Goal: Task Accomplishment & Management: Manage account settings

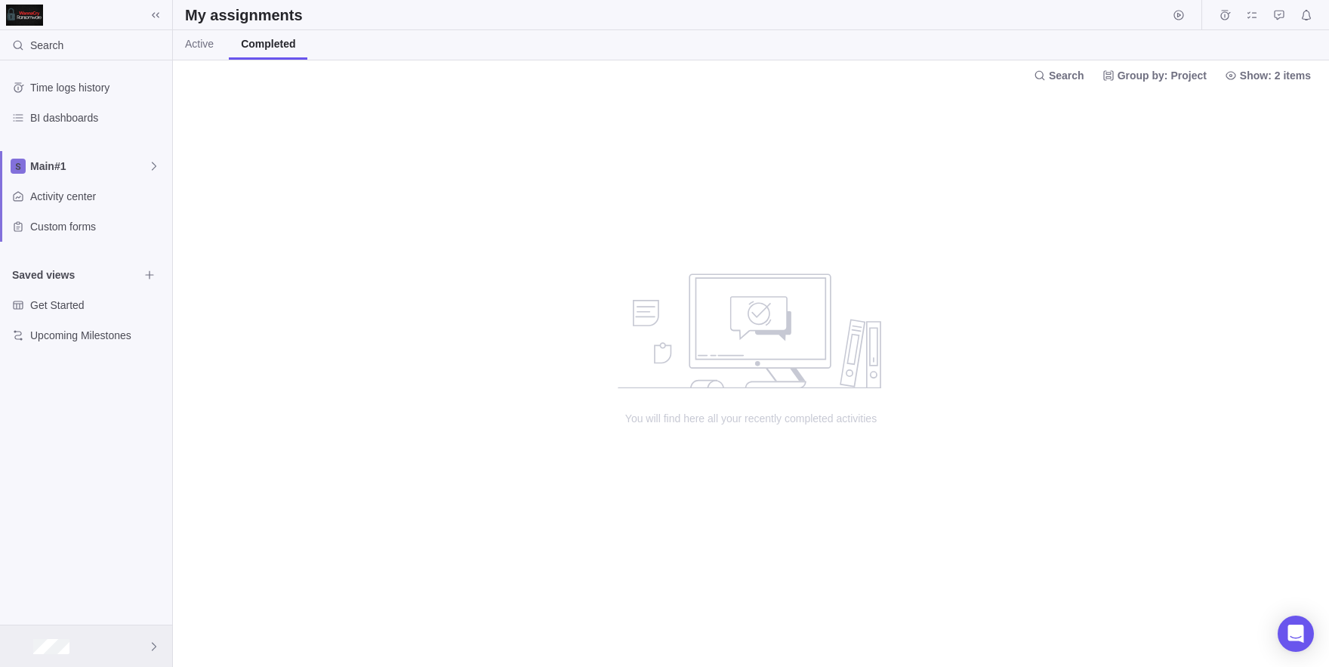
click at [97, 666] on div at bounding box center [86, 646] width 172 height 42
click at [99, 444] on span "Company settings" at bounding box center [86, 442] width 136 height 15
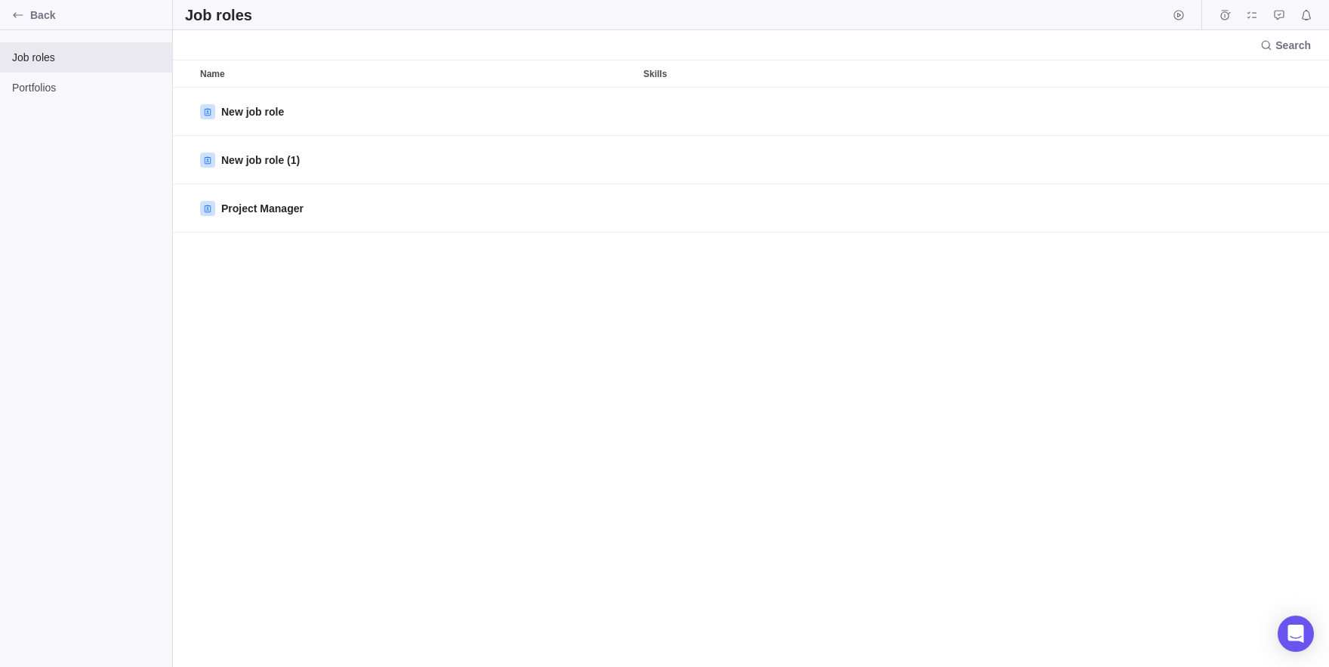
scroll to position [579, 1156]
click at [60, 99] on div "Portfolios" at bounding box center [86, 87] width 172 height 30
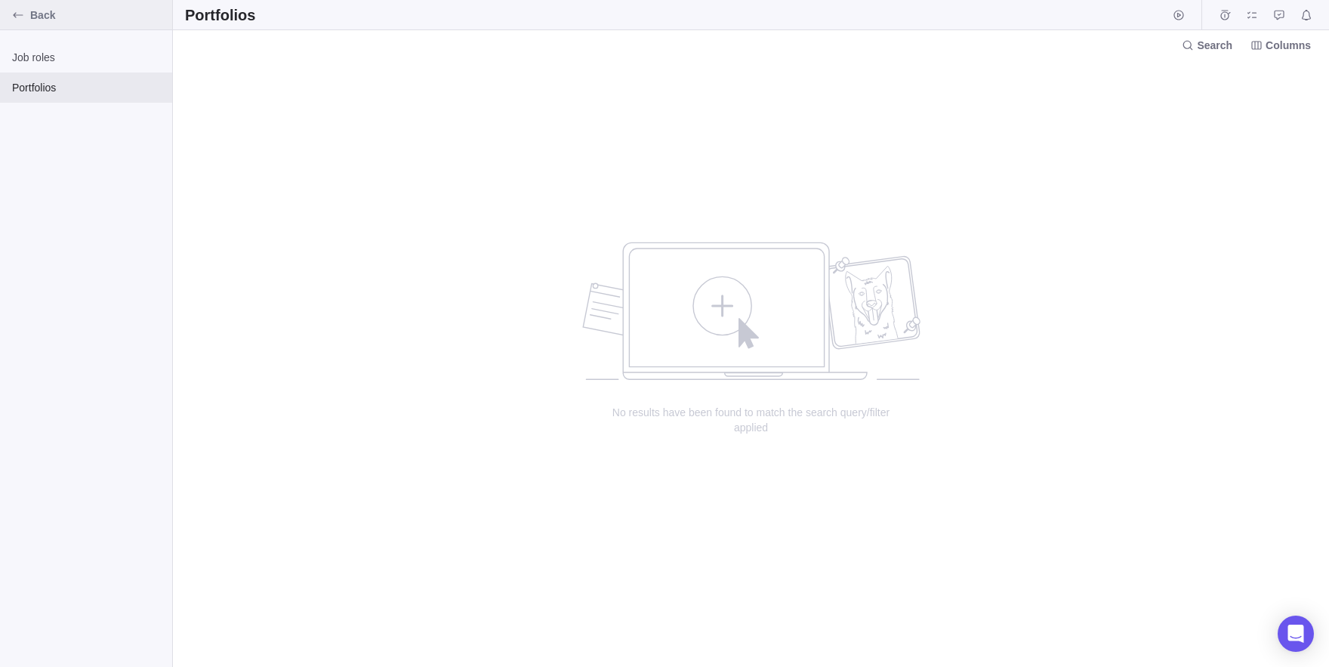
click at [32, 20] on span "Back" at bounding box center [98, 15] width 136 height 15
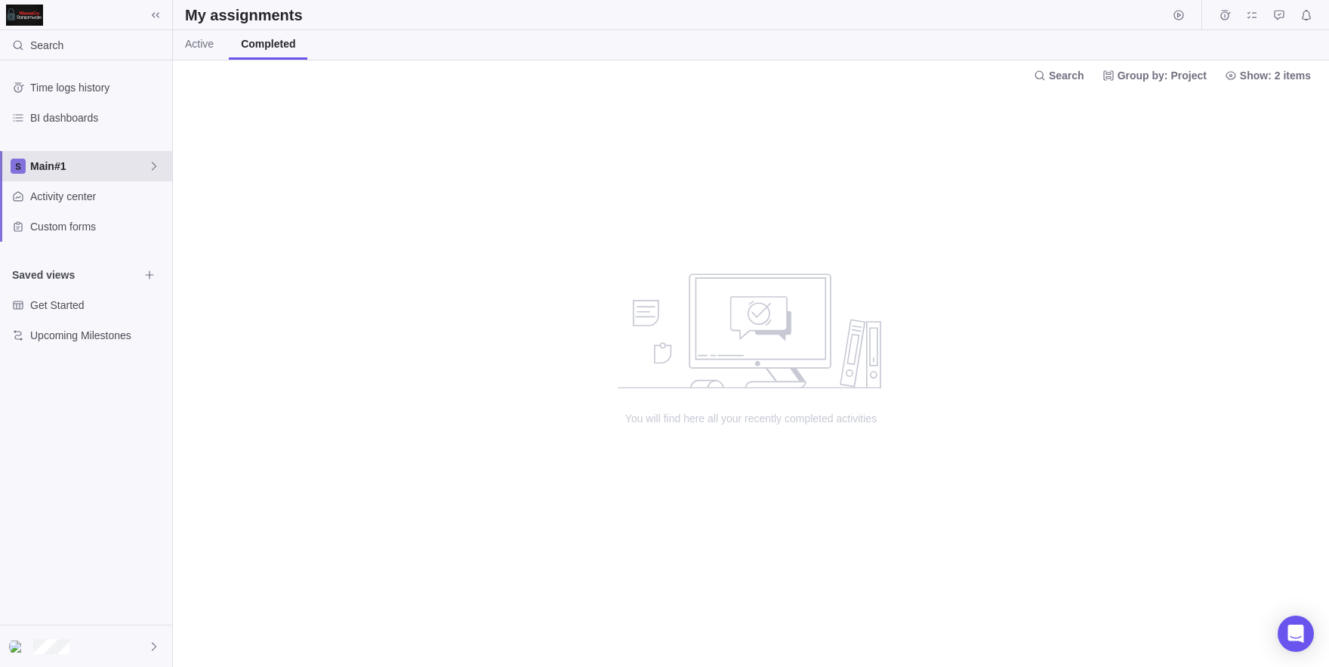
click at [112, 162] on span "Main#1" at bounding box center [89, 166] width 118 height 15
click at [56, 204] on span "Main#1" at bounding box center [96, 201] width 113 height 15
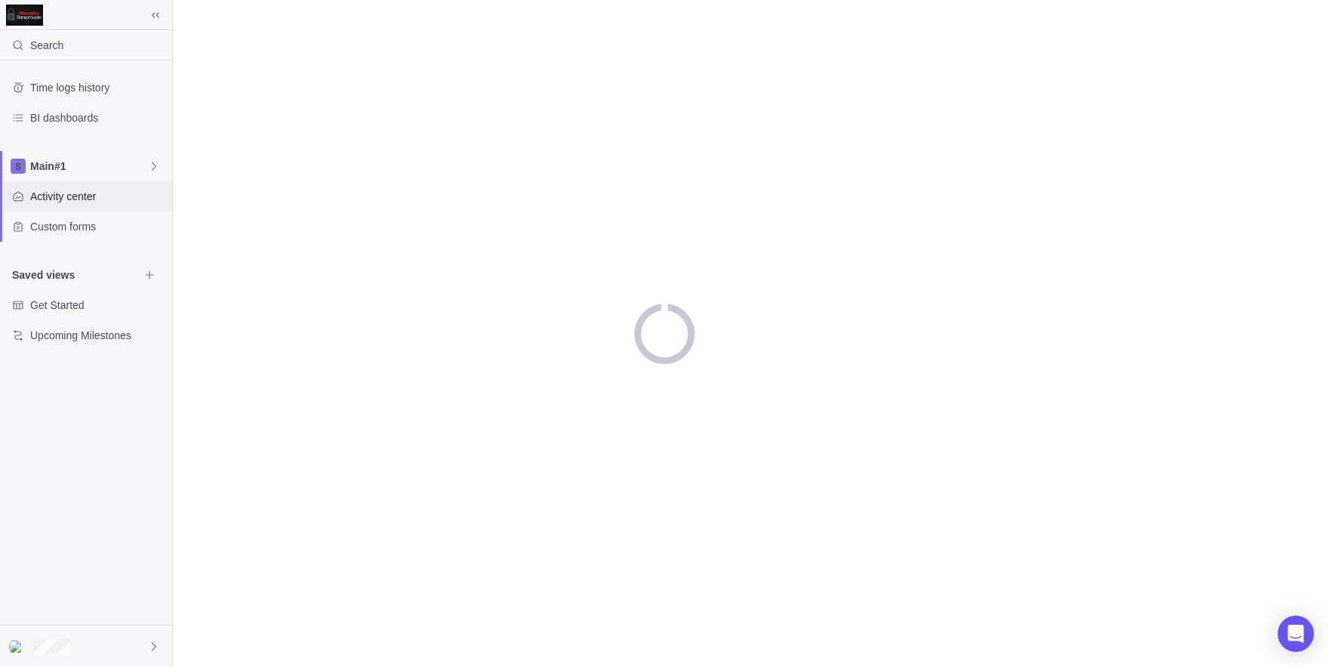
click at [82, 202] on span "Activity center" at bounding box center [98, 196] width 136 height 15
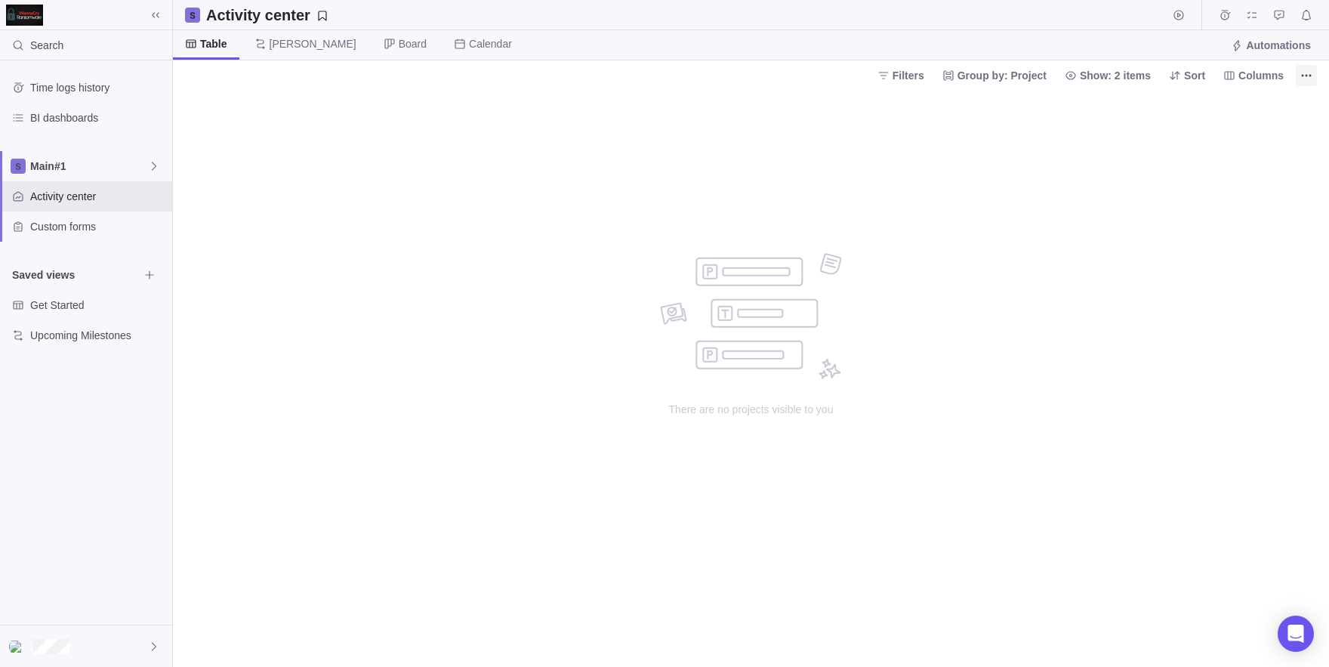
click at [1307, 71] on icon "More actions" at bounding box center [1306, 75] width 12 height 12
click at [1120, 116] on div "Project snapshots" at bounding box center [1195, 107] width 242 height 24
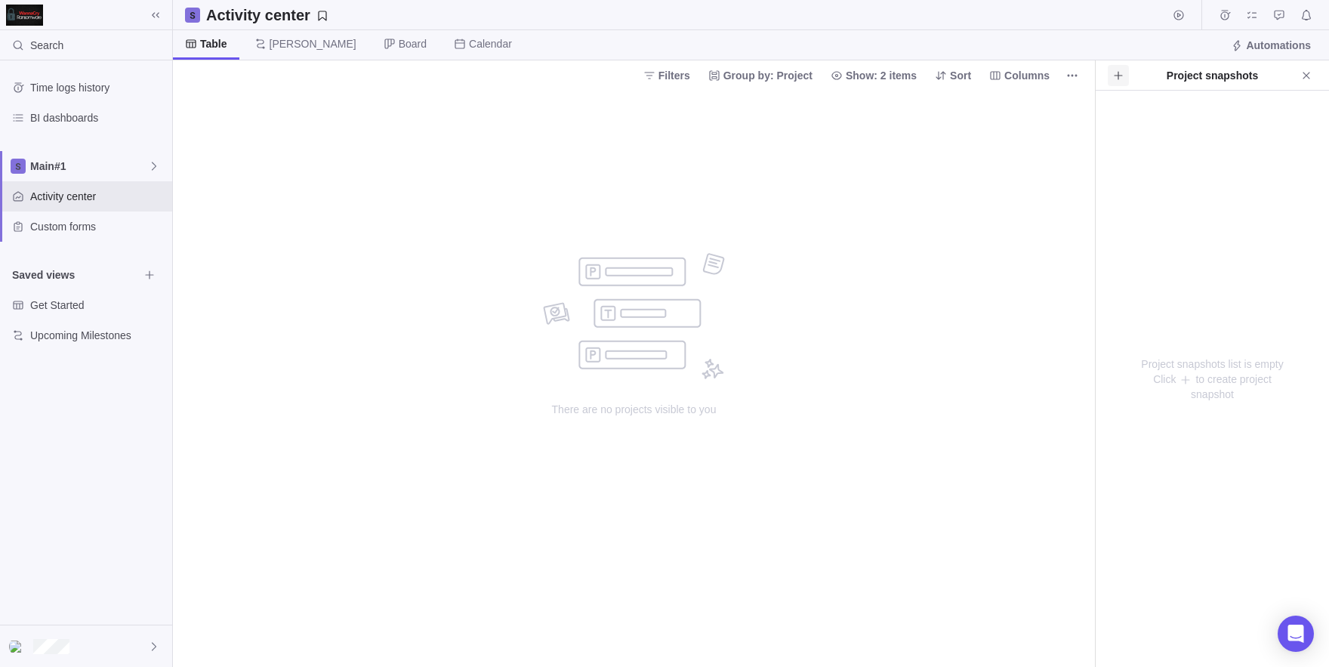
click at [1117, 79] on icon "Create project snapshot" at bounding box center [1118, 75] width 12 height 12
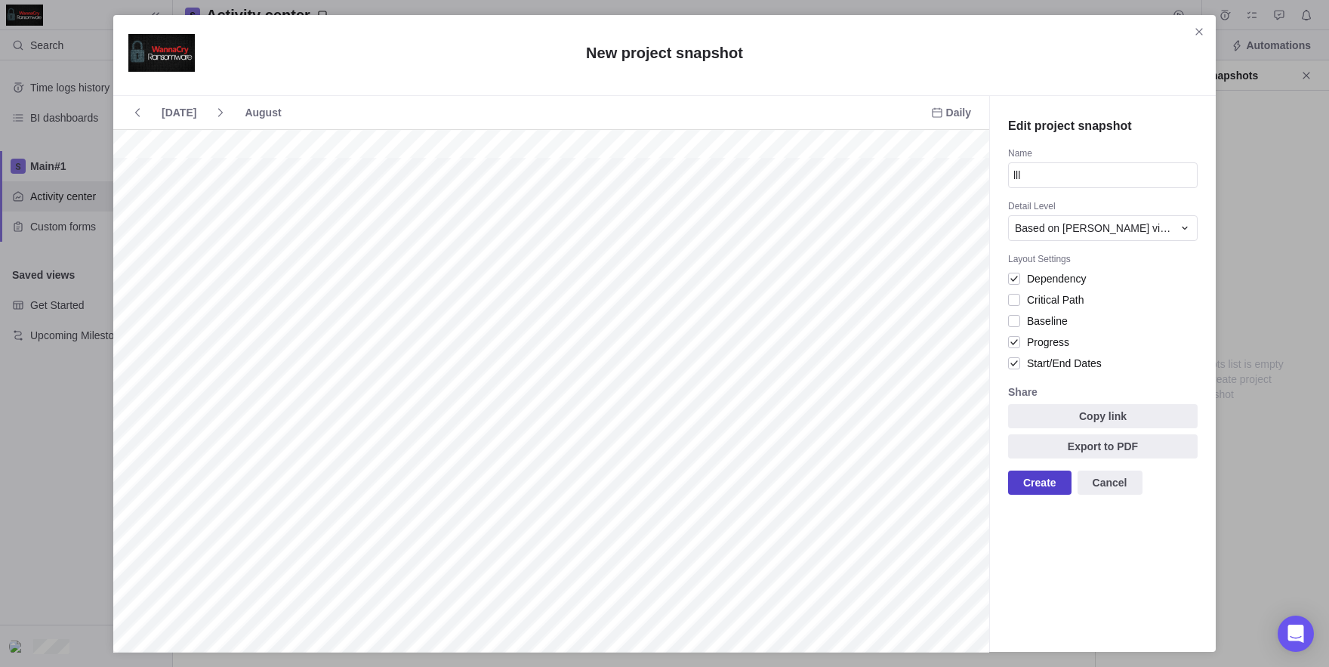
type input "lll"
click at [1050, 494] on span "Create" at bounding box center [1039, 482] width 63 height 24
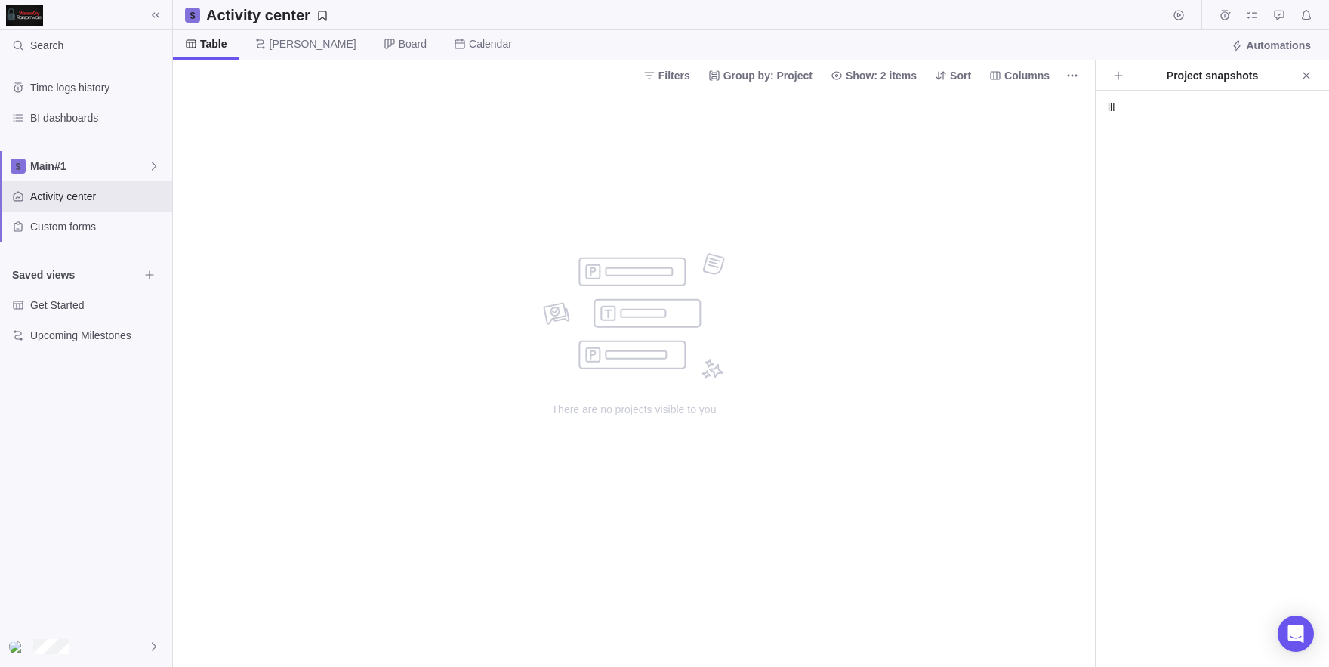
click at [1132, 79] on div "Project snapshots" at bounding box center [1212, 75] width 167 height 15
click at [1123, 79] on icon "Create project snapshot" at bounding box center [1118, 75] width 12 height 12
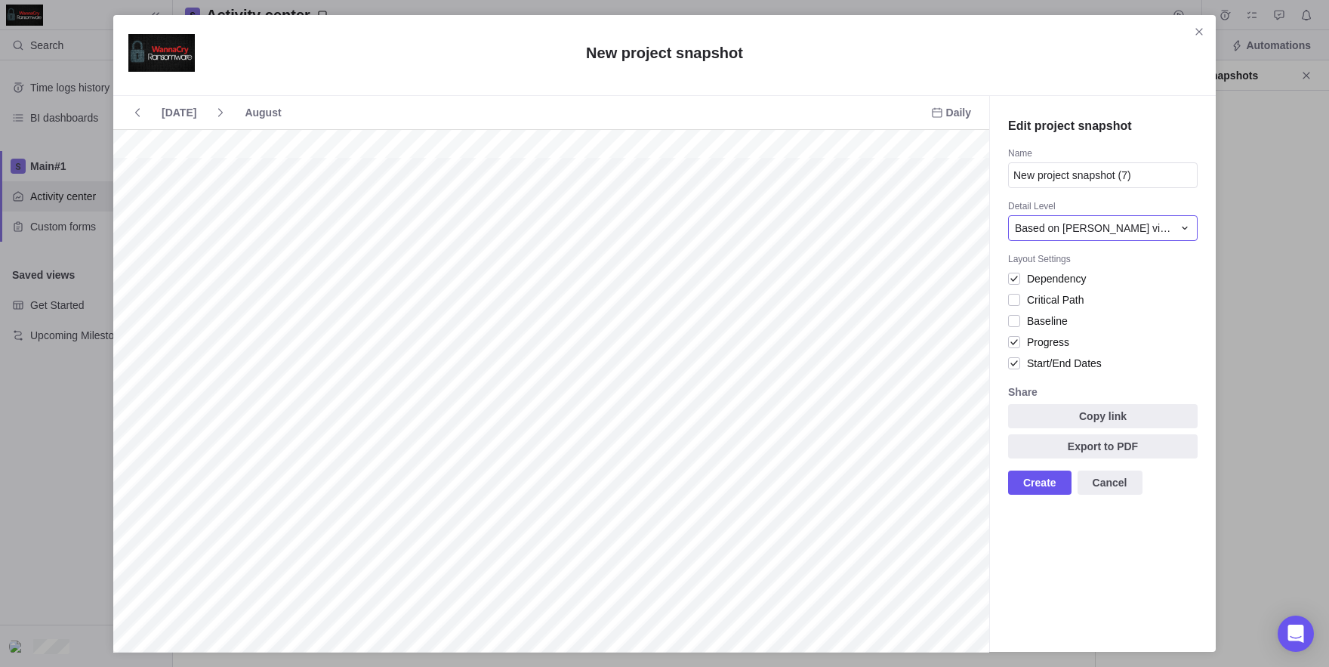
click at [1104, 220] on div "Based on Gantt view" at bounding box center [1102, 228] width 189 height 26
click at [1126, 288] on div "Projects" at bounding box center [1103, 291] width 188 height 27
click at [1127, 162] on div "Name" at bounding box center [1102, 154] width 189 height 15
click at [1132, 163] on input "New project snapshot (7)" at bounding box center [1102, 175] width 189 height 26
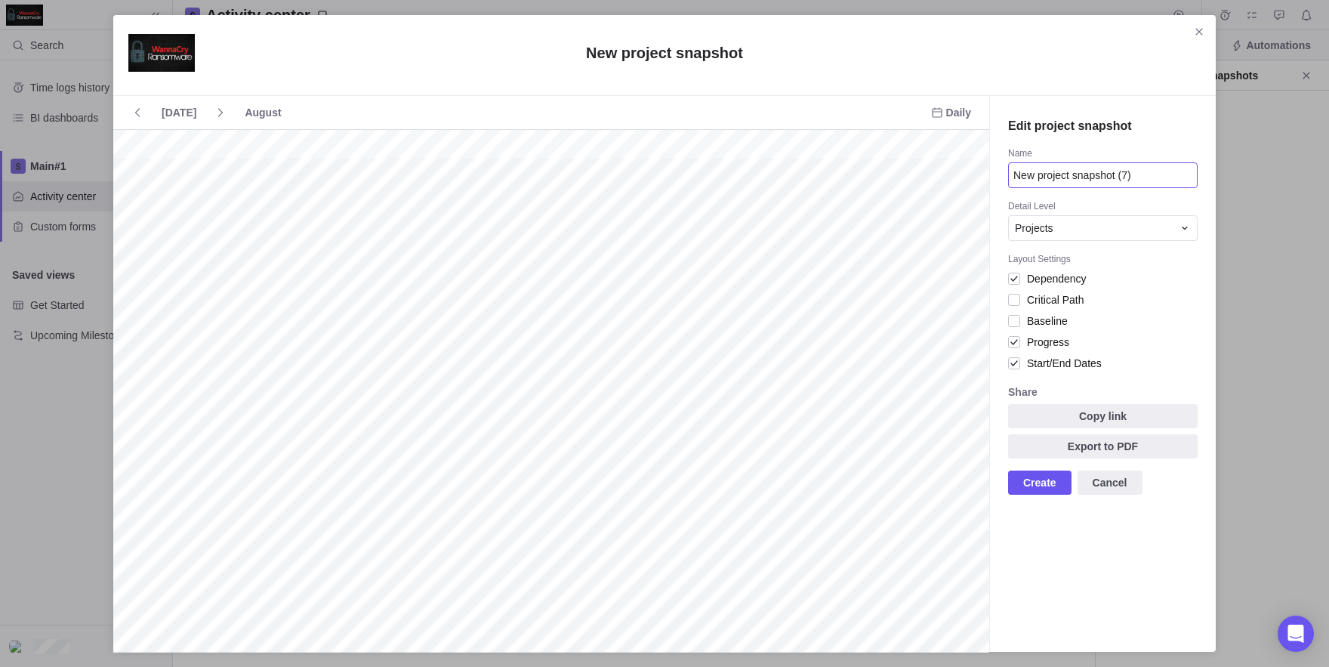
click at [1132, 163] on input "New project snapshot (7)" at bounding box center [1102, 175] width 189 height 26
type input "sdzd"
click at [1030, 493] on span "Create" at bounding box center [1039, 482] width 63 height 24
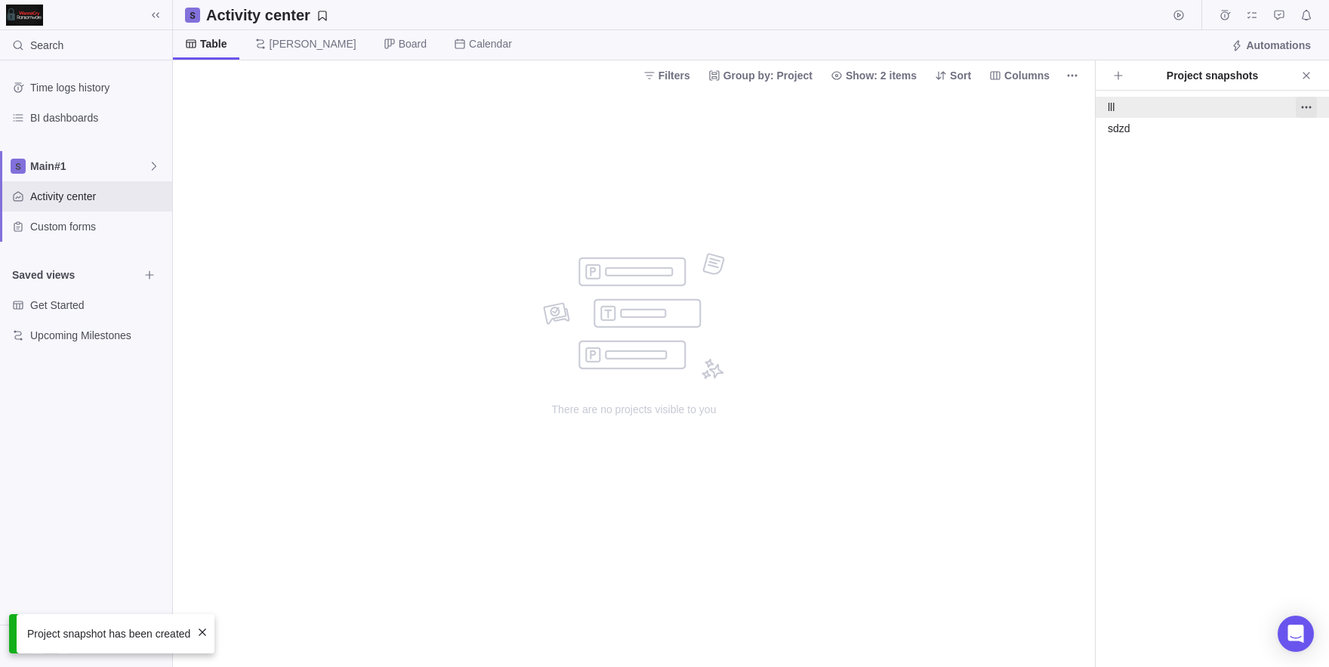
click at [1313, 109] on span "More actions" at bounding box center [1305, 107] width 21 height 21
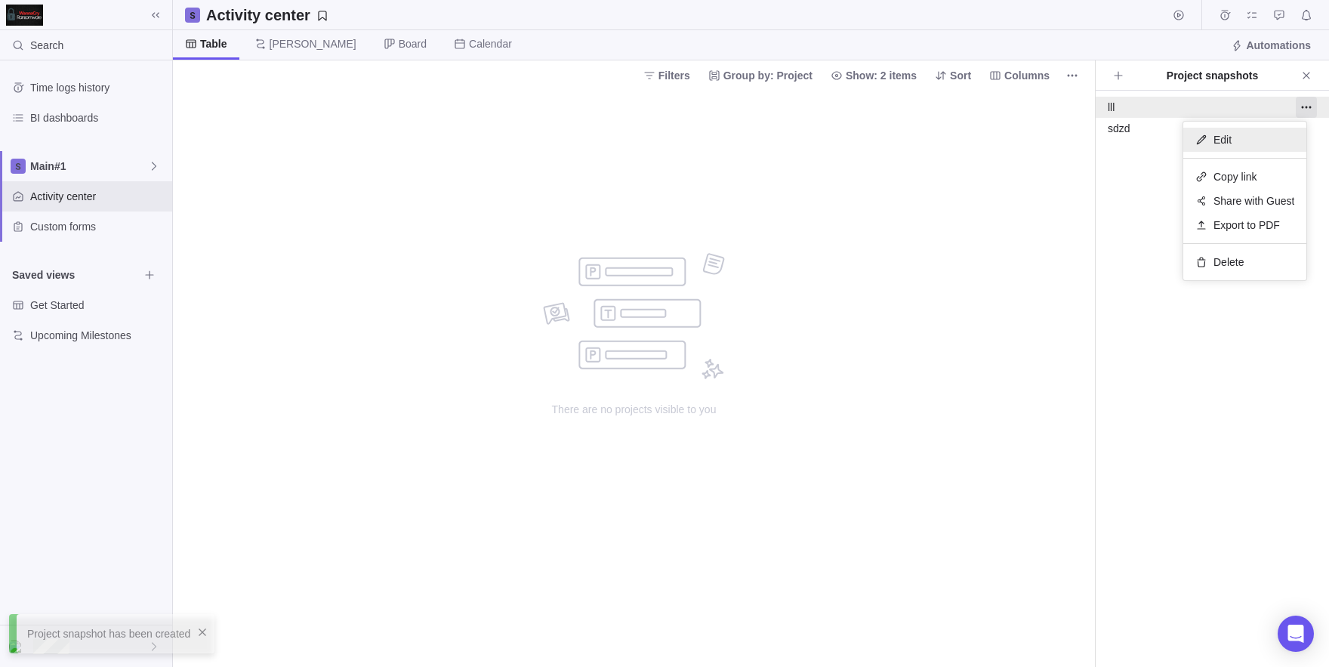
click at [1282, 140] on div "Edit" at bounding box center [1244, 140] width 123 height 24
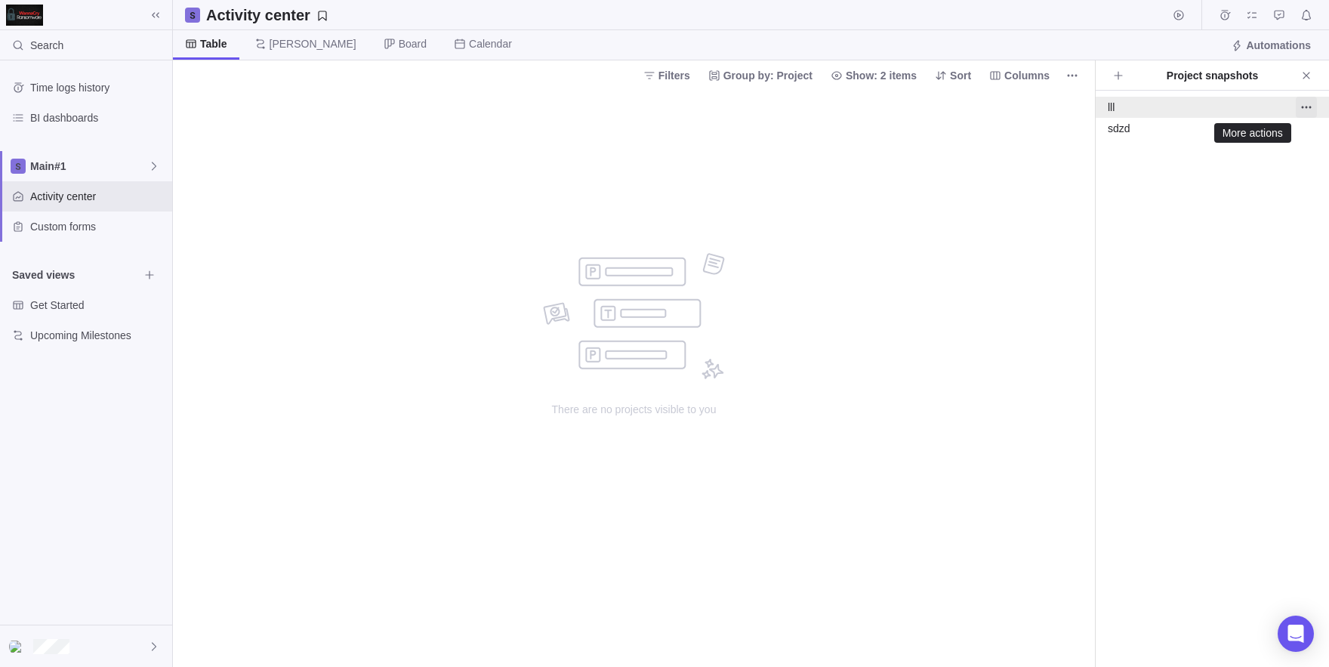
click at [1300, 101] on icon "More actions" at bounding box center [1306, 107] width 12 height 12
click at [1267, 201] on span "Share with Guest" at bounding box center [1253, 200] width 81 height 15
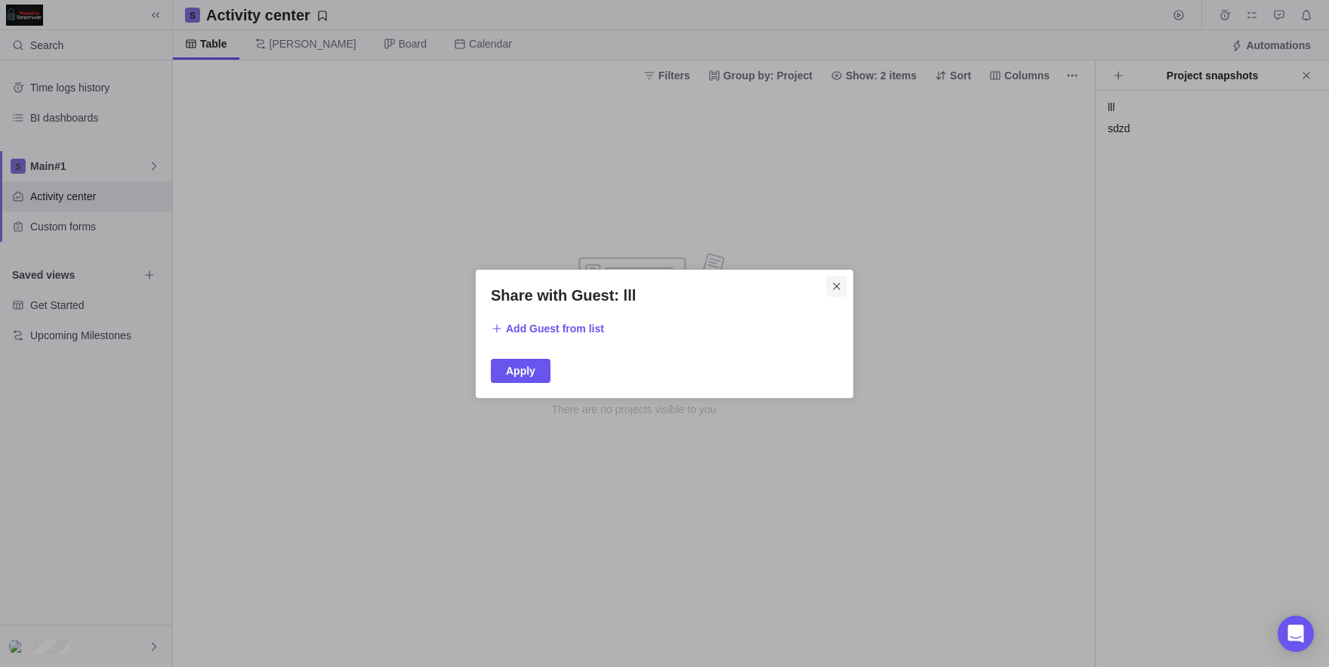
click at [828, 288] on span "Close" at bounding box center [836, 286] width 21 height 21
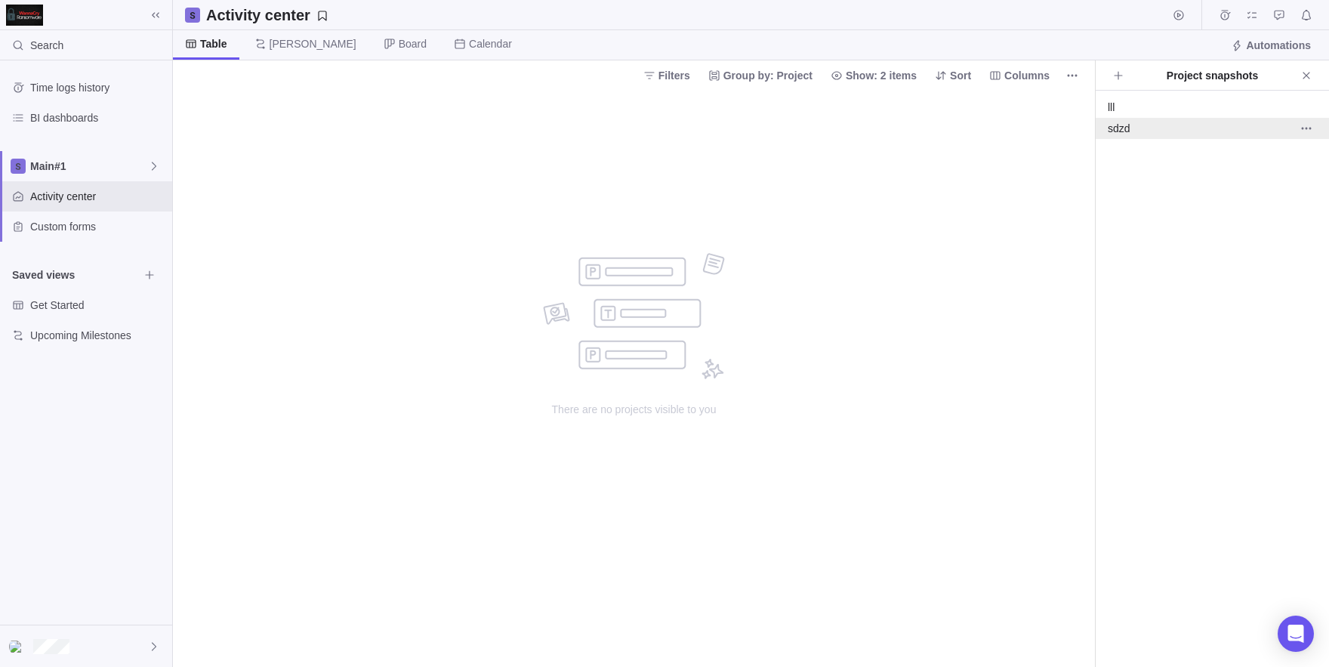
click at [1253, 137] on div "sdzd" at bounding box center [1211, 128] width 233 height 21
click at [1208, 129] on div "sdzd" at bounding box center [1194, 128] width 175 height 15
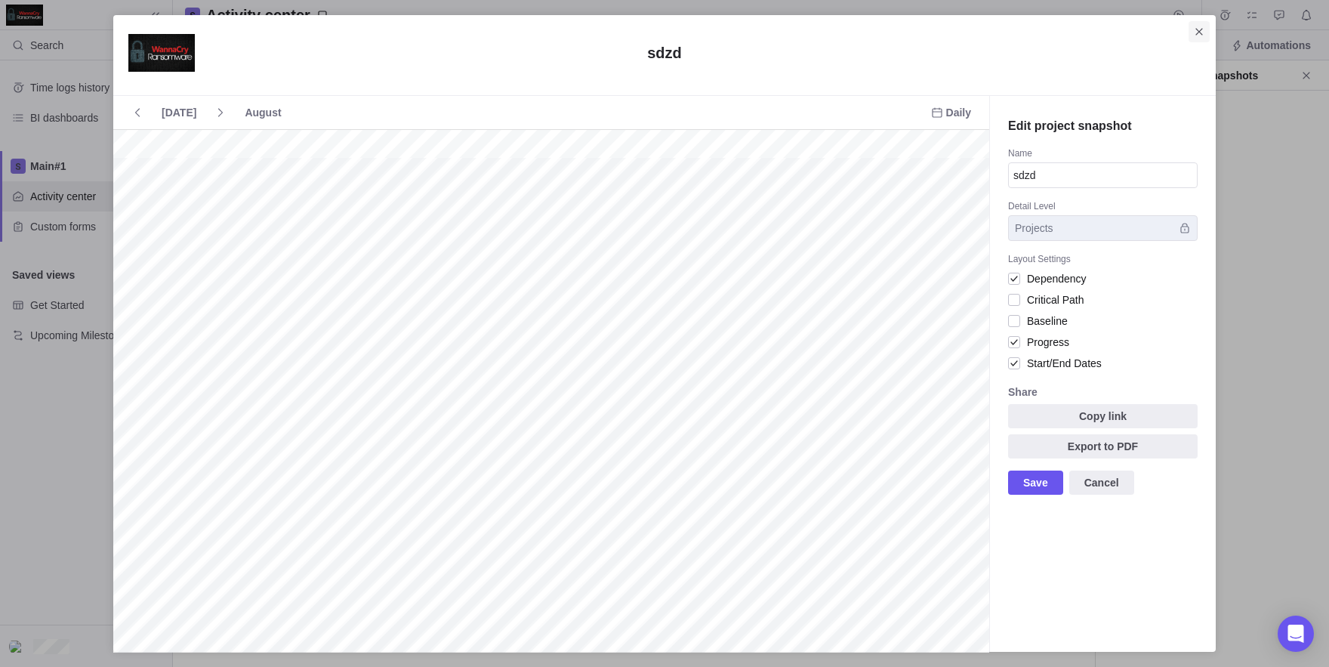
click at [1207, 27] on span "Close" at bounding box center [1198, 31] width 21 height 21
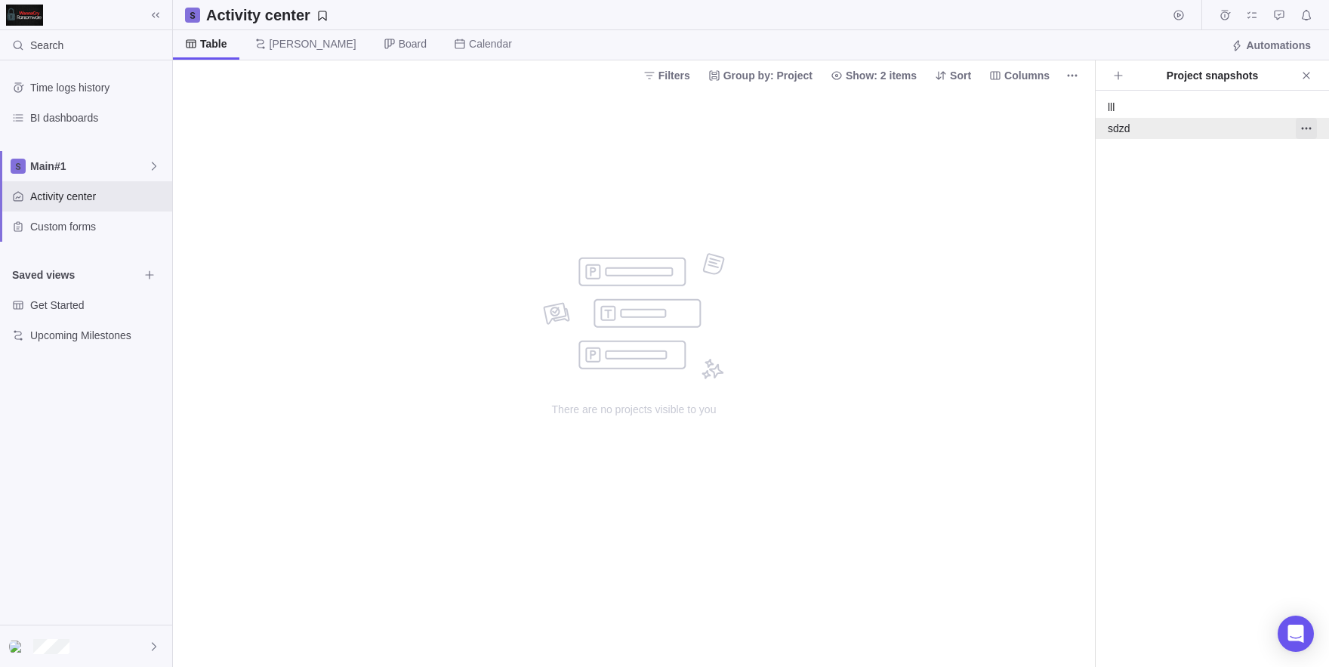
click at [1299, 131] on span "More actions" at bounding box center [1305, 128] width 21 height 21
click at [1158, 328] on div "lll sdzd Edit Copy link Share with Guest Export to PDF Delete" at bounding box center [1211, 379] width 233 height 576
click at [91, 649] on div at bounding box center [86, 646] width 172 height 42
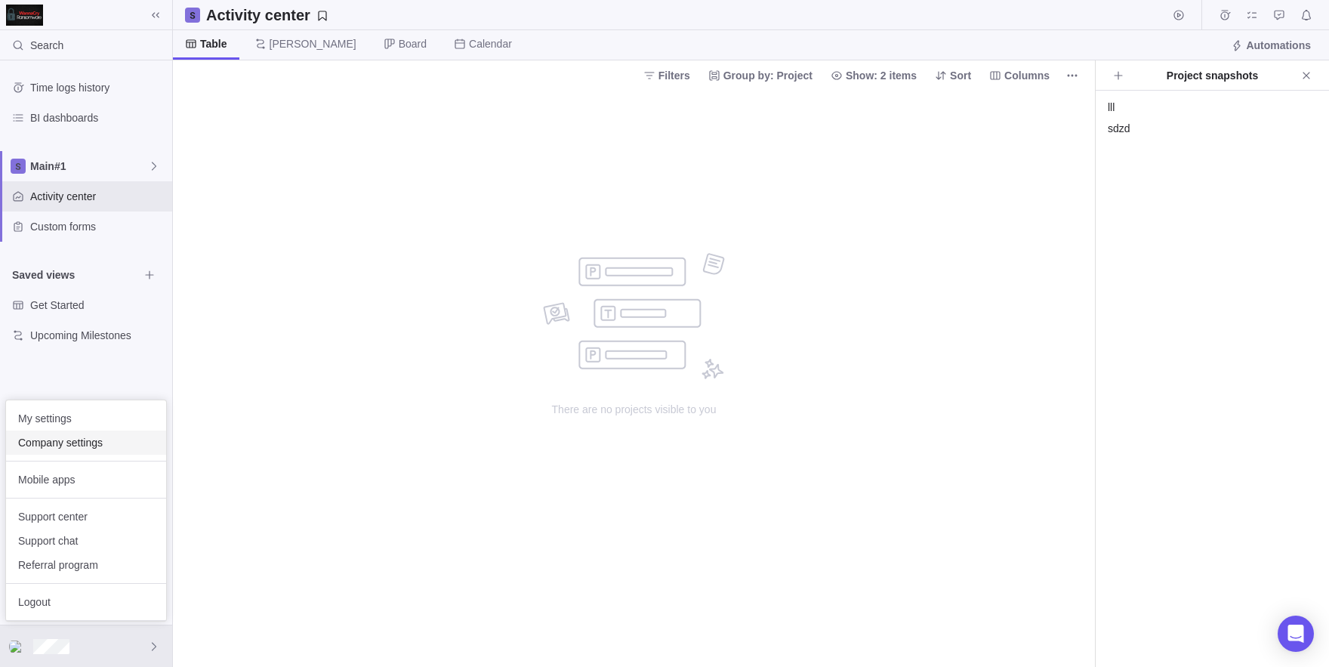
click at [96, 448] on span "Company settings" at bounding box center [86, 442] width 136 height 15
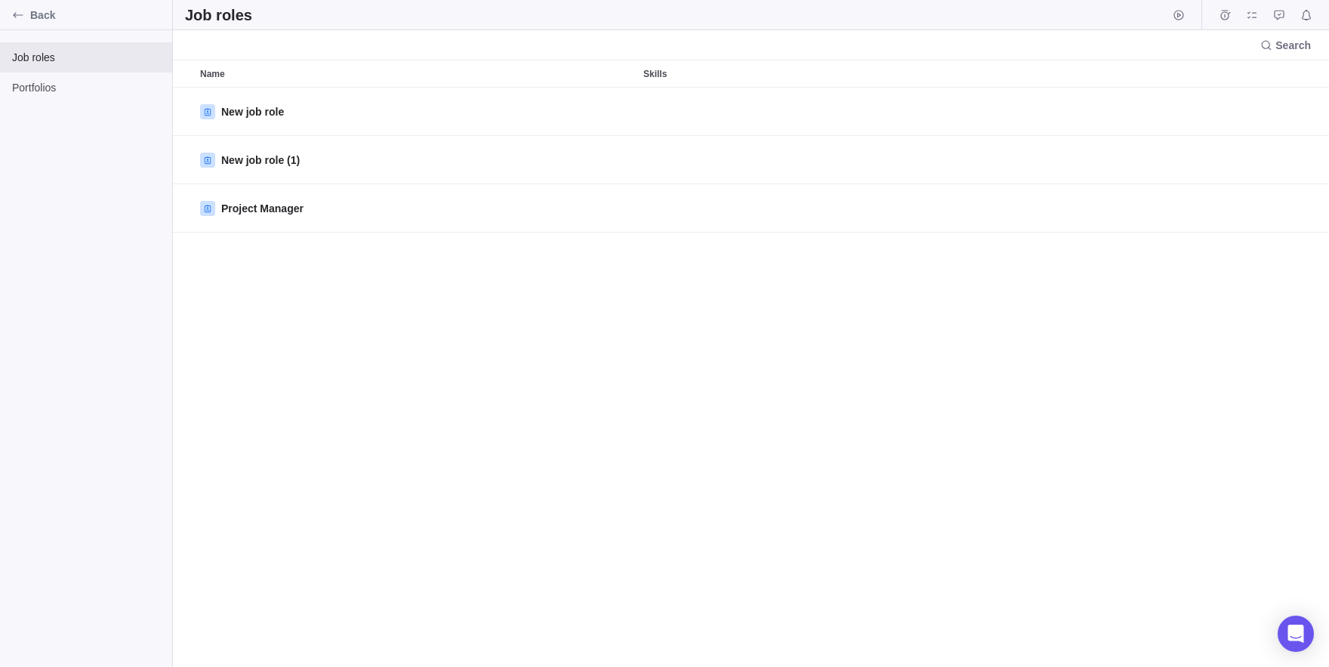
scroll to position [579, 1156]
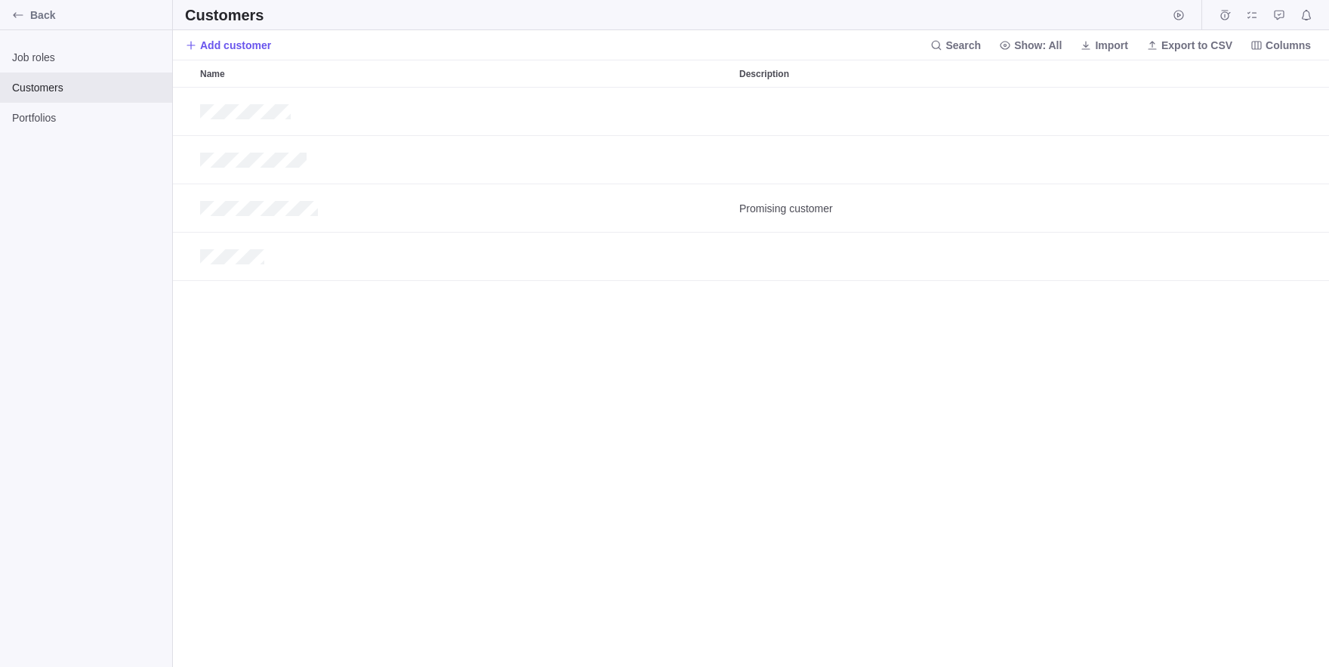
scroll to position [579, 1156]
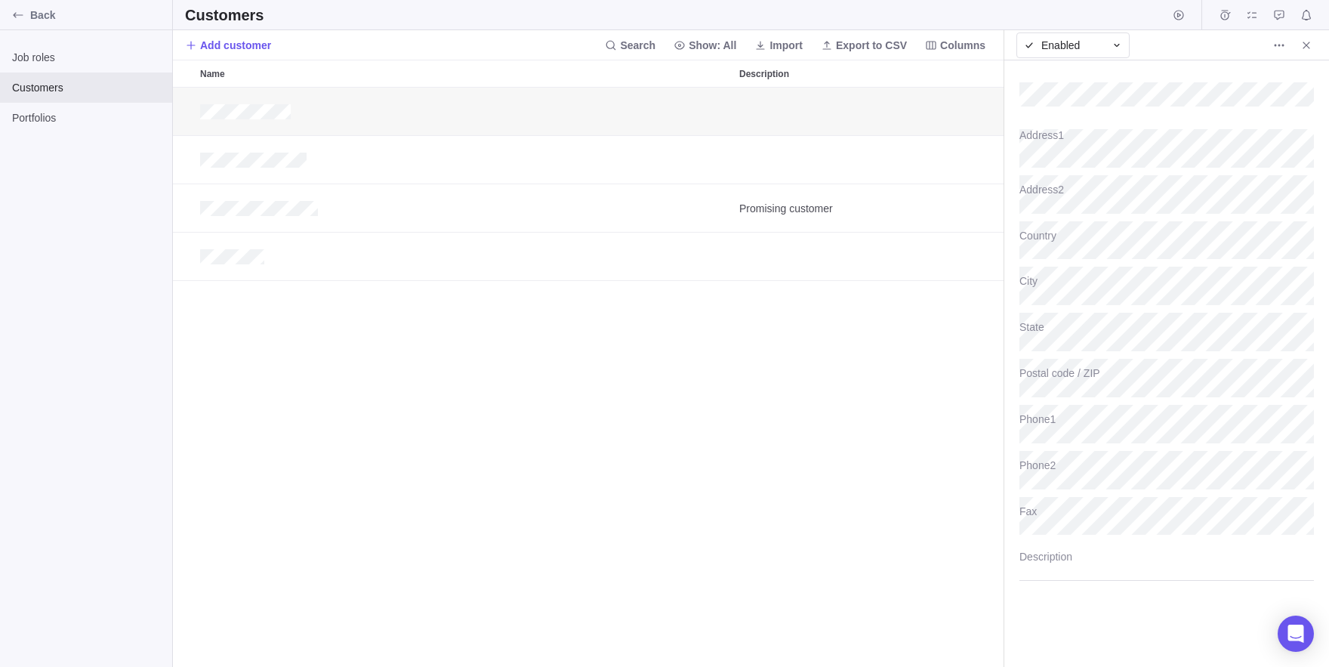
scroll to position [579, 830]
type textarea "x"
click at [1283, 46] on icon "More actions" at bounding box center [1283, 45] width 2 height 2
click at [1315, 43] on body "Back Job roles Customers Portfolios Customers Add customer Search Show: All Imp…" at bounding box center [664, 333] width 1329 height 667
click at [1313, 47] on span "Close" at bounding box center [1305, 45] width 21 height 21
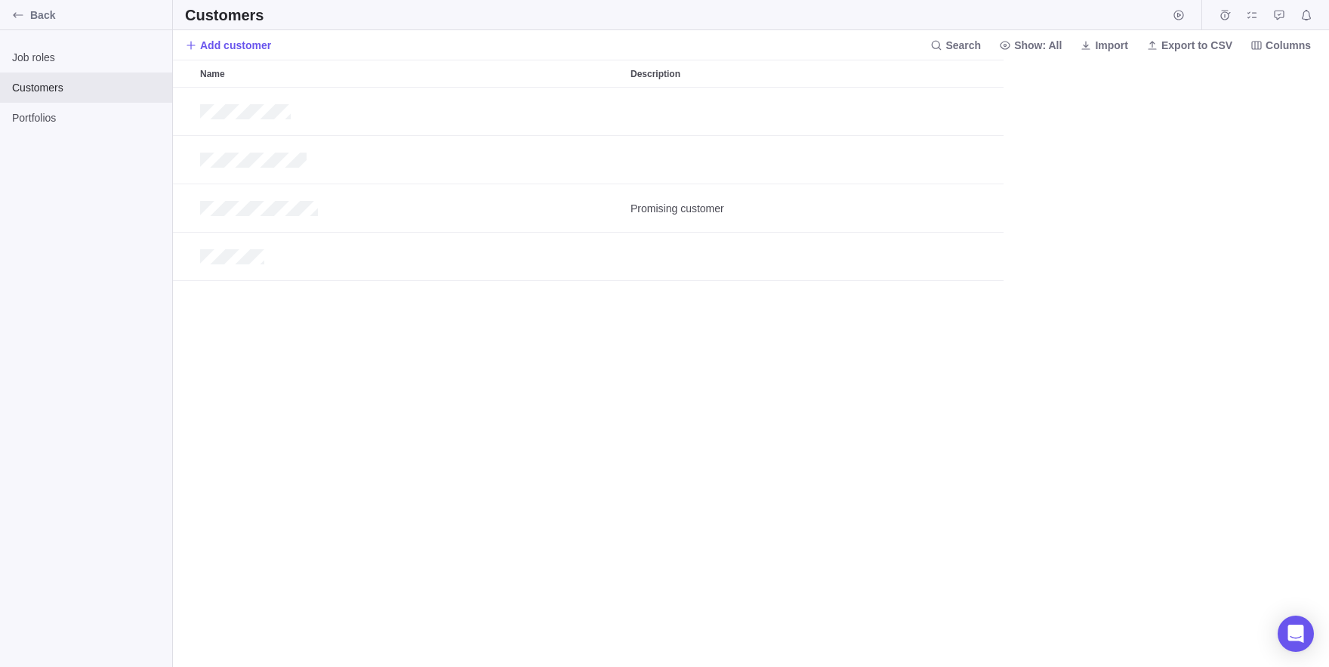
scroll to position [579, 1156]
click at [1095, 40] on span "Import" at bounding box center [1111, 45] width 33 height 15
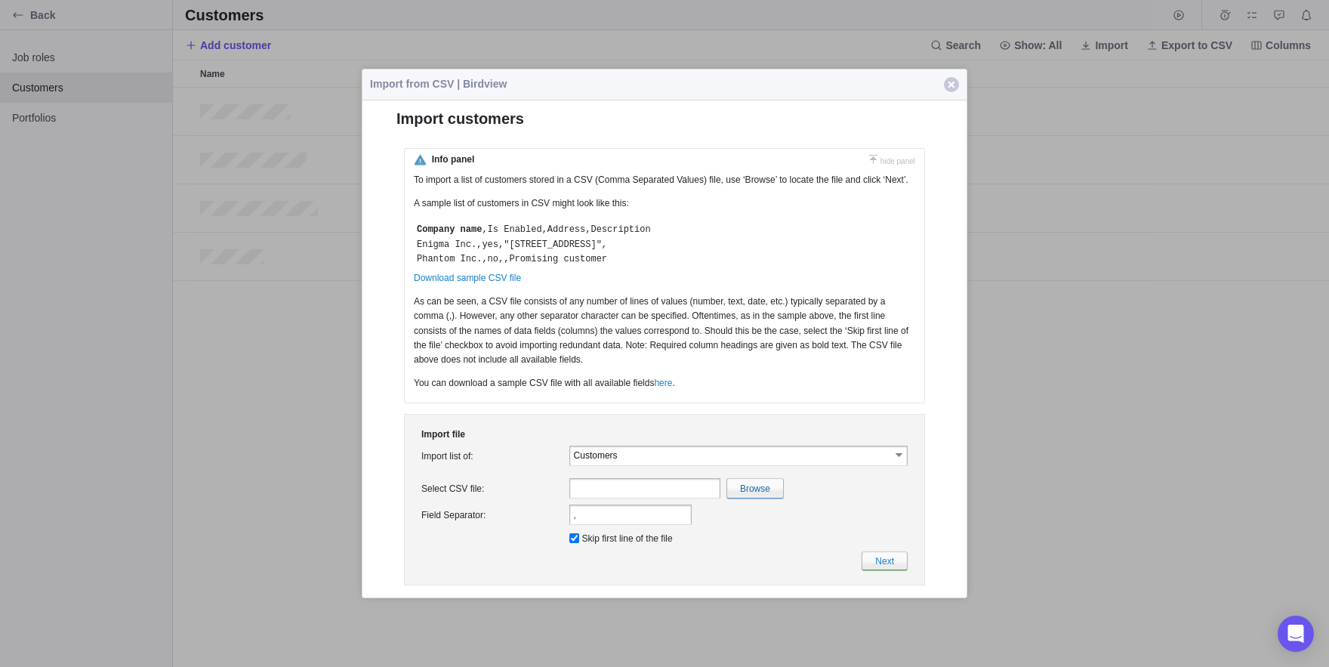
scroll to position [0, 0]
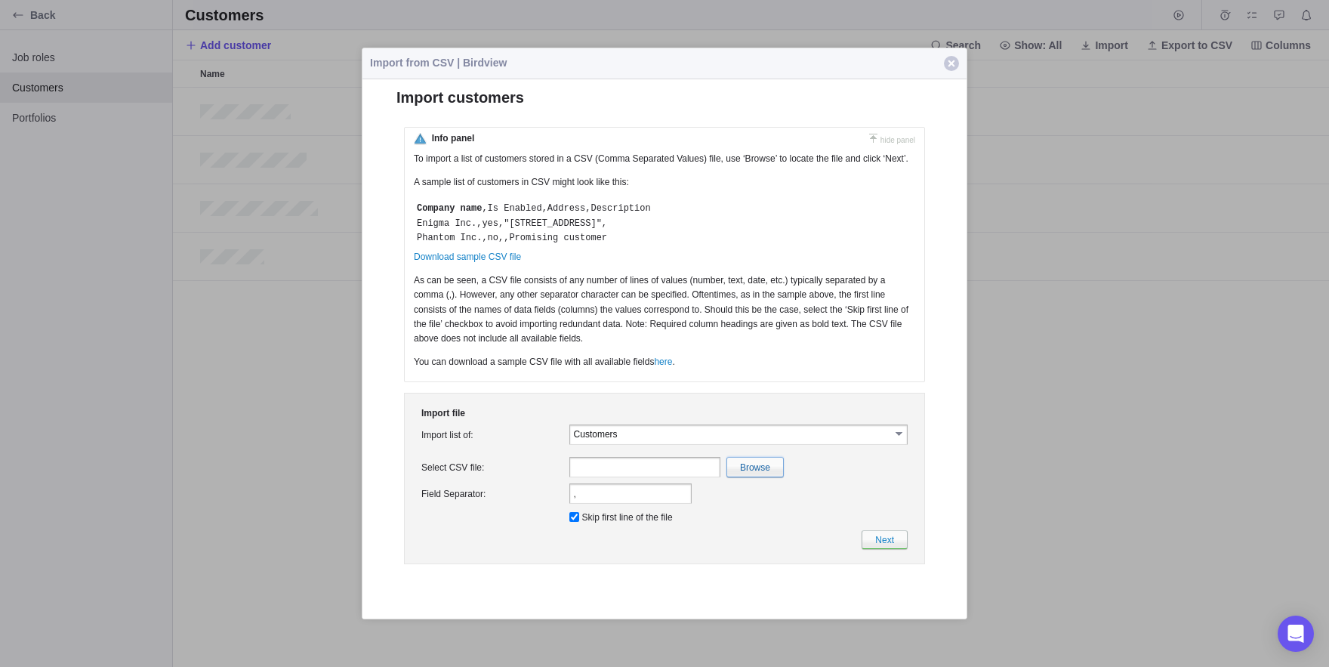
click at [750, 476] on input "file" at bounding box center [426, 466] width 714 height 19
type input "C:\fakepath\CustomersImport.csv"
type input "CustomersImport.csv"
click at [885, 563] on div "Import file Import list of: Customers select Customers Project is a required fi…" at bounding box center [664, 477] width 521 height 171
click at [882, 548] on link "Next" at bounding box center [884, 538] width 46 height 19
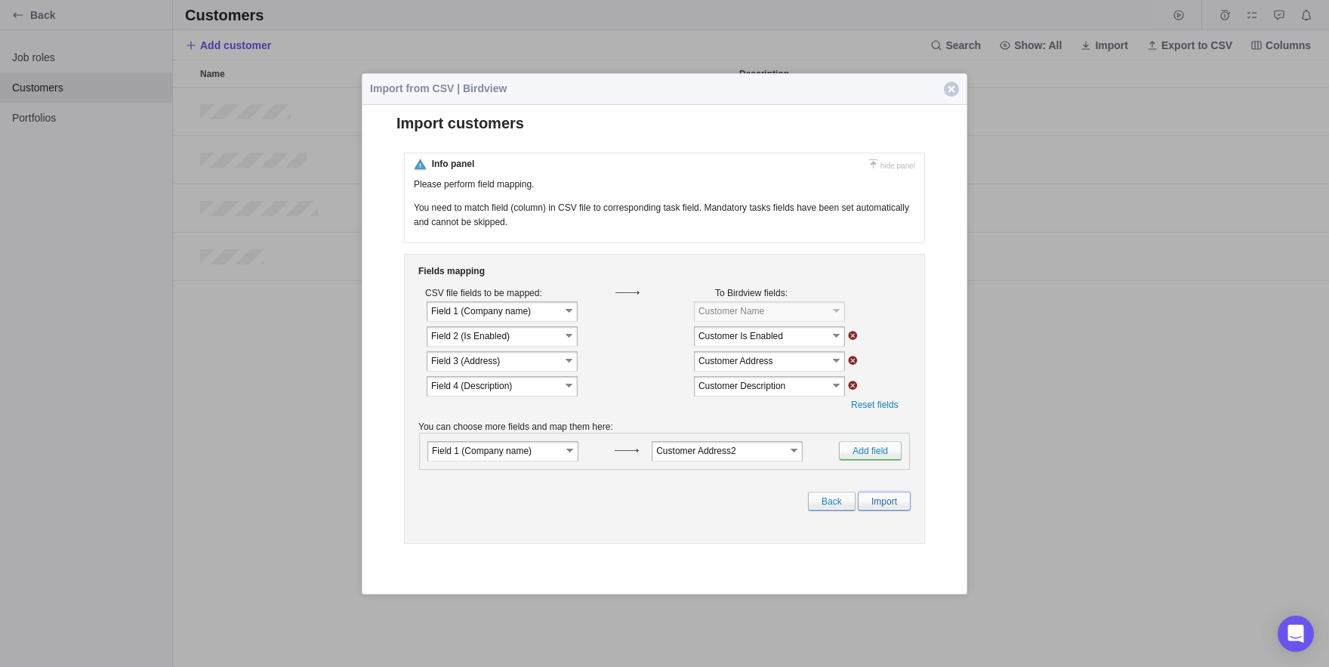
click at [877, 510] on link "Import" at bounding box center [884, 500] width 53 height 19
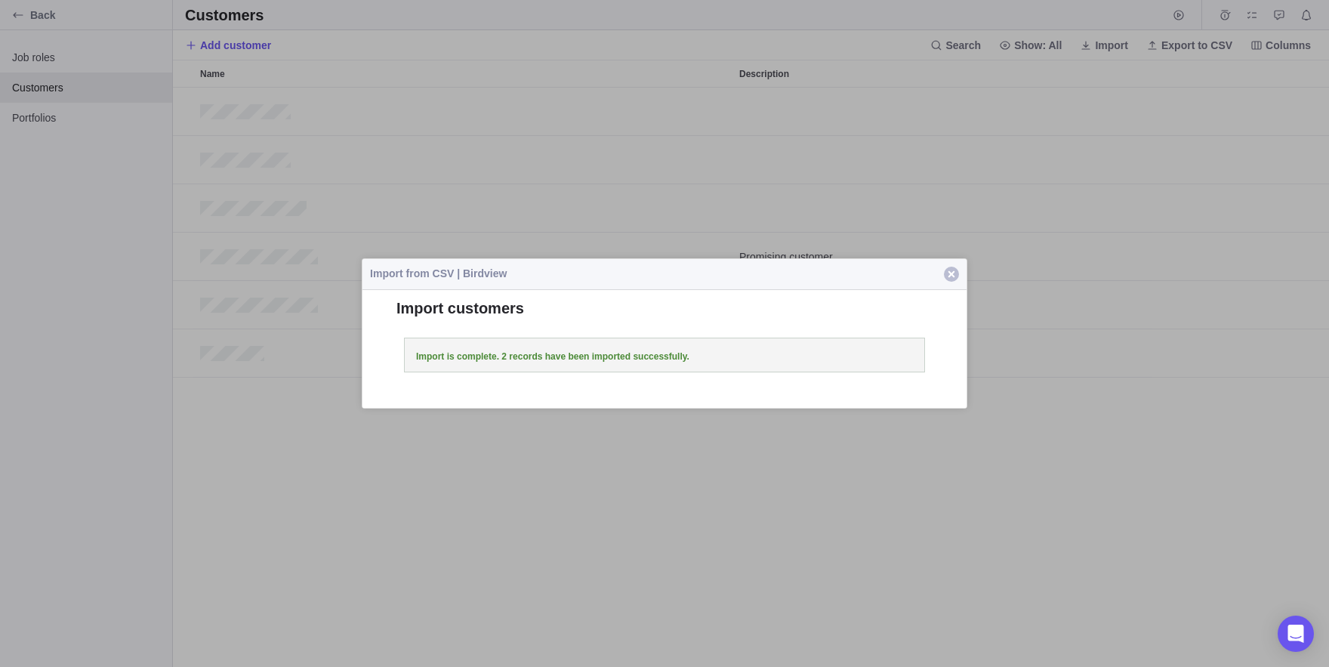
click at [950, 271] on span "button" at bounding box center [951, 273] width 15 height 15
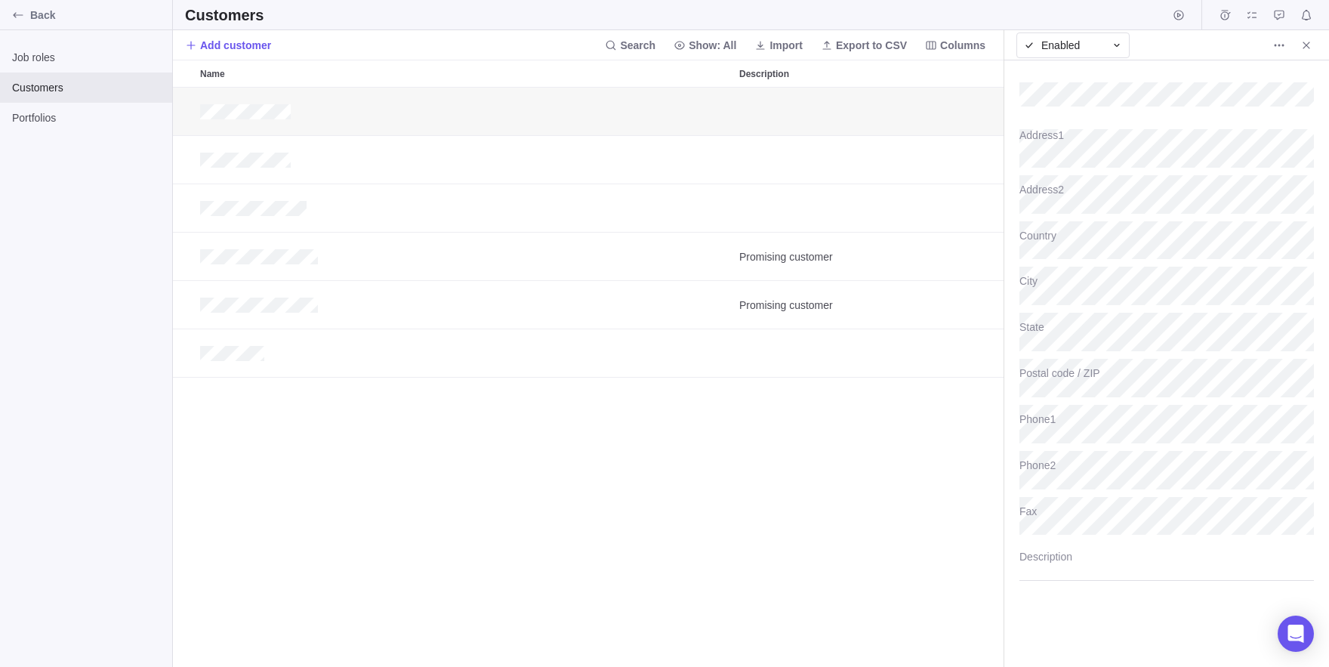
scroll to position [579, 830]
click at [1283, 49] on icon "More actions" at bounding box center [1279, 45] width 12 height 12
click at [963, 46] on body "Back Job roles Customers Portfolios Customers Add customer Search Show: All Imp…" at bounding box center [664, 333] width 1329 height 667
click at [963, 46] on span "Columns" at bounding box center [962, 45] width 45 height 15
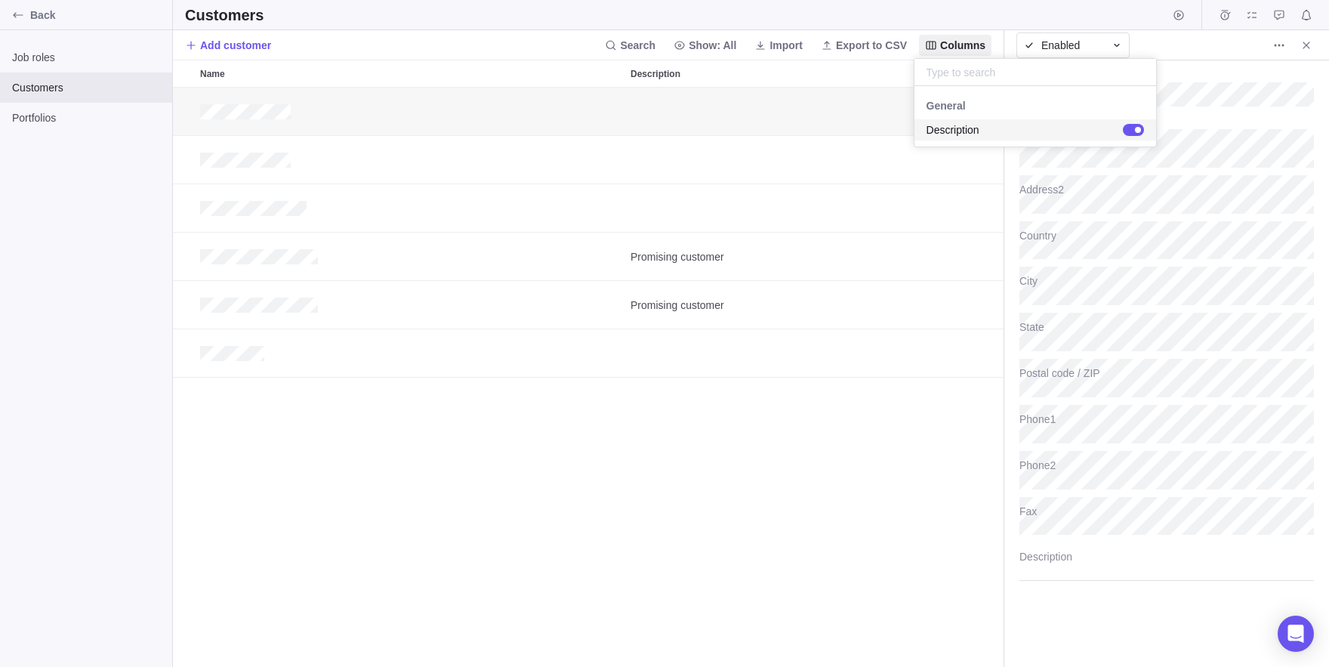
click at [1273, 48] on body "Back Job roles Customers Portfolios Customers Add customer Search Show: All Imp…" at bounding box center [664, 333] width 1329 height 667
click at [1273, 48] on span "More actions" at bounding box center [1278, 45] width 21 height 21
click at [1308, 79] on span "Delete" at bounding box center [1296, 77] width 30 height 15
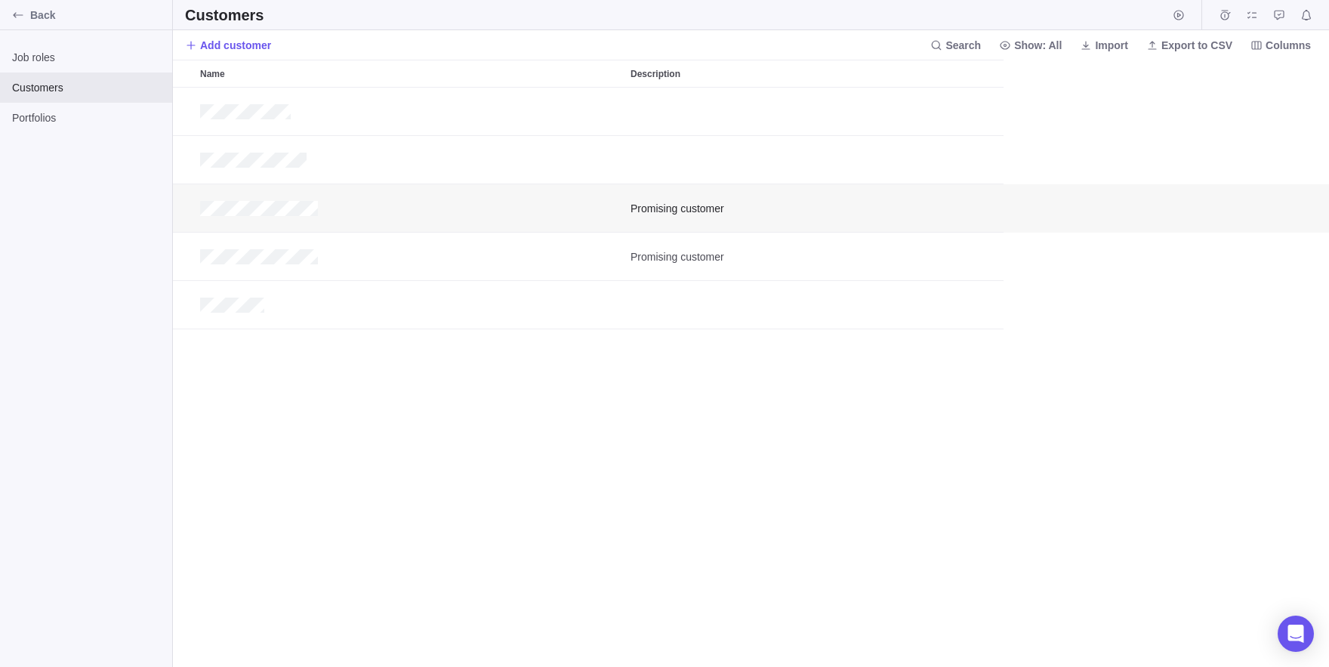
scroll to position [579, 1156]
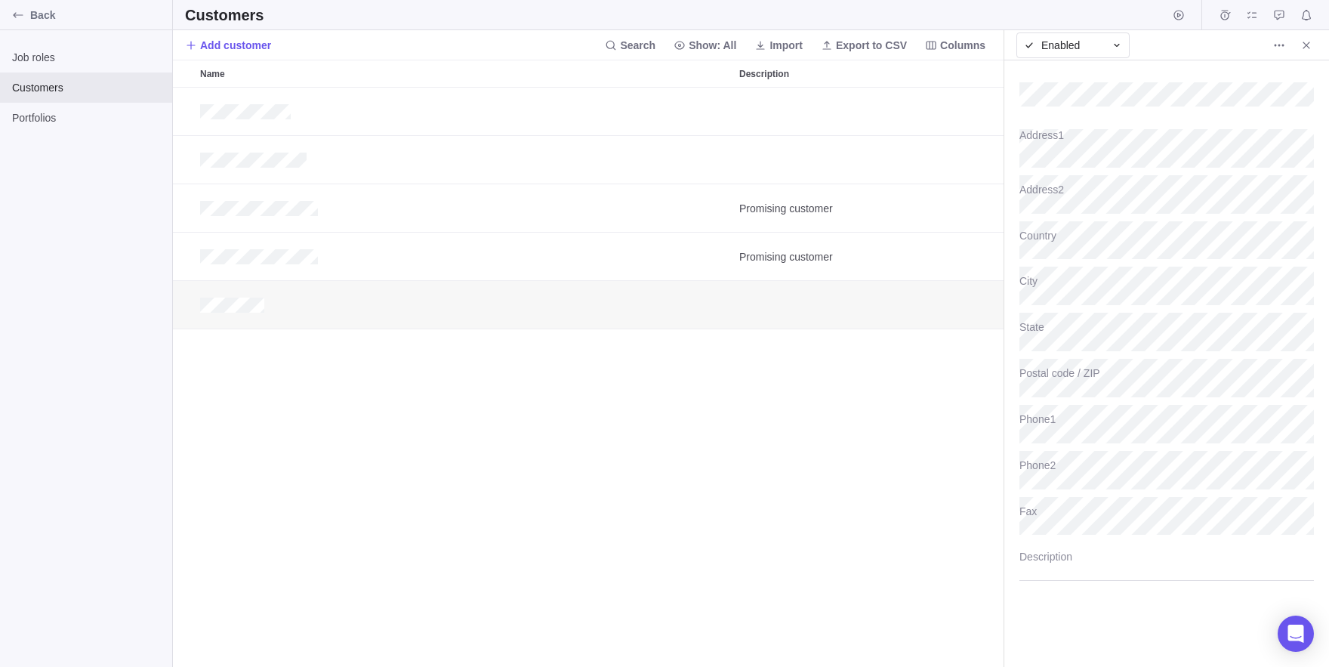
scroll to position [579, 830]
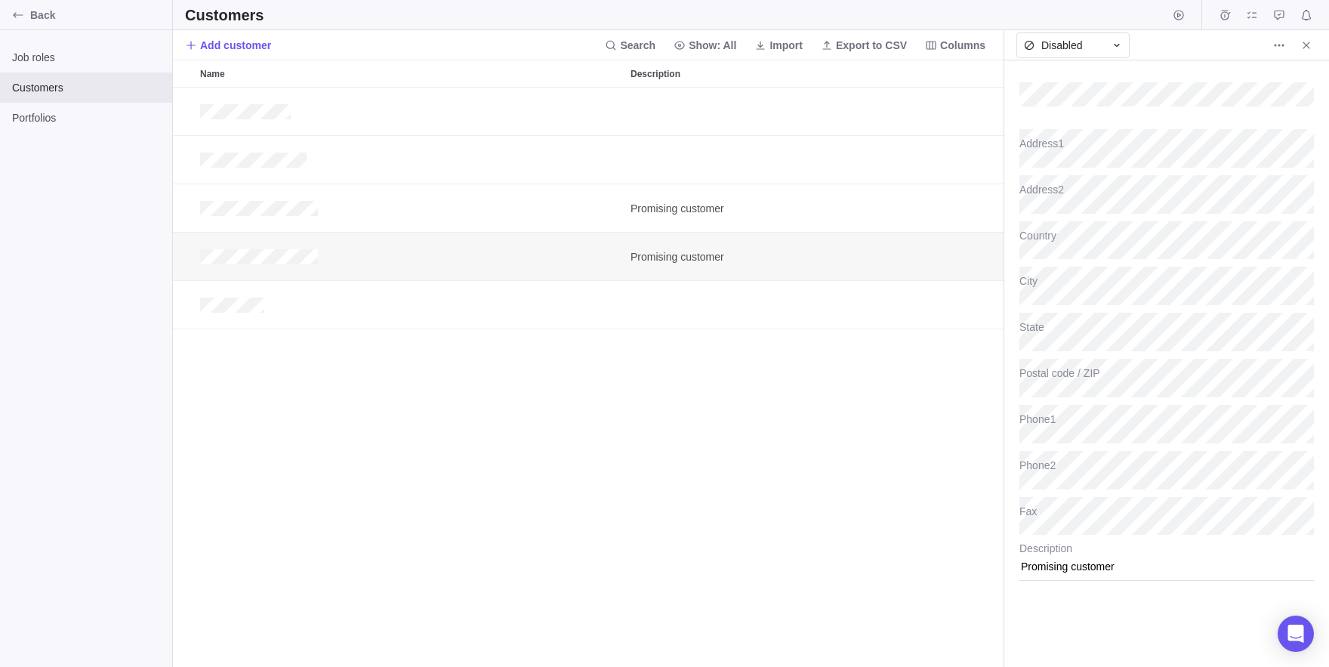
drag, startPoint x: 636, startPoint y: 253, endPoint x: 557, endPoint y: 372, distance: 143.2
click at [560, 76] on div "Name" at bounding box center [409, 73] width 430 height 26
click at [251, 69] on div "Name" at bounding box center [409, 73] width 430 height 26
click at [1280, 54] on span "More actions" at bounding box center [1278, 45] width 21 height 21
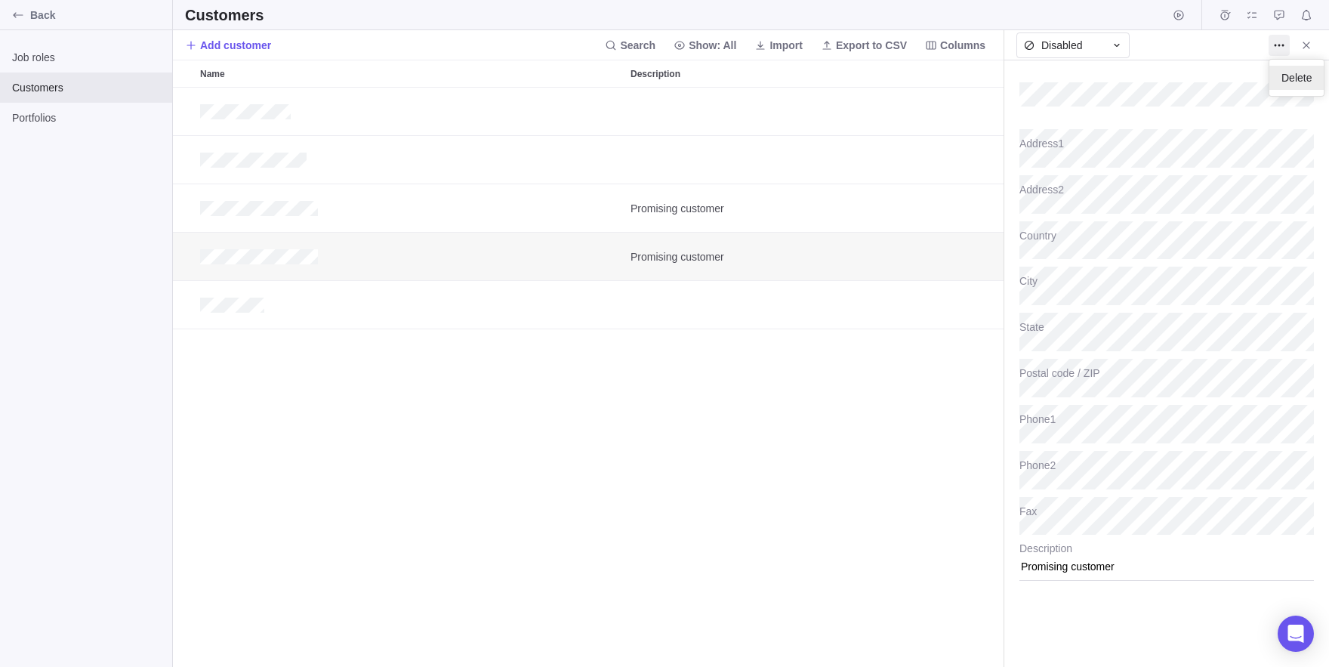
click at [1323, 75] on div "Delete" at bounding box center [1296, 78] width 54 height 24
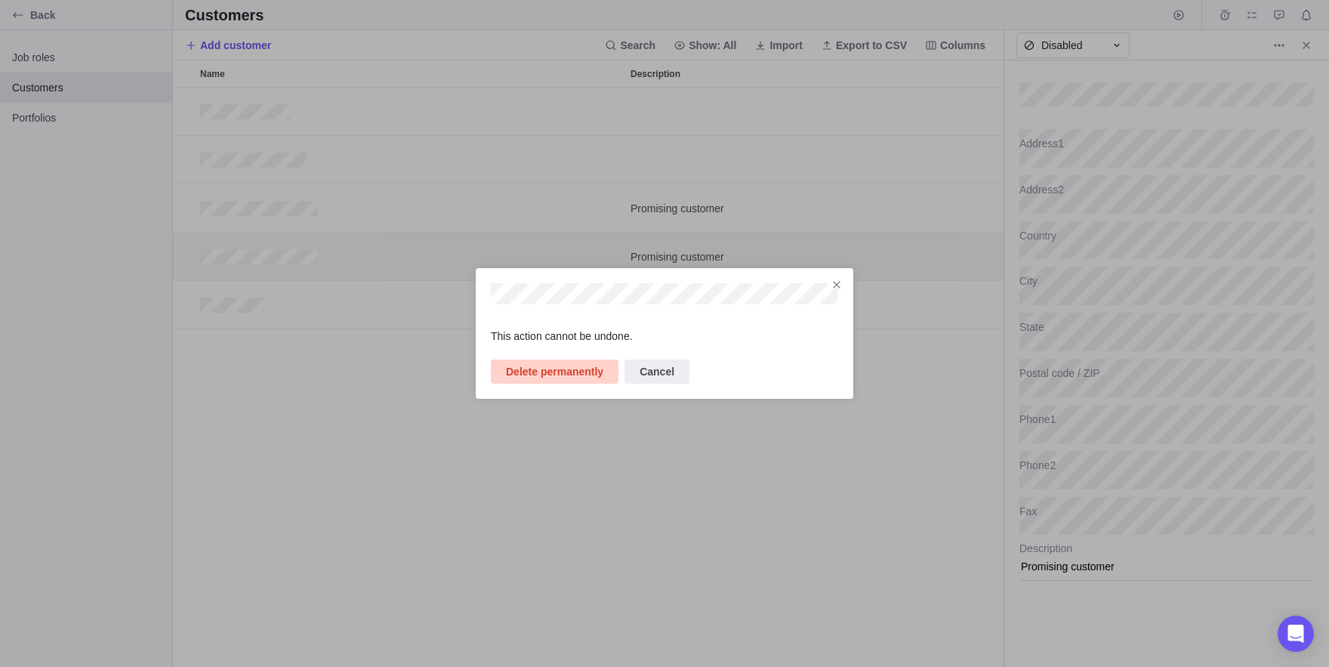
click at [549, 376] on span "Delete permanently" at bounding box center [554, 371] width 97 height 18
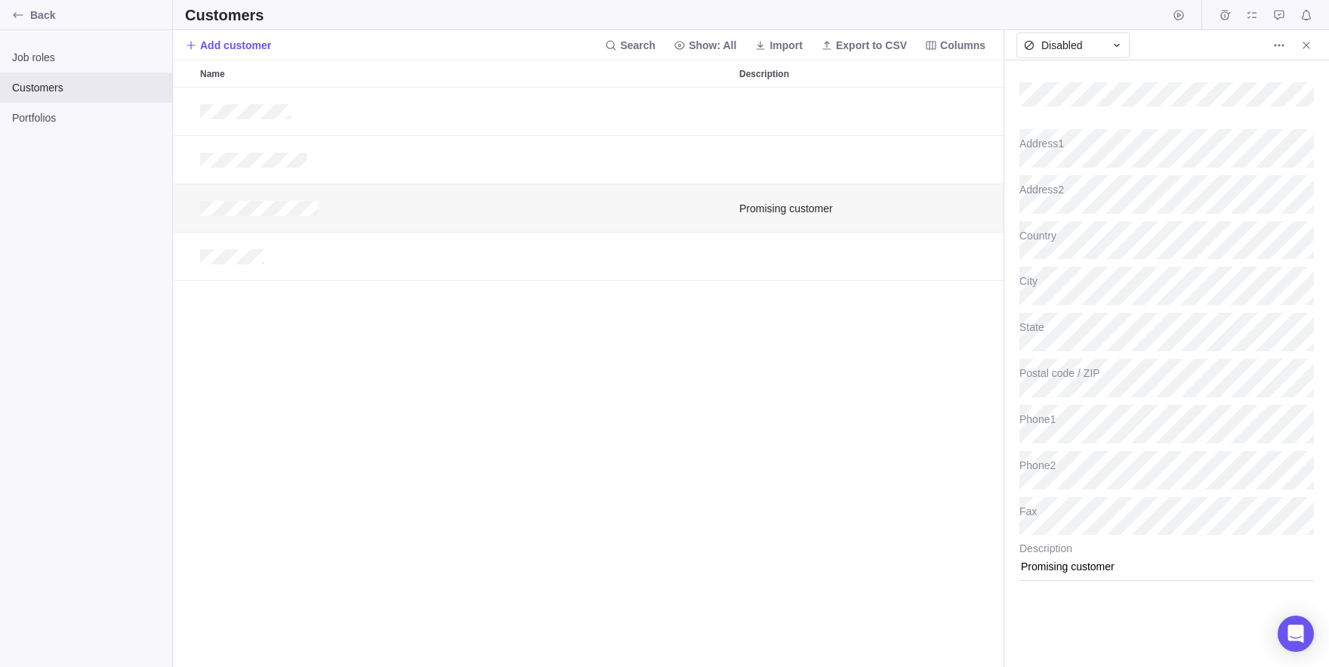
scroll to position [579, 830]
click at [1277, 54] on span "More actions" at bounding box center [1278, 45] width 21 height 21
click at [1311, 79] on span "Delete" at bounding box center [1296, 77] width 30 height 15
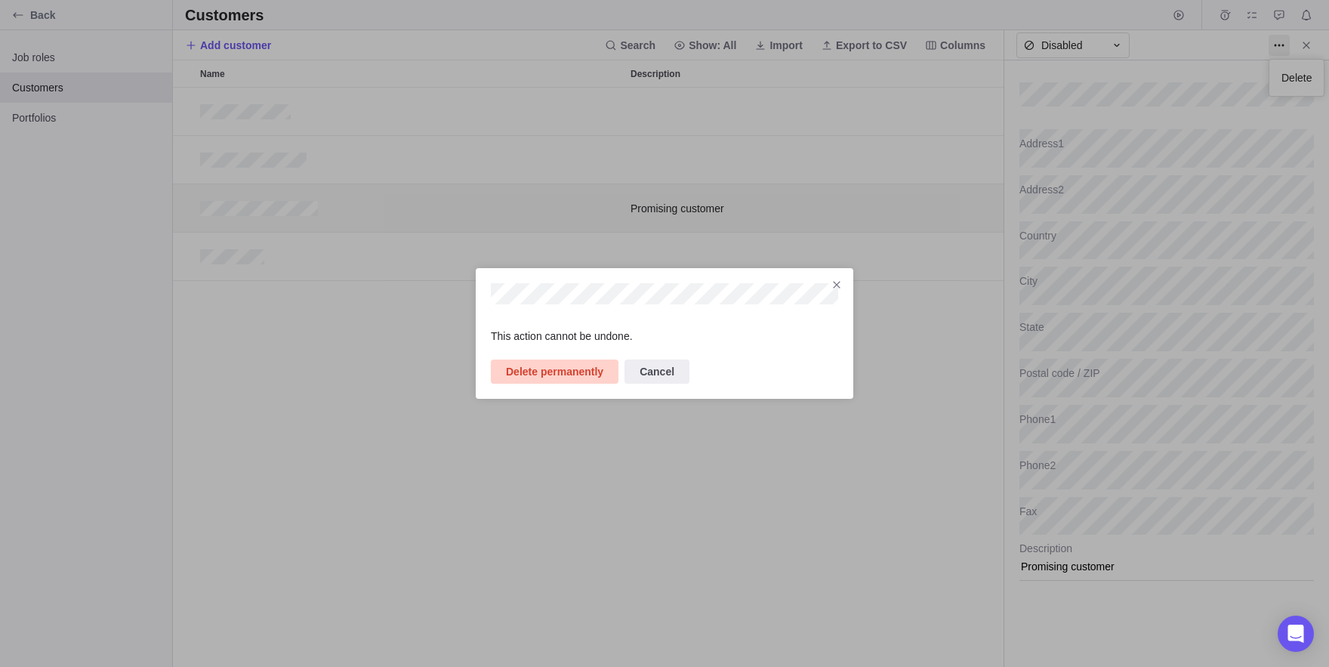
click at [565, 377] on span "Delete permanently" at bounding box center [554, 371] width 97 height 18
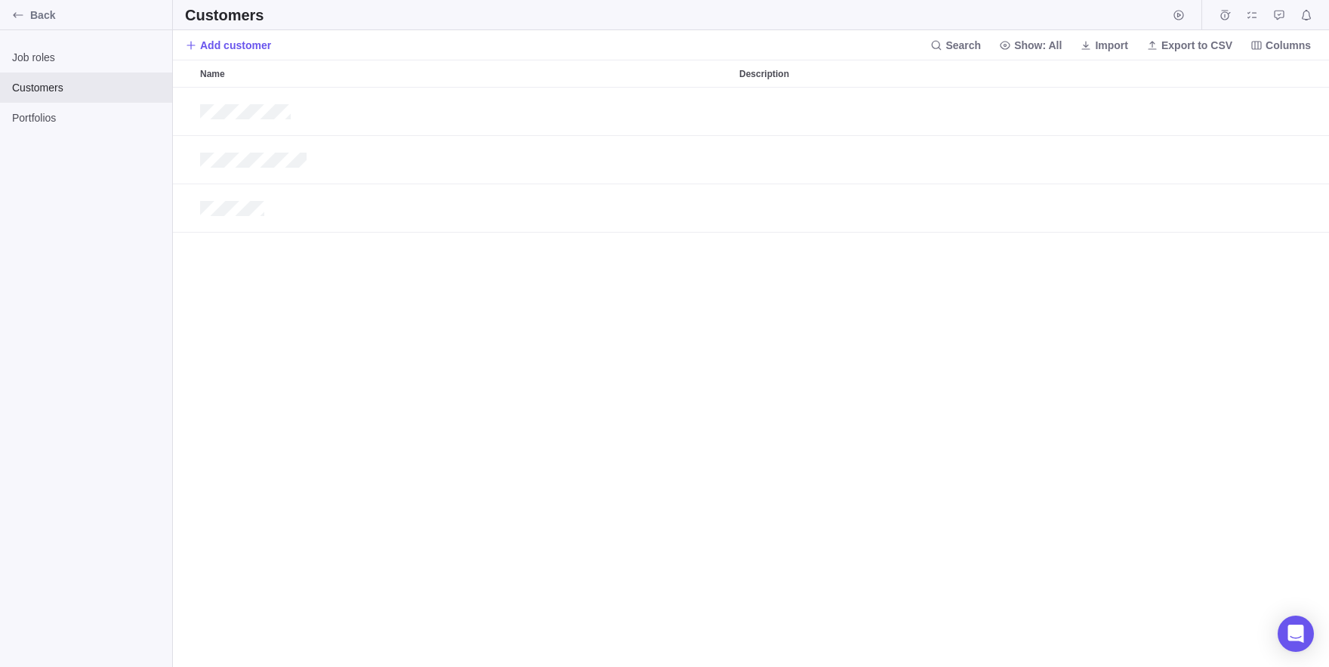
scroll to position [1, 1]
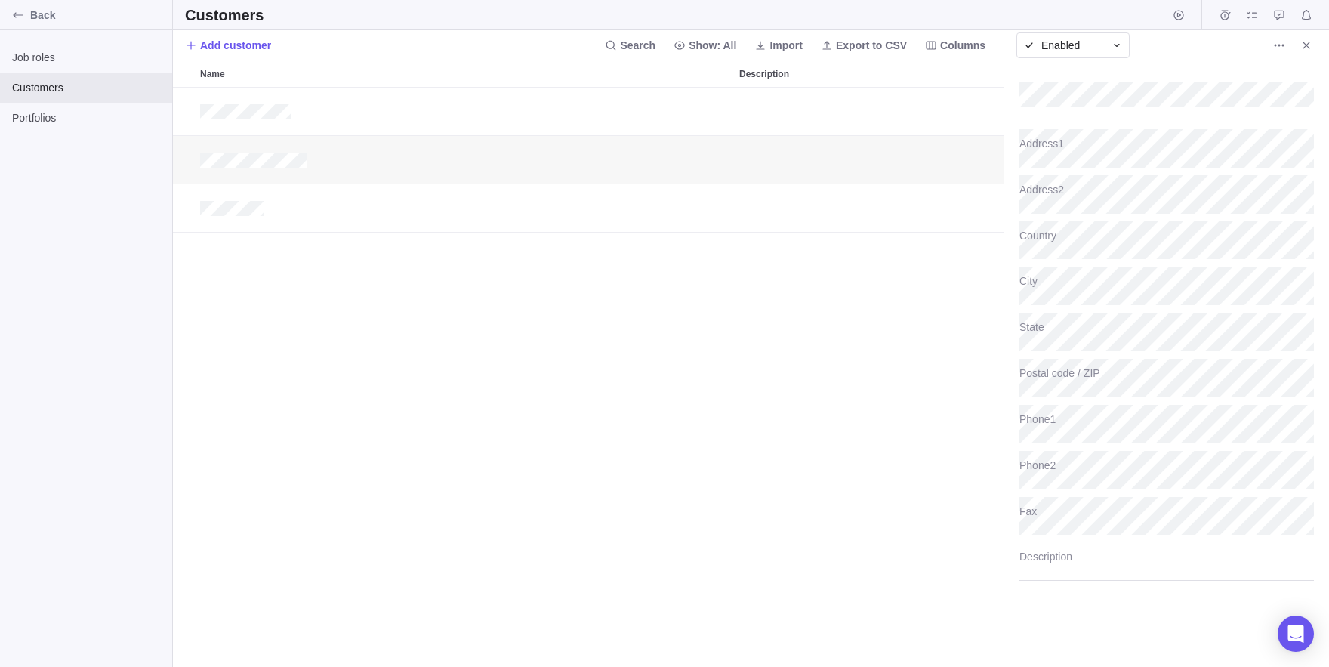
scroll to position [579, 830]
click at [1277, 47] on icon "More actions" at bounding box center [1279, 45] width 12 height 12
click at [1308, 72] on span "Delete" at bounding box center [1296, 77] width 30 height 15
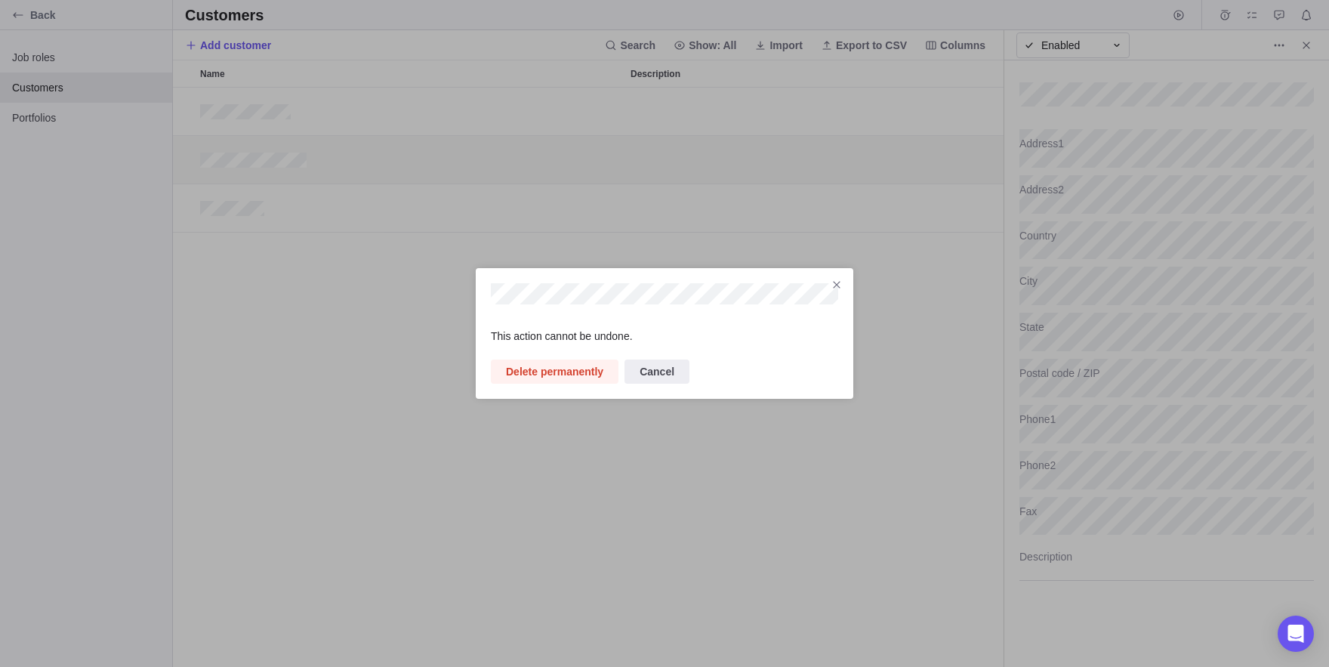
click at [584, 396] on div "This action cannot be undone. Delete permanently Cancel" at bounding box center [664, 333] width 377 height 131
click at [557, 383] on span "Delete permanently" at bounding box center [555, 371] width 128 height 24
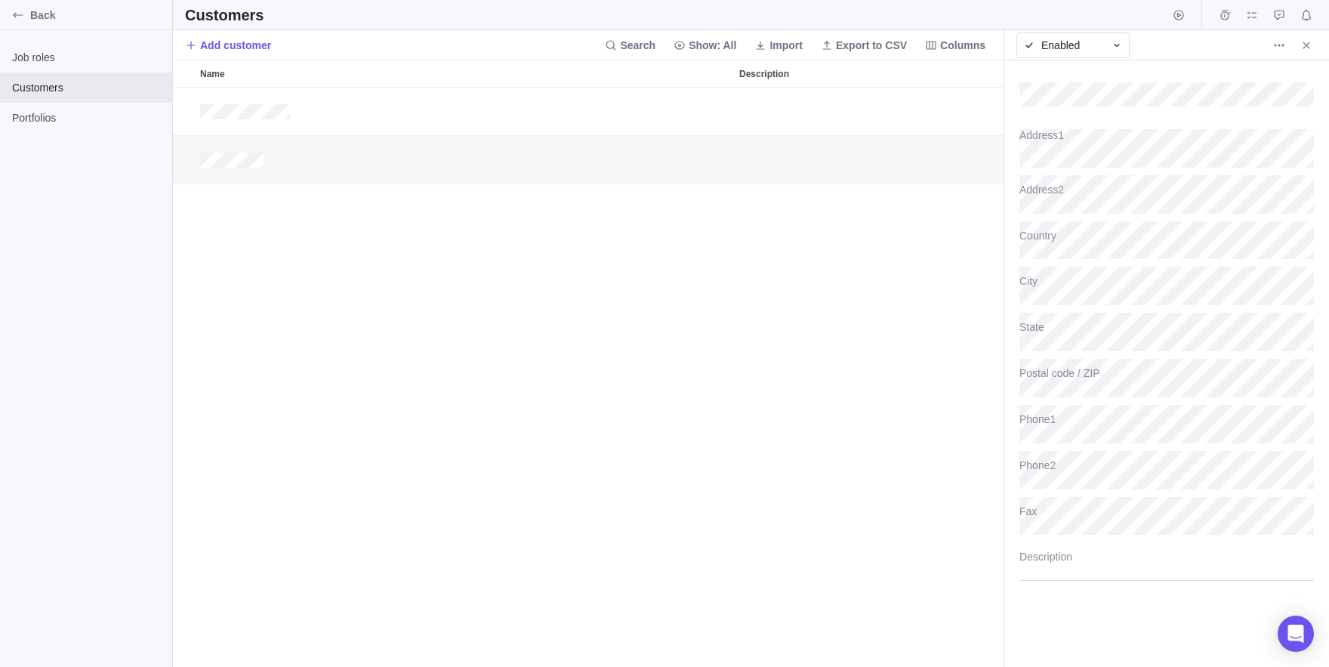
scroll to position [579, 830]
click at [1279, 42] on icon "More actions" at bounding box center [1279, 45] width 12 height 12
click at [1324, 79] on div "Delete" at bounding box center [1296, 78] width 56 height 38
click at [1306, 80] on span "Delete" at bounding box center [1296, 77] width 30 height 15
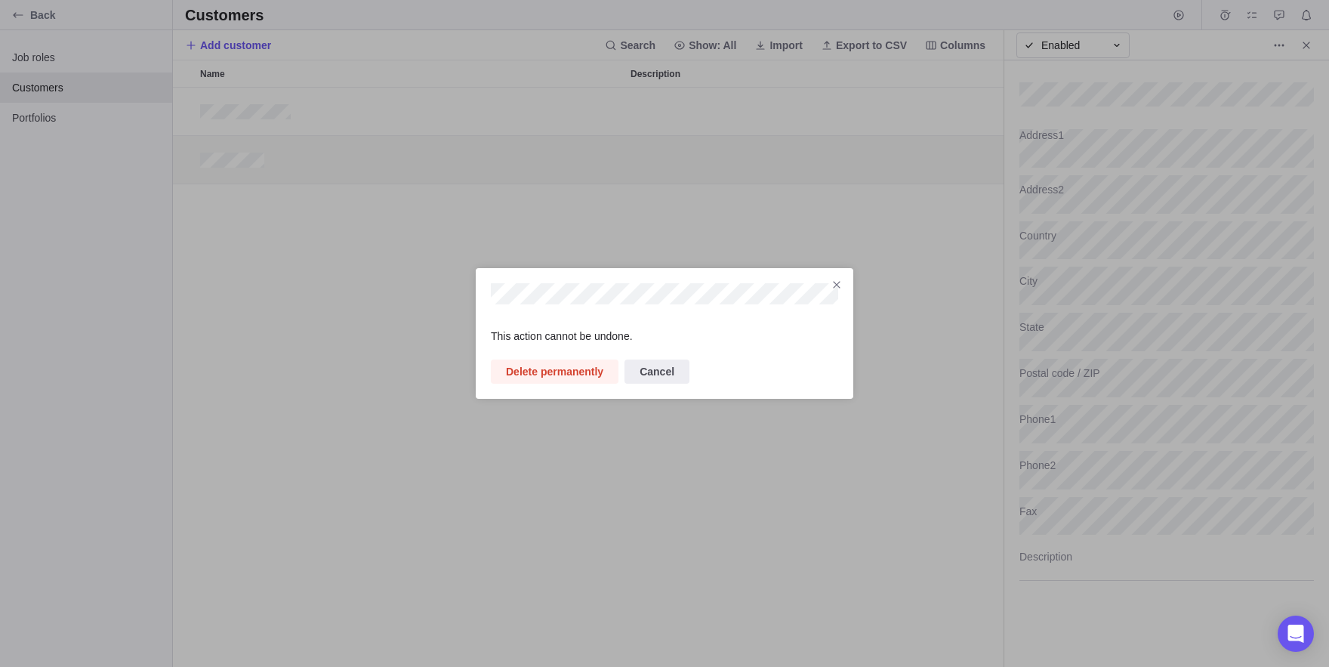
click at [741, 105] on div "This action cannot be undone. Delete permanently Cancel" at bounding box center [664, 333] width 1329 height 667
click at [593, 376] on span "Delete permanently" at bounding box center [554, 371] width 97 height 18
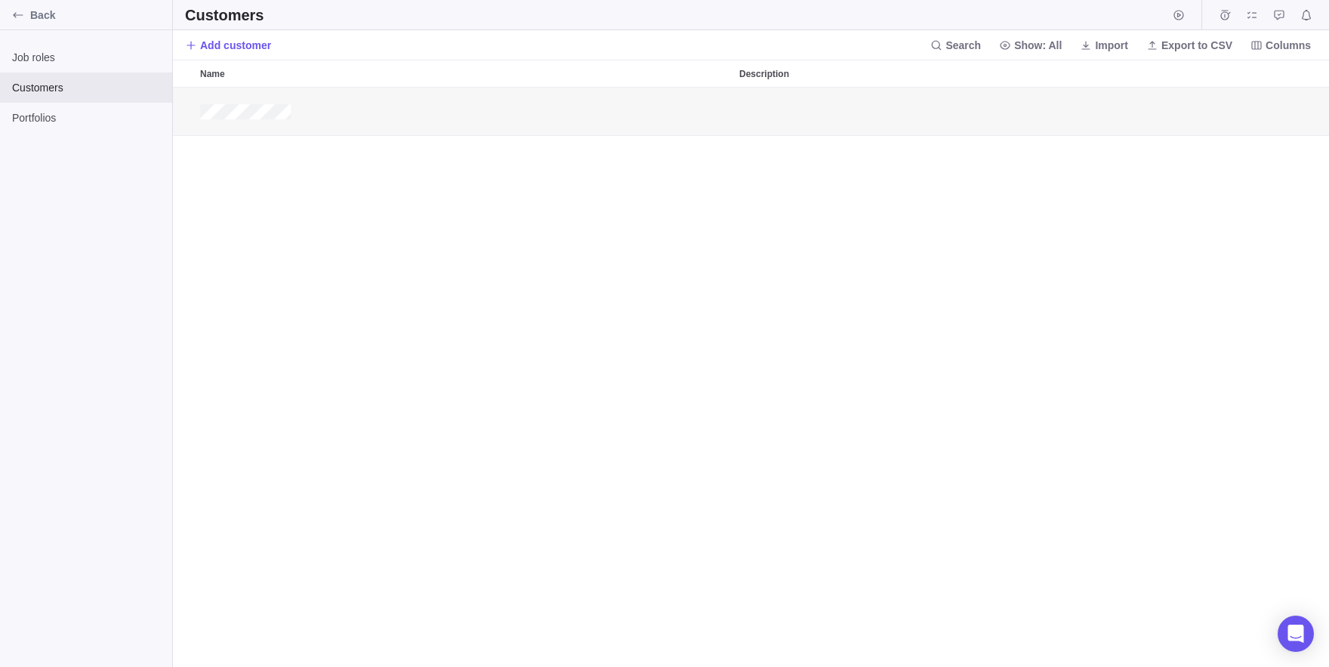
scroll to position [579, 830]
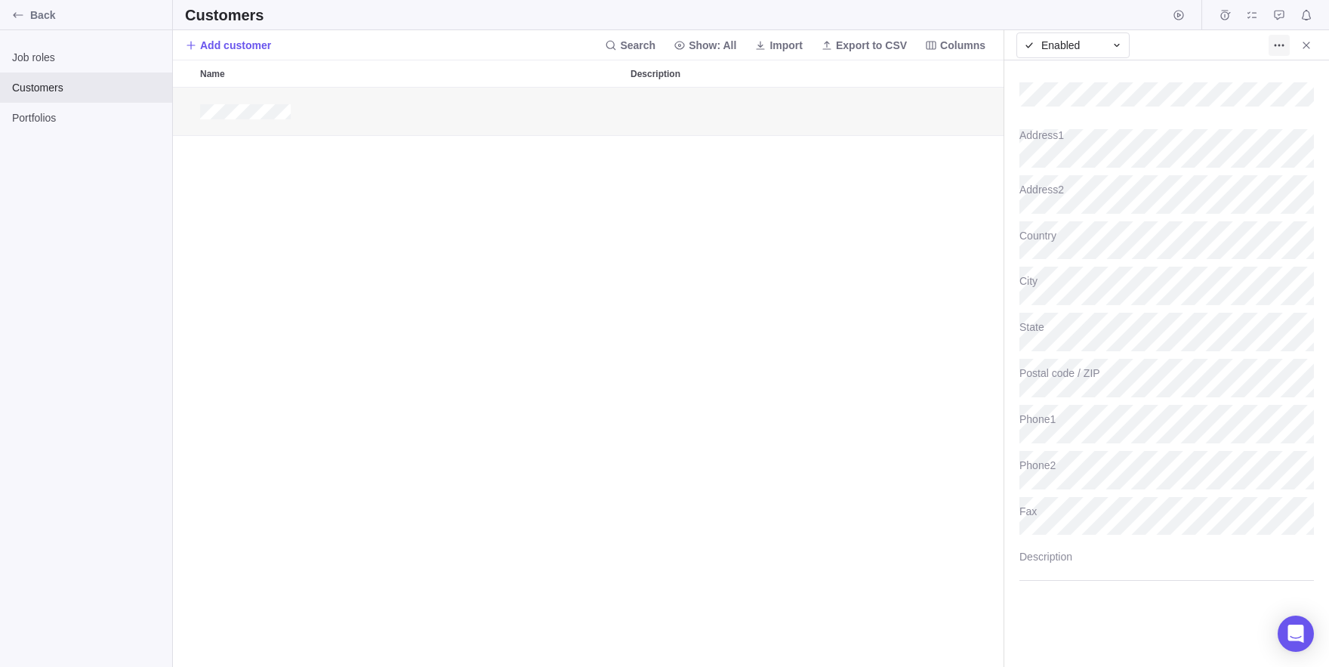
type textarea "x"
click at [1277, 35] on span "More actions" at bounding box center [1278, 45] width 21 height 21
click at [1292, 72] on span "Delete" at bounding box center [1296, 77] width 30 height 15
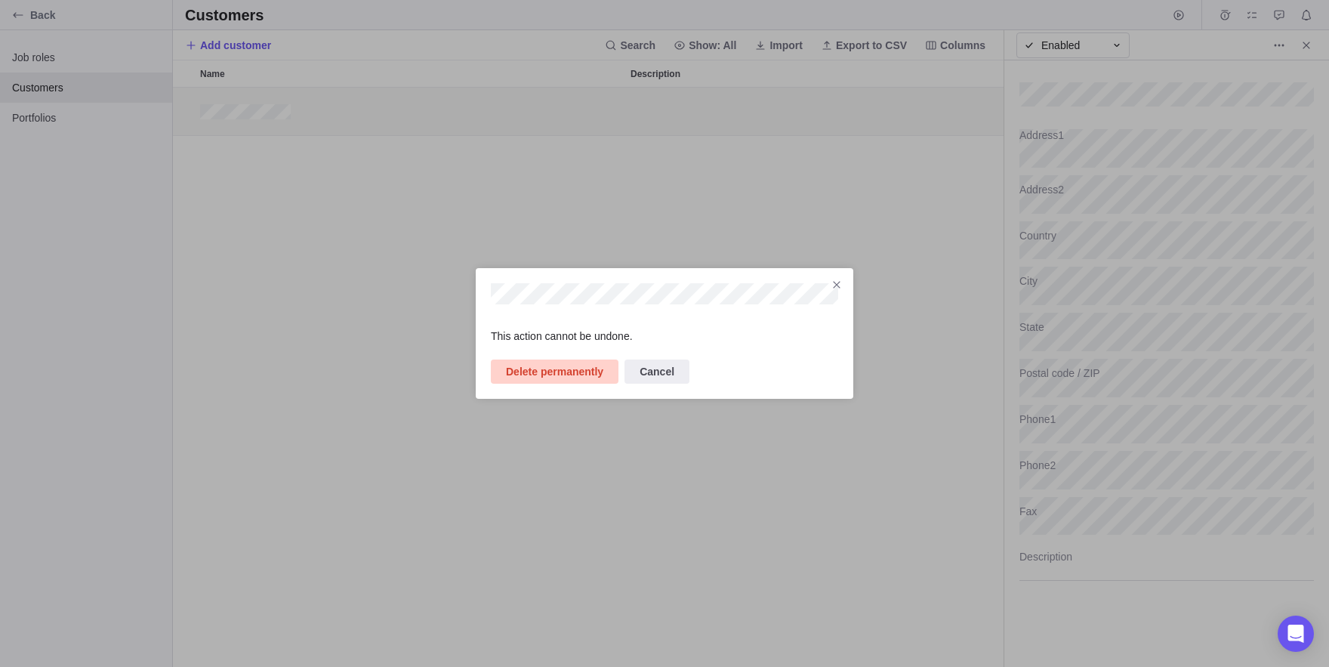
click at [560, 364] on span "Delete permanently" at bounding box center [554, 371] width 97 height 18
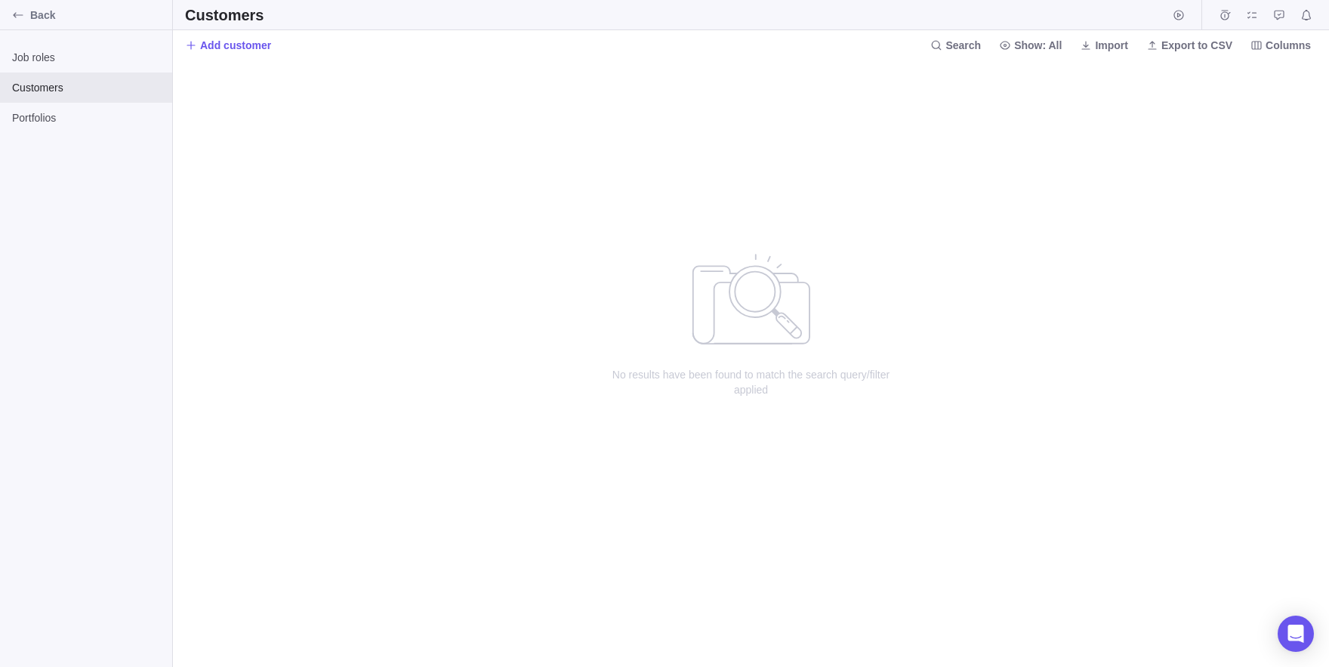
click at [425, 211] on div "No results have been found to match the search query/filter applied" at bounding box center [751, 363] width 1156 height 607
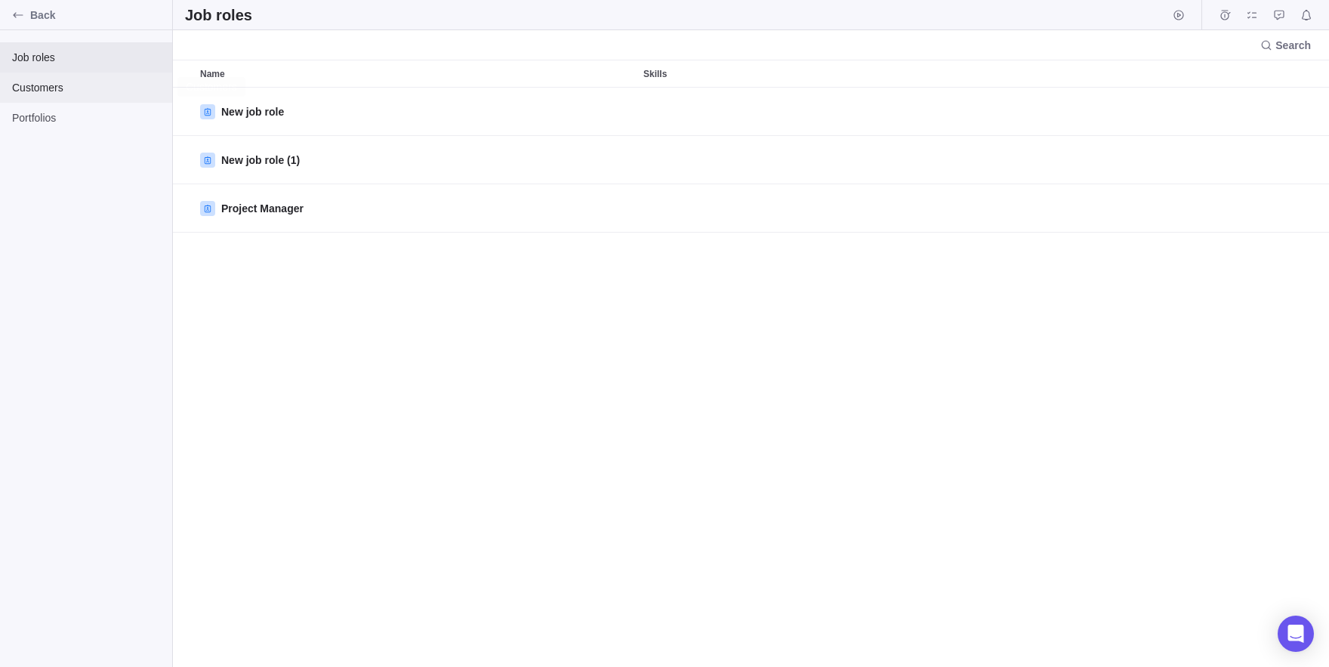
scroll to position [579, 1156]
click at [80, 88] on span "Customers" at bounding box center [86, 87] width 148 height 15
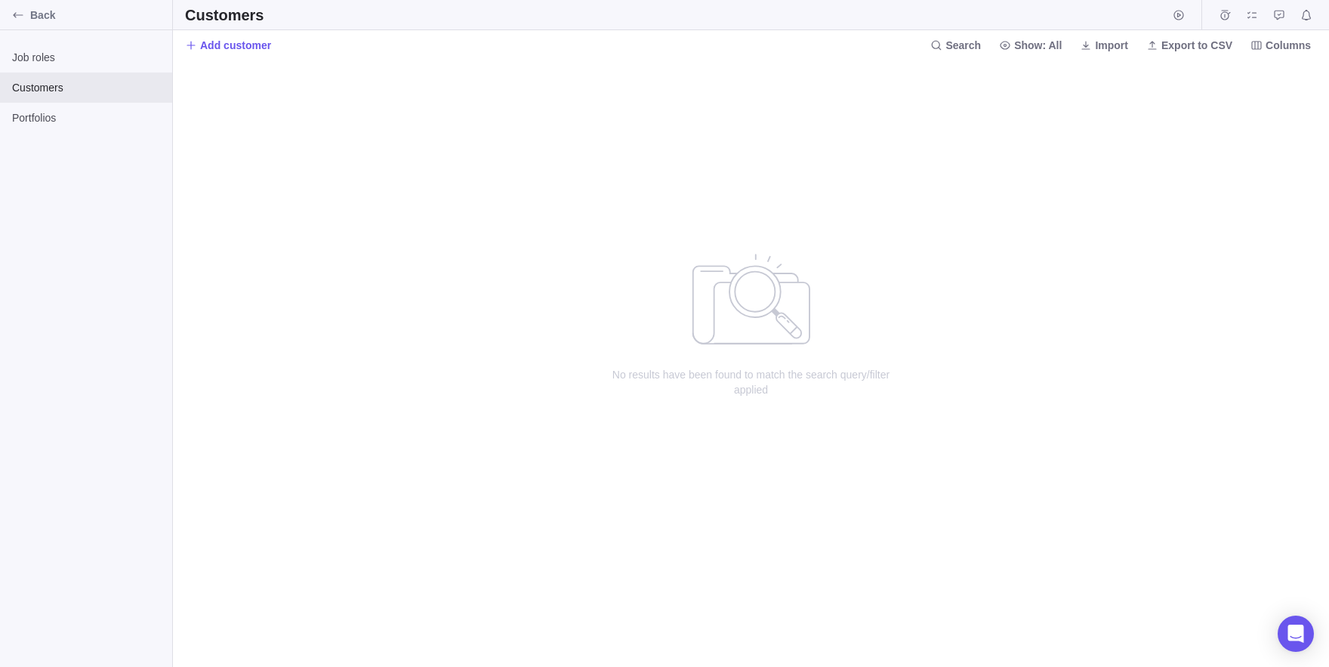
click at [283, 146] on div "No results have been found to match the search query/filter applied" at bounding box center [751, 363] width 1156 height 607
click at [1005, 42] on span "Show: Disabled" at bounding box center [1022, 45] width 79 height 15
click at [987, 78] on div "All" at bounding box center [985, 78] width 118 height 27
click at [323, 79] on div "No results have been found to match the search query/filter applied" at bounding box center [751, 363] width 1156 height 607
click at [250, 44] on span "Add customer" at bounding box center [235, 45] width 71 height 15
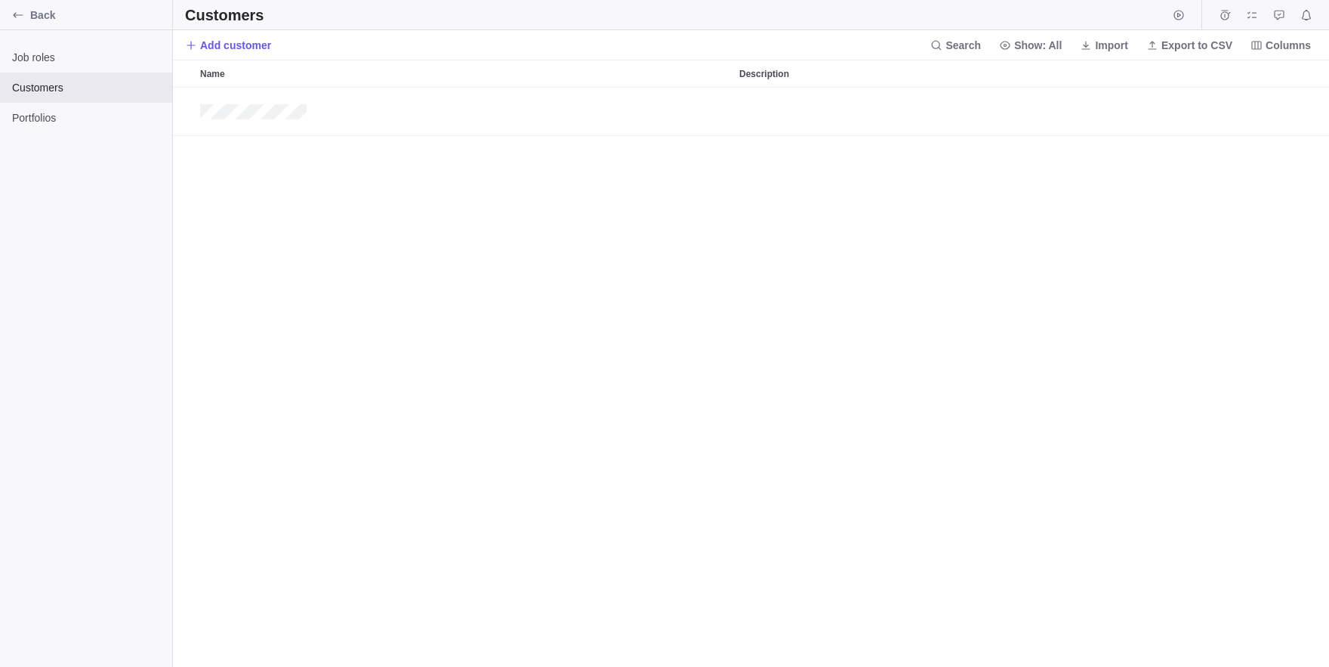
scroll to position [579, 1156]
click at [1102, 43] on span "Import" at bounding box center [1111, 45] width 33 height 15
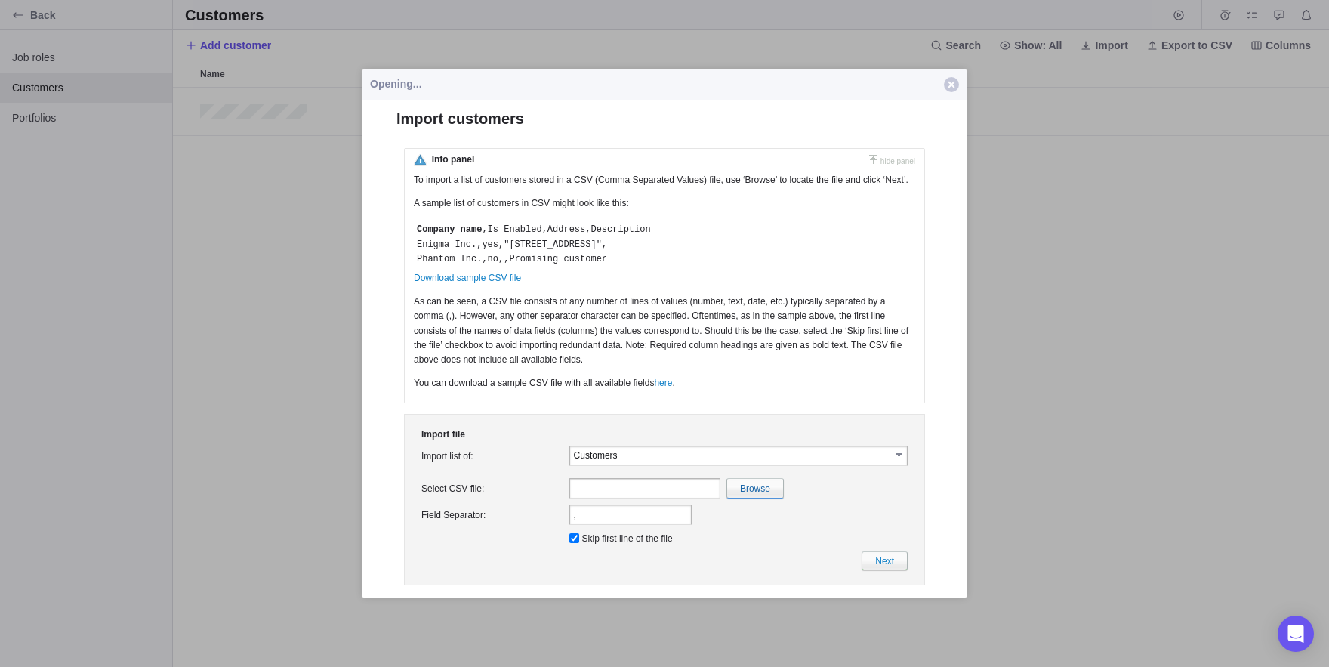
scroll to position [0, 0]
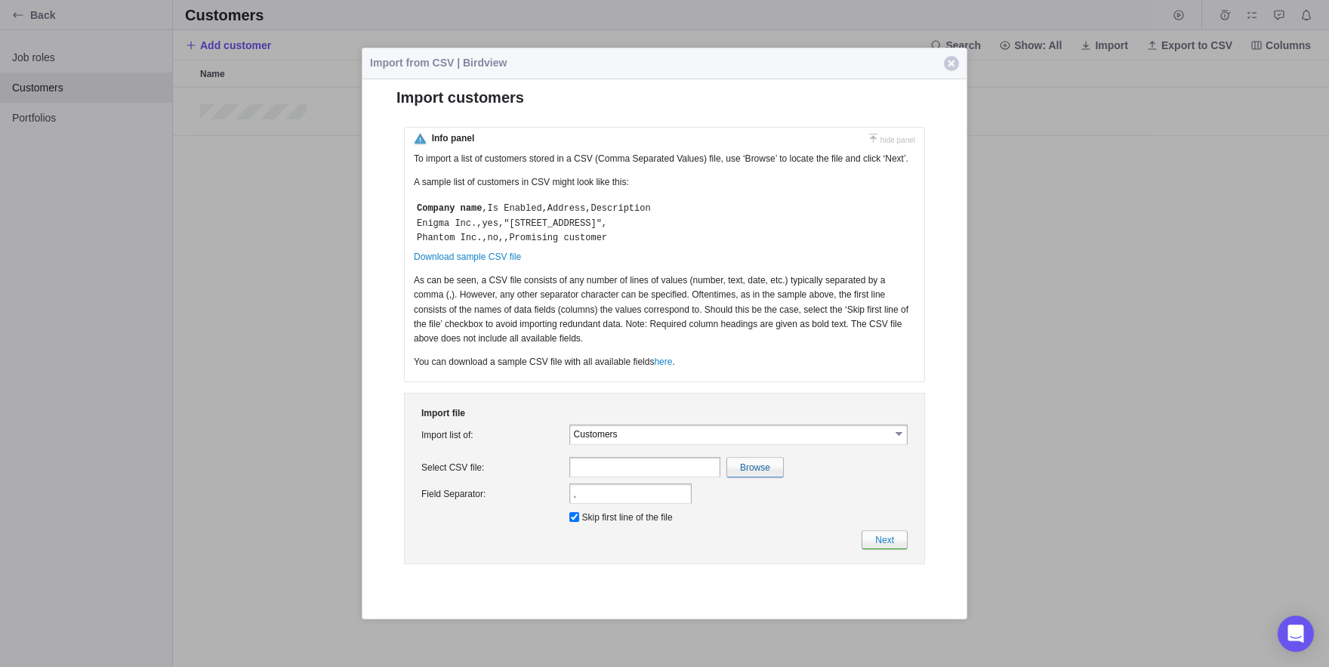
click at [593, 439] on input "Customers" at bounding box center [732, 433] width 316 height 13
click at [534, 447] on td "Import list of:" at bounding box center [492, 433] width 148 height 26
click at [748, 476] on input "file" at bounding box center [426, 466] width 714 height 19
type input "C:\fakepath\UsersImport.csv"
type input "UsersImport.csv"
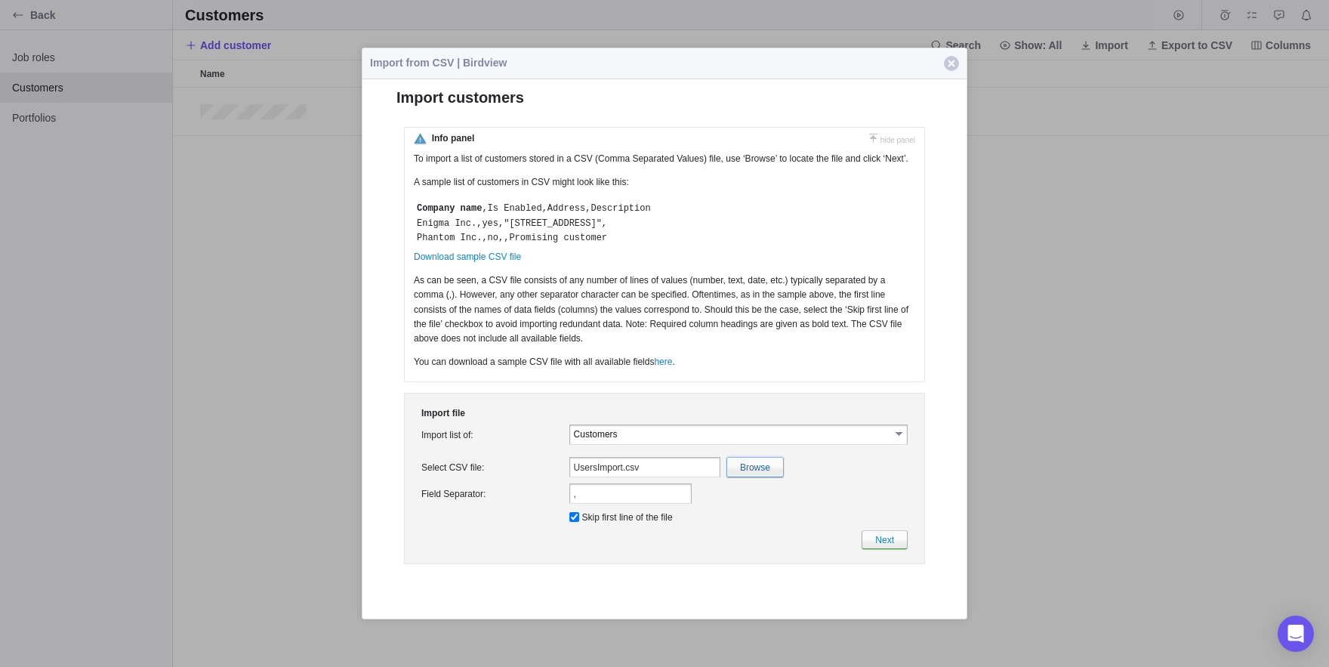
click at [758, 476] on input "file" at bounding box center [426, 466] width 714 height 19
type input "C:\fakepath\CustomersImport.csv"
type input "CustomersImport.csv"
click at [865, 548] on link "Next" at bounding box center [884, 538] width 46 height 19
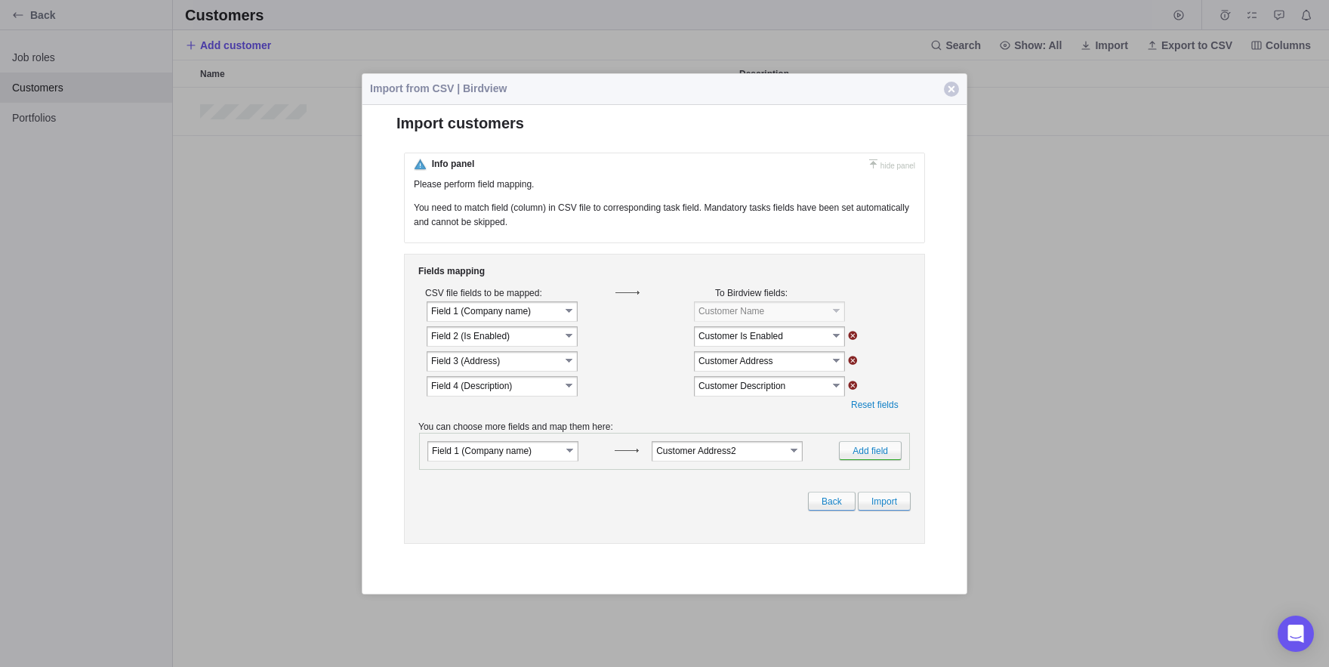
click at [893, 523] on div "Fields mapping CSV file fields to be mapped: To Birdview fields: select" at bounding box center [664, 398] width 521 height 290
click at [873, 506] on link "Import" at bounding box center [884, 500] width 53 height 19
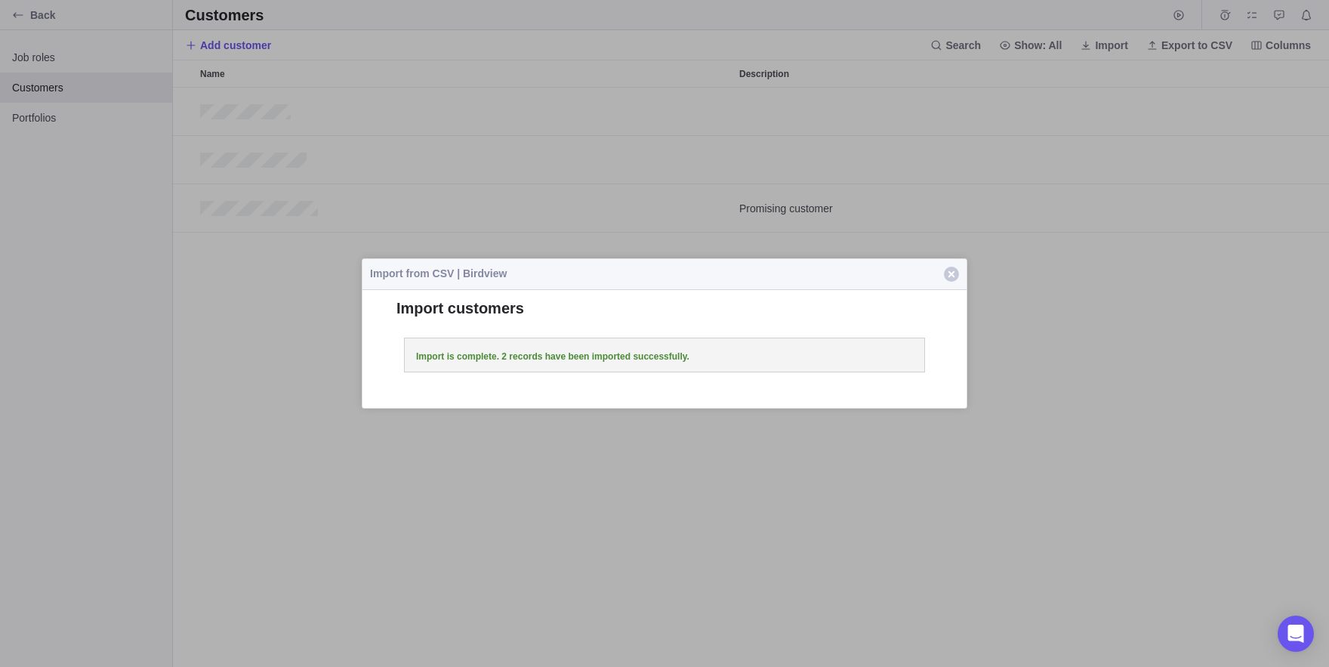
click at [944, 266] on button "Close" at bounding box center [951, 274] width 30 height 30
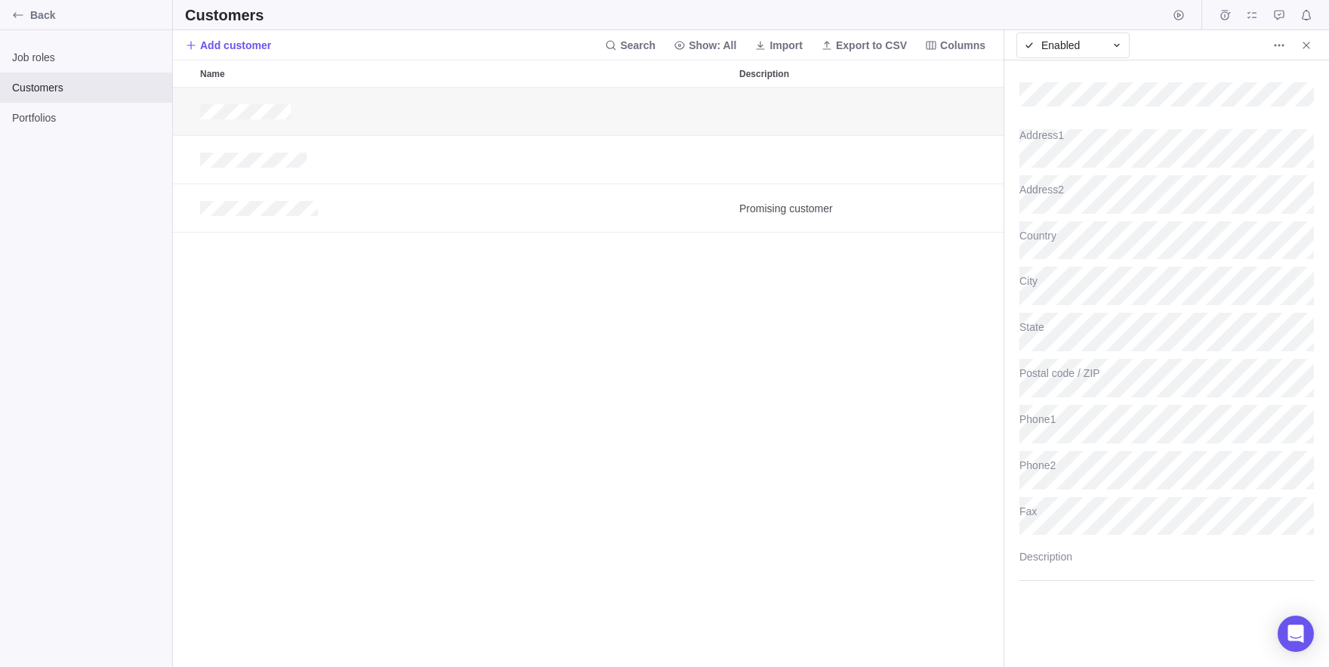
scroll to position [579, 830]
click at [1275, 51] on icon "More actions" at bounding box center [1279, 45] width 12 height 12
click at [1305, 81] on span "Delete" at bounding box center [1296, 77] width 30 height 15
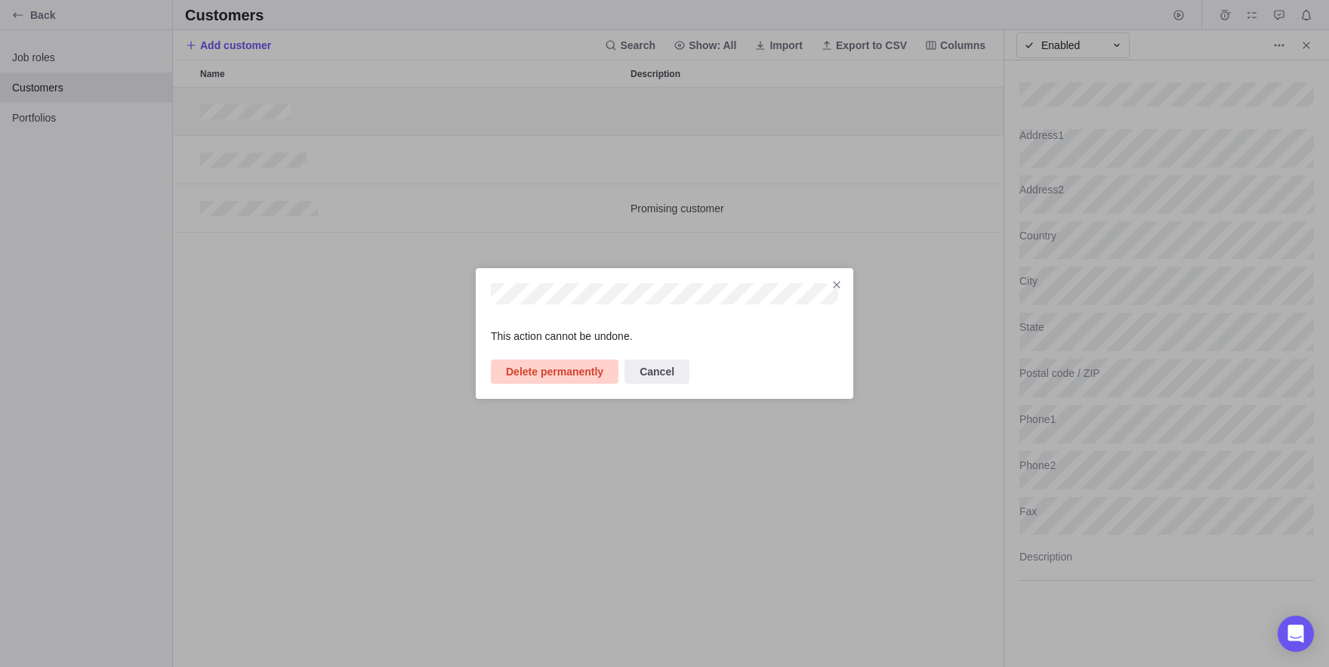
click at [587, 362] on span "Delete permanently" at bounding box center [555, 371] width 128 height 24
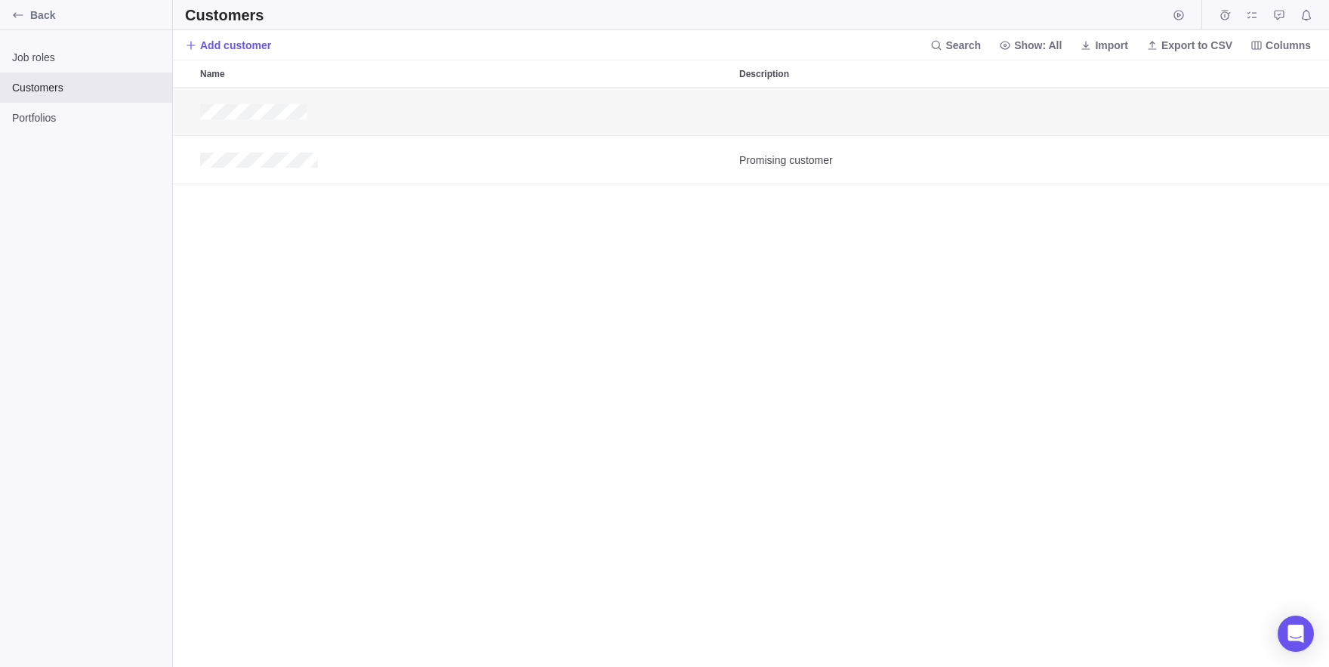
scroll to position [579, 830]
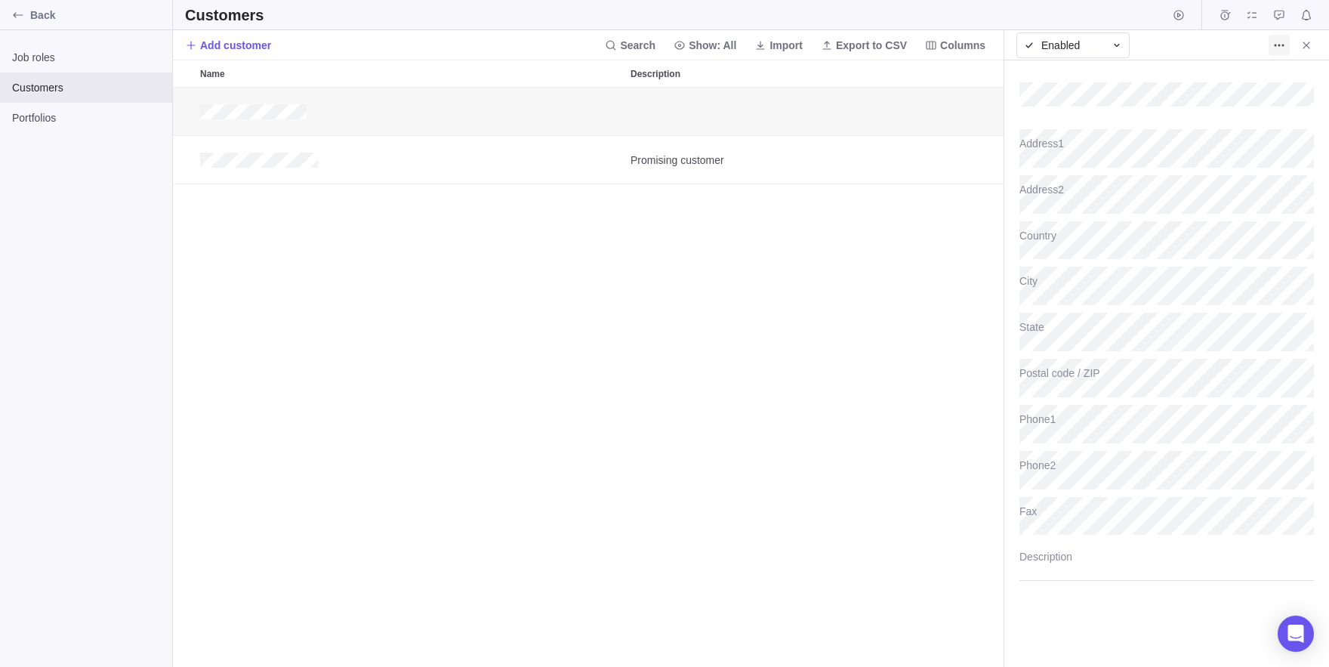
click at [1285, 42] on span "More actions" at bounding box center [1278, 45] width 21 height 21
click at [1280, 80] on div "Delete" at bounding box center [1296, 78] width 54 height 24
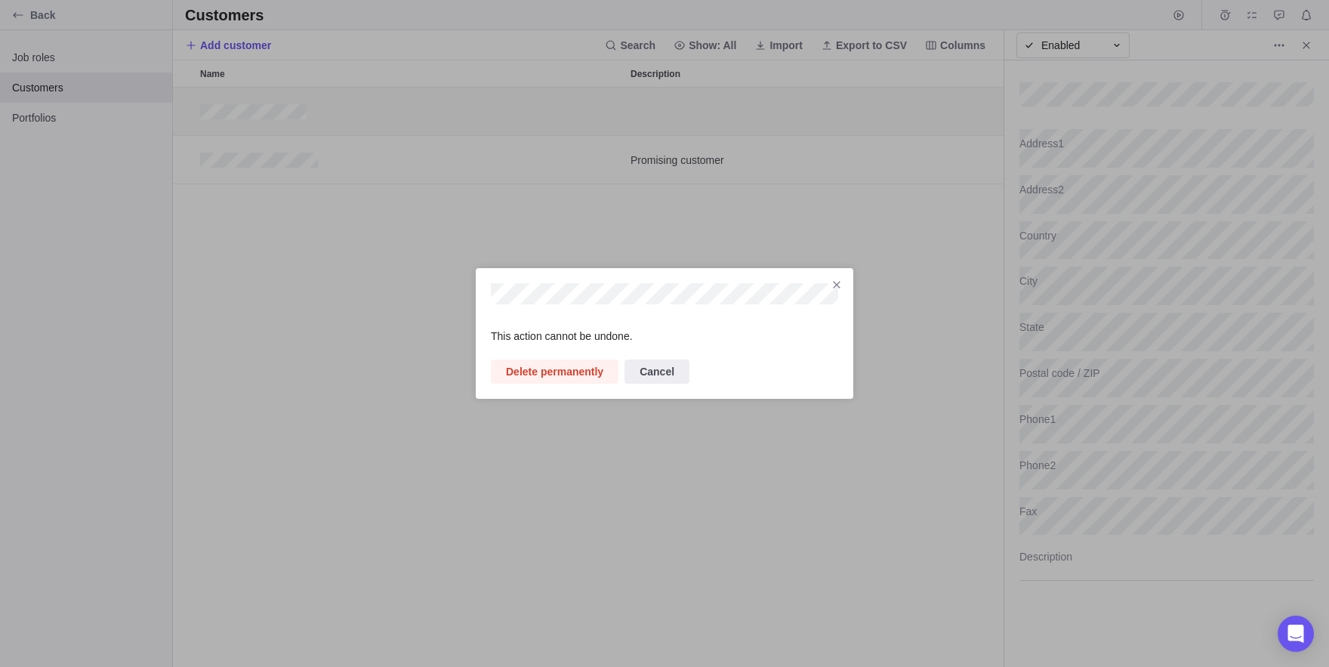
click at [618, 287] on div "Promising customer" at bounding box center [588, 377] width 830 height 579
click at [561, 363] on span "Delete permanently" at bounding box center [554, 371] width 97 height 18
click at [561, 363] on div "Promising customer" at bounding box center [588, 377] width 830 height 579
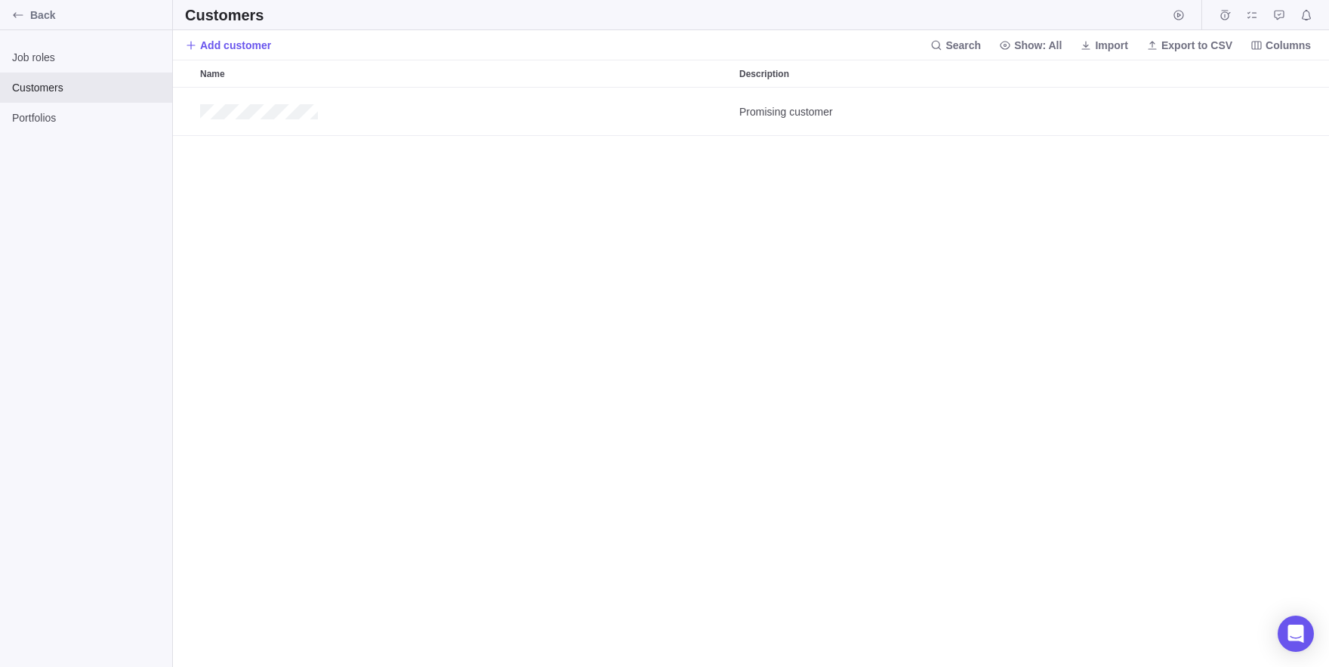
click at [561, 363] on div "Promising customer" at bounding box center [751, 377] width 1156 height 579
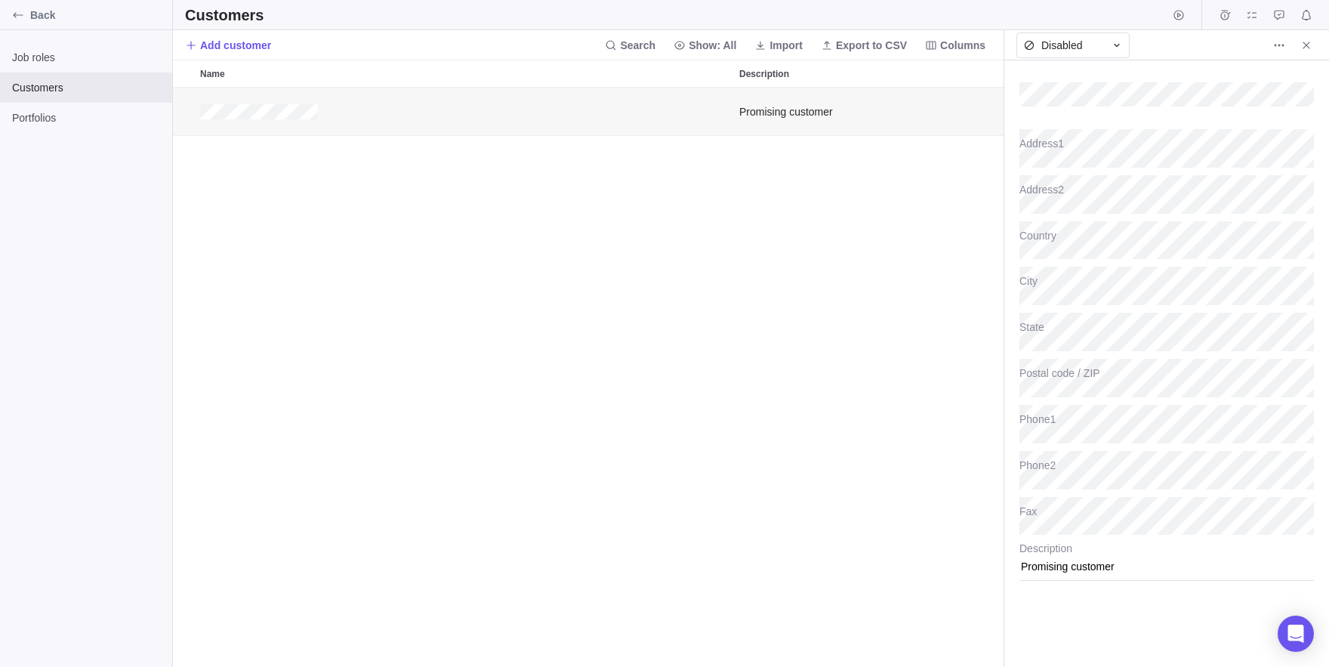
scroll to position [579, 830]
type textarea "x"
click at [1268, 40] on span "More actions" at bounding box center [1278, 45] width 21 height 21
click at [1272, 72] on div "Delete" at bounding box center [1296, 78] width 54 height 24
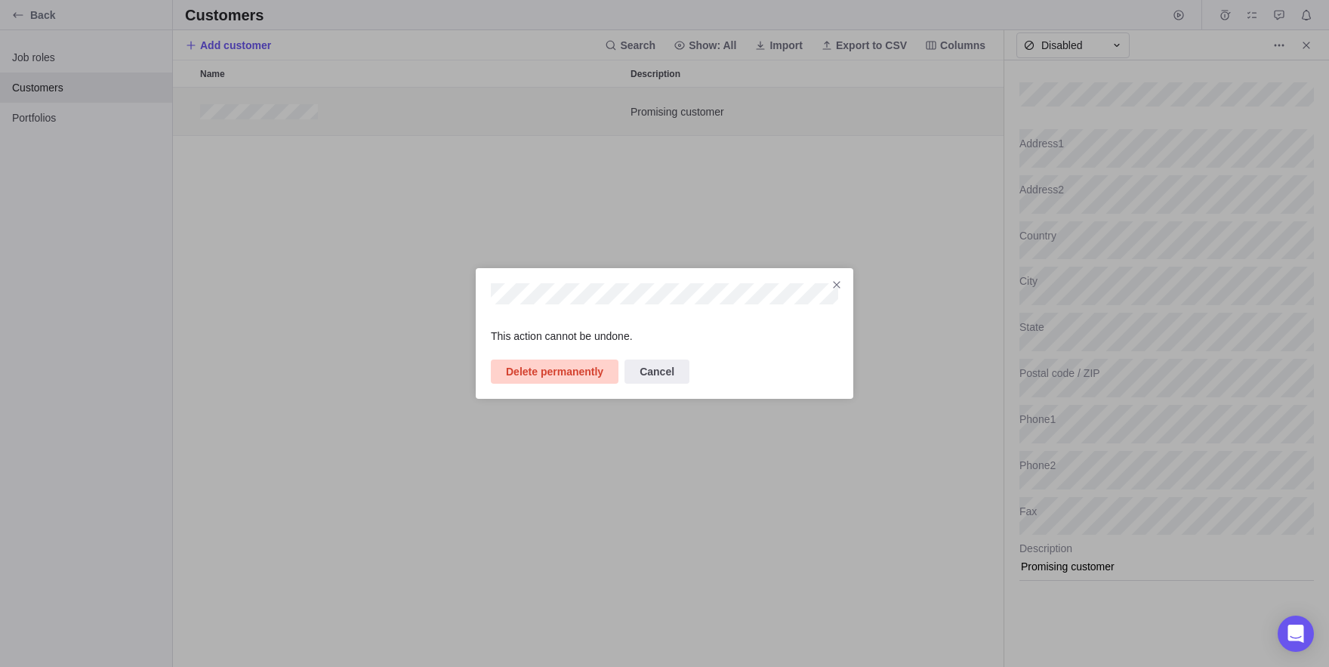
click at [568, 365] on span "Delete permanently" at bounding box center [554, 371] width 97 height 18
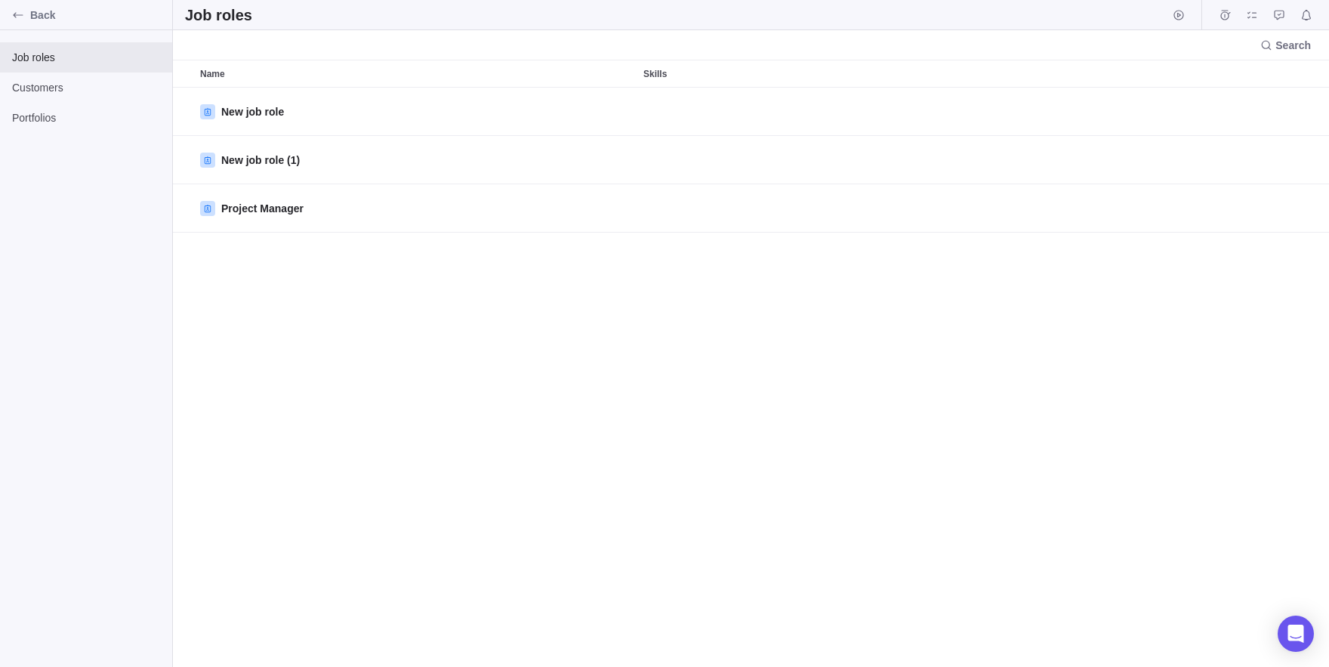
scroll to position [579, 1156]
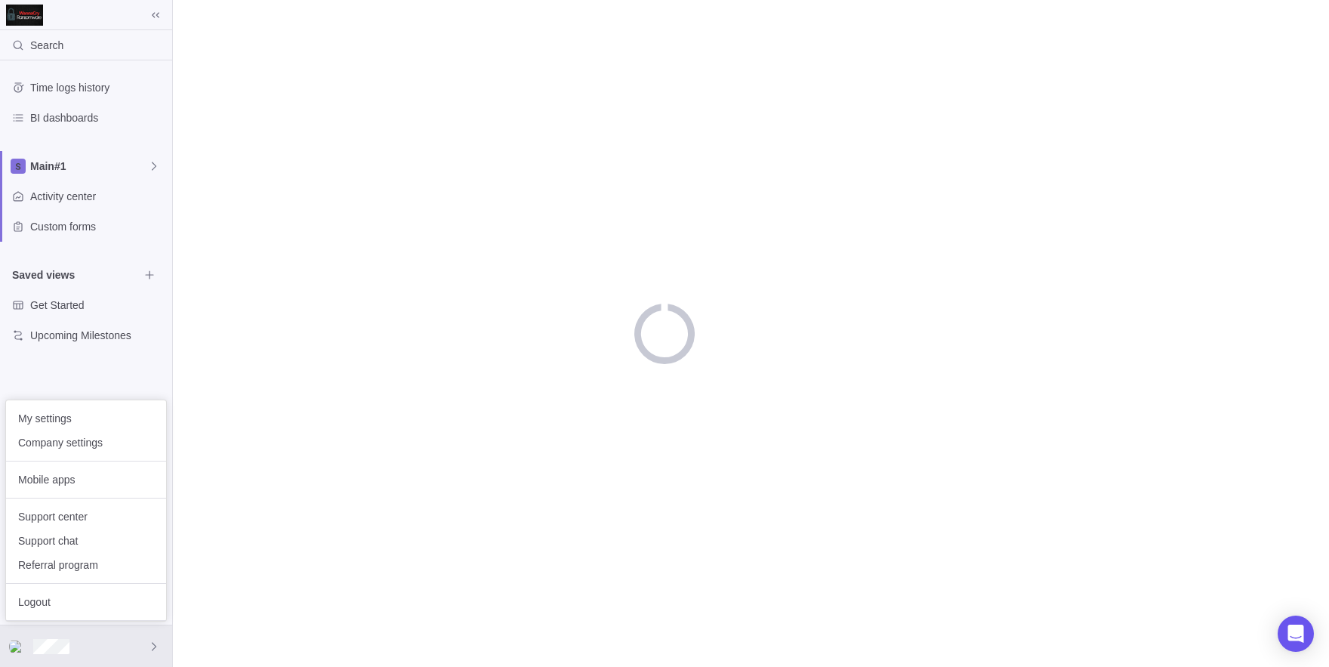
click at [94, 163] on body "Search Time logs history BI dashboards Main#1 Activity center Custom forms Save…" at bounding box center [664, 333] width 1329 height 667
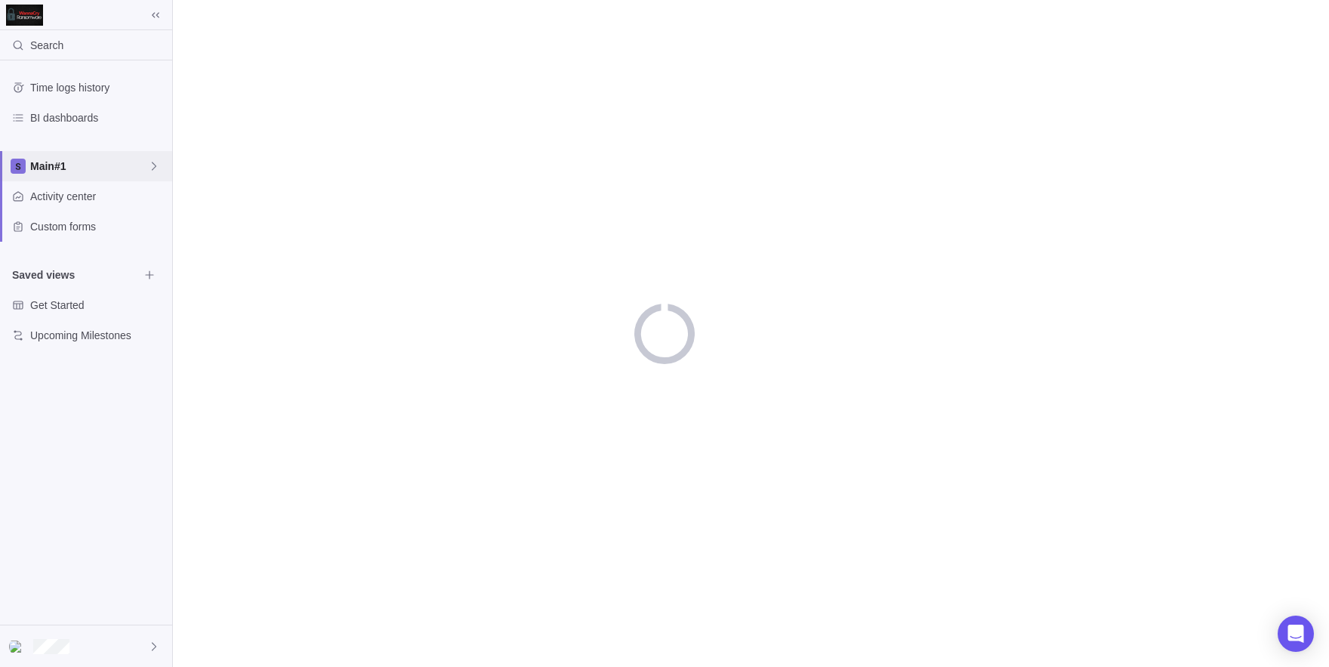
click at [94, 163] on span "Main#1" at bounding box center [89, 166] width 118 height 15
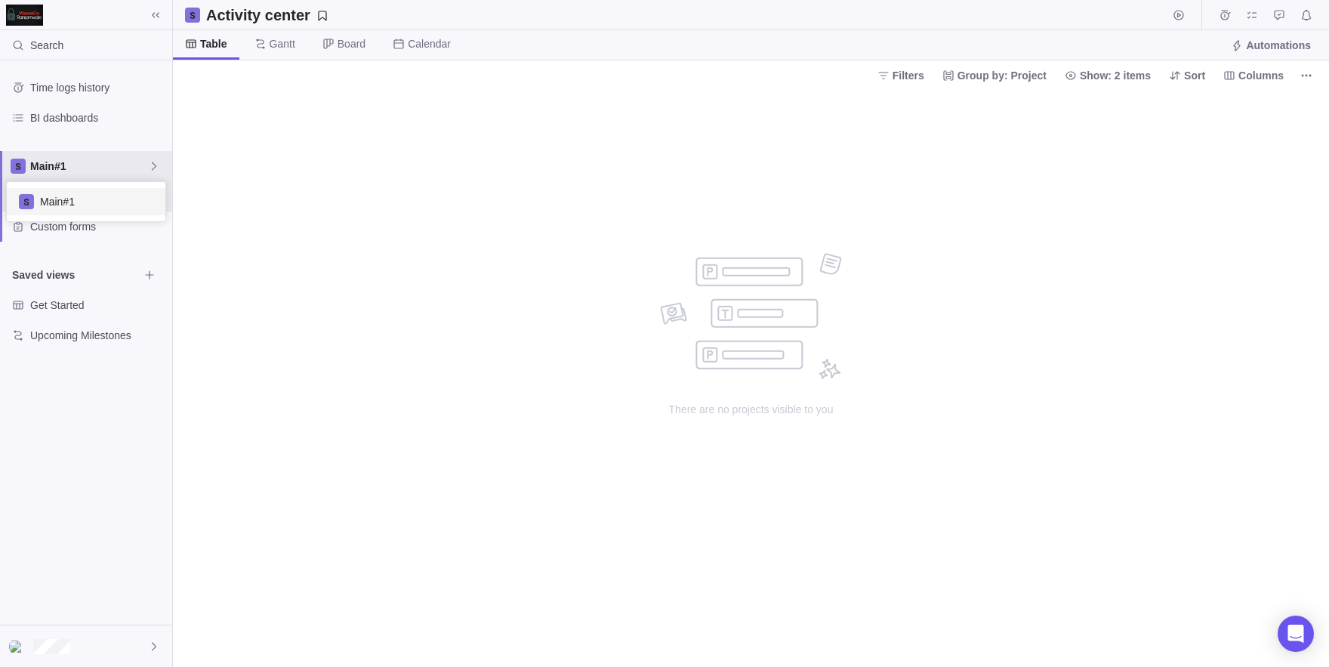
click at [362, 260] on body "Search Time logs history BI dashboards Main#1 Activity center Custom forms Save…" at bounding box center [664, 333] width 1329 height 667
click at [134, 177] on div "Main#1" at bounding box center [86, 166] width 172 height 30
click at [46, 666] on body "Search Time logs history BI dashboards Main#1 Activity center Custom forms Save…" at bounding box center [664, 333] width 1329 height 667
click at [31, 652] on div at bounding box center [86, 646] width 172 height 42
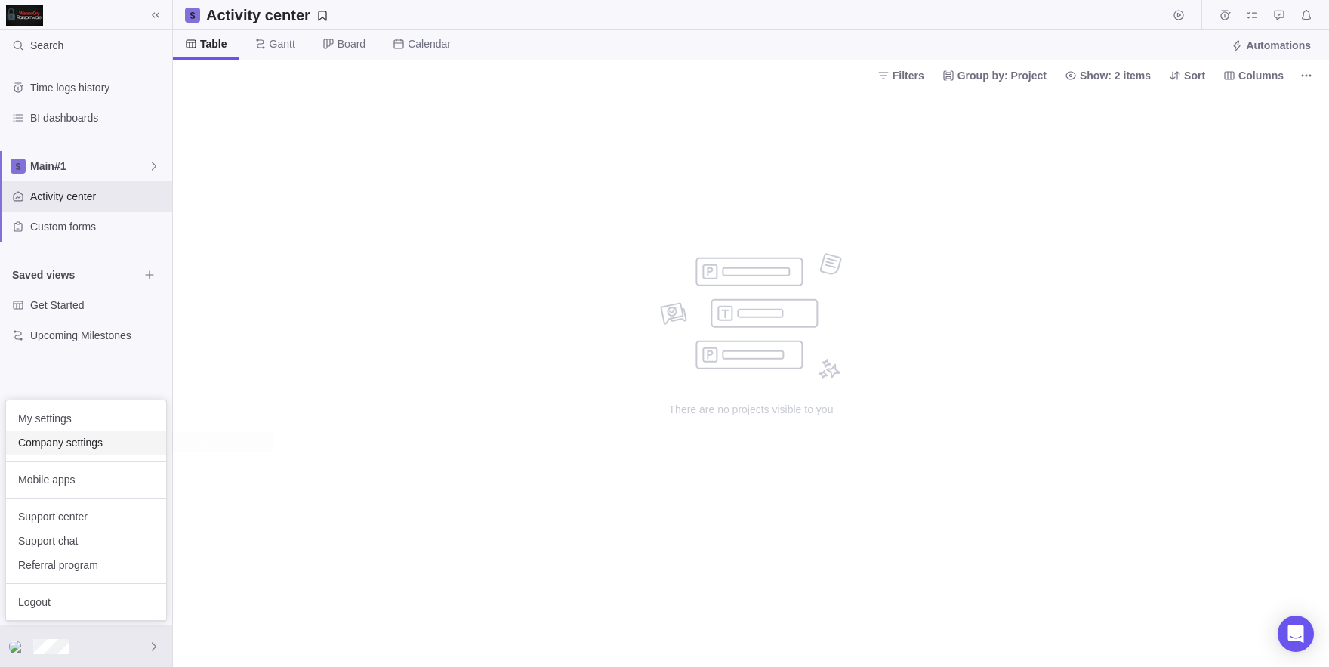
click at [98, 439] on span "Company settings" at bounding box center [86, 442] width 136 height 15
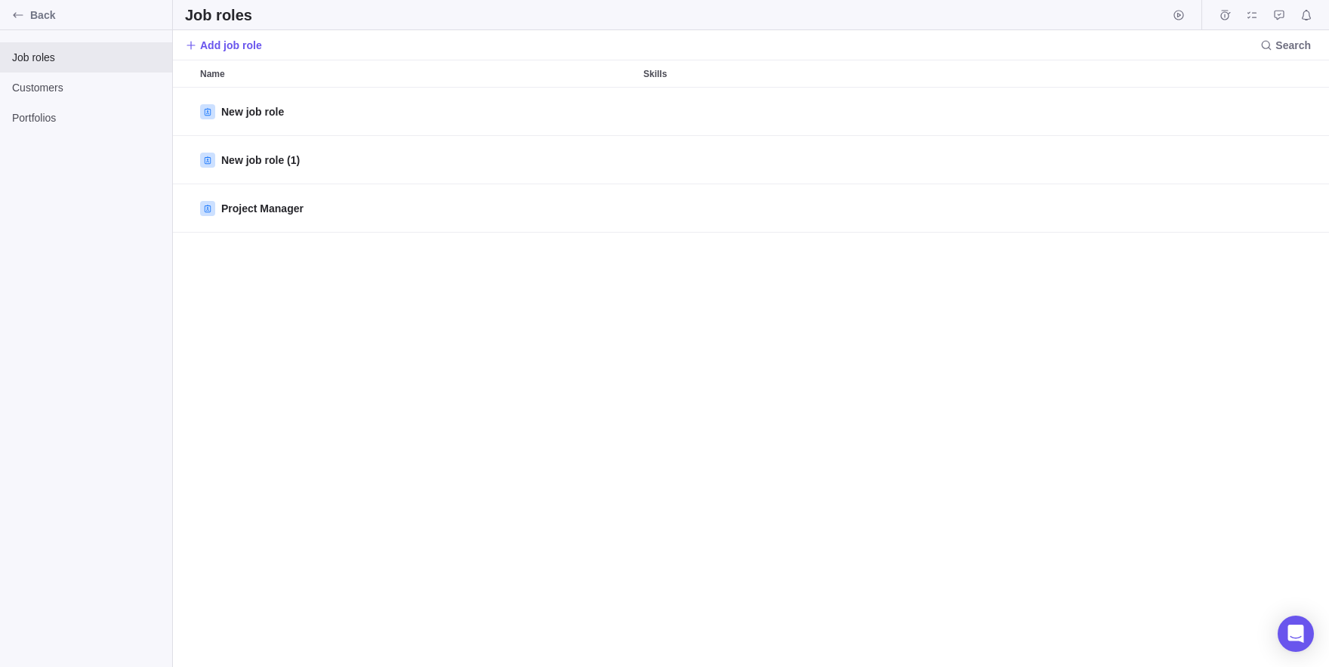
scroll to position [579, 1156]
click at [0, 17] on div "Back" at bounding box center [86, 15] width 172 height 30
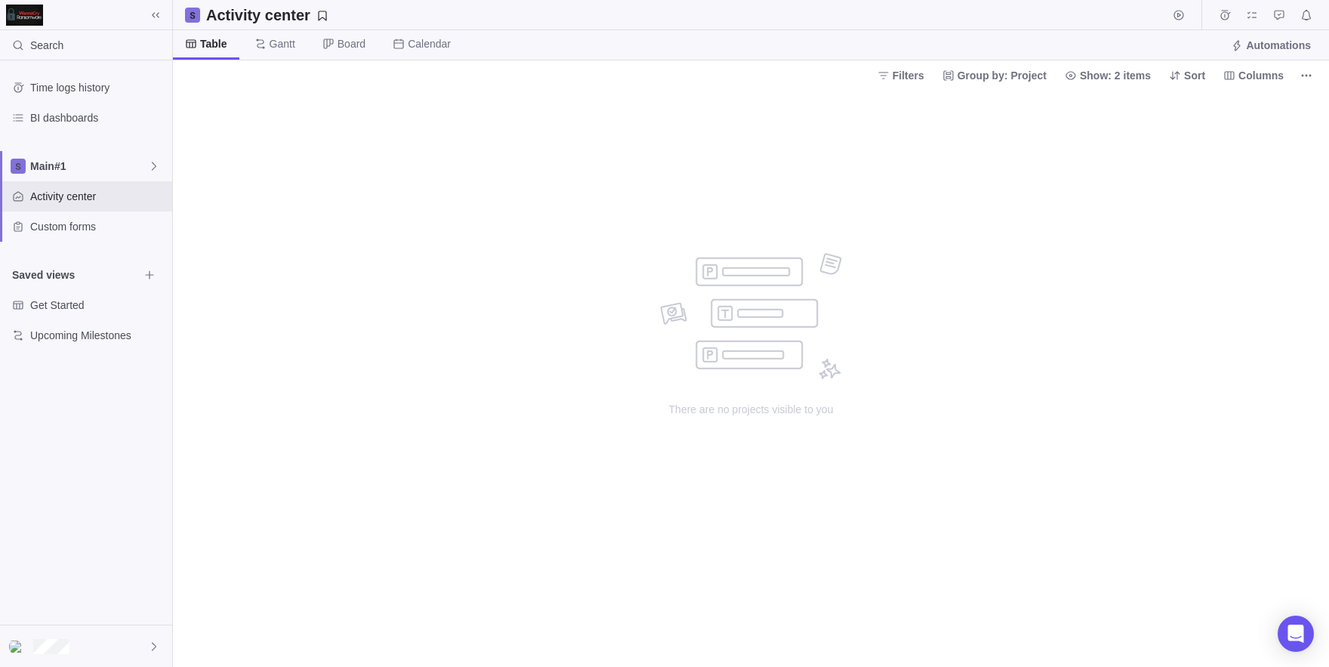
click at [1319, 74] on div "Filters Group by: Project Show: 2 items Sort Columns" at bounding box center [751, 74] width 1156 height 29
click at [1304, 77] on icon "More actions" at bounding box center [1306, 75] width 12 height 12
click at [962, 234] on body "Search Time logs history BI dashboards Main#1 Activity center Custom forms Save…" at bounding box center [664, 333] width 1329 height 667
click at [1308, 67] on span "More actions" at bounding box center [1305, 75] width 21 height 21
click at [92, 296] on body "Search Time logs history BI dashboards Main#1 Activity center Custom forms Save…" at bounding box center [664, 333] width 1329 height 667
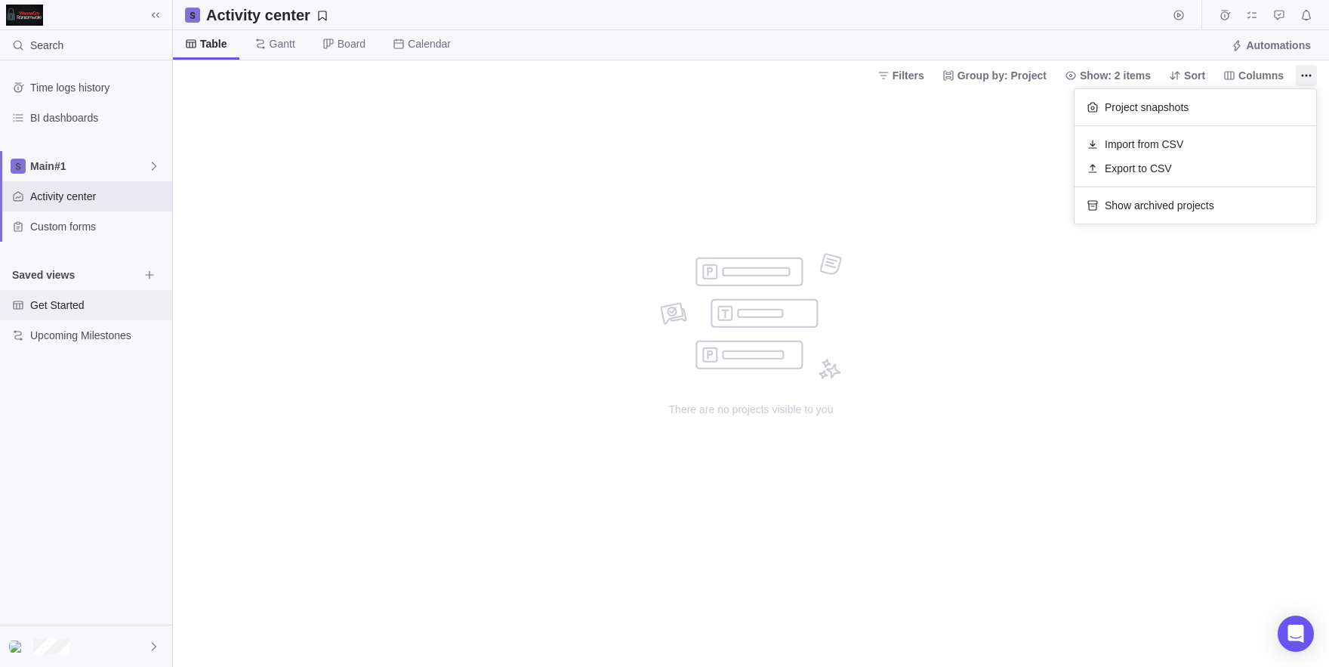
click at [92, 296] on div "Get Started" at bounding box center [86, 305] width 172 height 30
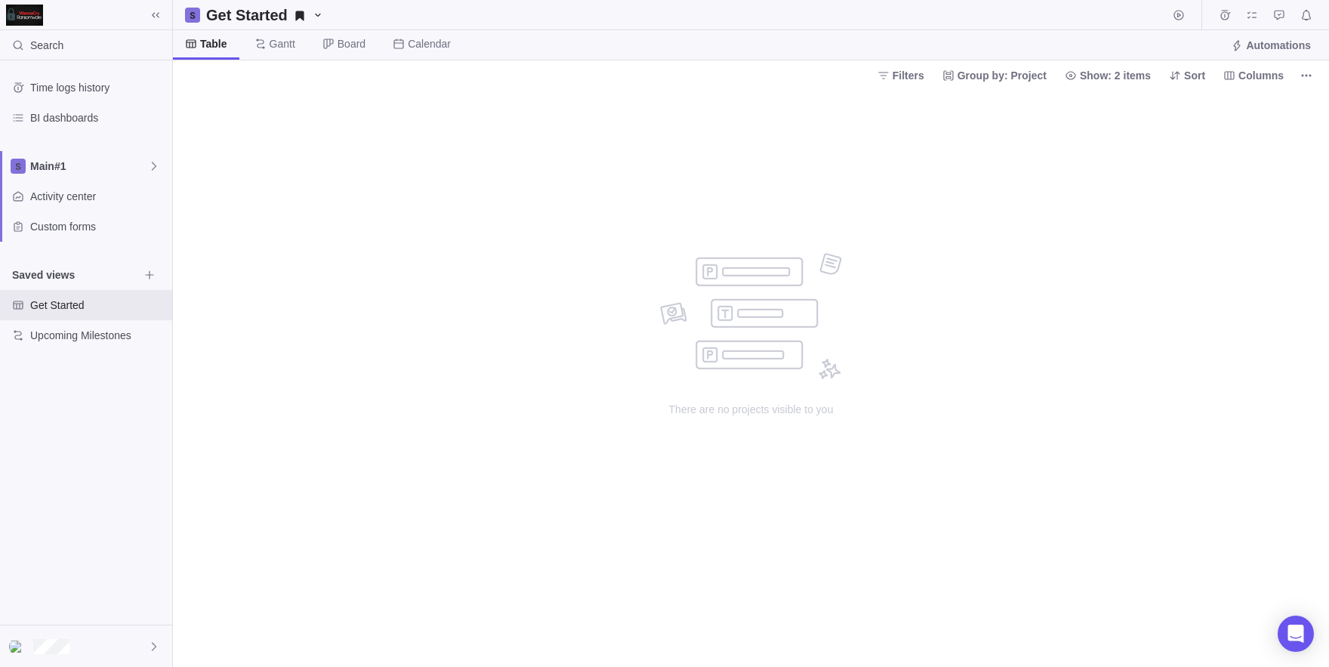
click at [345, 236] on div "There are no projects visible to you" at bounding box center [751, 378] width 1156 height 577
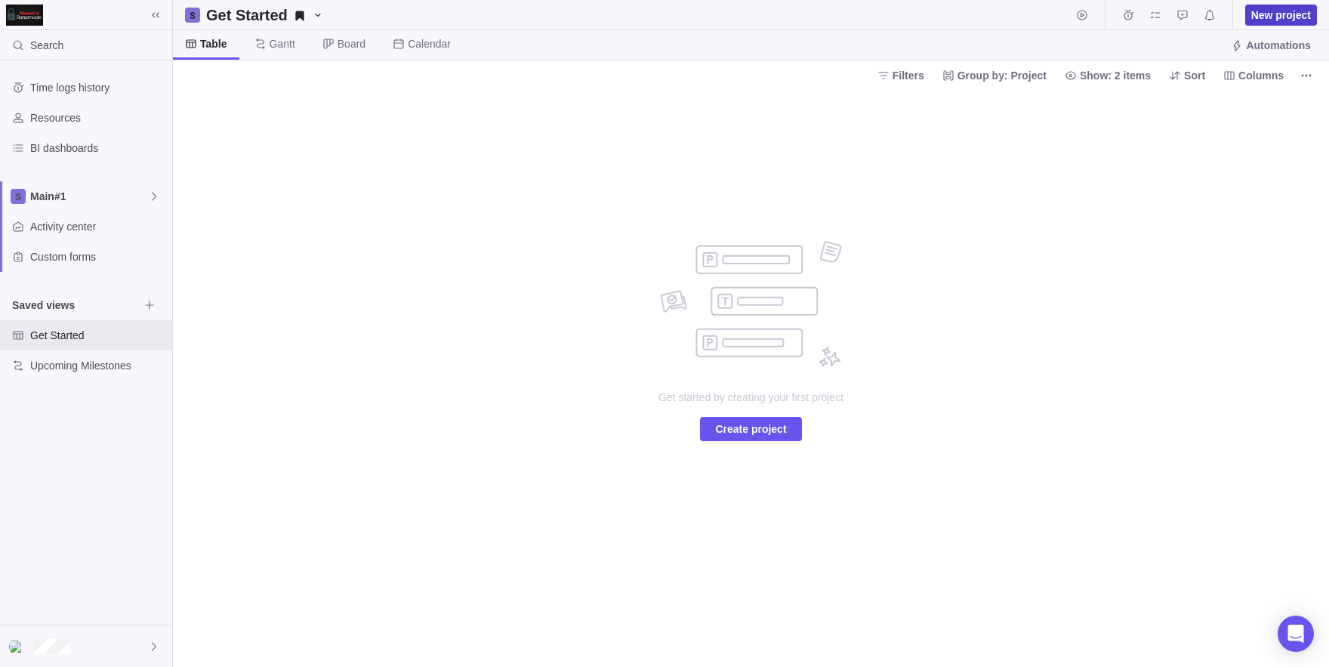
click at [1287, 19] on span "New project" at bounding box center [1281, 15] width 60 height 15
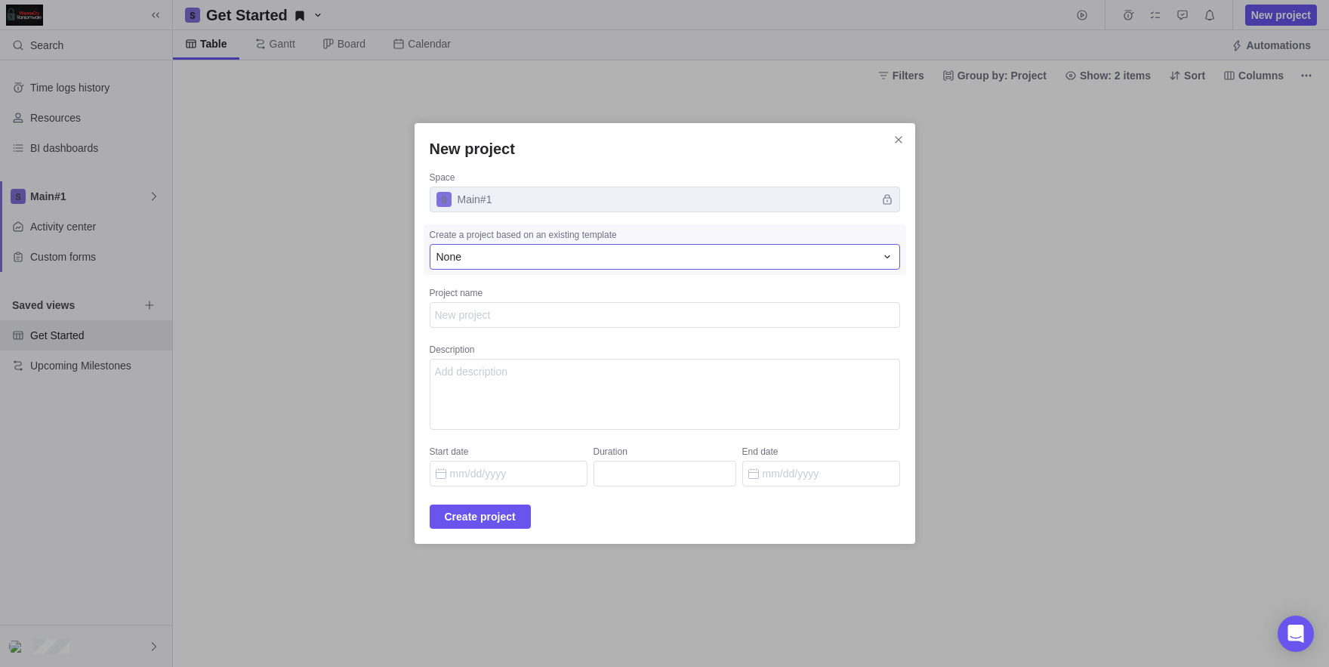
type textarea "x"
type textarea "k"
type textarea "x"
type textarea "kk"
type textarea "x"
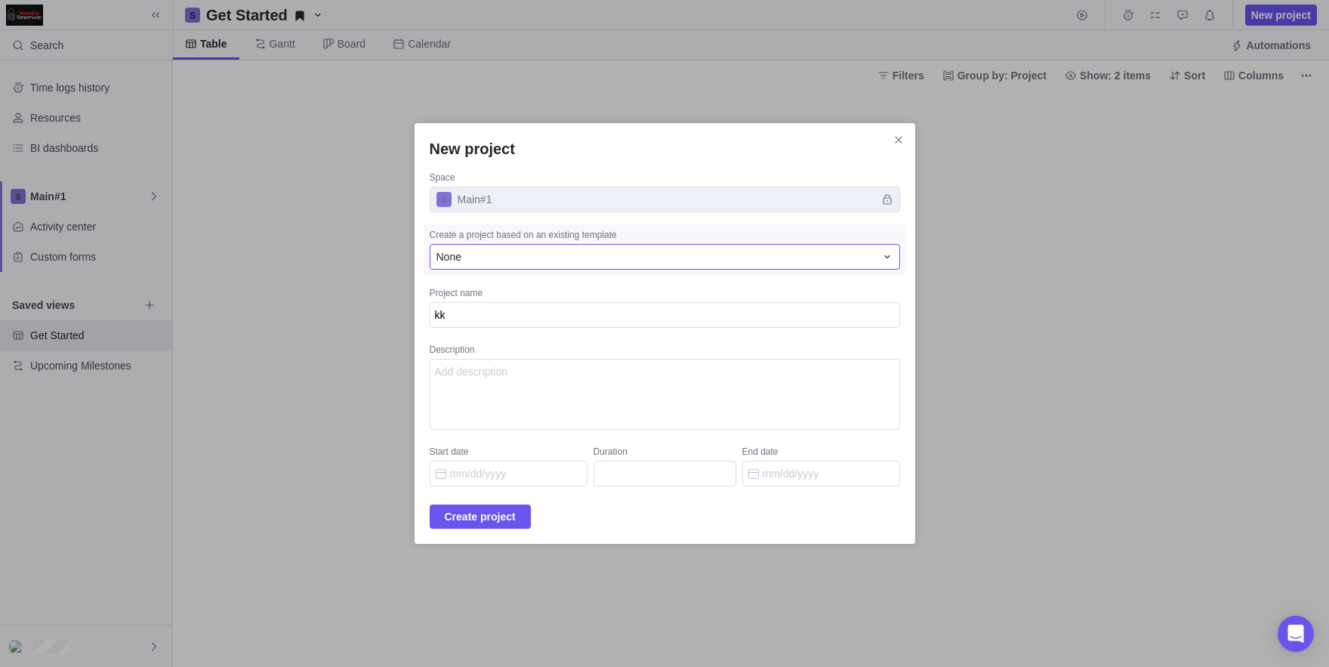
type textarea "kks"
type textarea "x"
type textarea "kksa"
type textarea "x"
type textarea "kksak"
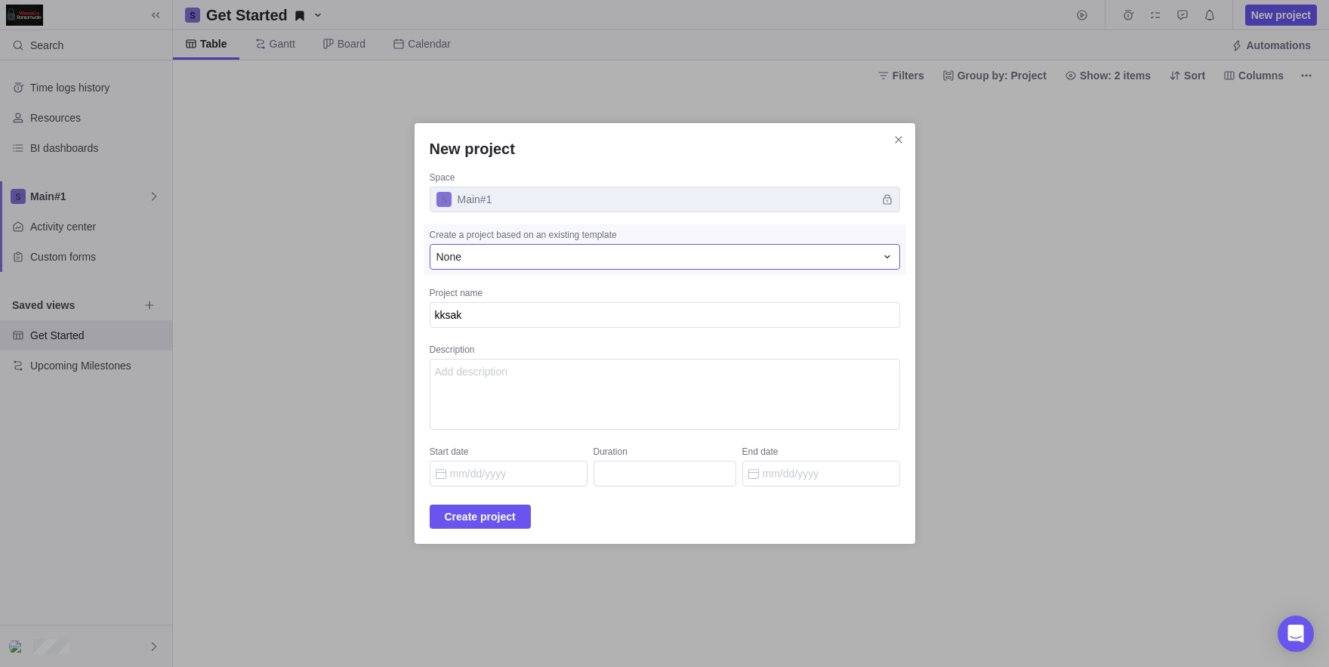
type textarea "x"
click at [544, 259] on div "None" at bounding box center [655, 256] width 439 height 15
click at [502, 519] on span "Create project" at bounding box center [480, 516] width 71 height 18
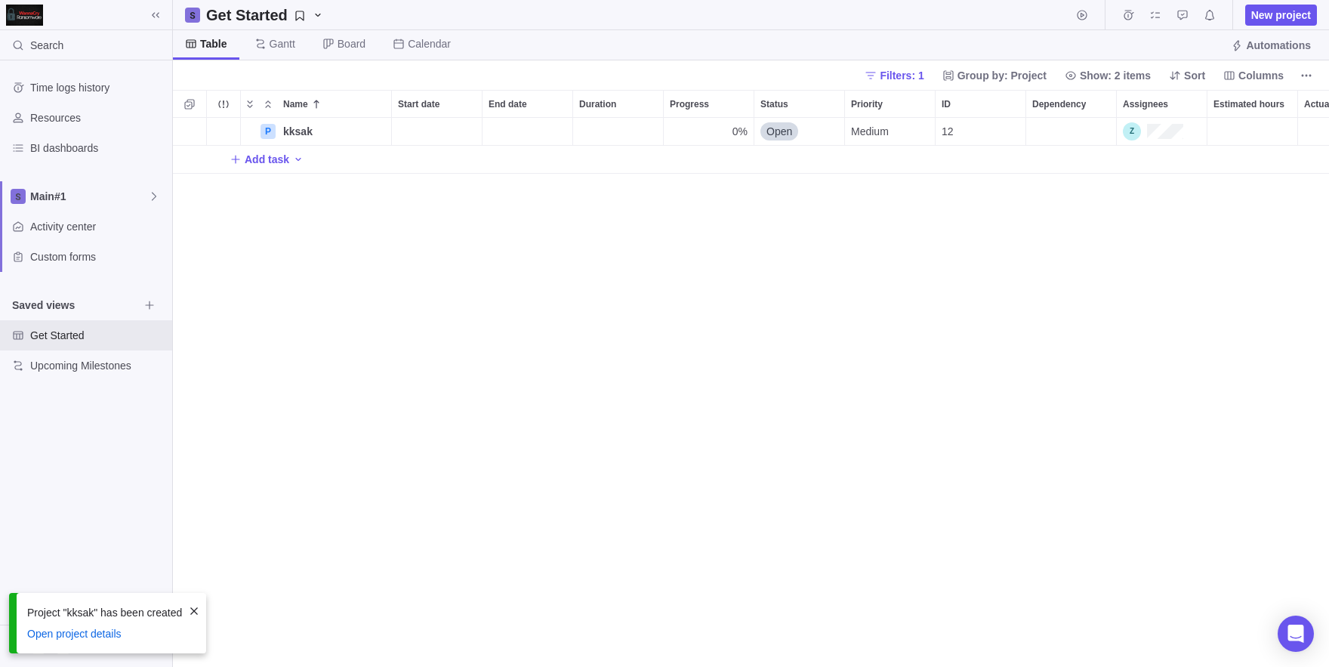
scroll to position [549, 1156]
click at [1302, 77] on icon "More actions" at bounding box center [1306, 75] width 12 height 12
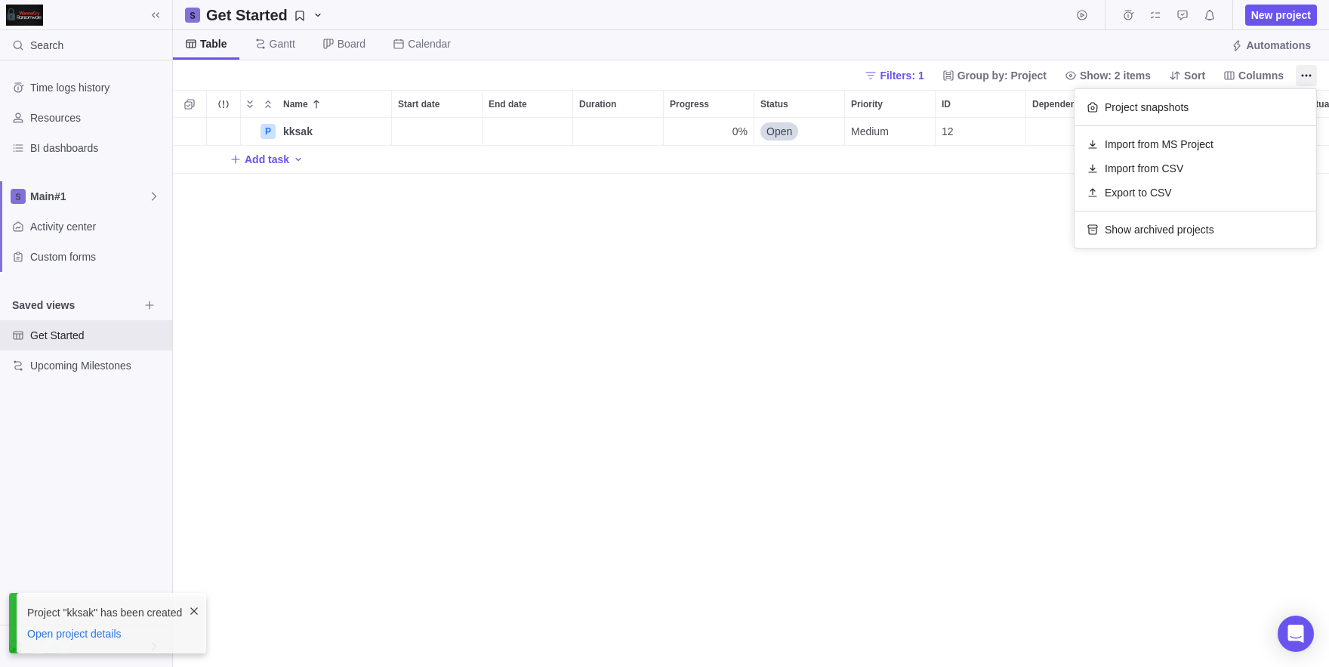
click at [993, 259] on body "Search Time logs history Resources BI dashboards Main#1 Activity center Custom …" at bounding box center [664, 333] width 1329 height 667
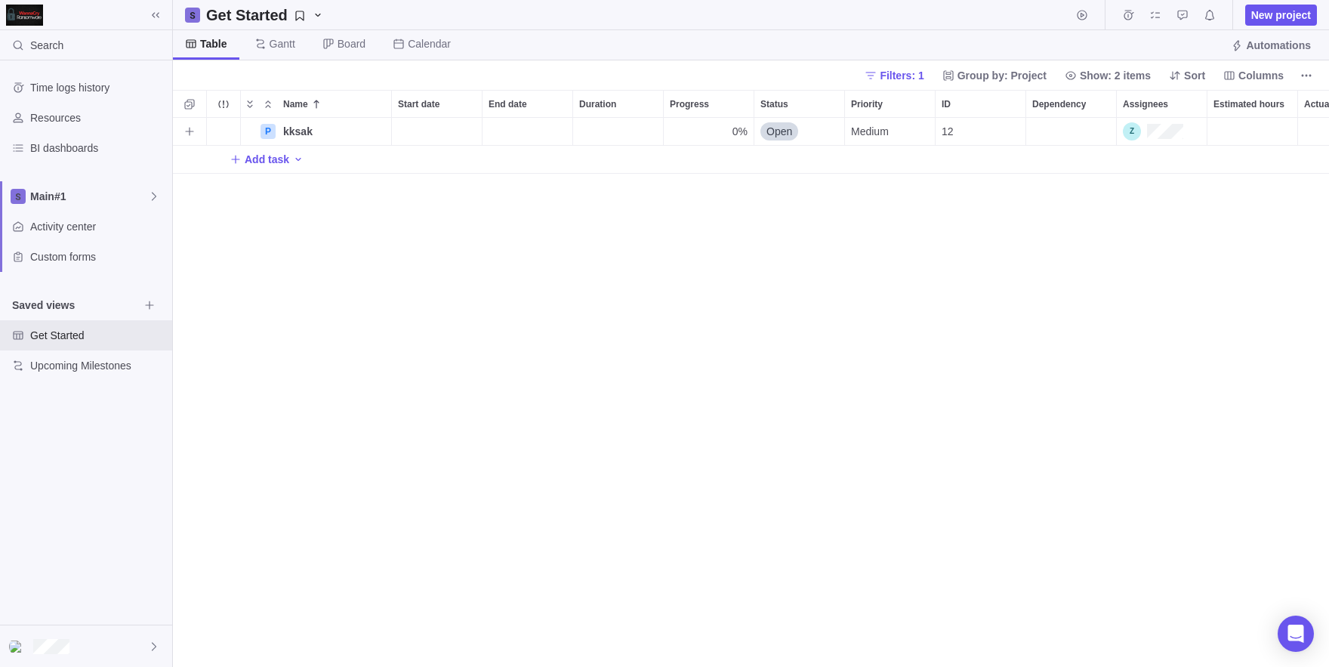
click at [1140, 130] on div "Assignees" at bounding box center [1153, 131] width 60 height 18
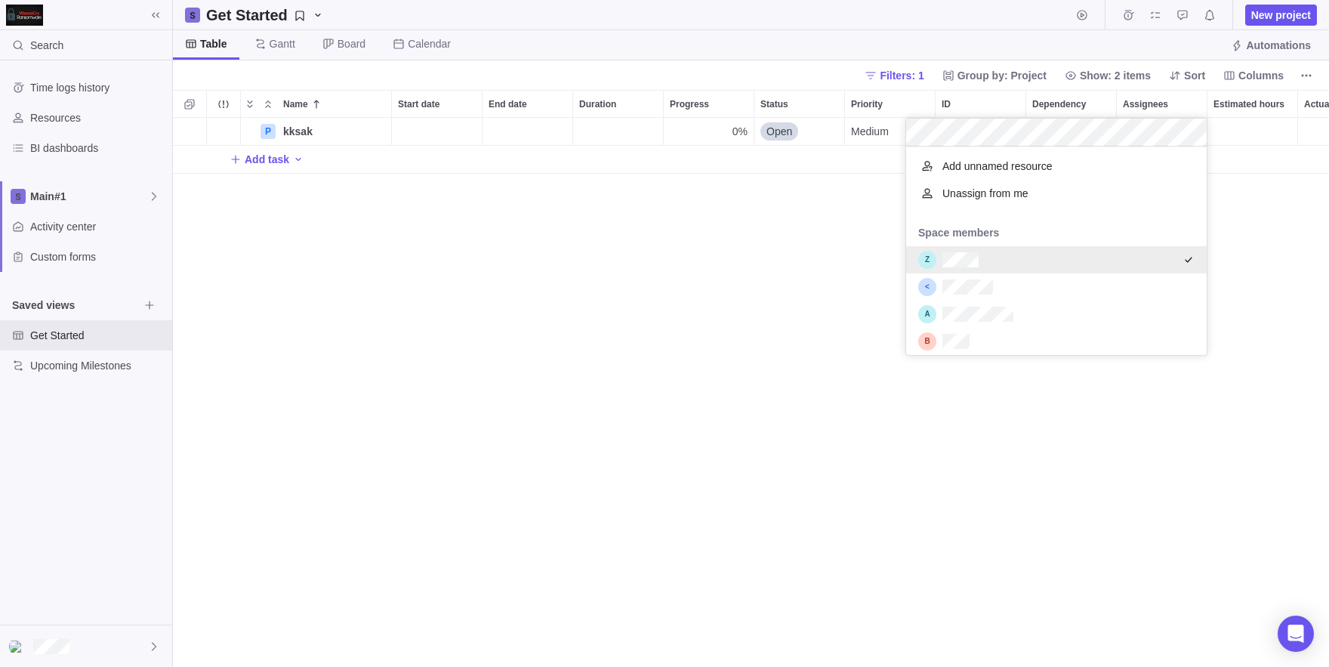
click at [840, 262] on div "P kksak Details 0% Open Medium 12 Add task" at bounding box center [751, 392] width 1156 height 549
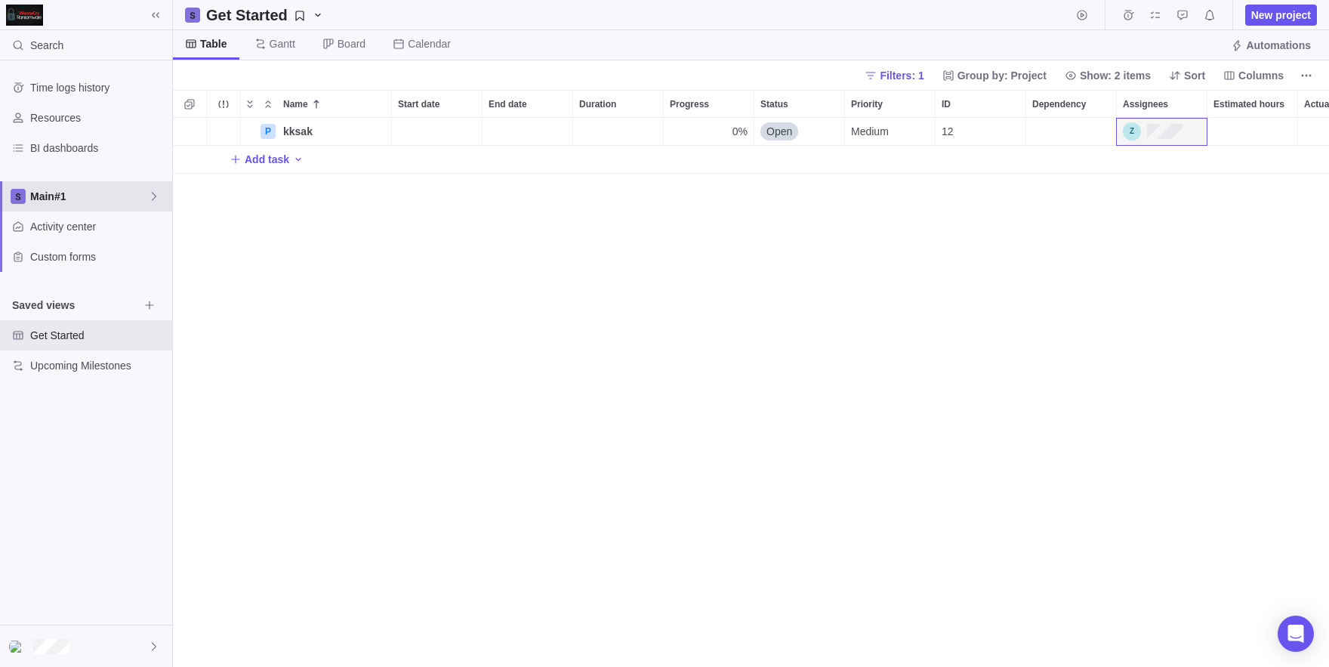
click at [146, 201] on span "Main#1" at bounding box center [89, 196] width 118 height 15
click at [417, 353] on body "Search Time logs history Resources BI dashboards Main#1 Activity center Custom …" at bounding box center [664, 333] width 1329 height 667
click at [337, 137] on span "Details" at bounding box center [343, 131] width 35 height 15
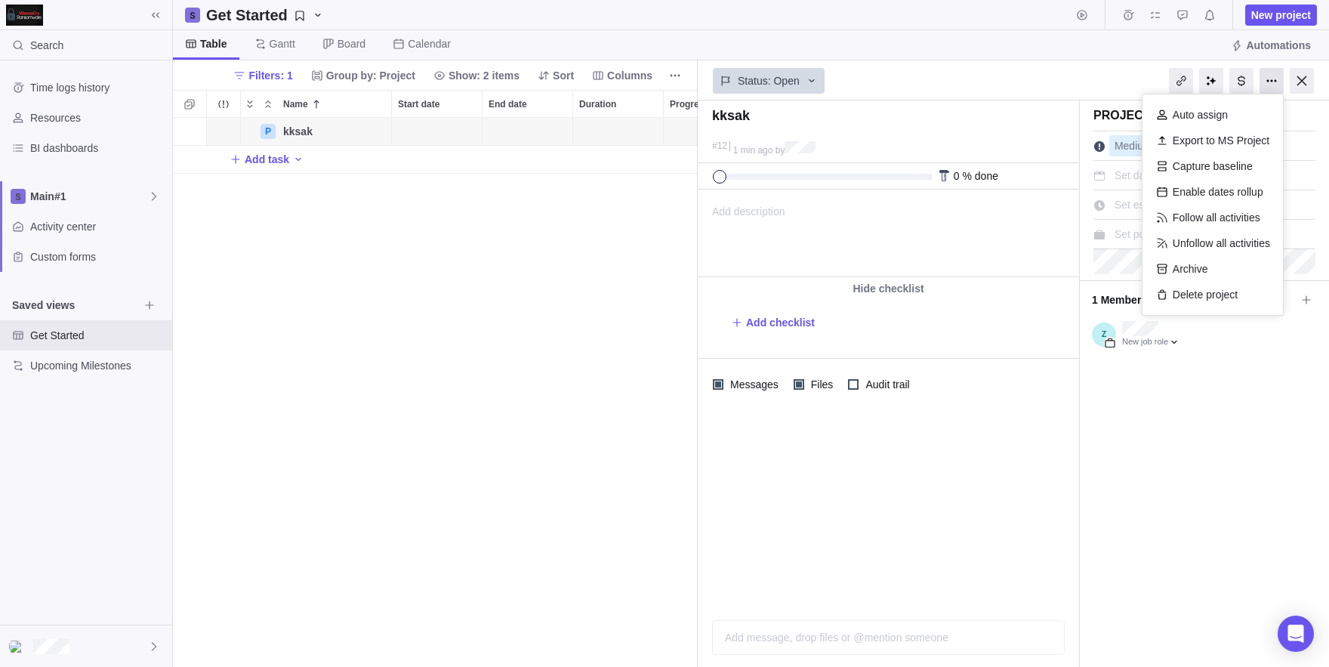
click at [1281, 79] on div at bounding box center [1271, 81] width 24 height 26
click at [1178, 376] on div "Project Medium Set dates or duration Set estimated hours Set portfolio 1 Member…" at bounding box center [1204, 383] width 249 height 566
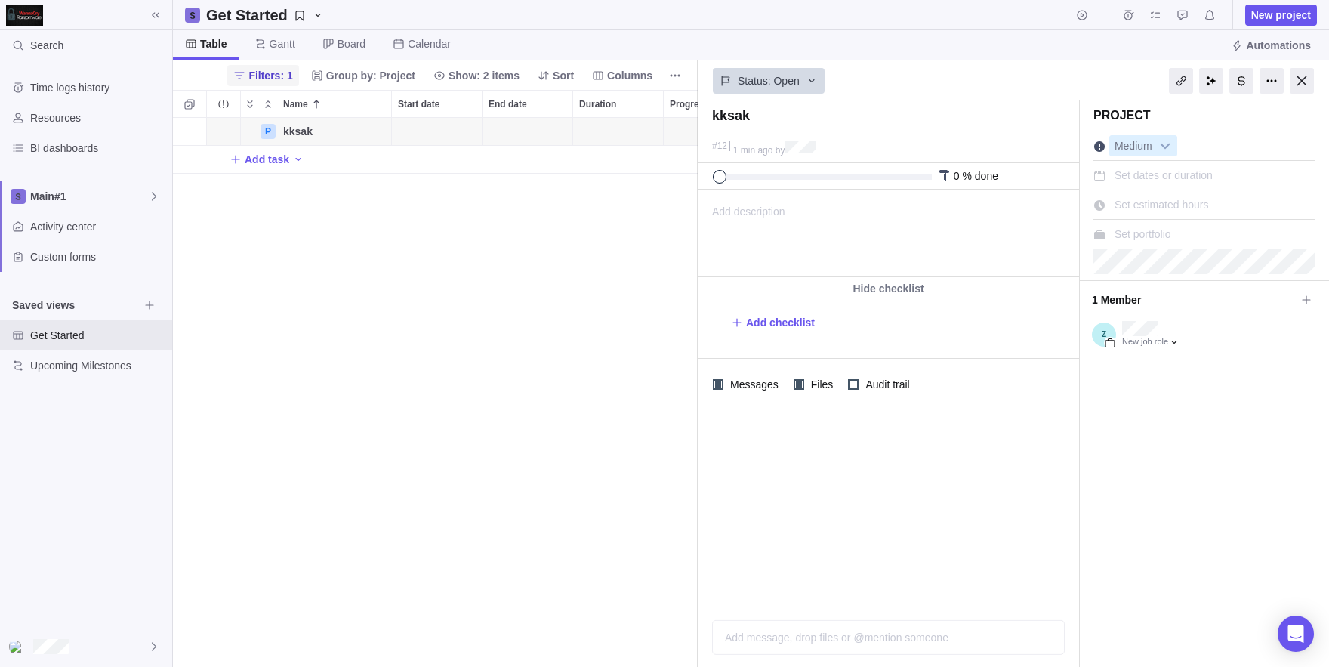
click at [248, 79] on span "Filters: 1" at bounding box center [270, 75] width 44 height 15
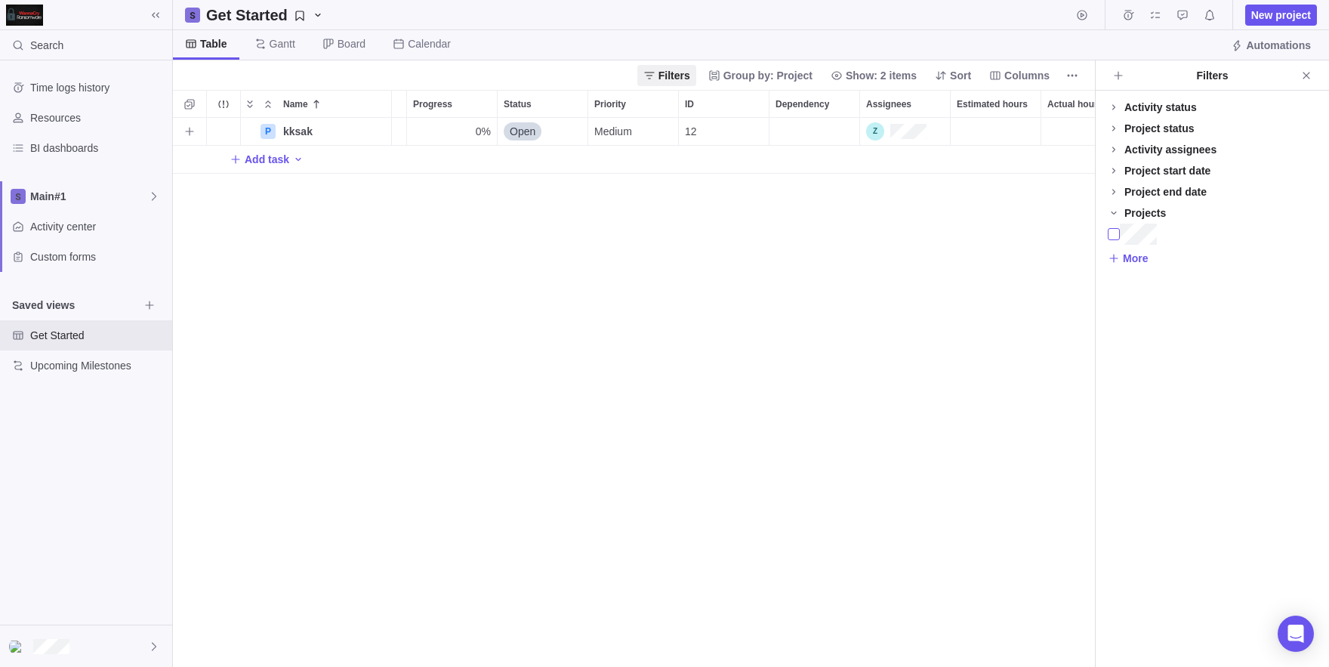
scroll to position [0, 258]
click at [887, 130] on div "Assignees" at bounding box center [894, 131] width 60 height 18
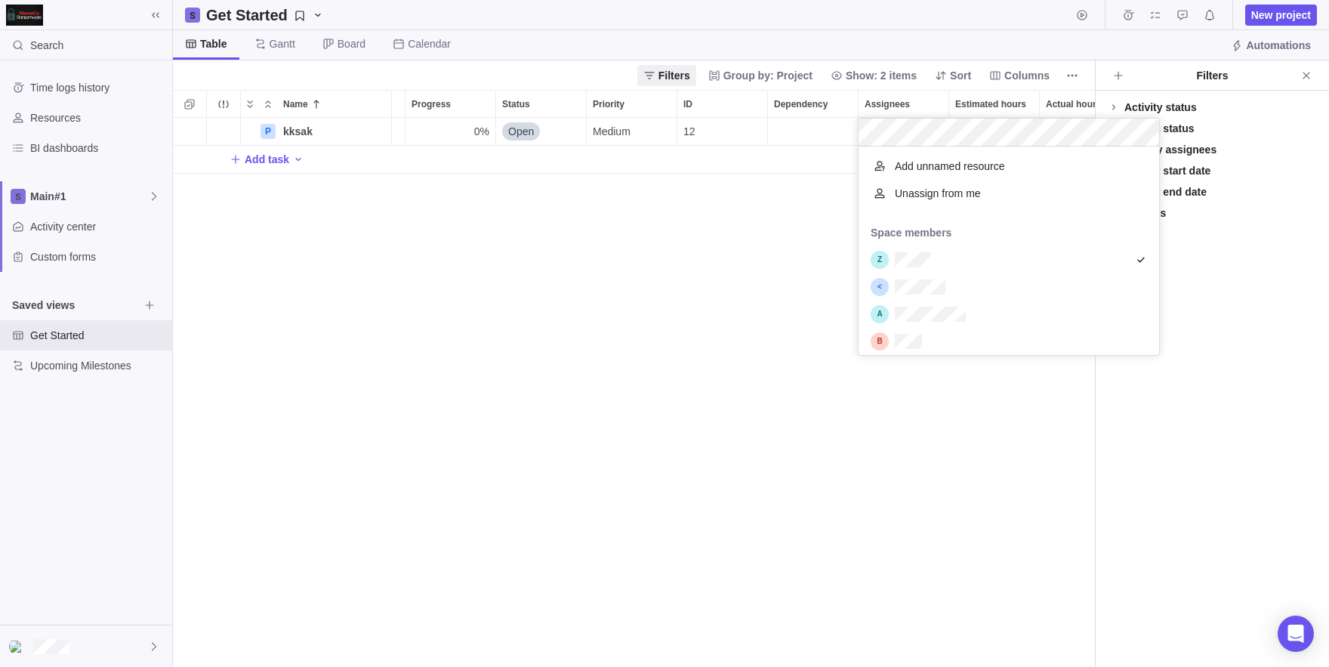
scroll to position [209, 300]
click at [959, 282] on div "grid" at bounding box center [1008, 286] width 300 height 27
click at [858, 477] on div "P kksak Details 0% Open Medium 12 Add task" at bounding box center [634, 392] width 922 height 549
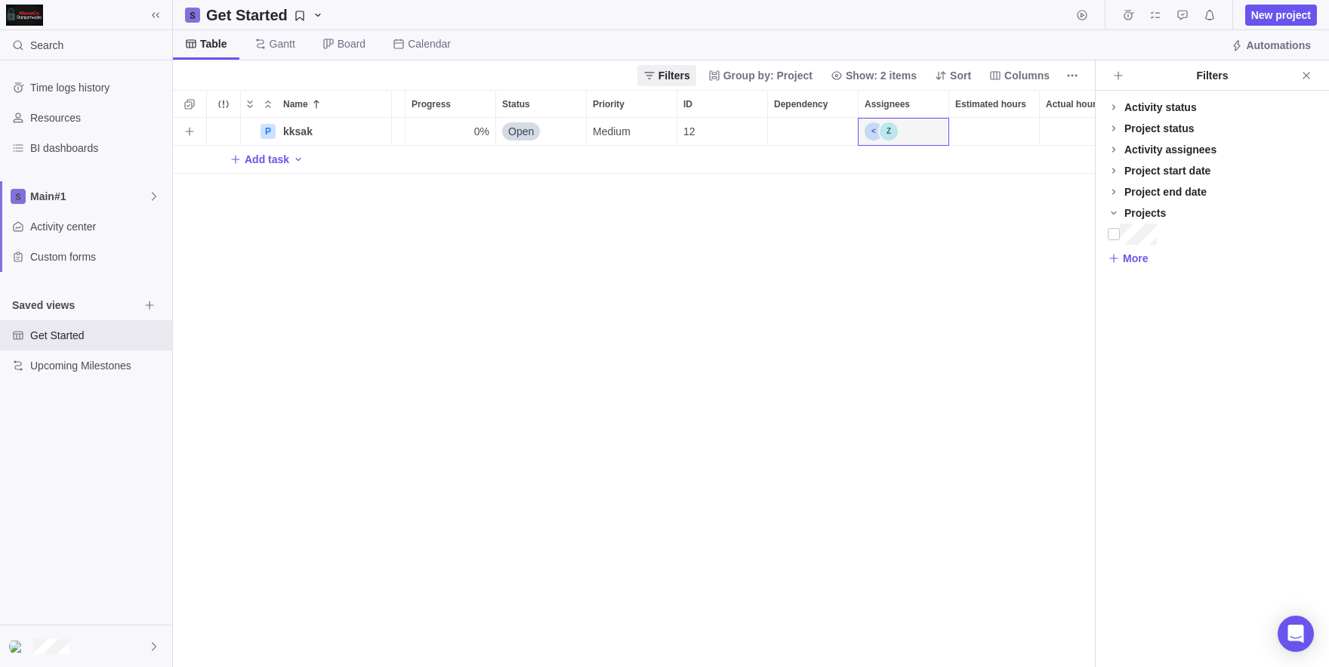
click at [919, 137] on div "Assignees" at bounding box center [903, 131] width 90 height 27
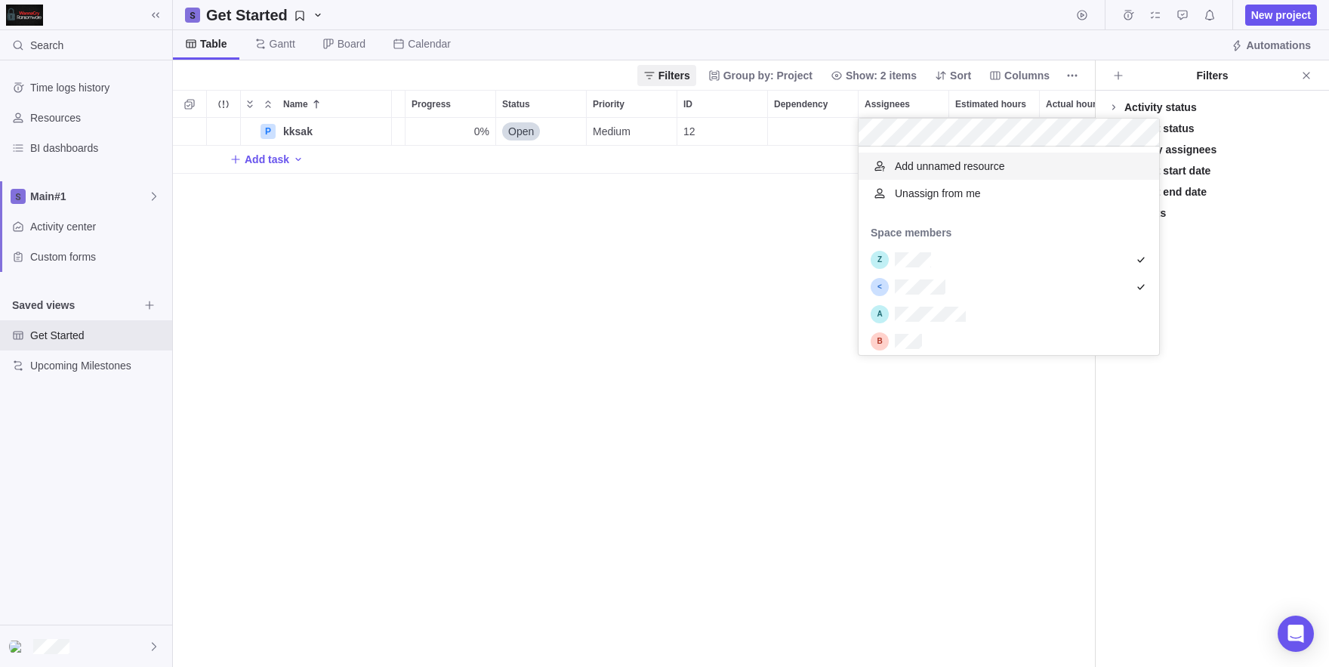
click at [976, 168] on span "Add unnamed resource" at bounding box center [950, 166] width 110 height 15
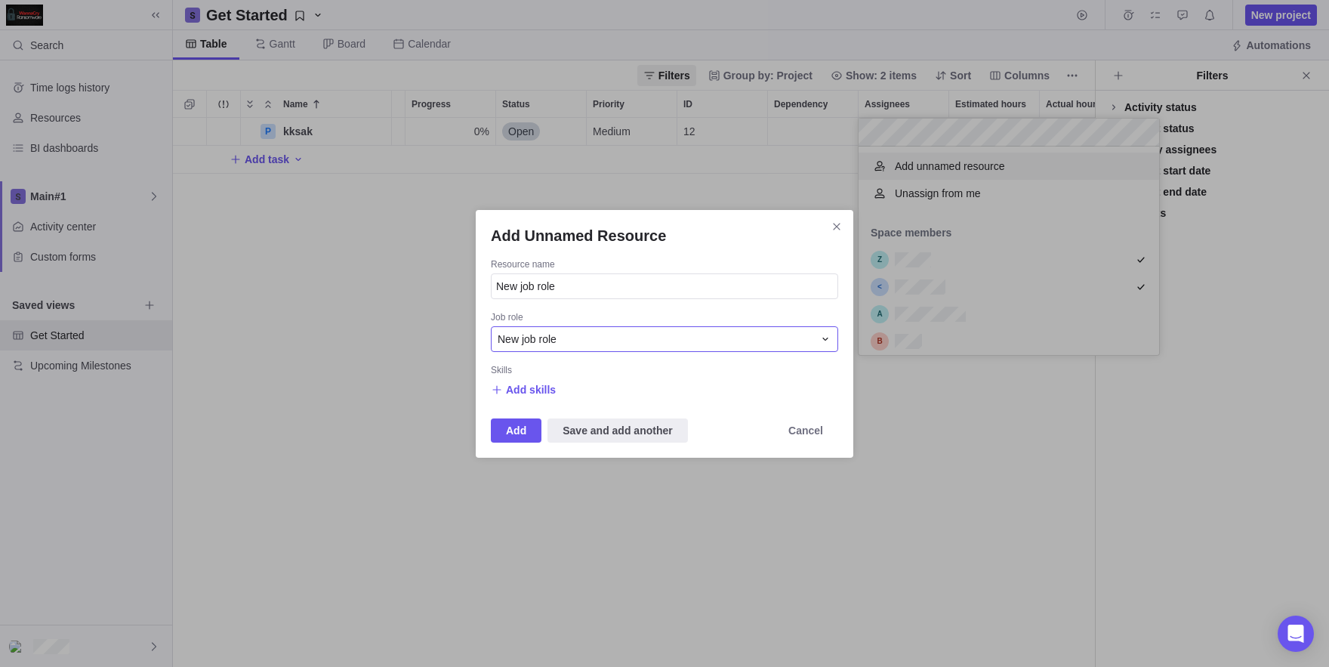
click at [640, 339] on div "New job role" at bounding box center [655, 338] width 316 height 15
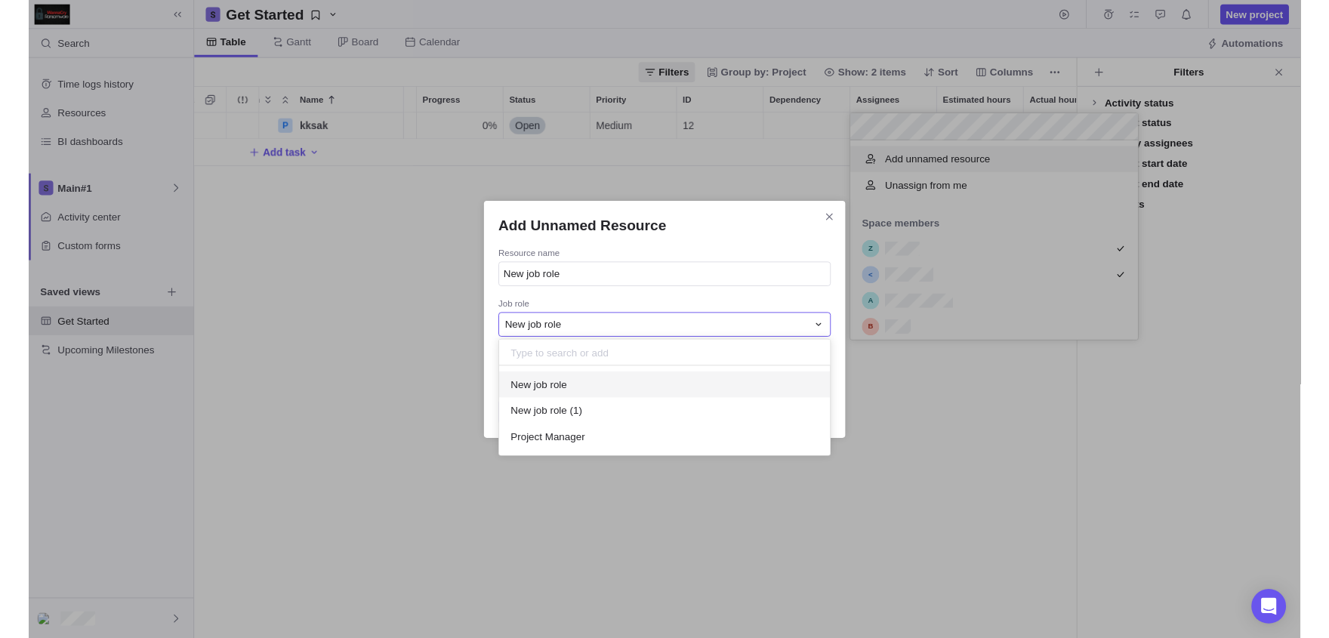
scroll to position [94, 346]
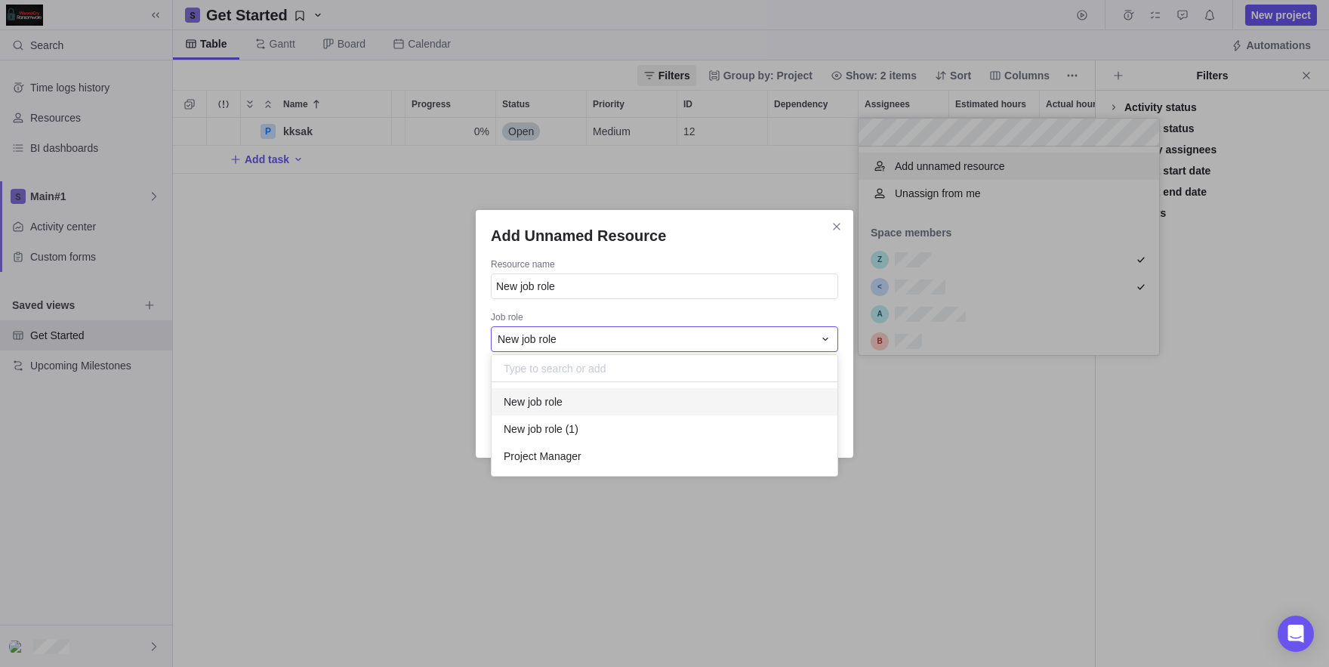
click at [640, 339] on div "New job role" at bounding box center [655, 338] width 316 height 15
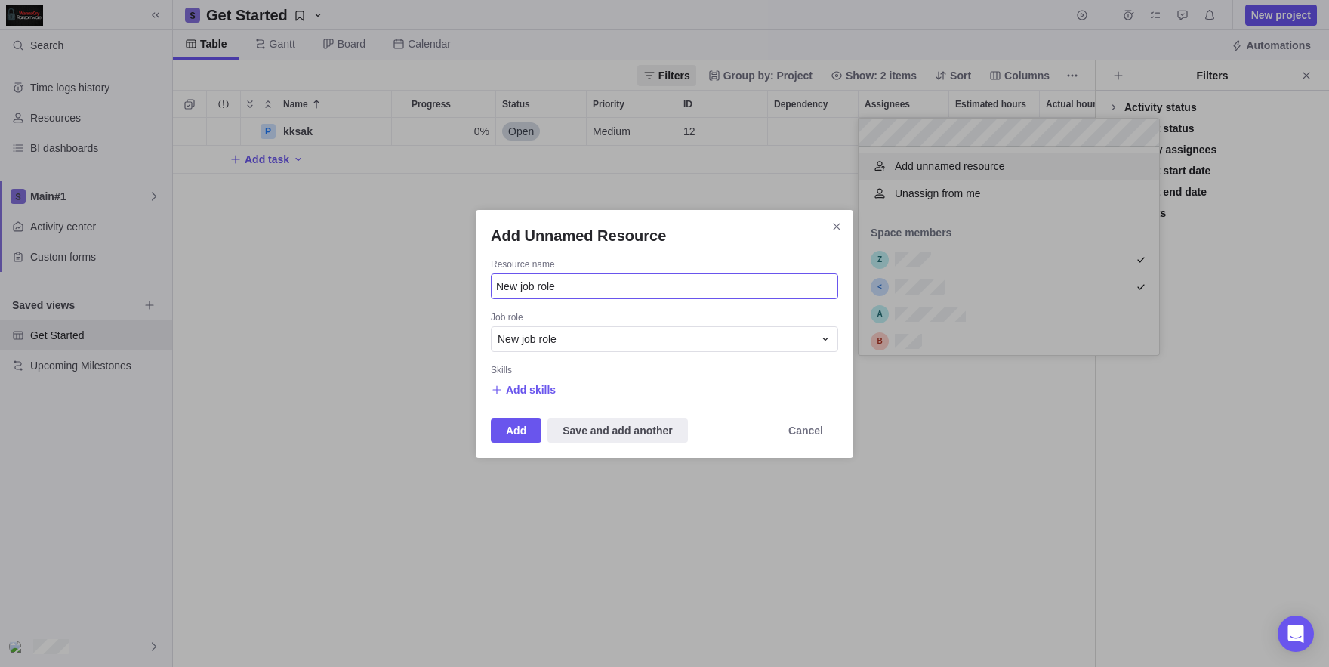
click at [543, 280] on input "New job role" at bounding box center [664, 286] width 347 height 26
type input "jjzzj"
click at [510, 421] on span "Add" at bounding box center [516, 430] width 20 height 18
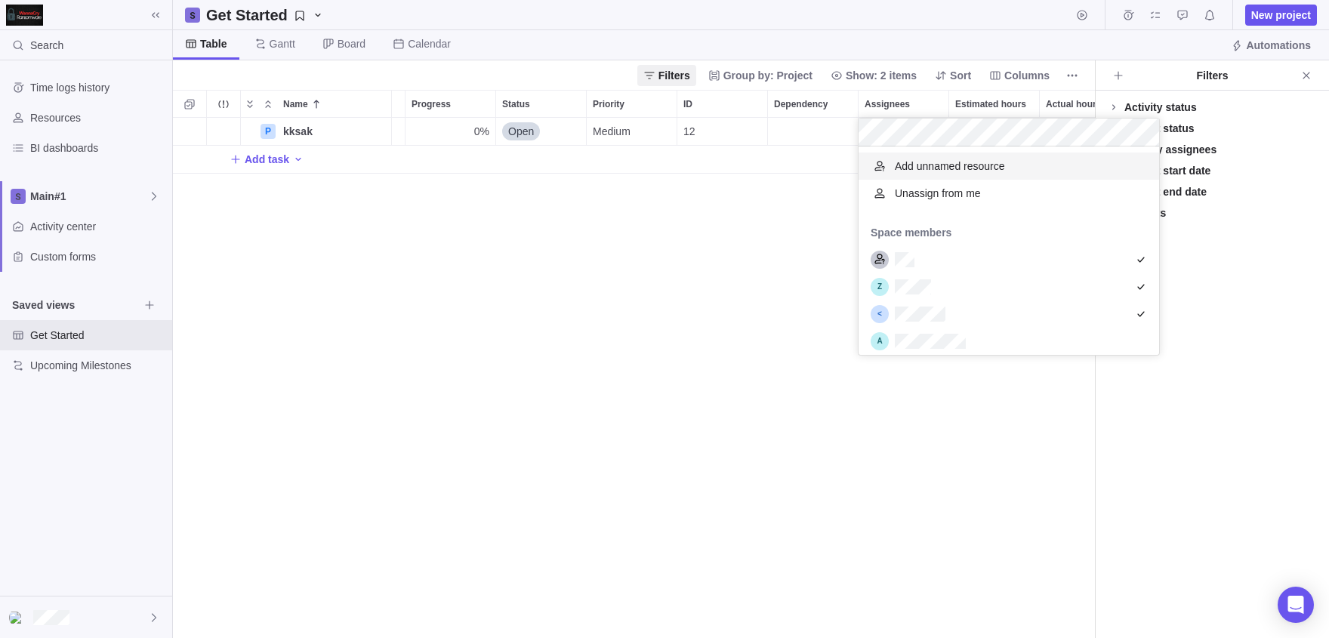
scroll to position [520, 922]
click at [735, 328] on div "P kksak Details 0% Open Medium 12 Add task" at bounding box center [634, 378] width 922 height 520
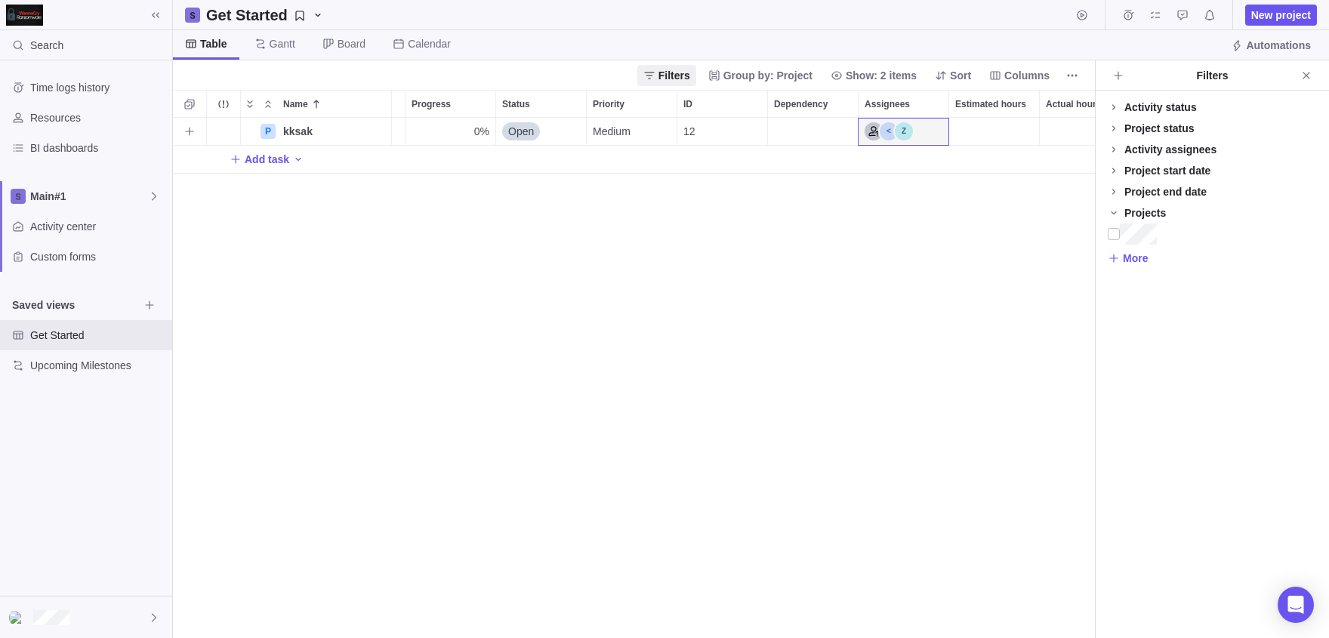
click at [923, 131] on div "Assignees" at bounding box center [903, 131] width 90 height 27
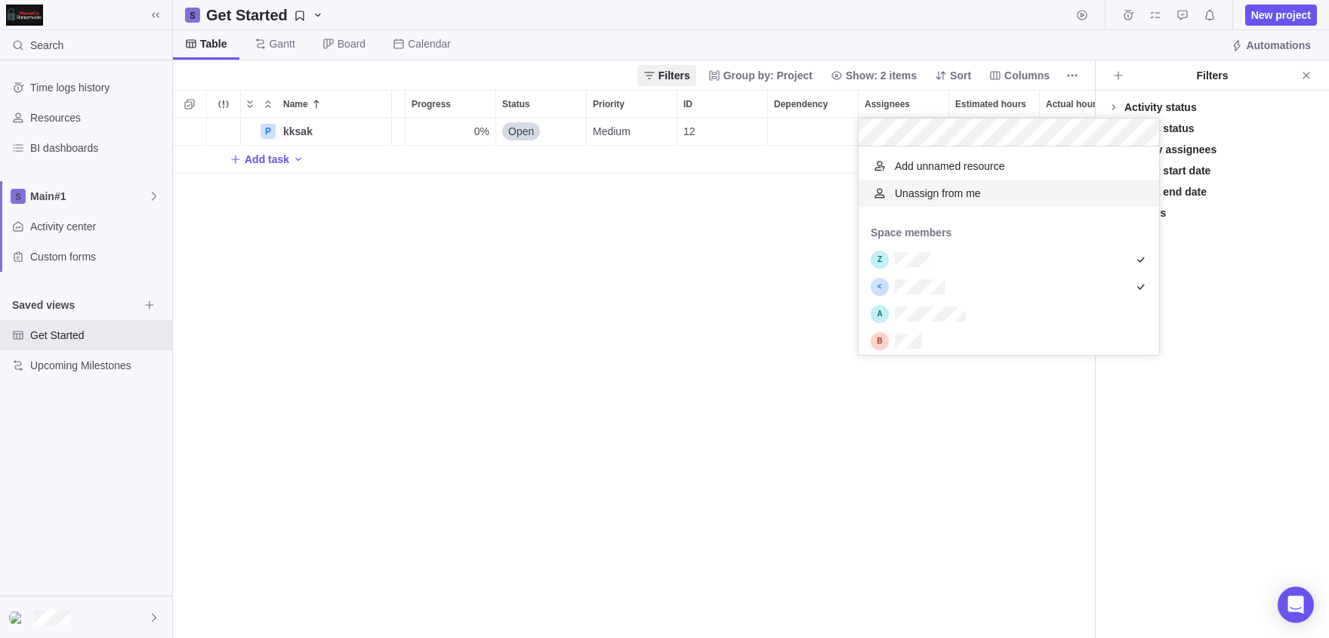
scroll to position [209, 300]
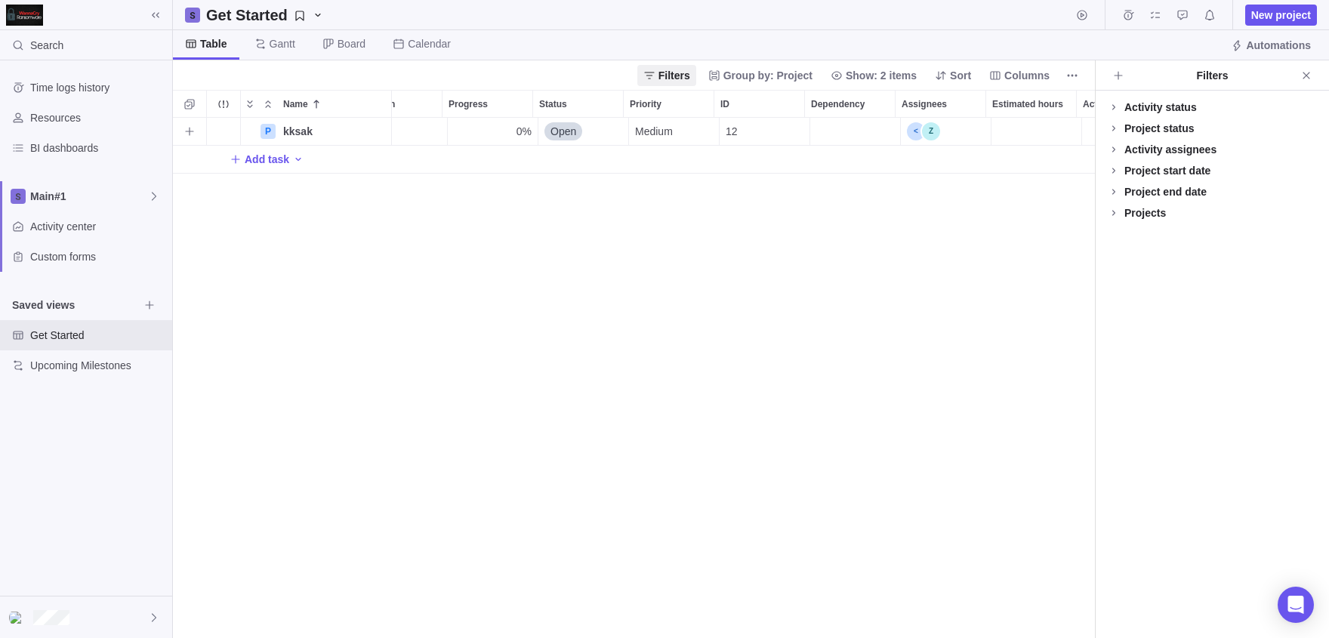
scroll to position [0, 221]
click at [959, 131] on div "Assignees" at bounding box center [940, 131] width 90 height 27
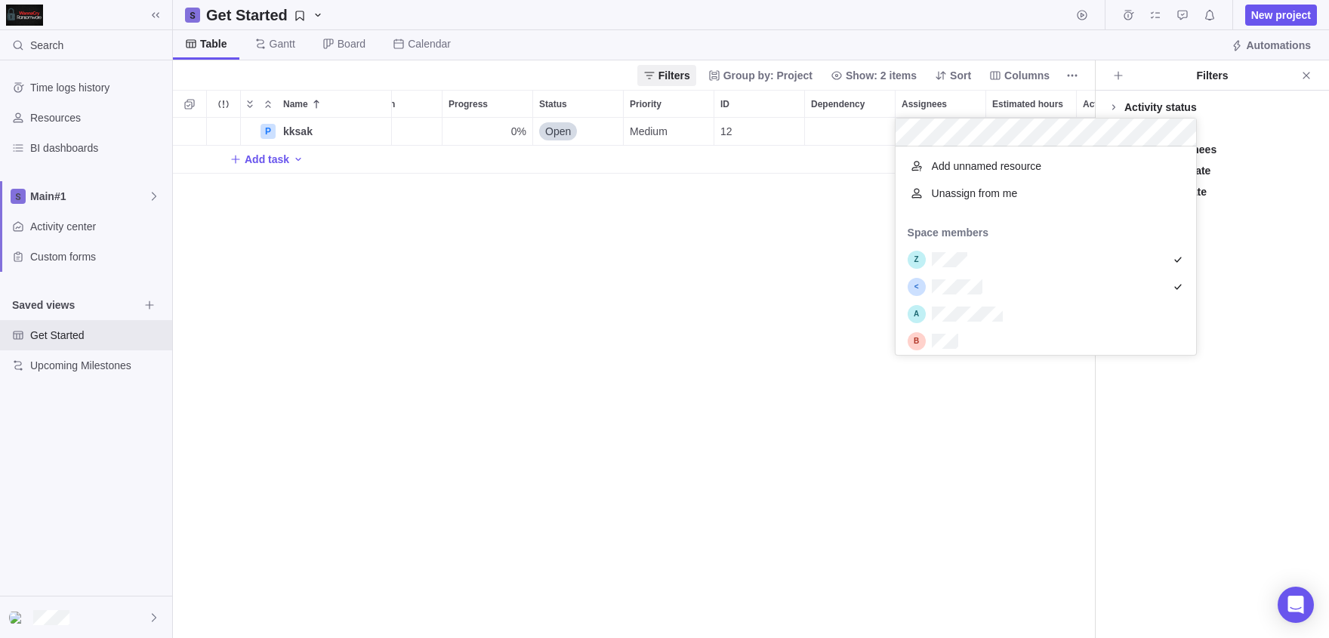
scroll to position [209, 300]
click at [1101, 267] on div "grid" at bounding box center [1045, 259] width 300 height 27
click at [757, 242] on div "P kksak Details 0% Open Medium 12 Add task" at bounding box center [634, 378] width 922 height 520
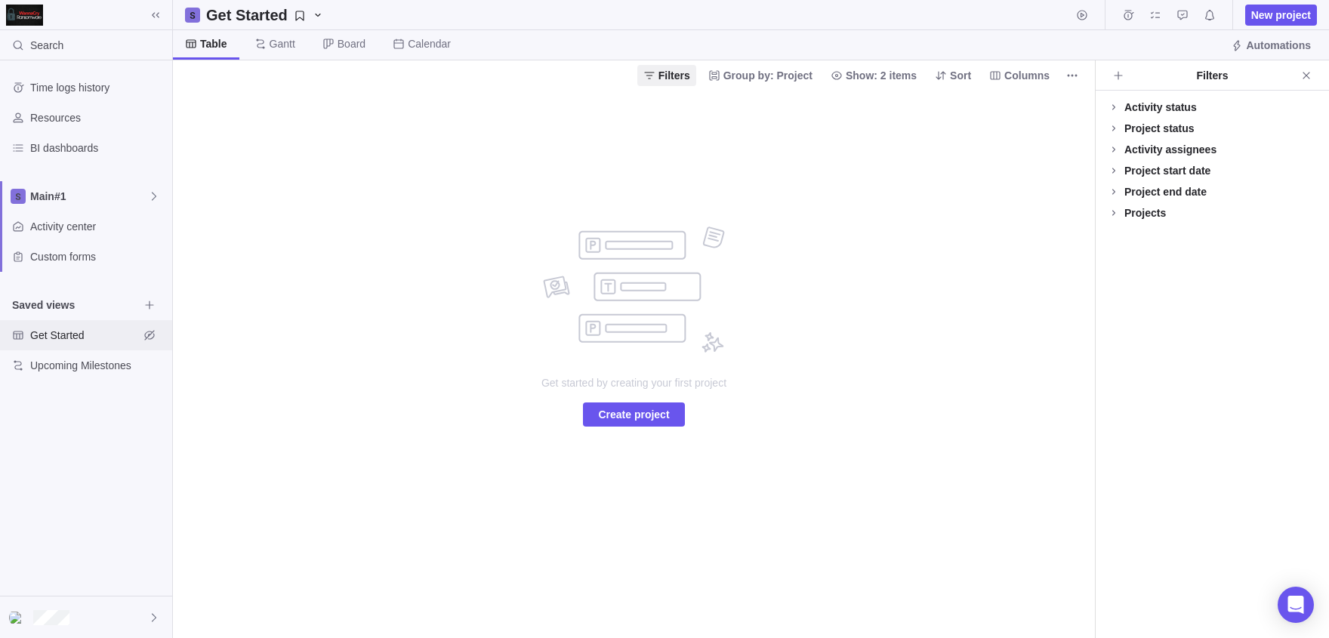
click at [82, 335] on span "Get Started" at bounding box center [84, 335] width 109 height 15
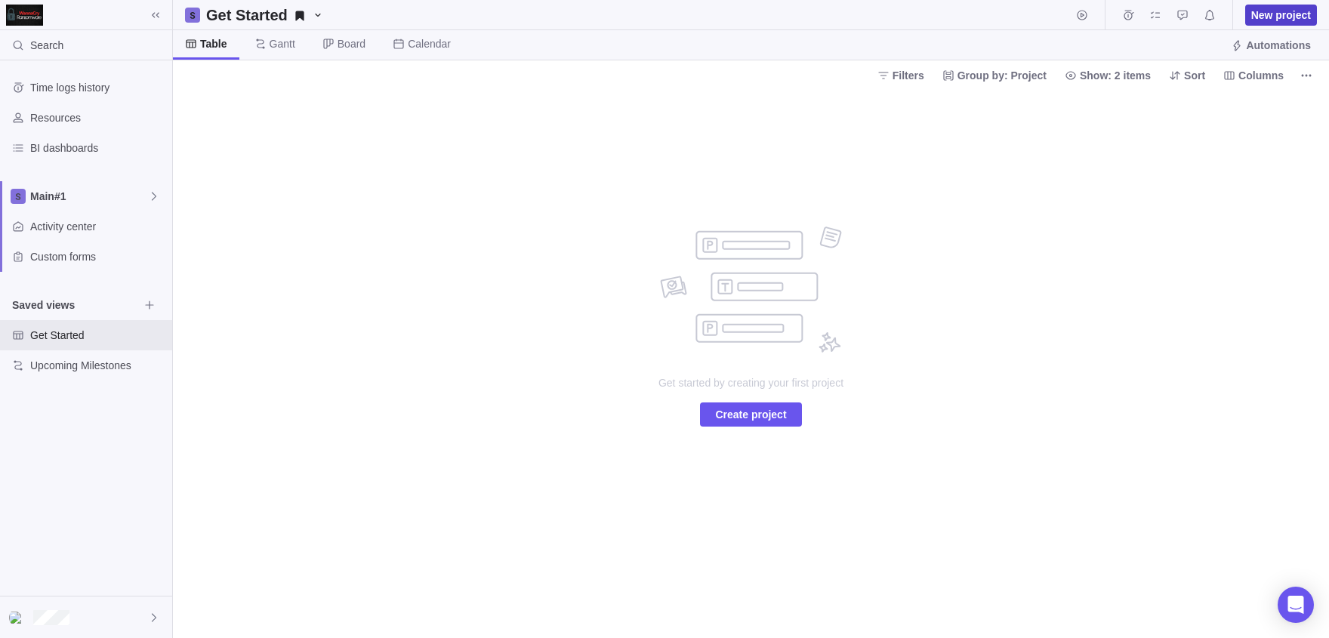
click at [1264, 19] on span "New project" at bounding box center [1281, 15] width 60 height 15
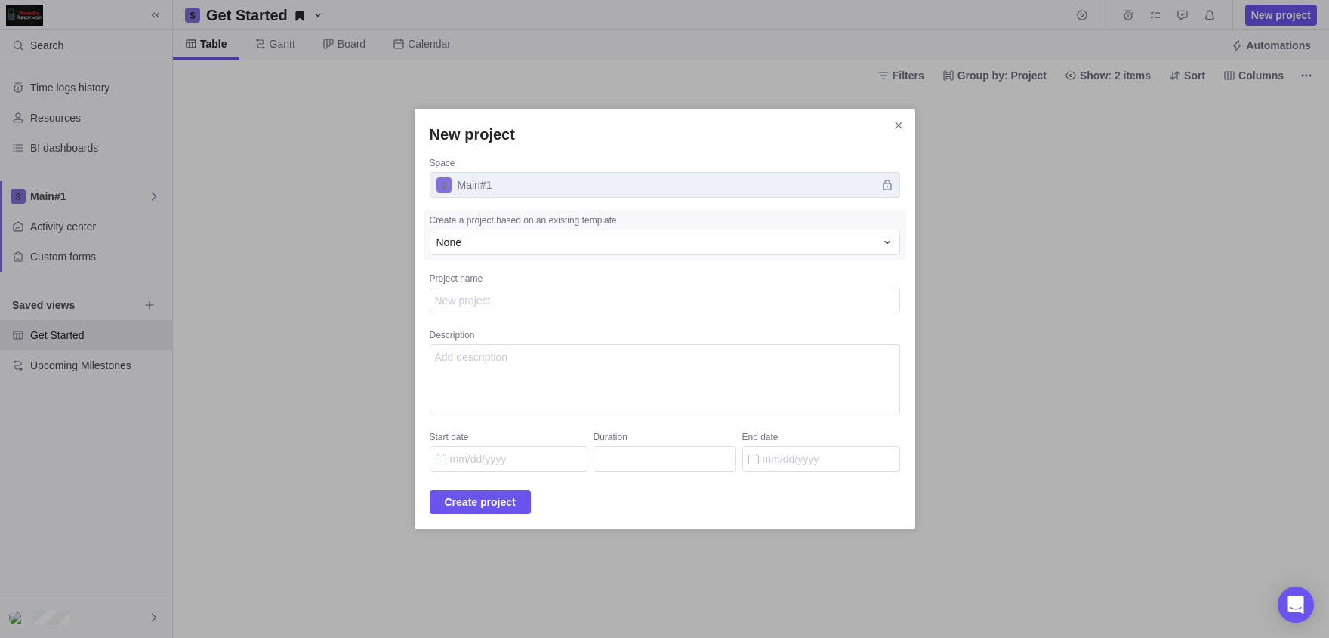
type textarea "x"
type textarea "j"
type textarea "x"
type textarea "jj"
type textarea "x"
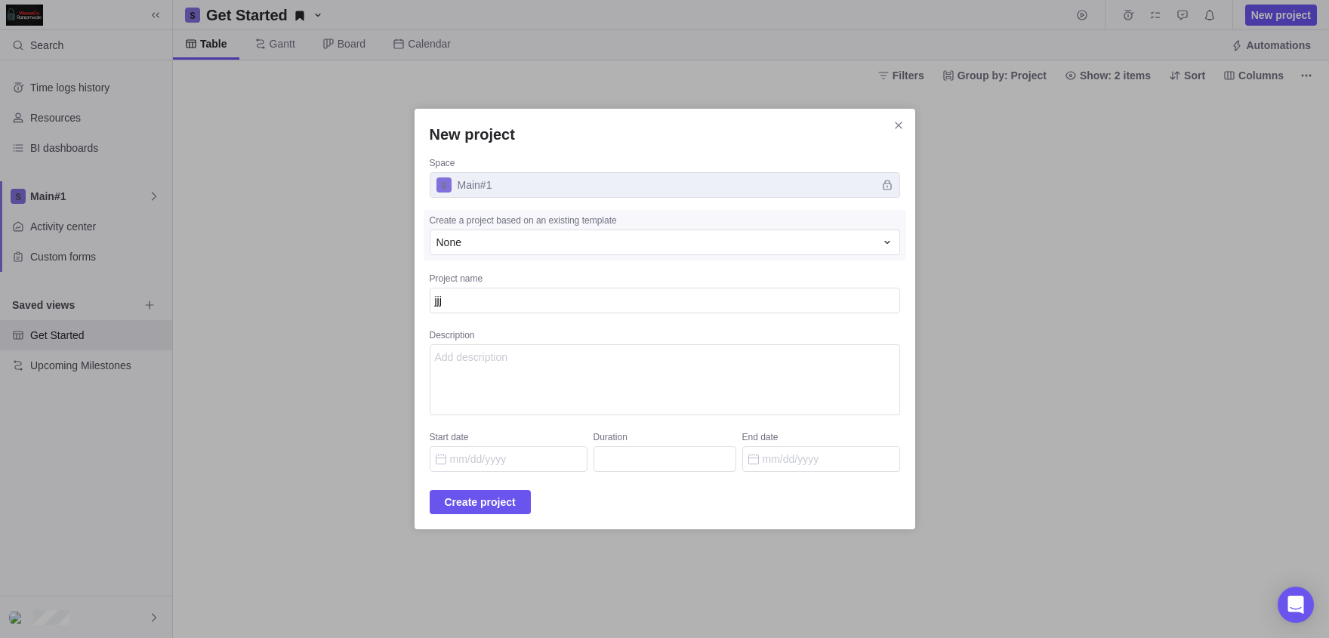
type textarea "jjjj"
type textarea "x"
type textarea "jjjj"
type textarea "x"
click at [445, 503] on span "Create project" at bounding box center [480, 502] width 71 height 18
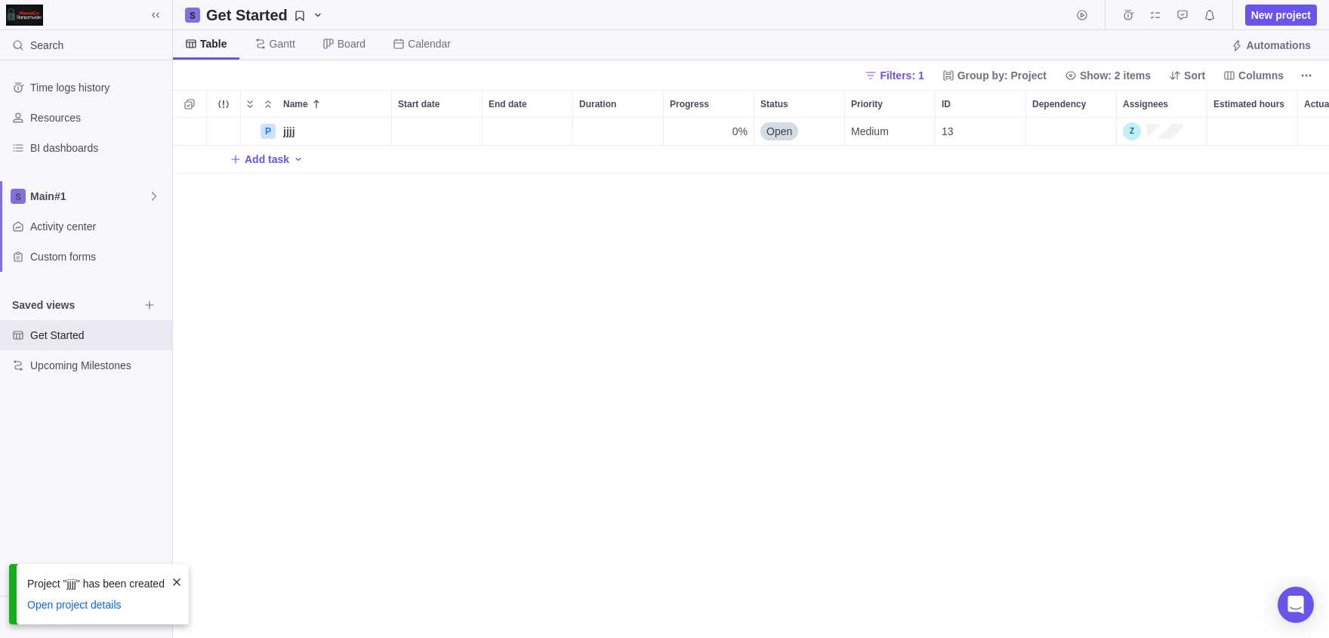
scroll to position [520, 1156]
click at [667, 135] on div "0%" at bounding box center [709, 131] width 90 height 27
click at [320, 129] on div "P jjjj Details Open Medium 13 Add task" at bounding box center [751, 378] width 1156 height 520
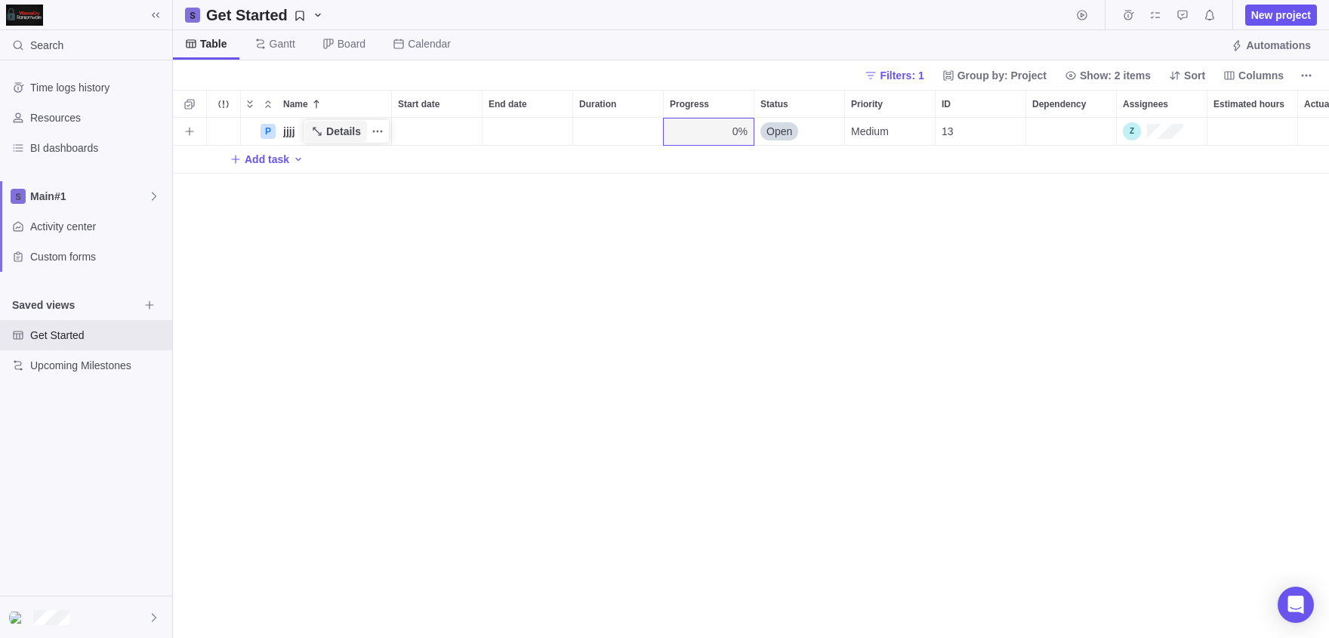
click at [366, 135] on span "Details" at bounding box center [336, 131] width 62 height 21
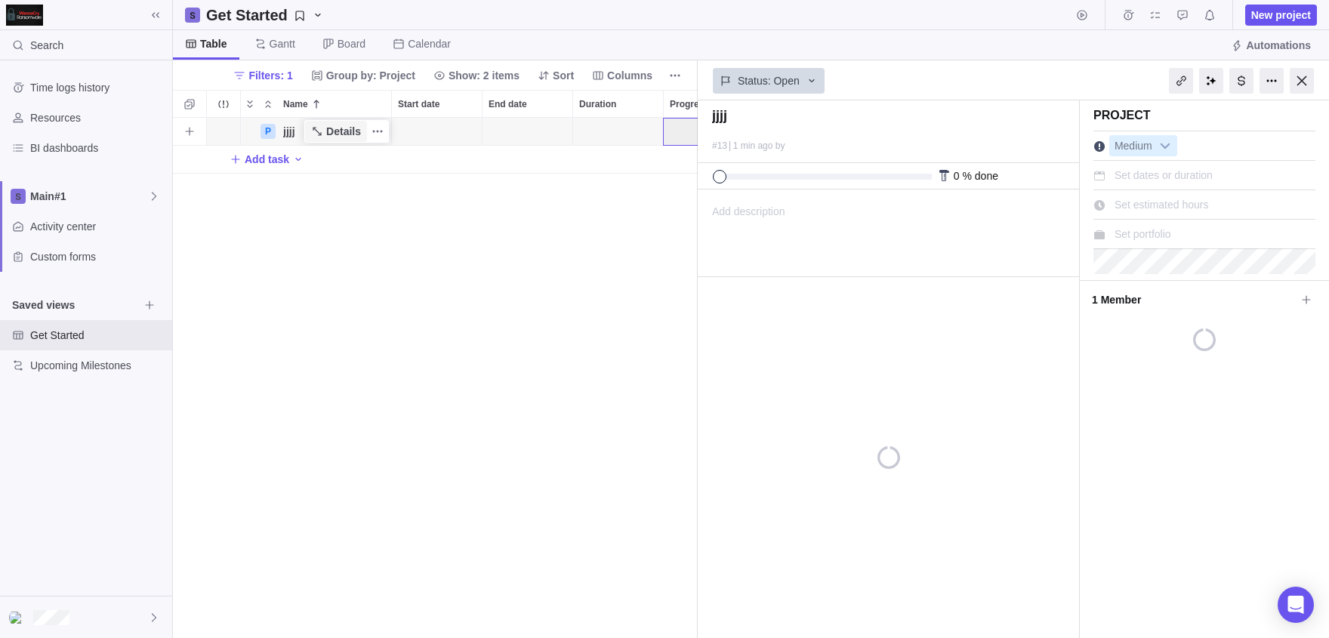
scroll to position [0, 57]
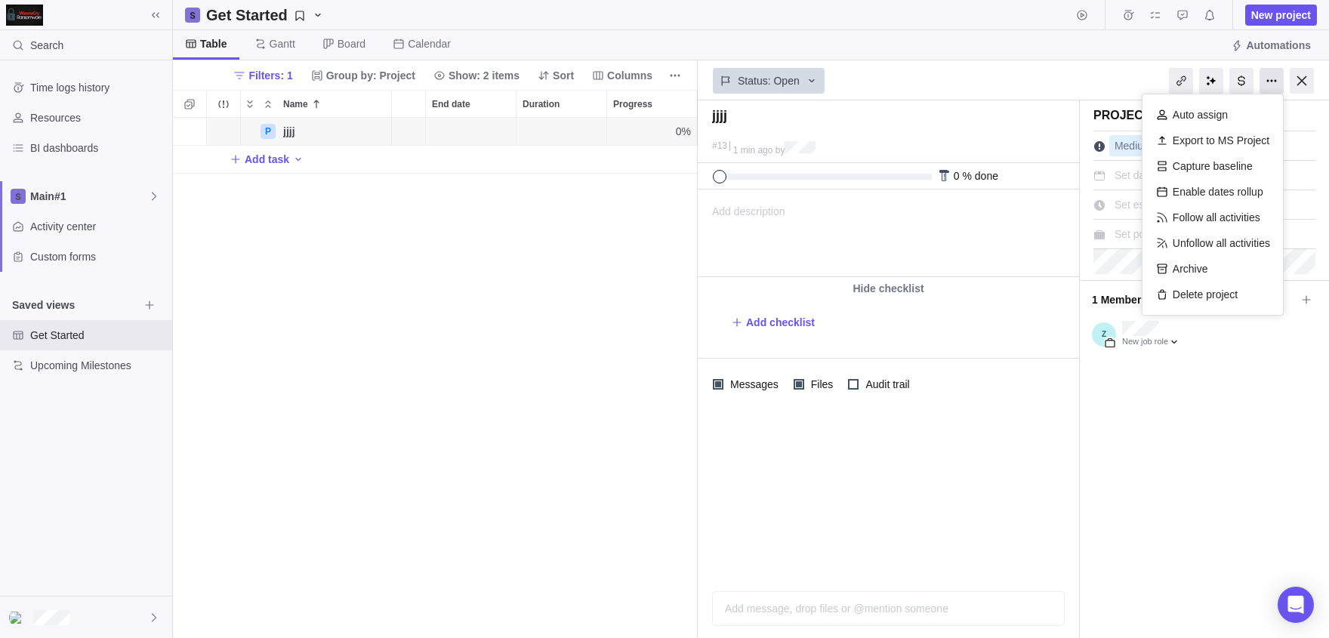
click at [1269, 81] on div at bounding box center [1271, 81] width 24 height 26
click at [1326, 436] on div "Project Medium Set dates or duration Set estimated hours Set portfolio 1 Member…" at bounding box center [1204, 368] width 249 height 537
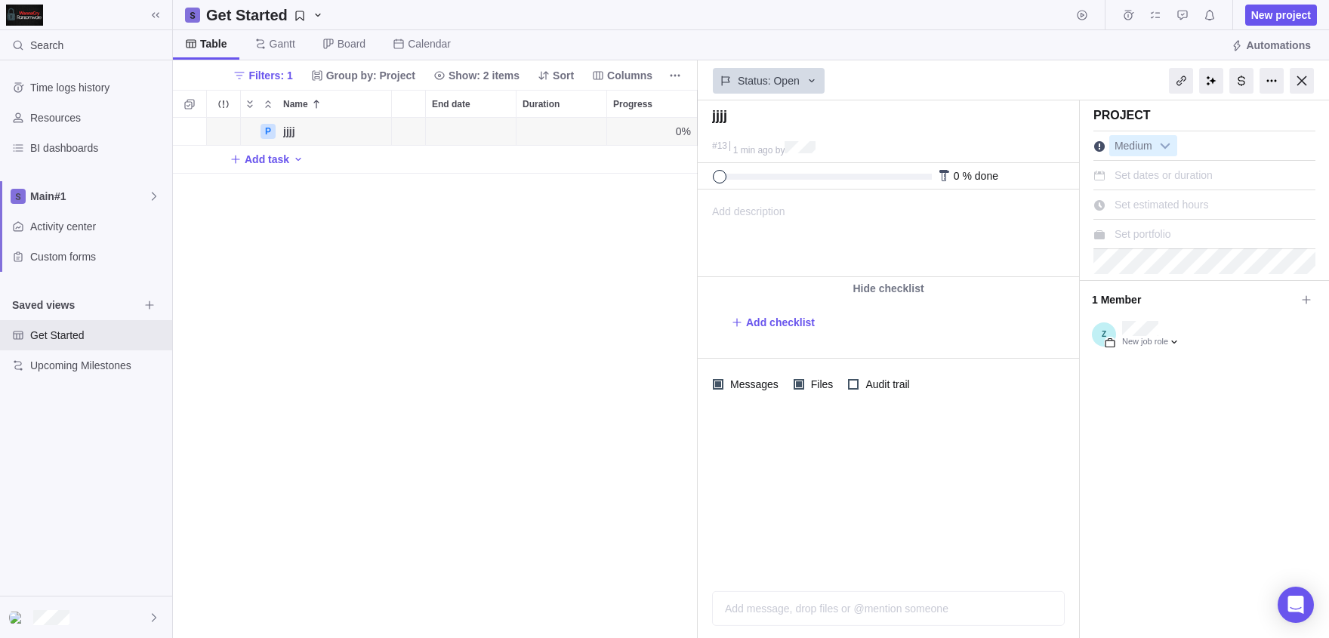
click at [1320, 307] on div "1 Member" at bounding box center [1204, 296] width 249 height 32
click at [1307, 301] on icon at bounding box center [1306, 300] width 12 height 12
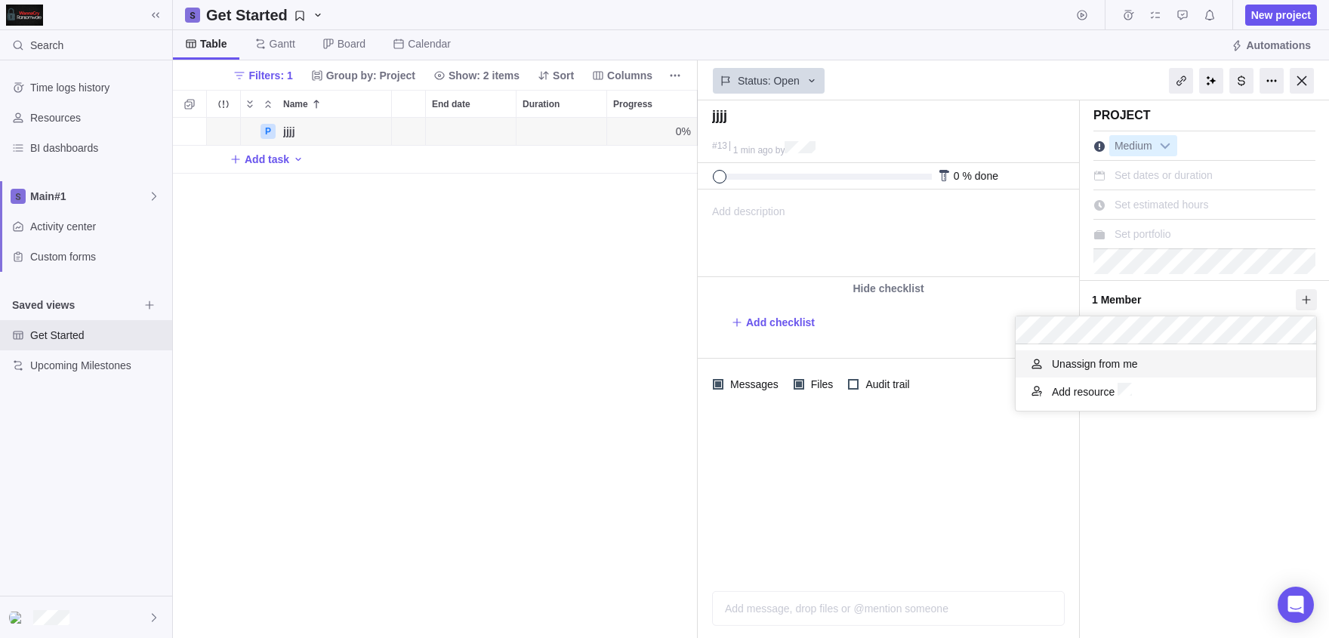
scroll to position [208, 301]
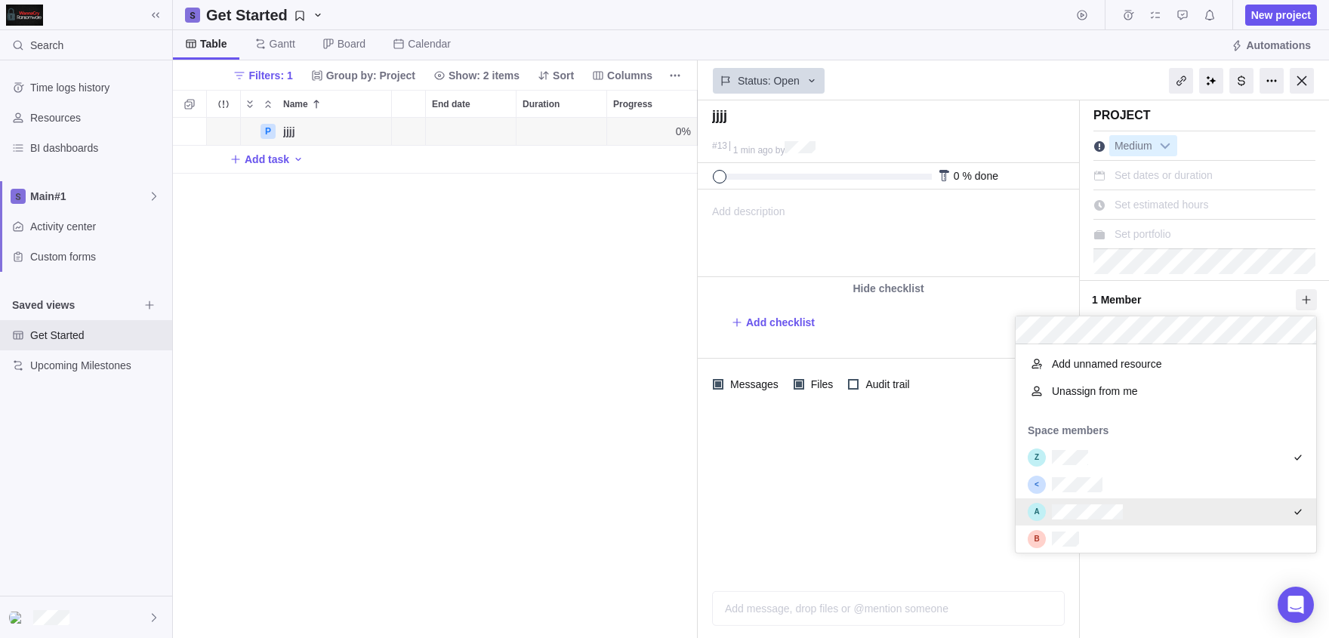
click at [980, 492] on div "jjjj #13 1 min ago by Project was completed on its planned end date Today due t…" at bounding box center [1013, 368] width 631 height 537
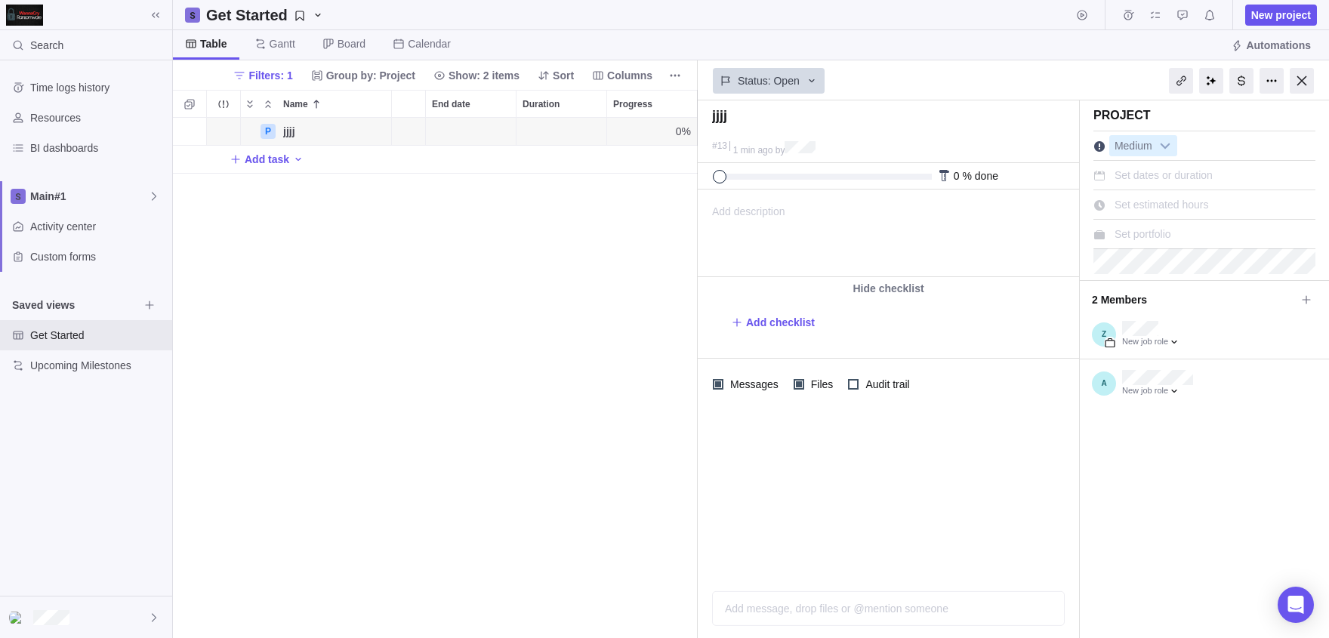
click at [569, 361] on div "P jjjj Details 0% Open Medium 13 Add task" at bounding box center [435, 378] width 525 height 520
click at [1299, 294] on span at bounding box center [1305, 299] width 21 height 21
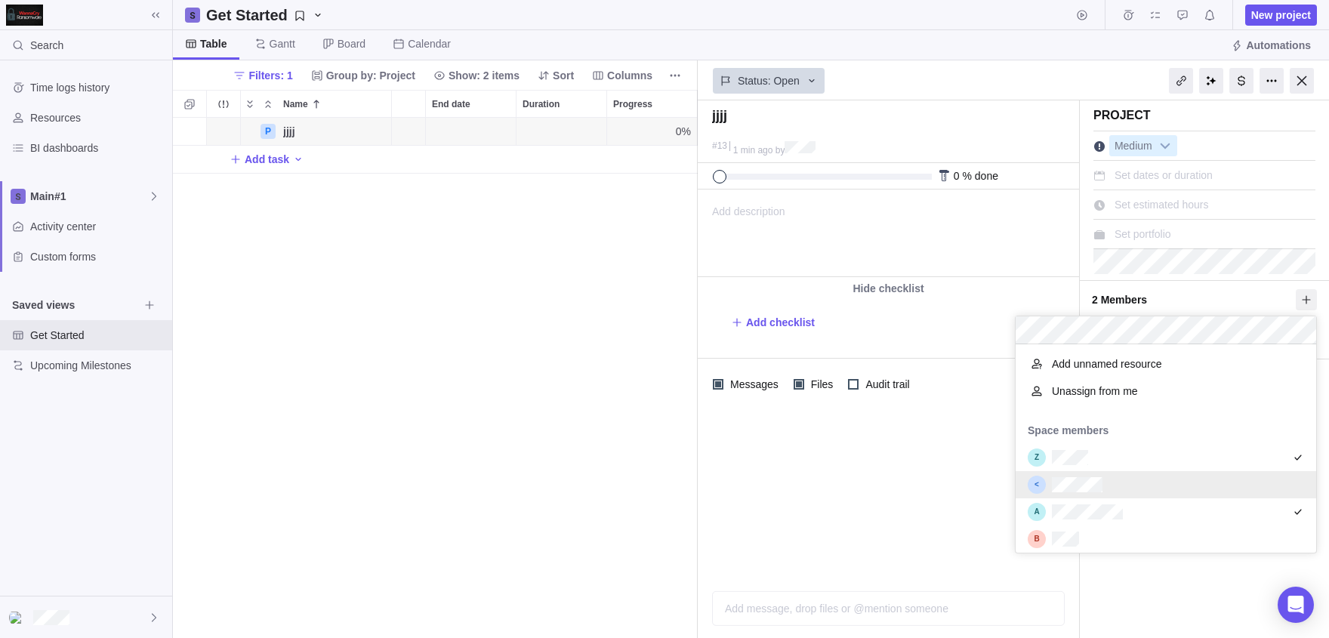
click at [1117, 489] on div "grid" at bounding box center [1165, 484] width 300 height 27
click at [633, 419] on body "Search Time logs history Resources BI dashboards Main#1 Activity center Custom …" at bounding box center [664, 319] width 1329 height 638
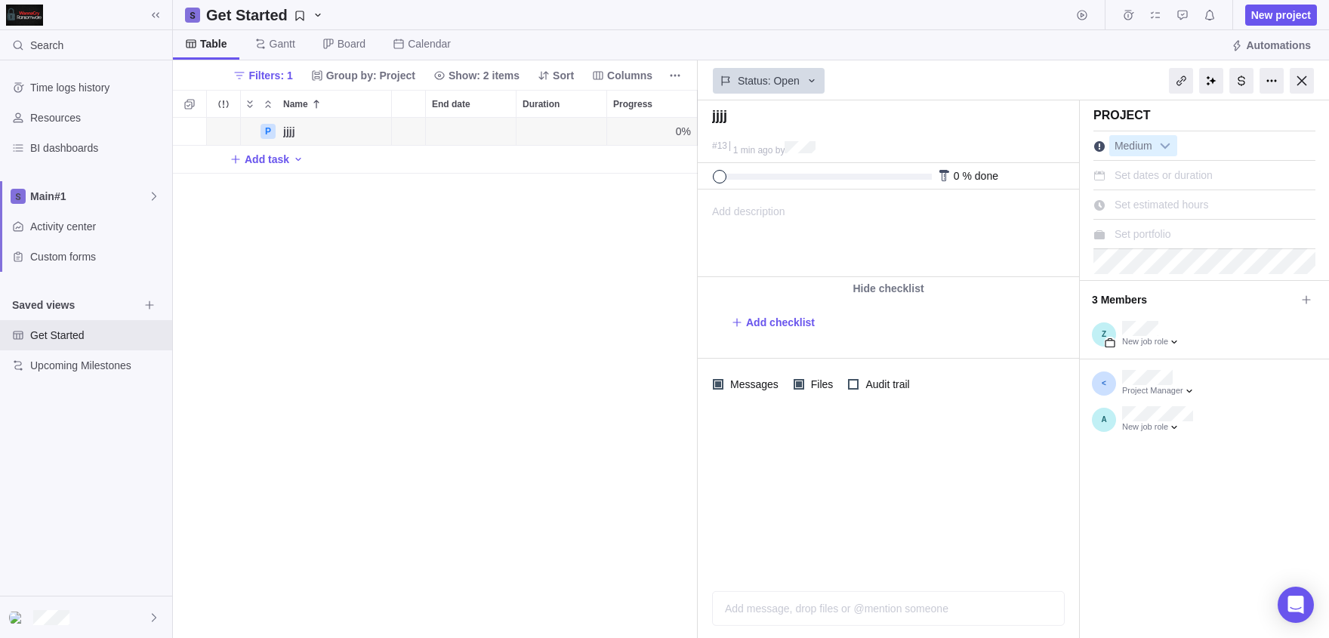
click at [602, 411] on div "P jjjj Details 0% Open Medium 13 Add task" at bounding box center [435, 378] width 525 height 520
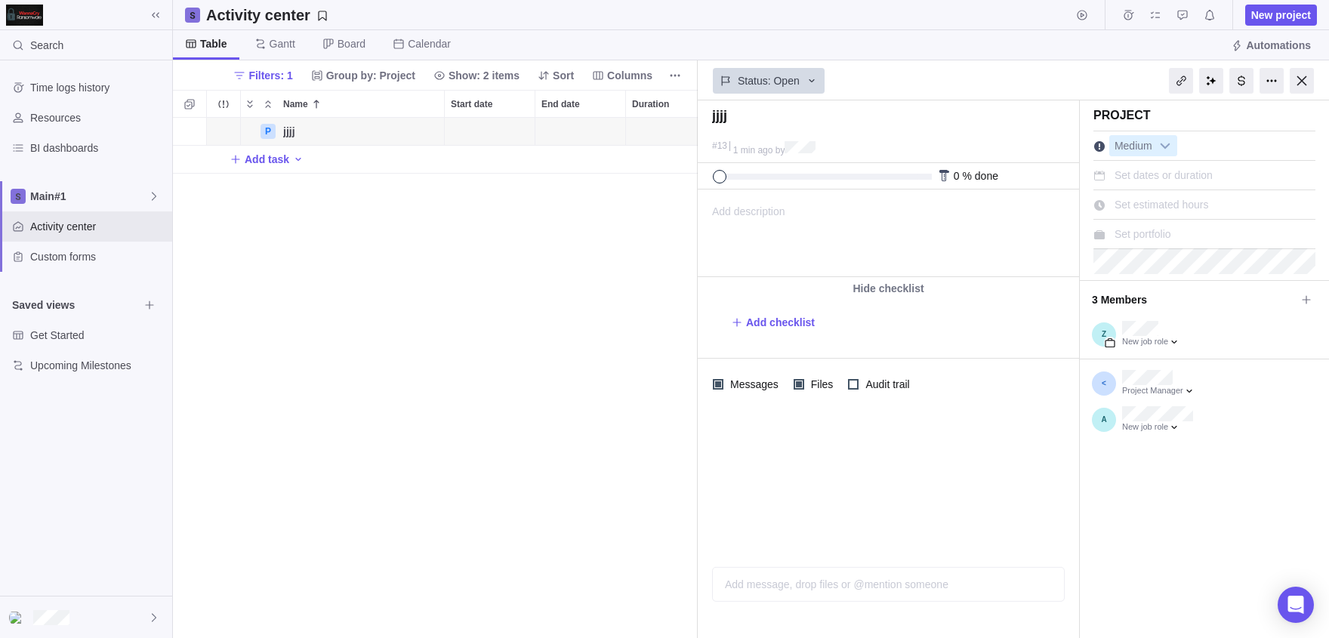
scroll to position [520, 525]
click at [1302, 77] on div at bounding box center [1301, 81] width 24 height 26
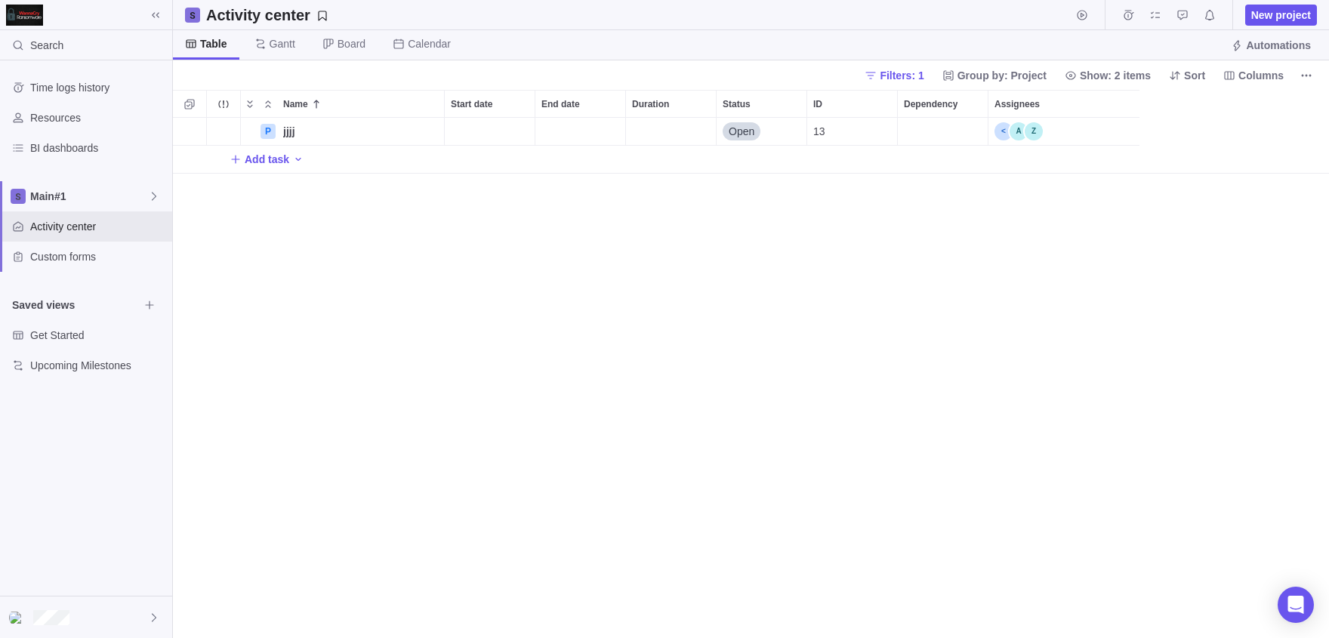
scroll to position [520, 1156]
click at [1068, 123] on div "Assignees" at bounding box center [1063, 131] width 150 height 27
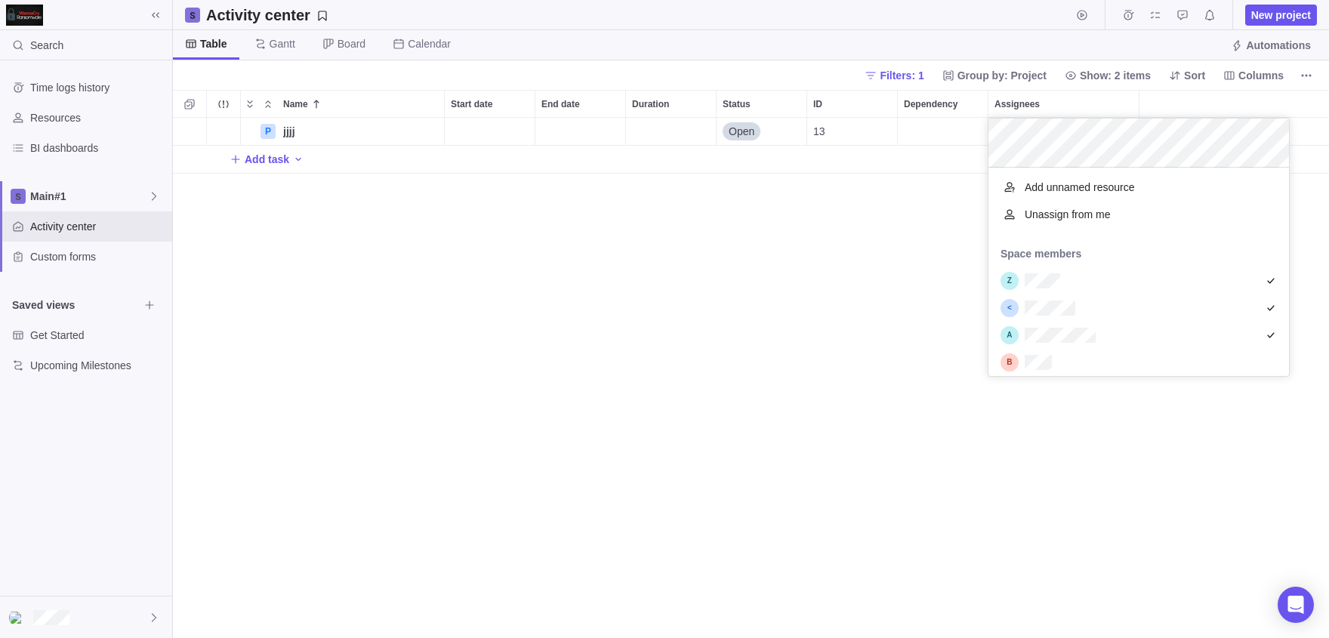
scroll to position [208, 301]
click at [778, 340] on div "Name Start date End date Duration Status ID Dependency Assignees P jjjj Details…" at bounding box center [751, 364] width 1156 height 548
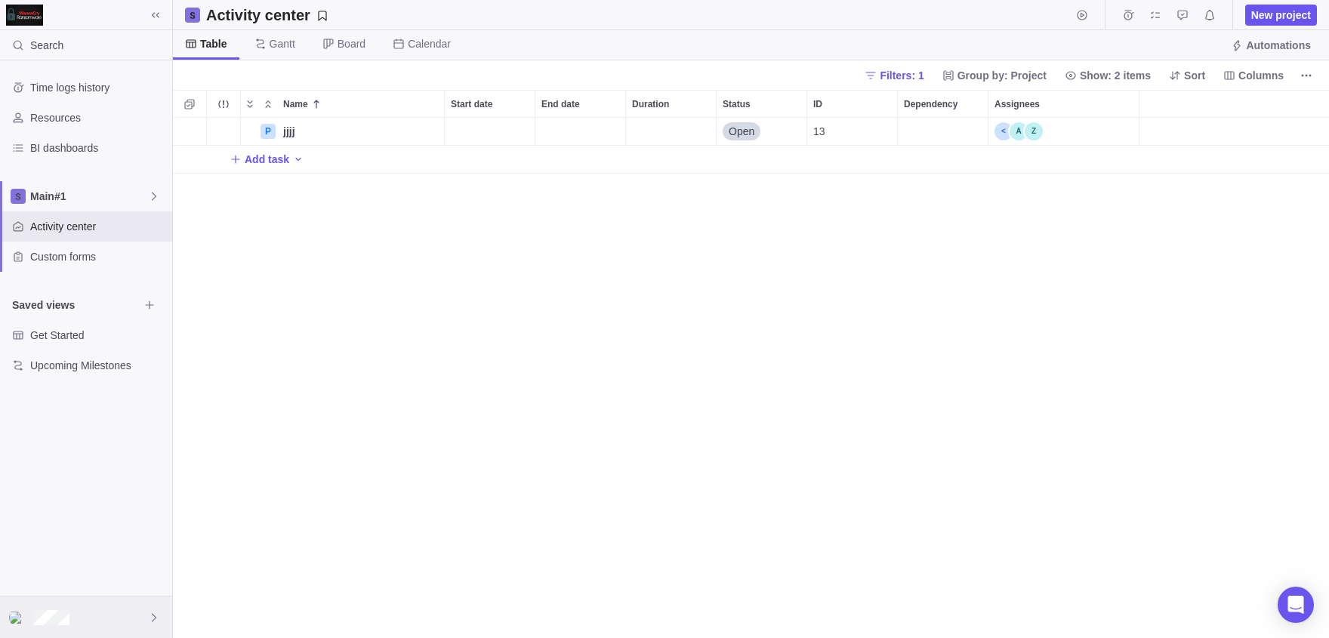
click at [103, 601] on div at bounding box center [86, 617] width 172 height 42
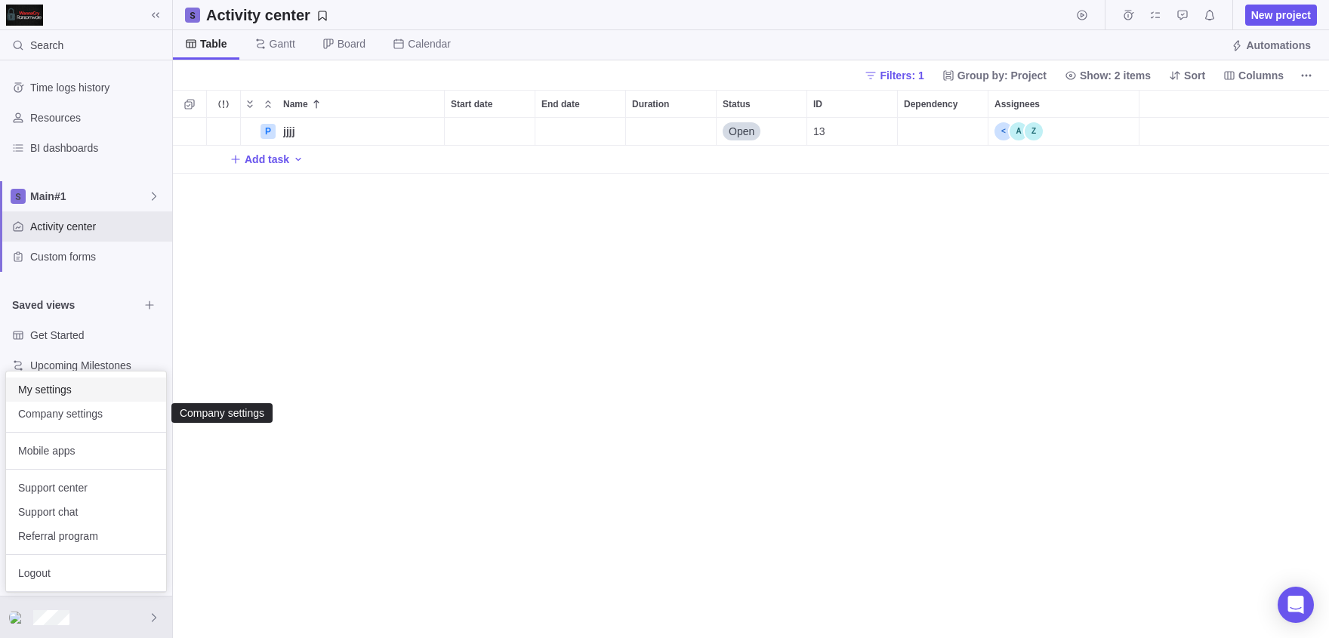
click at [67, 396] on span "My settings" at bounding box center [86, 389] width 136 height 15
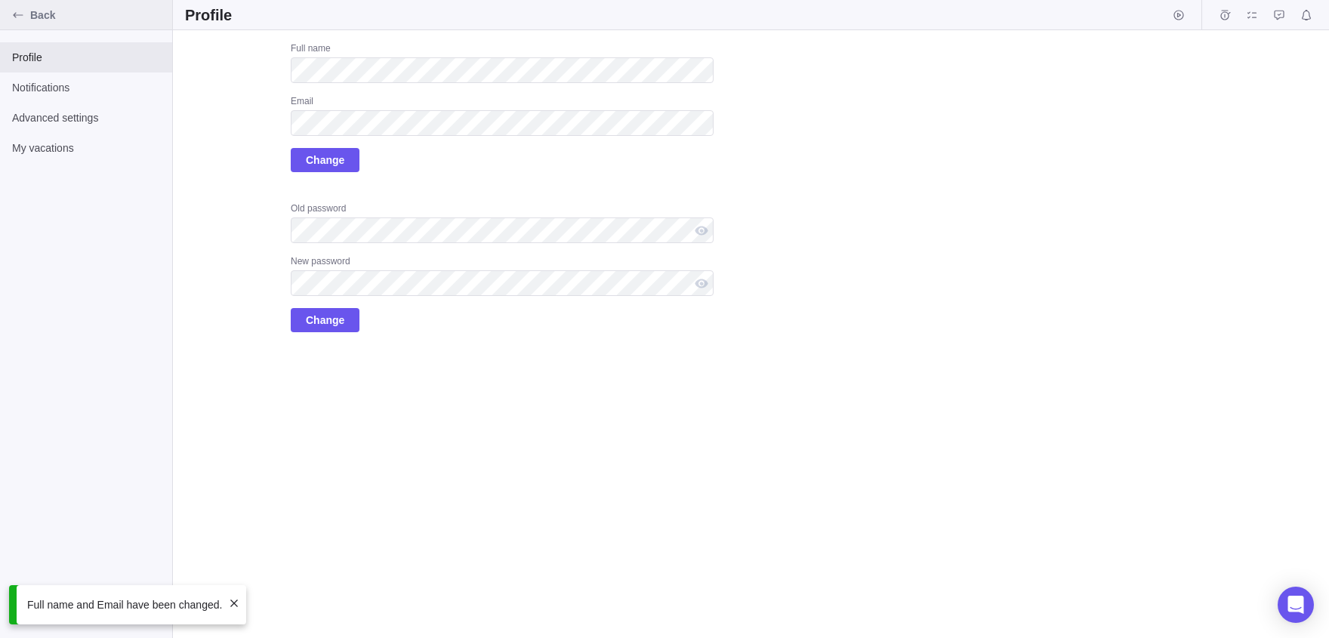
click at [34, 19] on span "Back" at bounding box center [98, 15] width 136 height 15
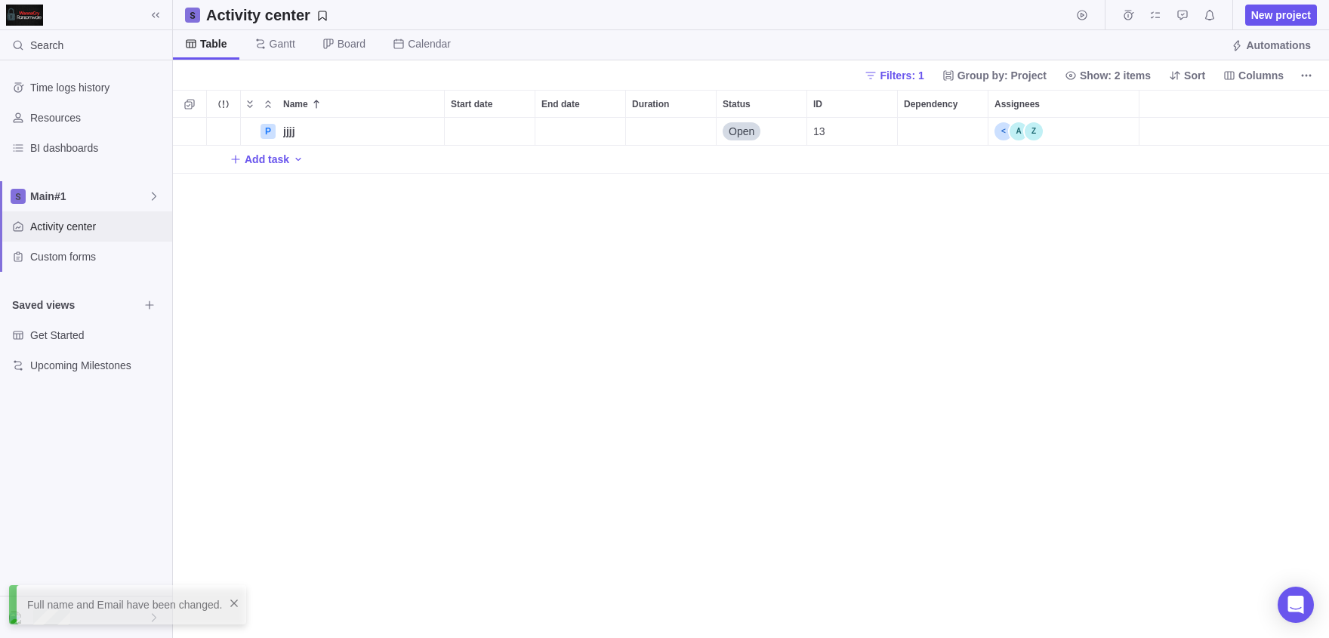
scroll to position [520, 1156]
click at [93, 229] on span "Activity center" at bounding box center [98, 226] width 136 height 15
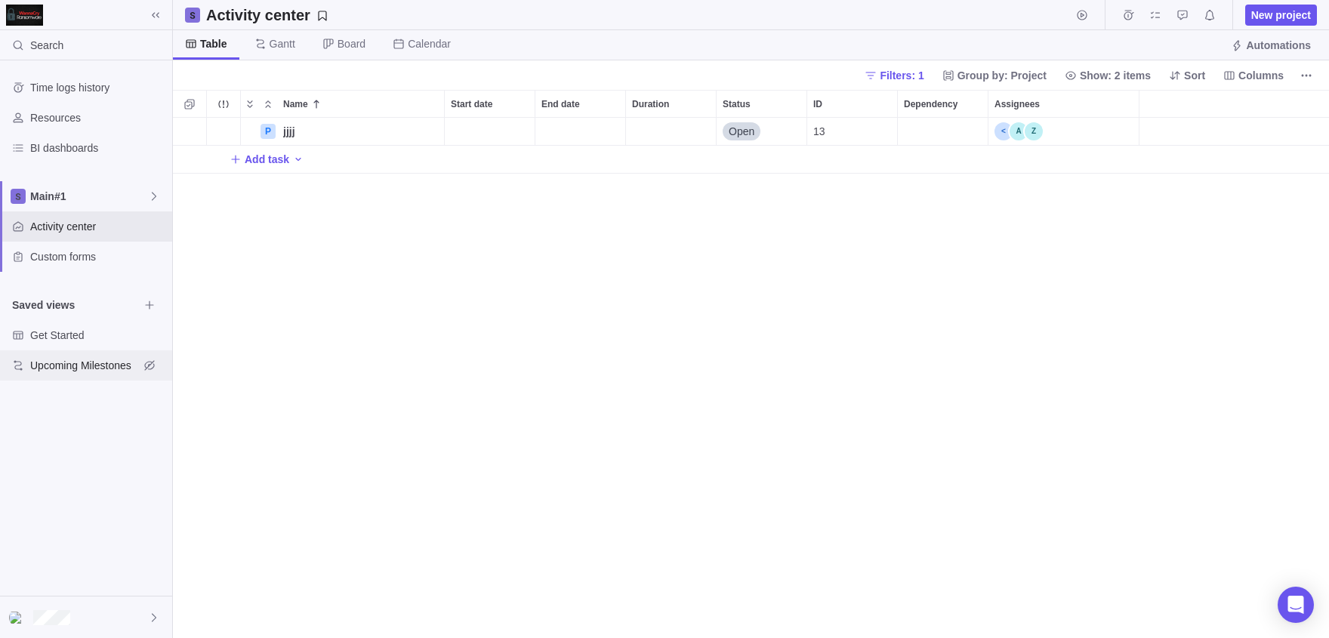
click at [122, 351] on div "Upcoming Milestones" at bounding box center [86, 365] width 172 height 30
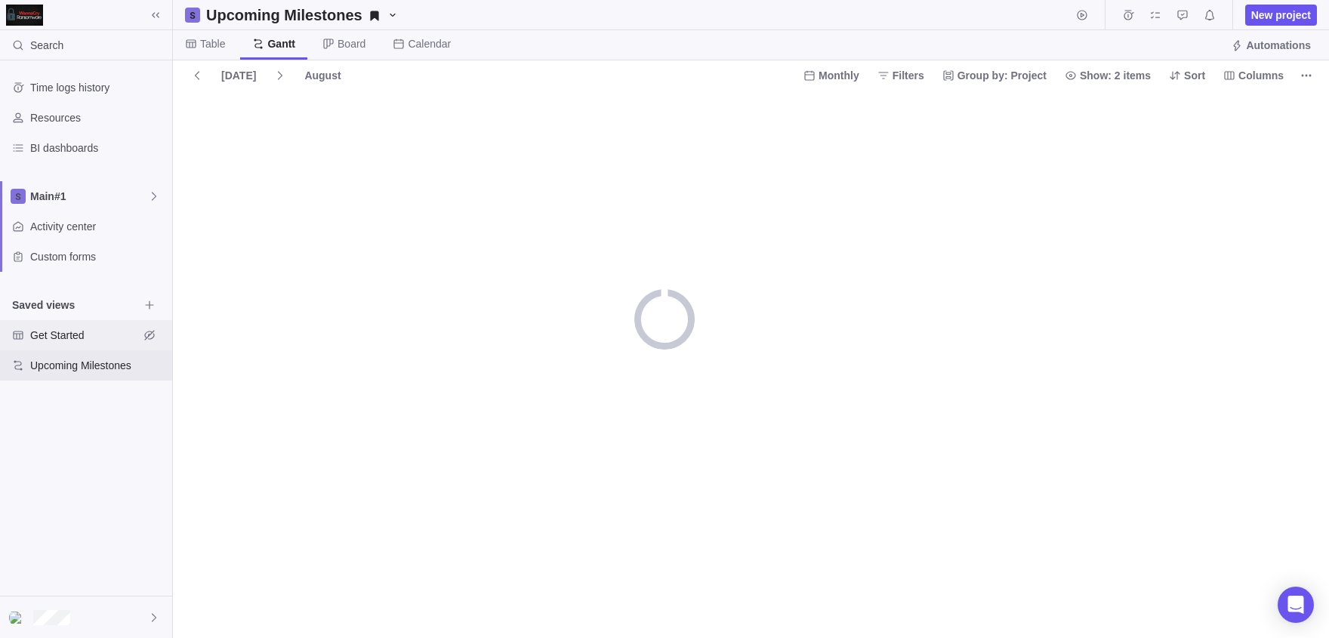
click at [91, 343] on span "Get Started" at bounding box center [84, 335] width 109 height 15
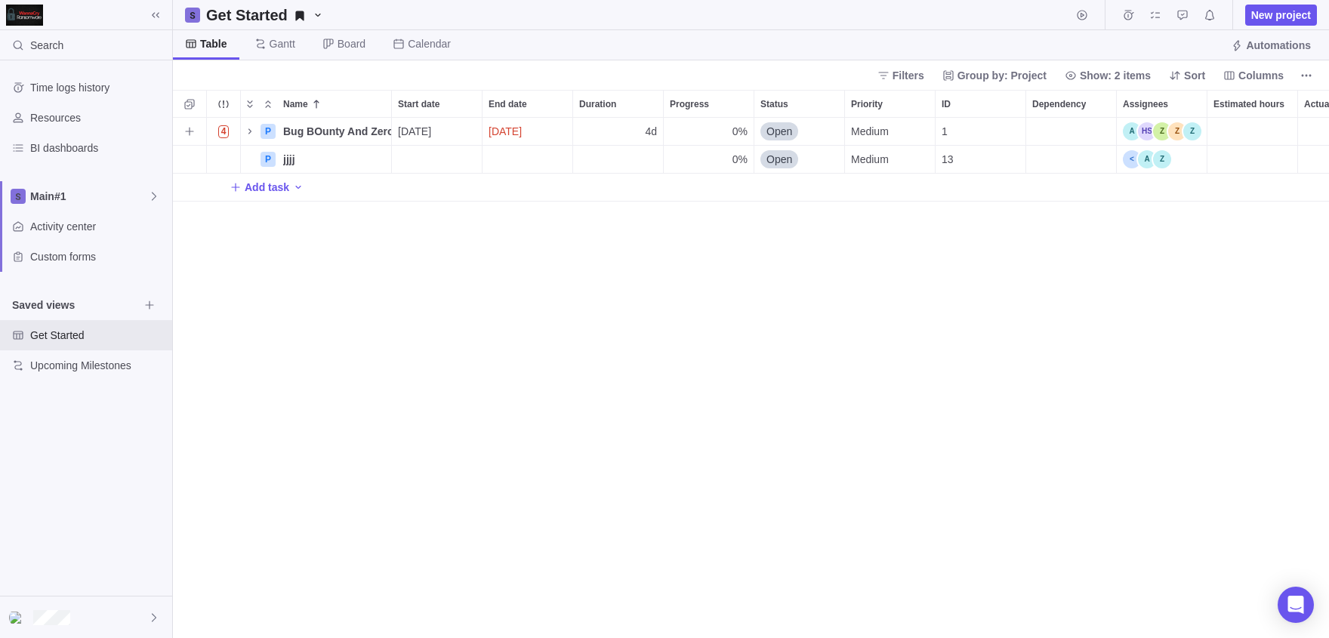
click at [1165, 131] on div "Assignees" at bounding box center [1162, 131] width 79 height 18
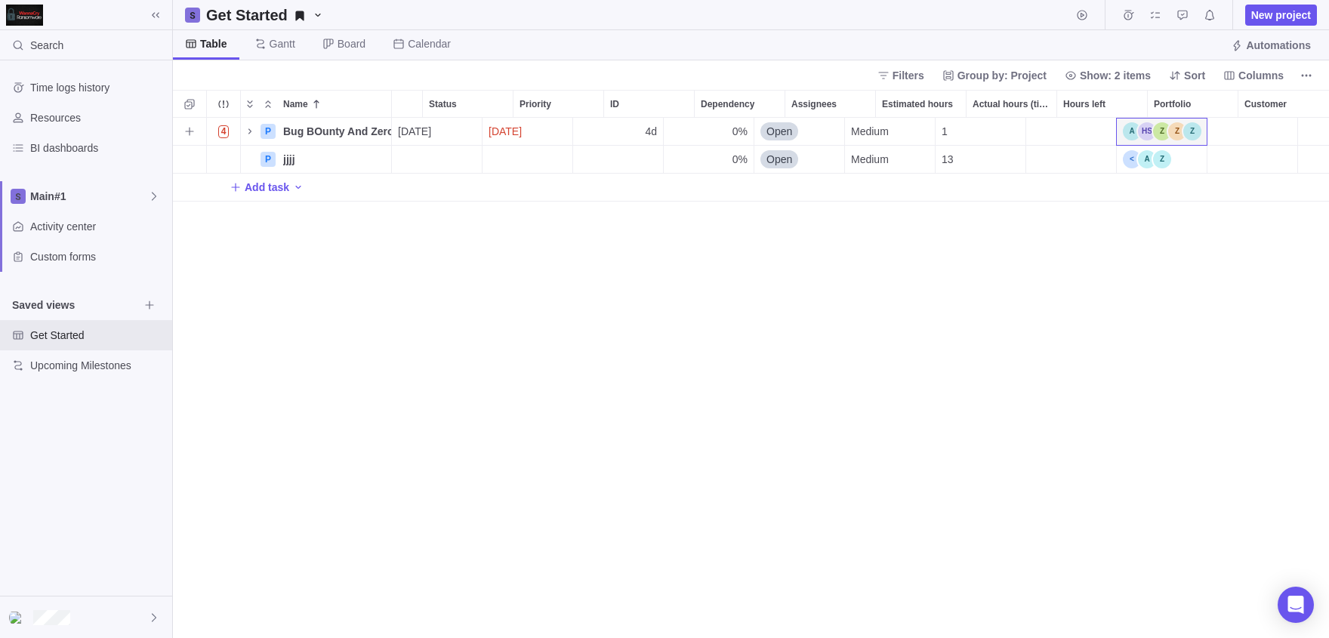
scroll to position [0, 0]
click at [350, 130] on span "Details" at bounding box center [343, 131] width 35 height 15
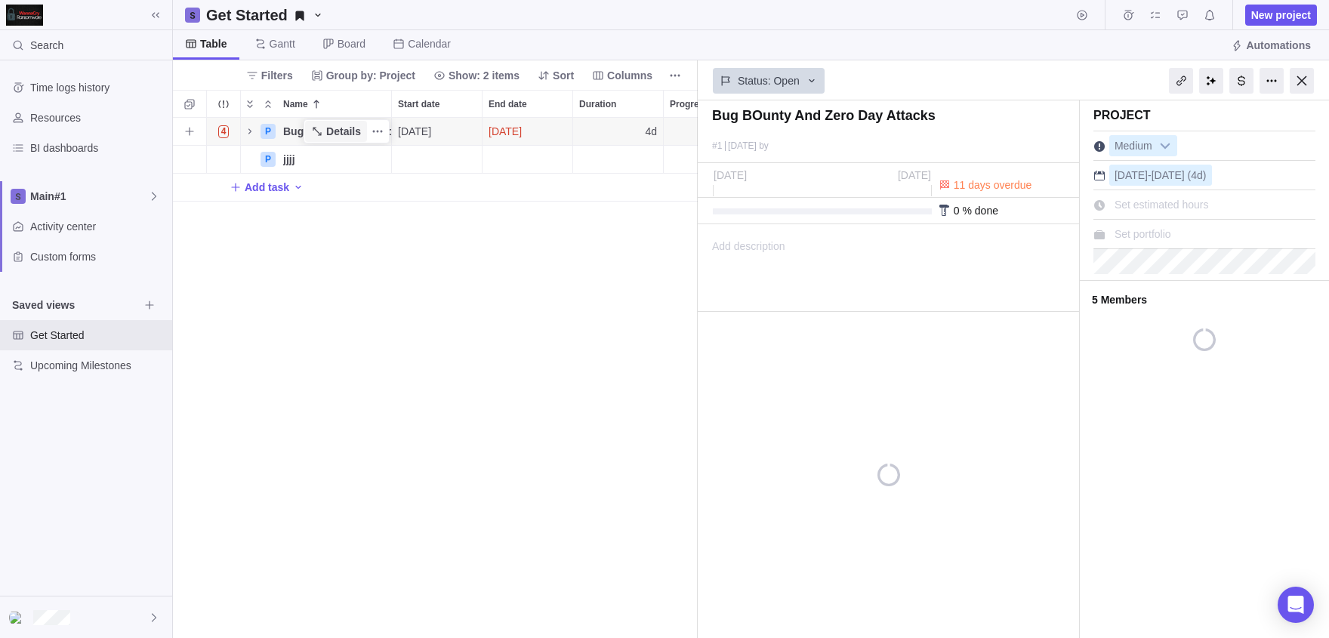
scroll to position [0, 510]
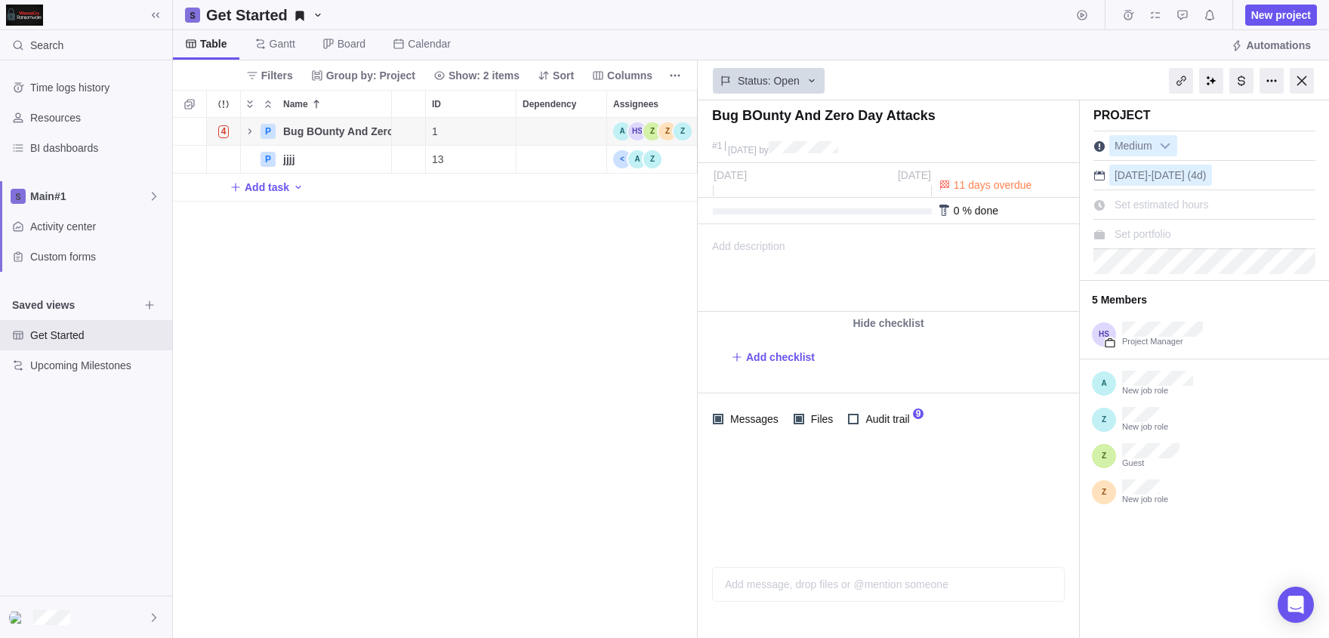
click at [1234, 314] on div "5 Members Project Manager New job role New job role Guest New job role" at bounding box center [1204, 395] width 249 height 230
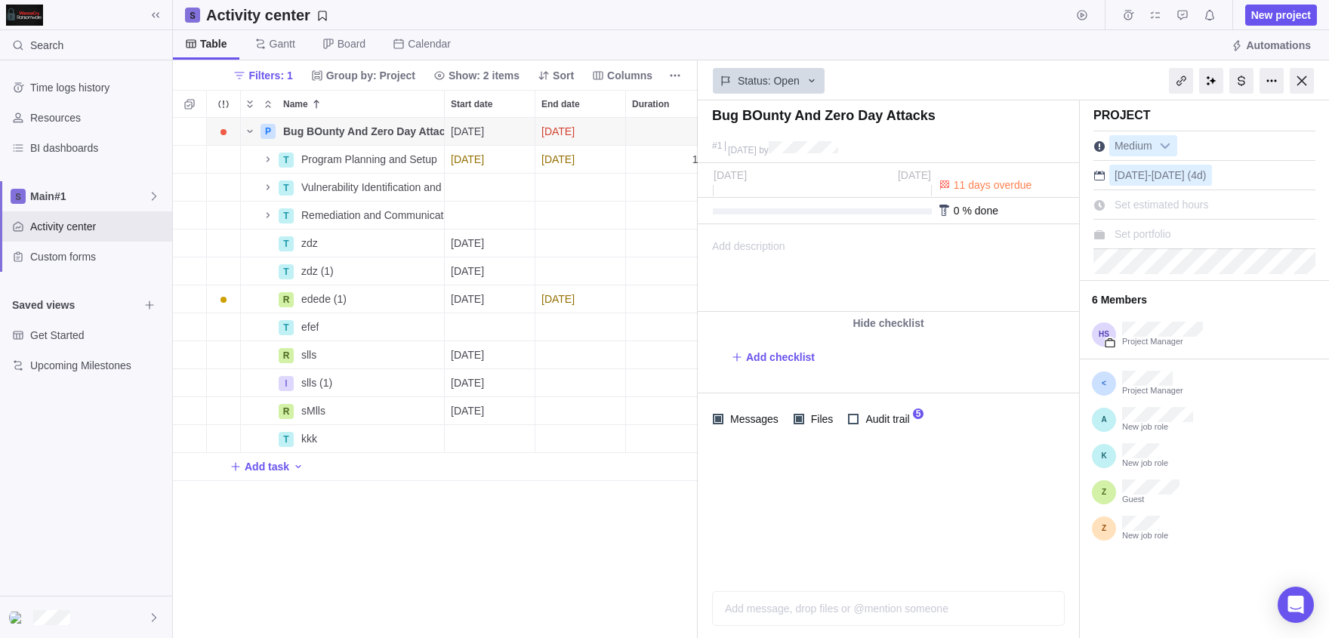
scroll to position [520, 525]
click at [111, 605] on div at bounding box center [86, 617] width 172 height 42
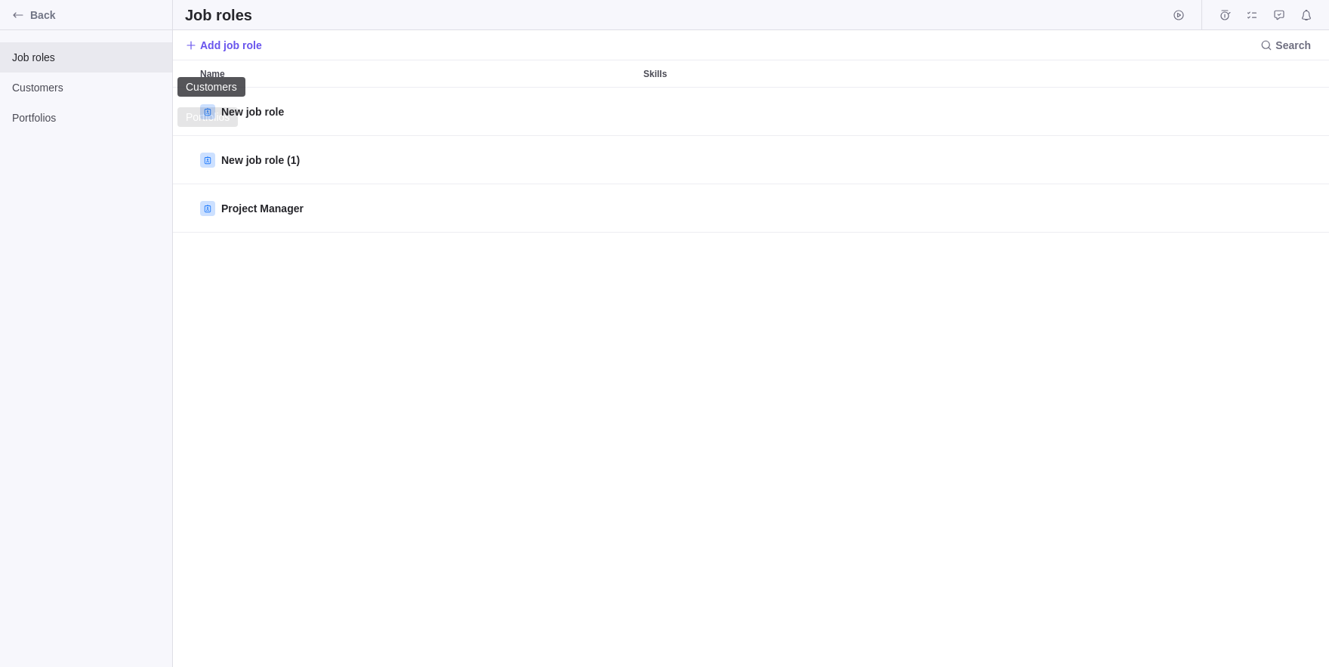
scroll to position [579, 1156]
click at [24, 17] on div "Back" at bounding box center [18, 15] width 24 height 24
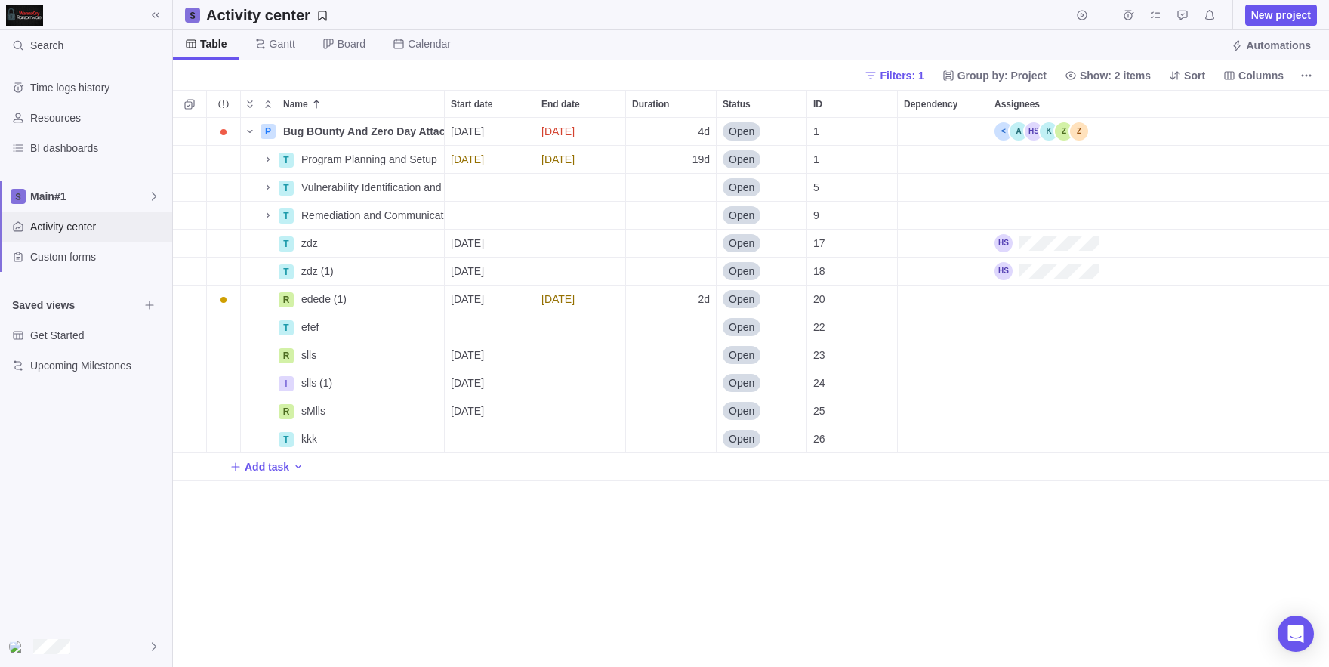
scroll to position [549, 1156]
click at [1054, 134] on div "Assignees" at bounding box center [1041, 131] width 94 height 18
click at [1106, 129] on div "Assignees" at bounding box center [1063, 131] width 150 height 27
click at [402, 124] on span "Details" at bounding box center [396, 131] width 35 height 15
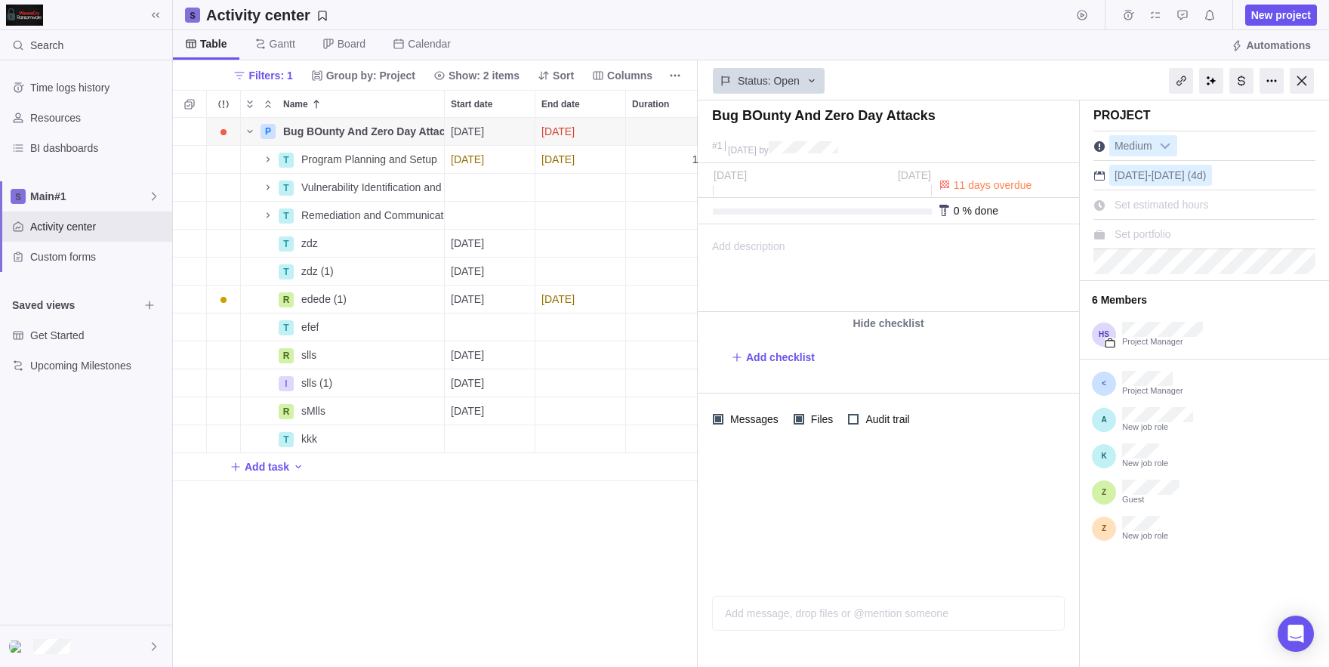
scroll to position [549, 525]
click at [1308, 301] on icon at bounding box center [1306, 300] width 12 height 12
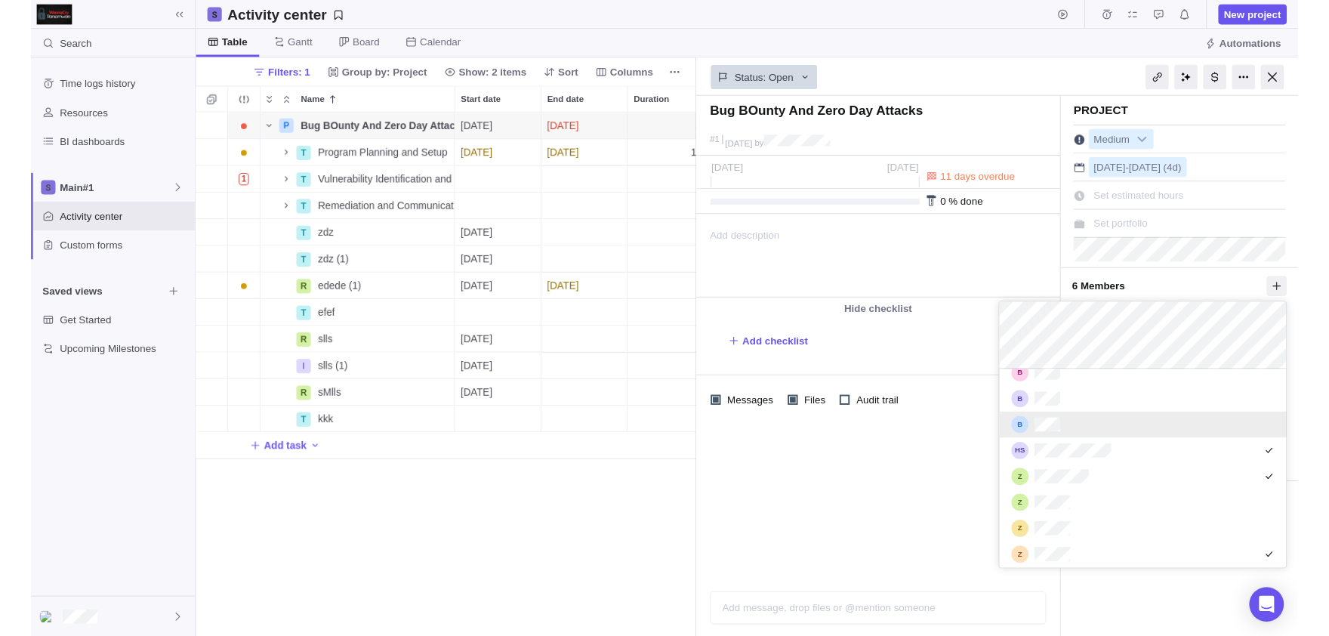
scroll to position [208, 0]
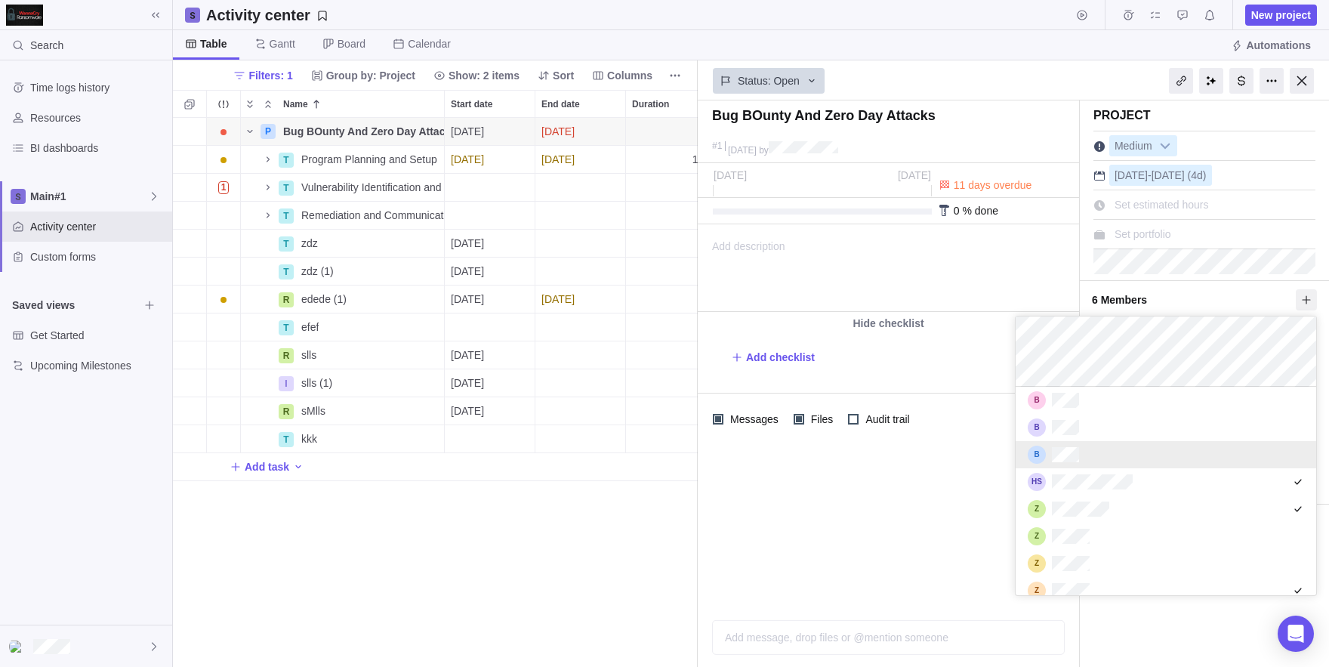
click at [1142, 457] on div "grid" at bounding box center [1165, 454] width 300 height 27
click at [932, 568] on div "Bug BOunty And Zero Day Attacks #1 August 19 by Project was completed on its pl…" at bounding box center [1013, 383] width 631 height 566
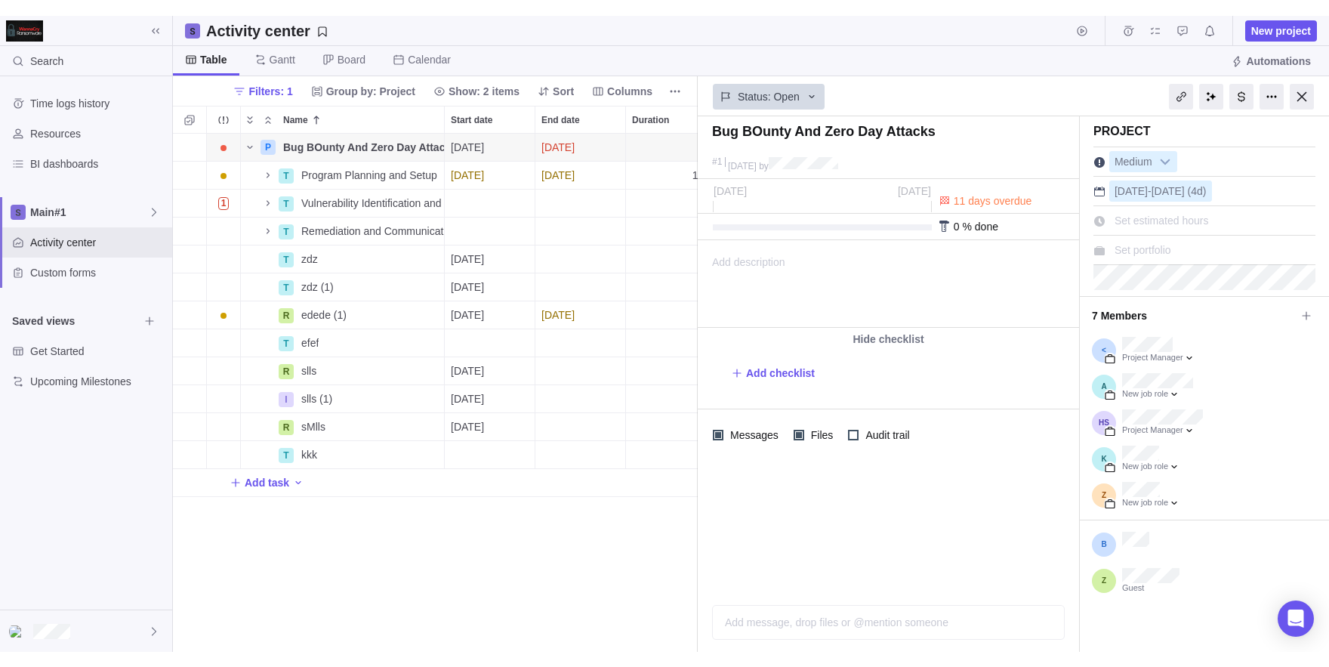
scroll to position [549, 525]
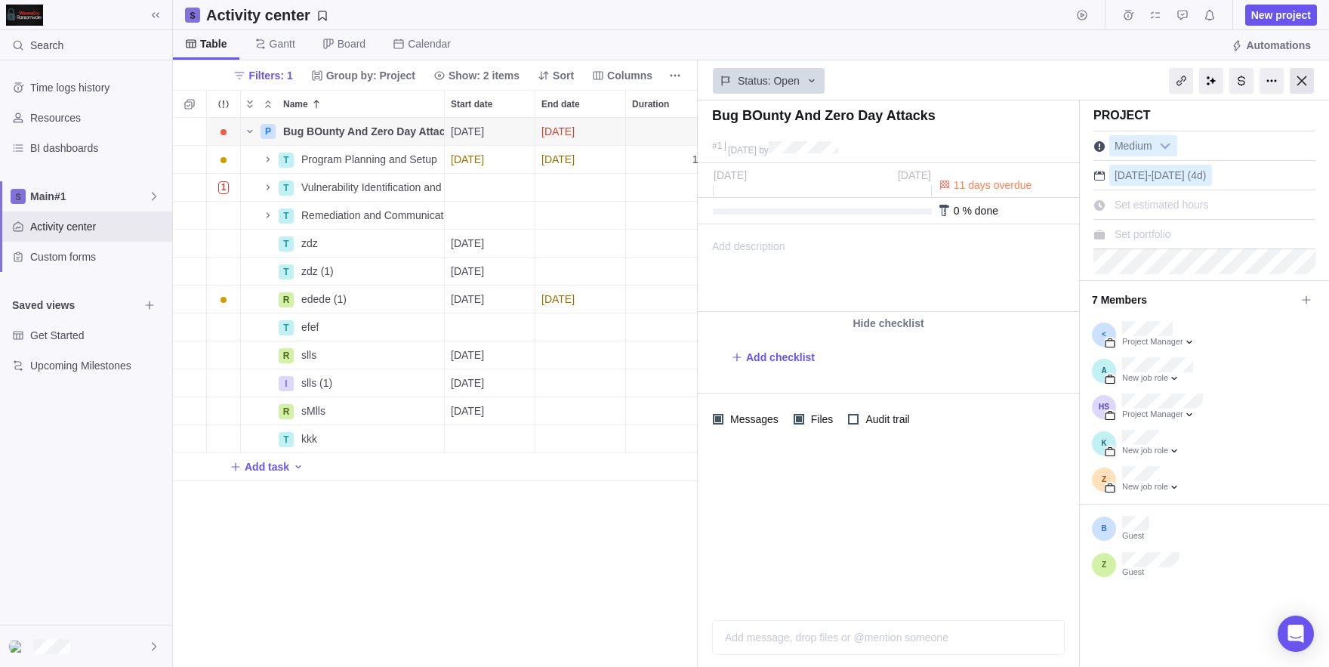
click at [1305, 85] on div at bounding box center [1301, 81] width 24 height 26
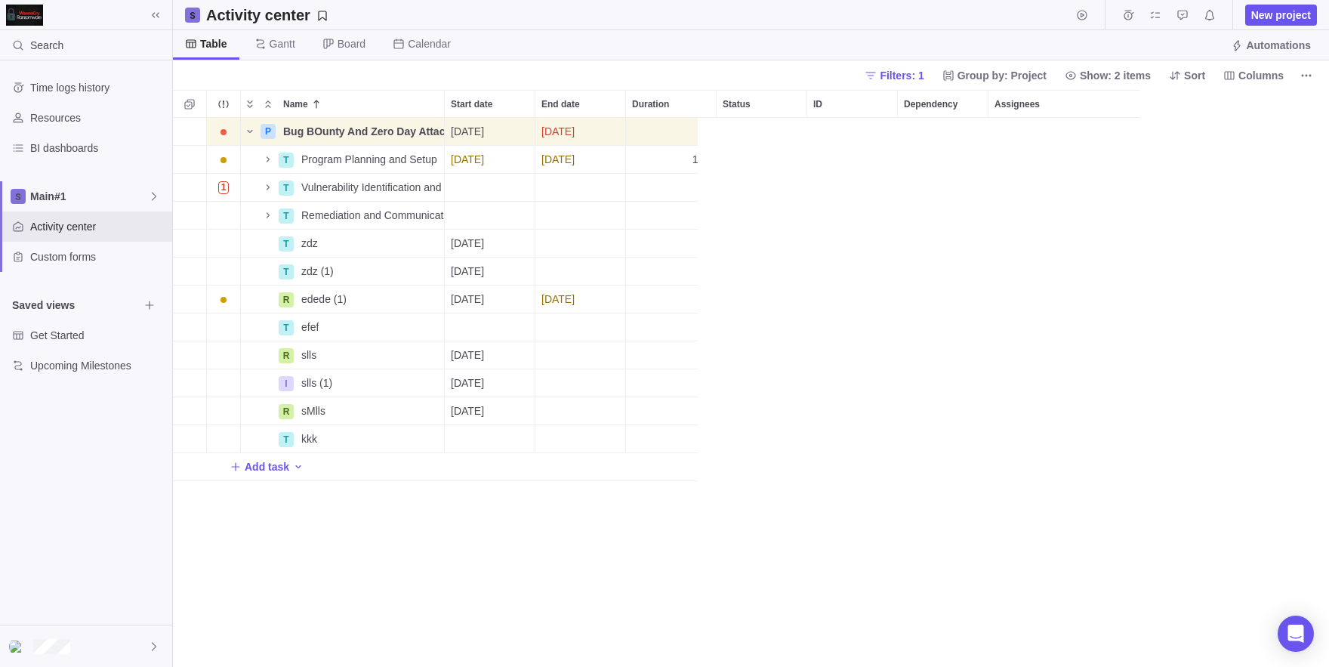
scroll to position [549, 1156]
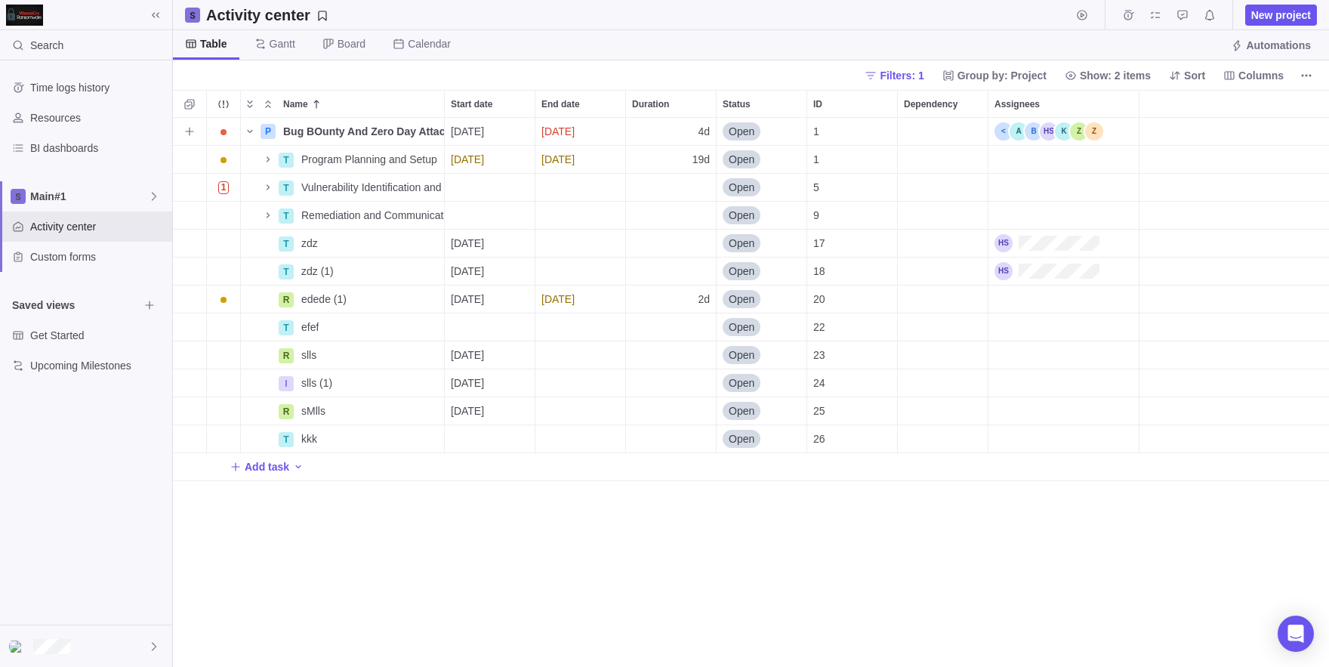
click at [1040, 128] on div "Assignees" at bounding box center [1048, 131] width 109 height 18
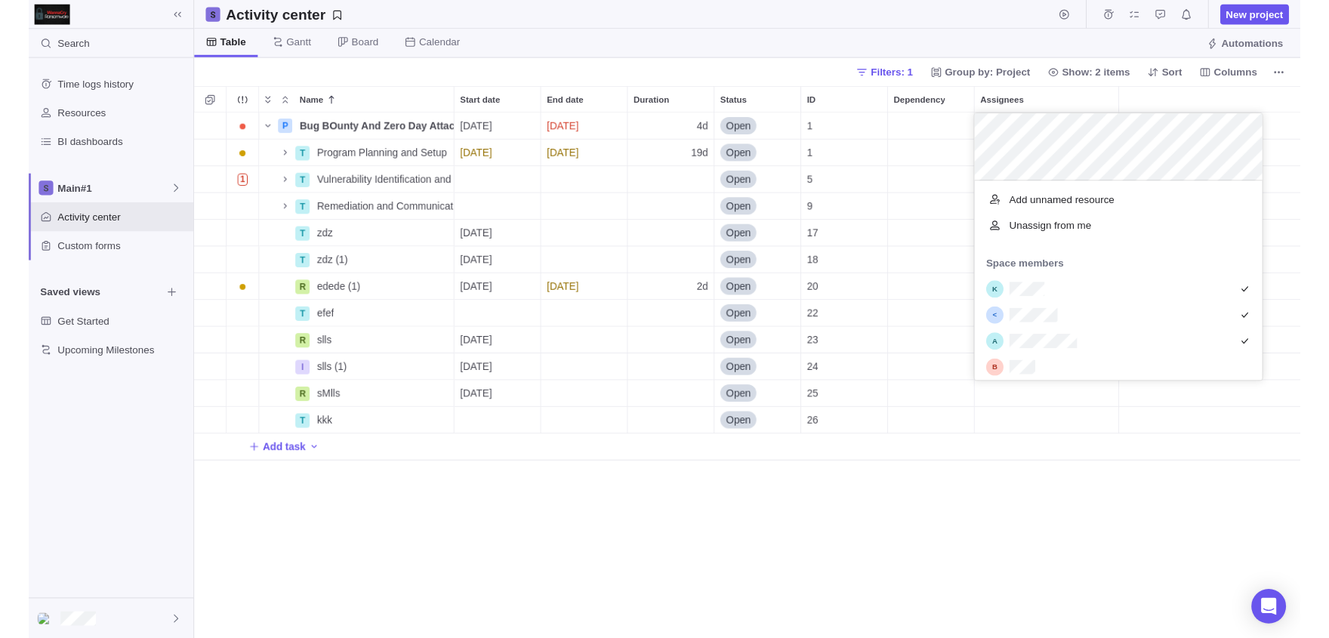
scroll to position [208, 301]
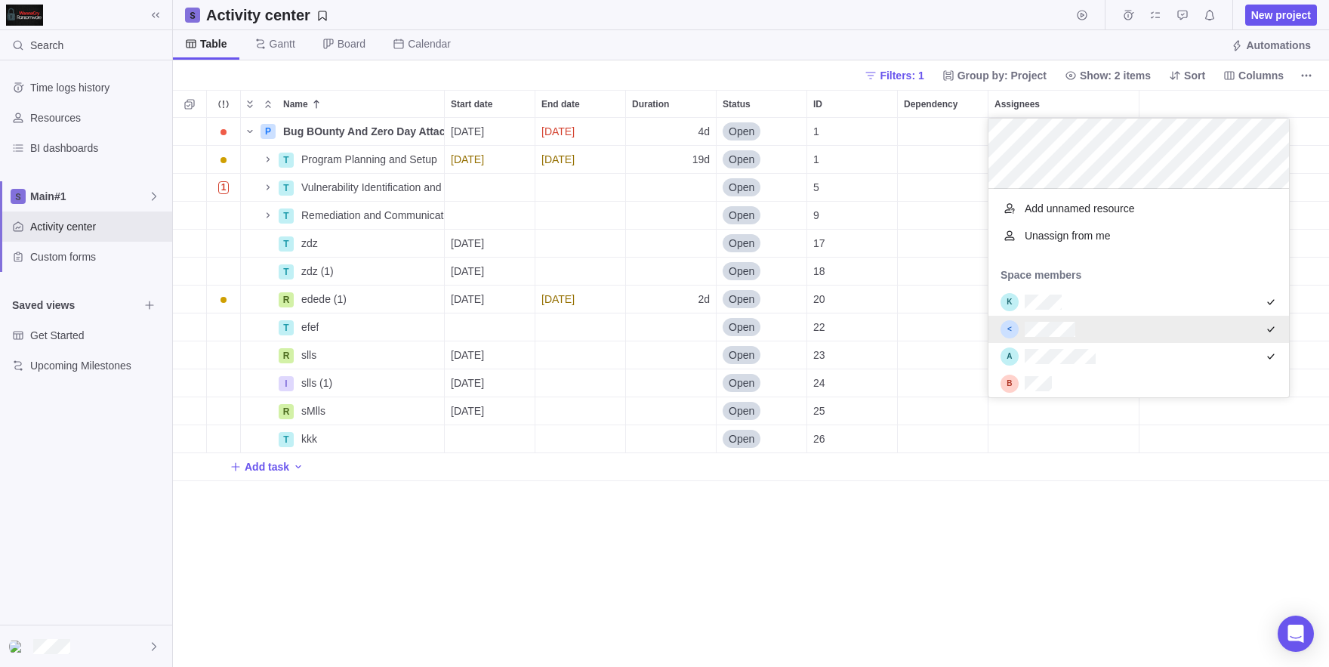
click at [1081, 325] on div "grid" at bounding box center [1138, 329] width 300 height 27
click at [890, 498] on div "Name Start date End date Duration Status ID Dependency Assignees P Bug BOunty A…" at bounding box center [751, 378] width 1156 height 577
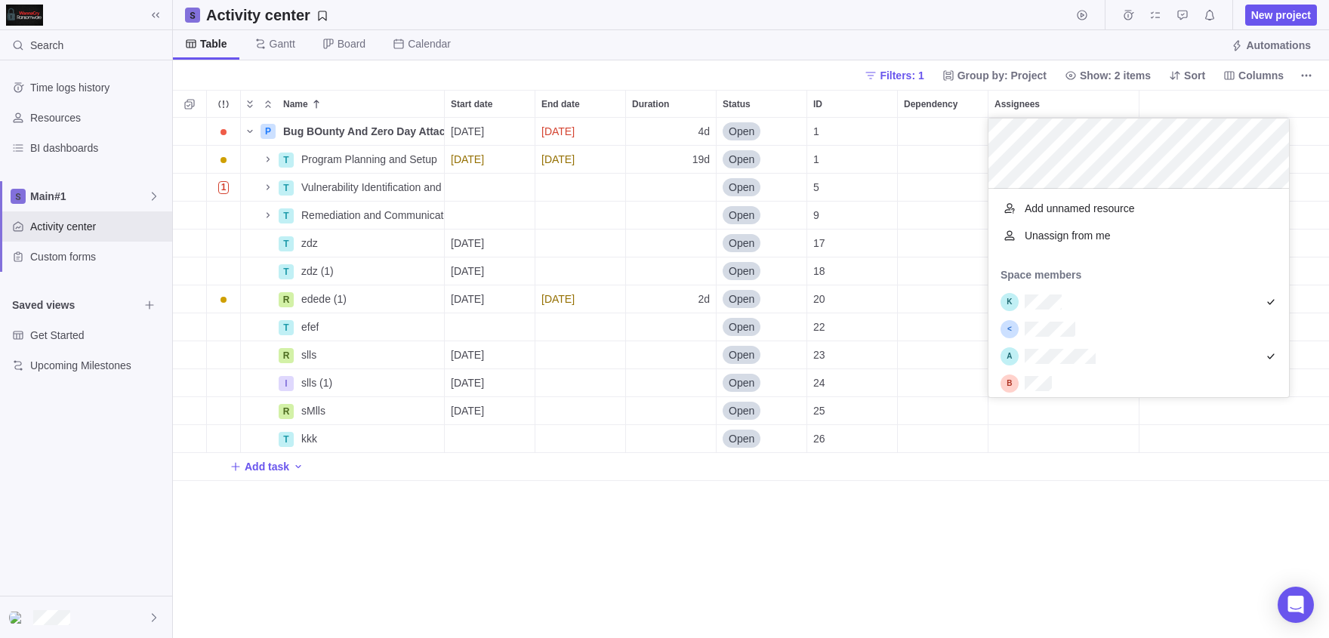
click at [534, 519] on div "Name Start date End date Duration Status ID Dependency Assignees P Bug BOunty A…" at bounding box center [751, 364] width 1156 height 548
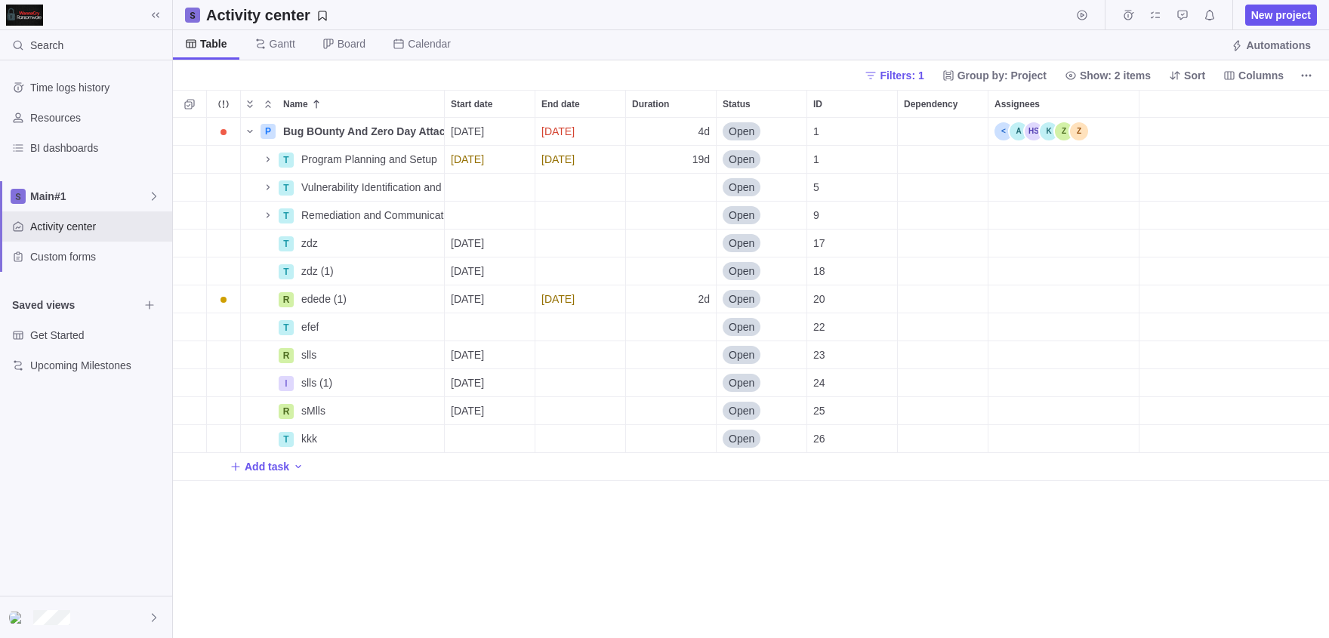
scroll to position [520, 1156]
click at [46, 602] on div at bounding box center [86, 617] width 172 height 42
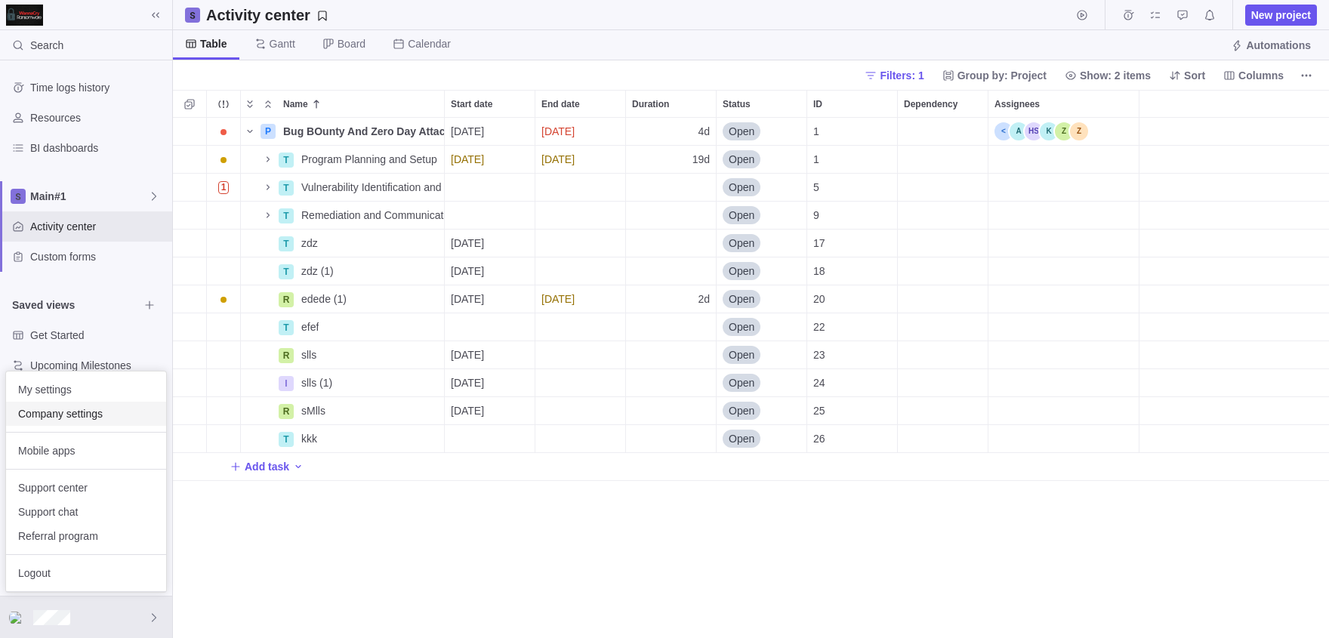
click at [96, 409] on span "Company settings" at bounding box center [86, 413] width 136 height 15
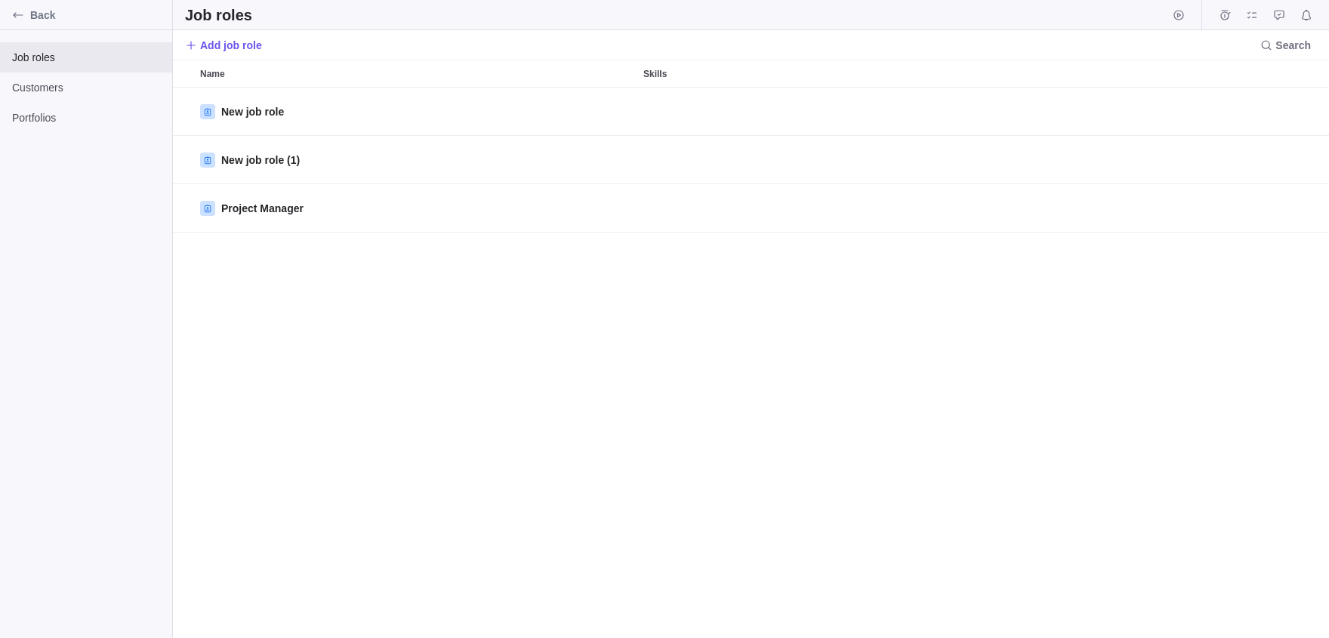
scroll to position [551, 1156]
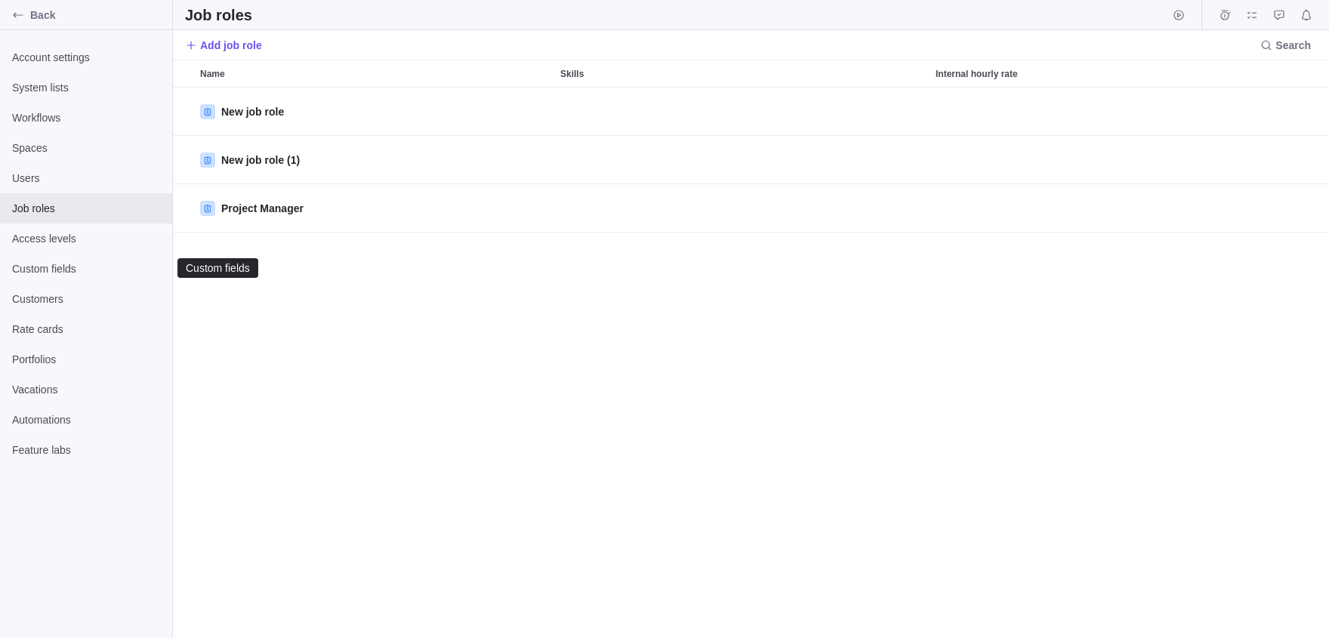
scroll to position [551, 1156]
click at [54, 172] on span "Users" at bounding box center [86, 178] width 148 height 15
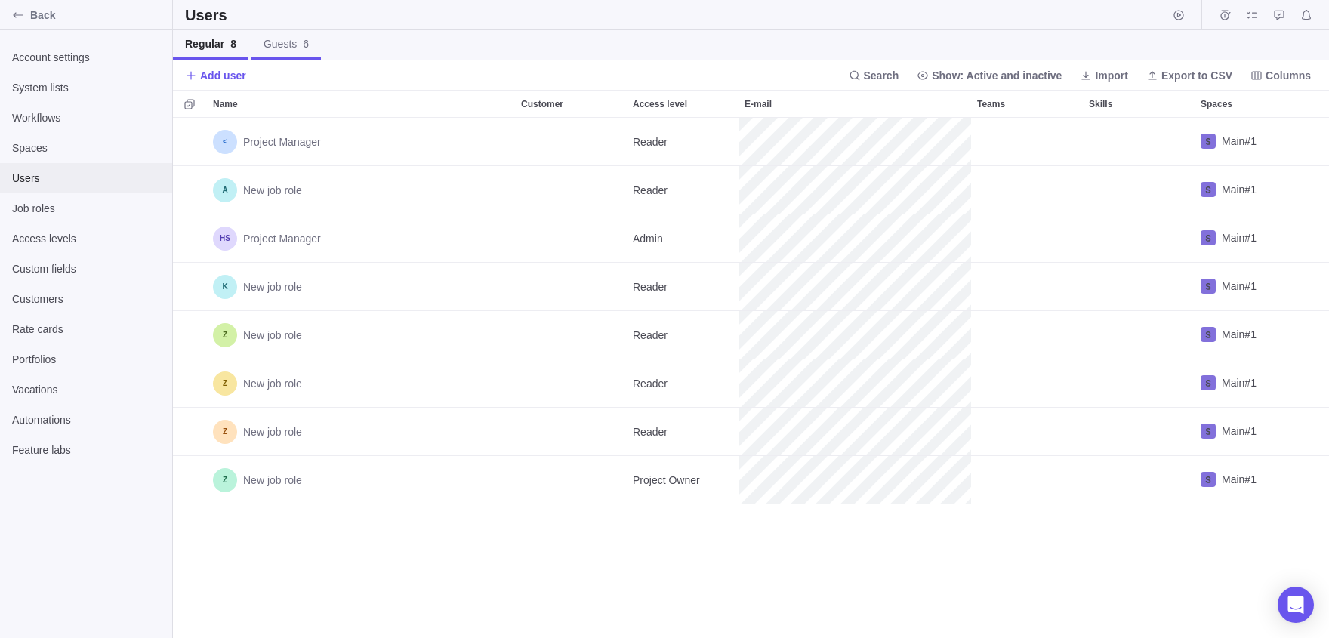
scroll to position [520, 1156]
click at [2, 13] on div "Back" at bounding box center [86, 15] width 172 height 30
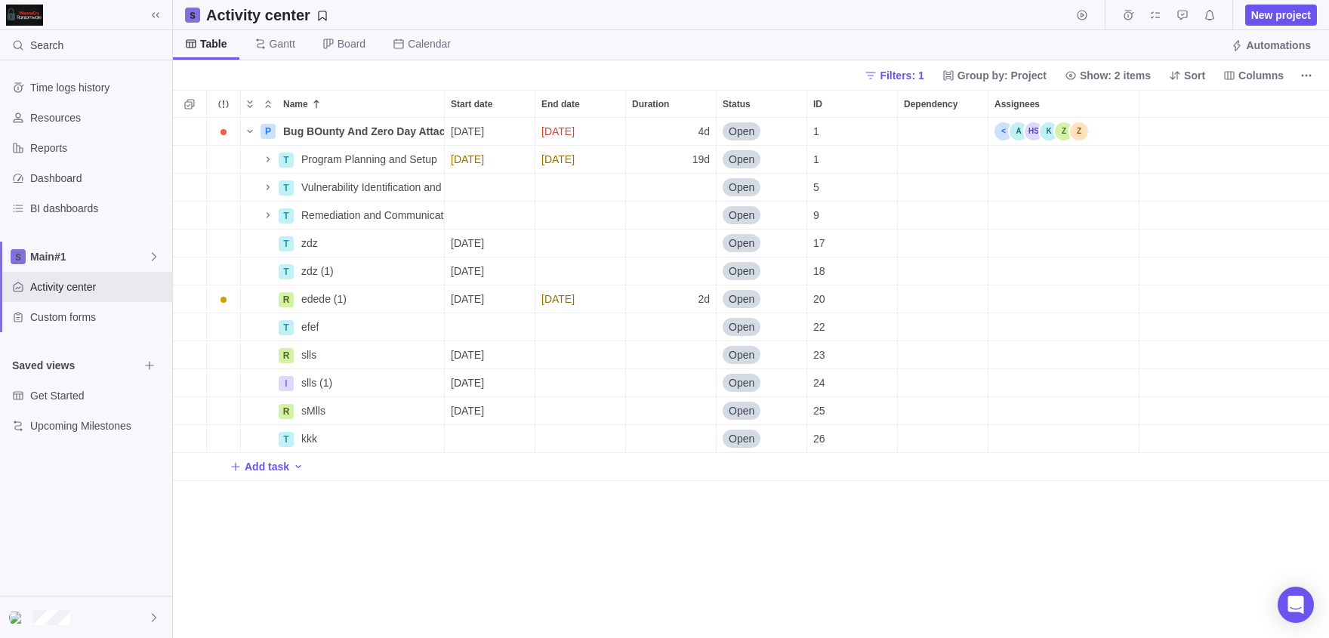
scroll to position [520, 1156]
click at [104, 605] on div at bounding box center [86, 617] width 172 height 42
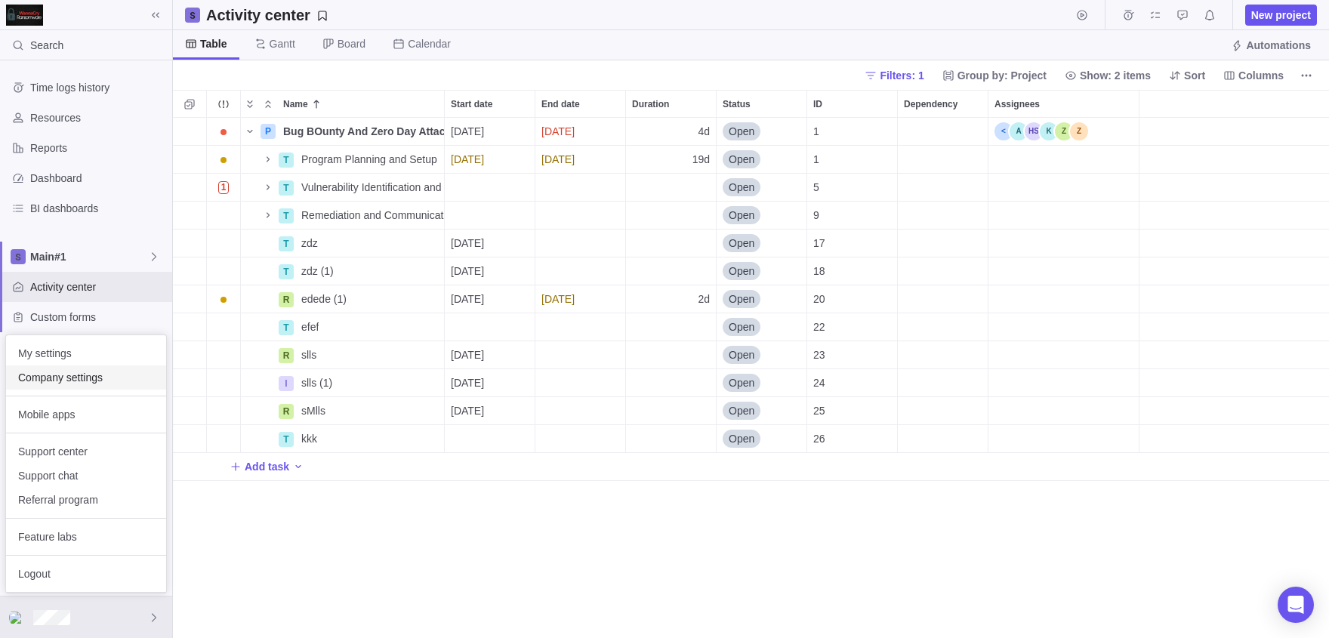
click at [54, 377] on span "Company settings" at bounding box center [86, 377] width 136 height 15
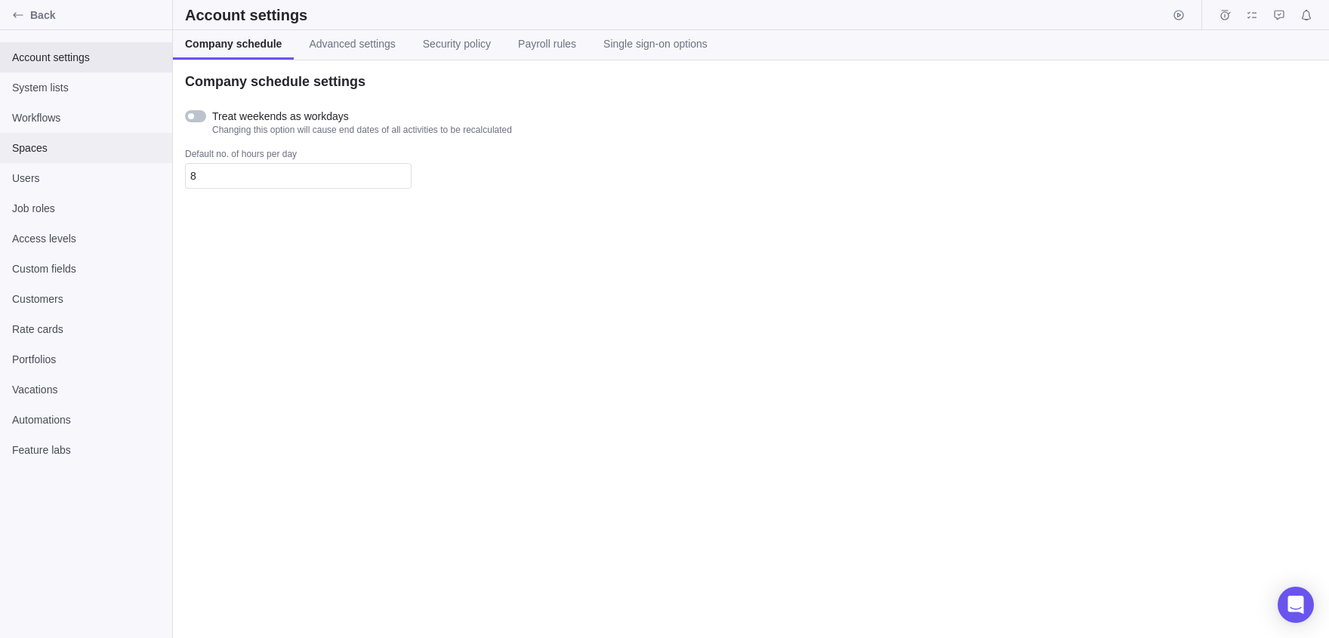
click at [38, 146] on span "Spaces" at bounding box center [86, 147] width 148 height 15
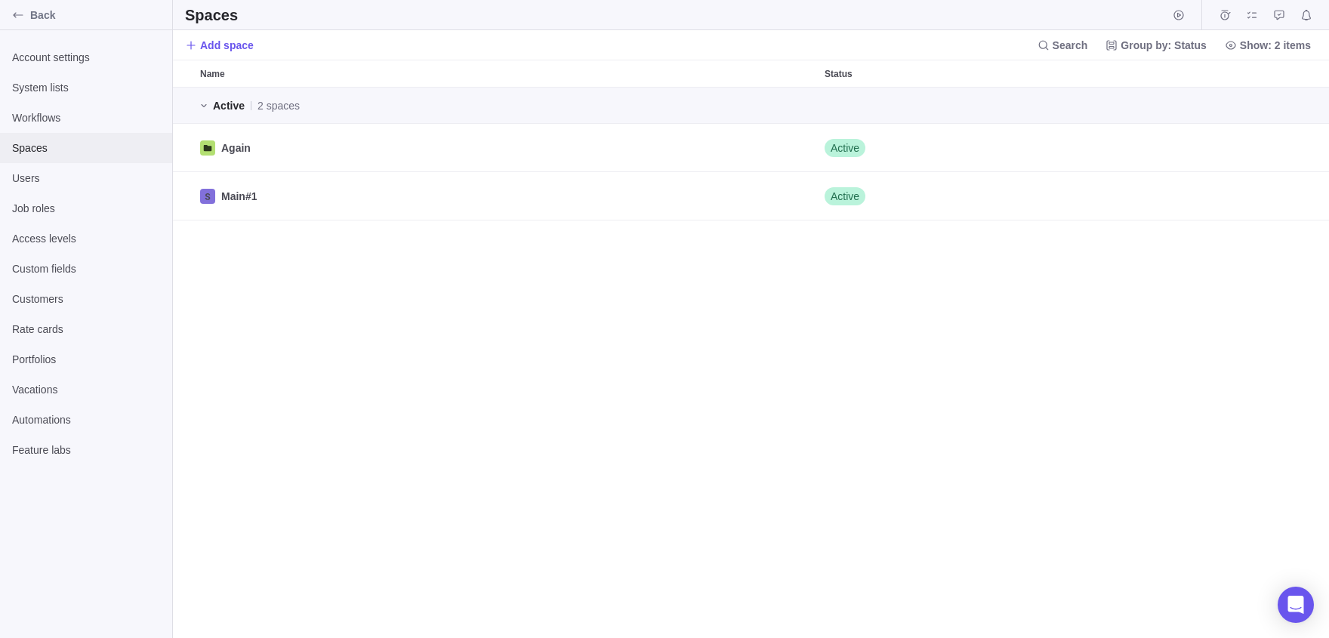
scroll to position [551, 1156]
click at [1286, 146] on icon "Archive" at bounding box center [1289, 148] width 10 height 10
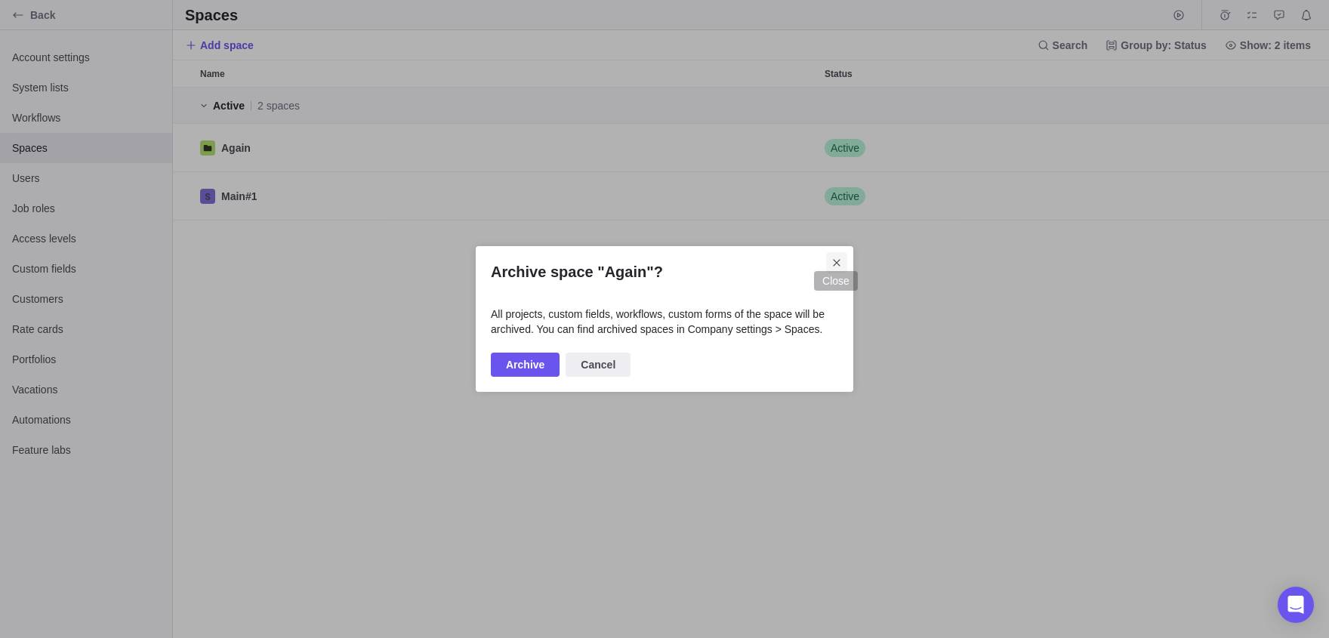
click at [845, 252] on span "Close" at bounding box center [836, 262] width 21 height 21
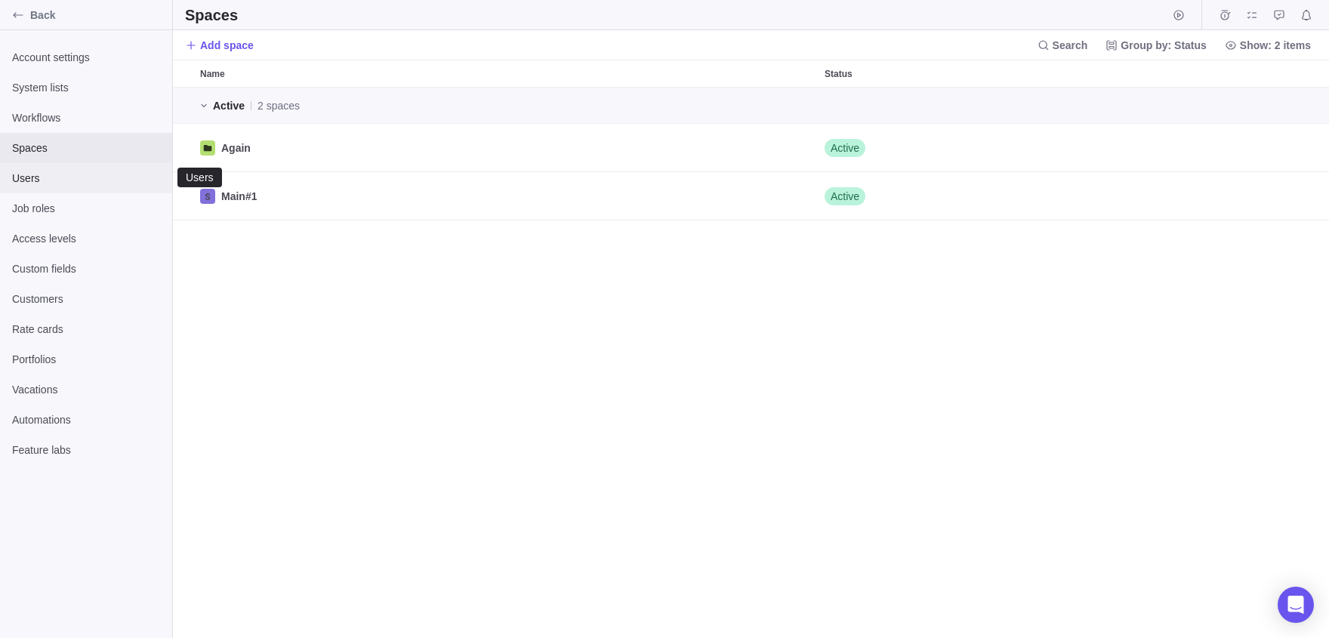
click at [99, 183] on span "Users" at bounding box center [86, 178] width 148 height 15
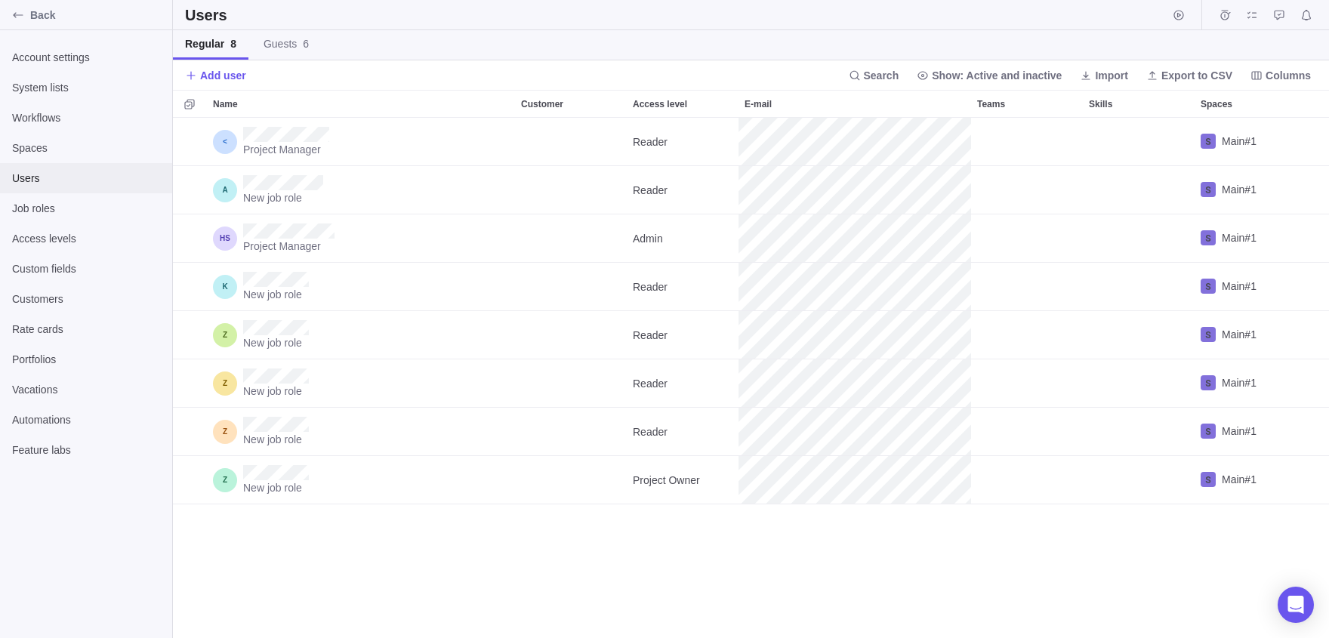
scroll to position [520, 1156]
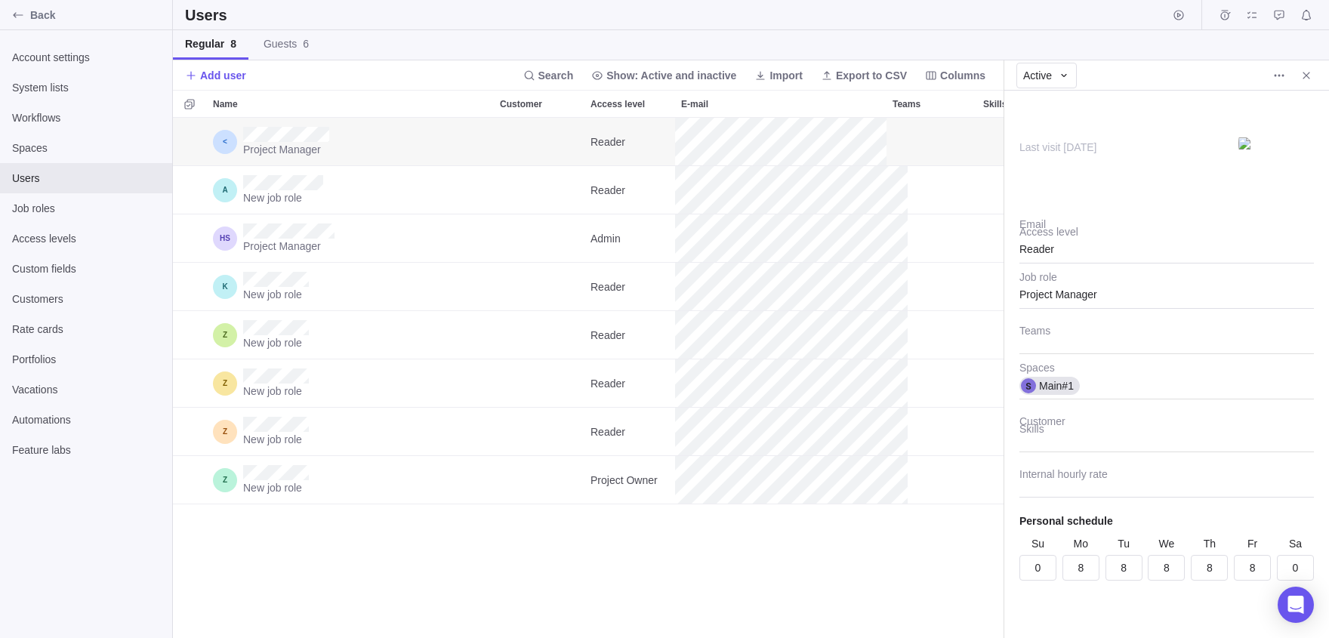
scroll to position [520, 830]
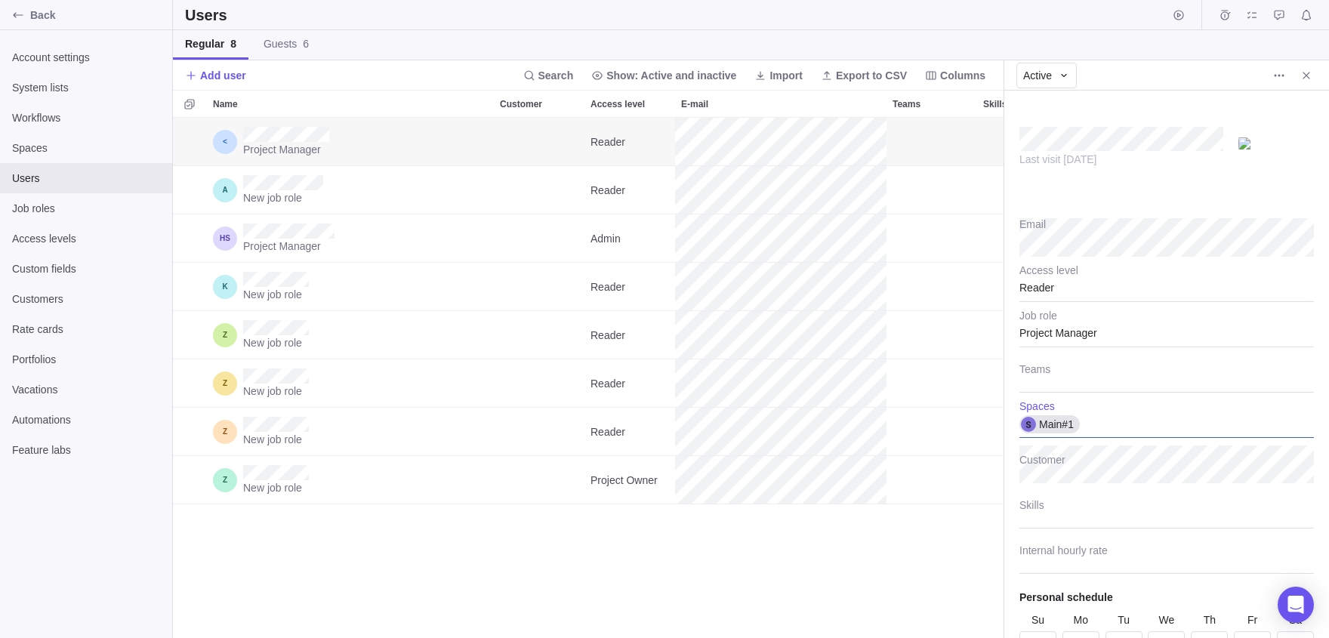
click at [1126, 433] on div "Main#1" at bounding box center [1166, 419] width 294 height 38
click at [766, 525] on body "Back Account settings System lists Workflows Spaces Users Job roles Access leve…" at bounding box center [664, 319] width 1329 height 638
click at [1162, 430] on div "Main#1" at bounding box center [1166, 419] width 294 height 38
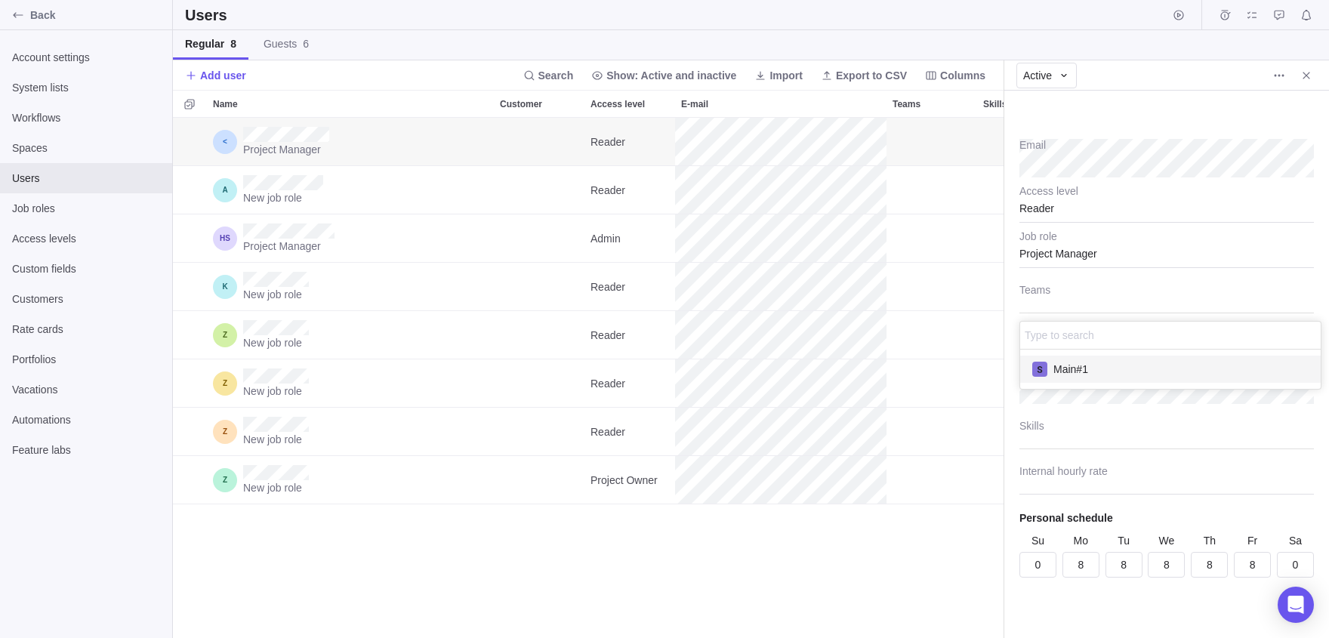
click at [787, 578] on body "Back Account settings System lists Workflows Spaces Users Job roles Access leve…" at bounding box center [664, 319] width 1329 height 638
type textarea "x"
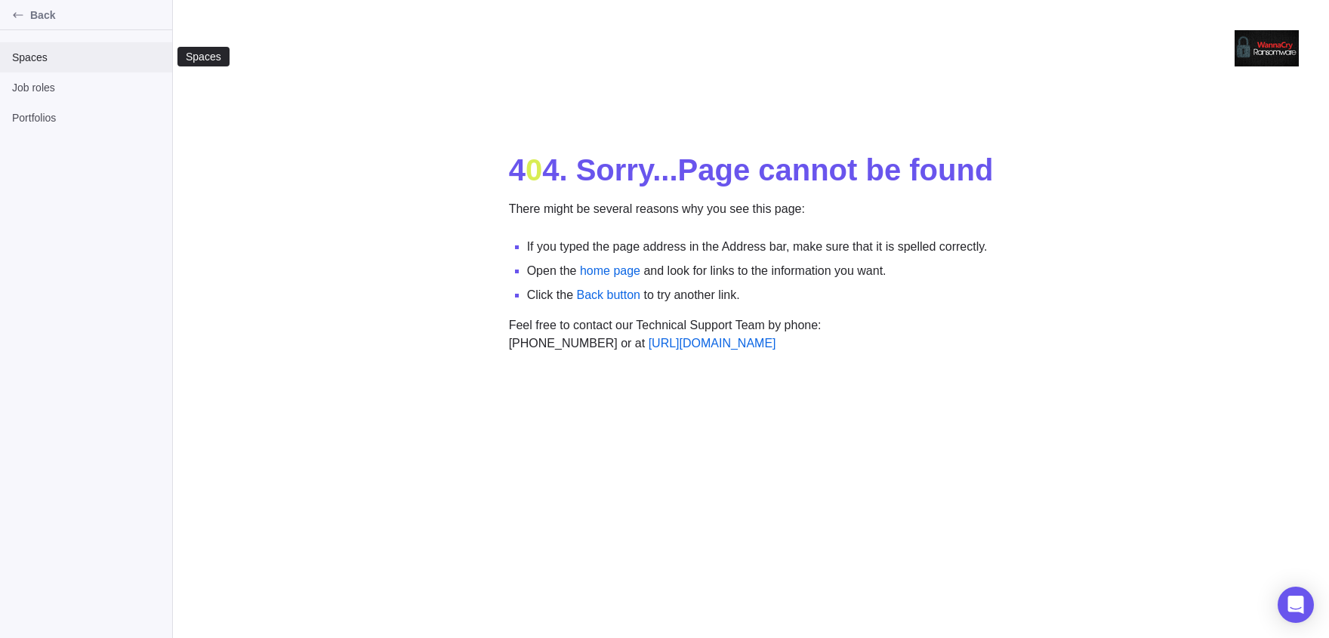
click at [19, 54] on span "Spaces" at bounding box center [86, 57] width 148 height 15
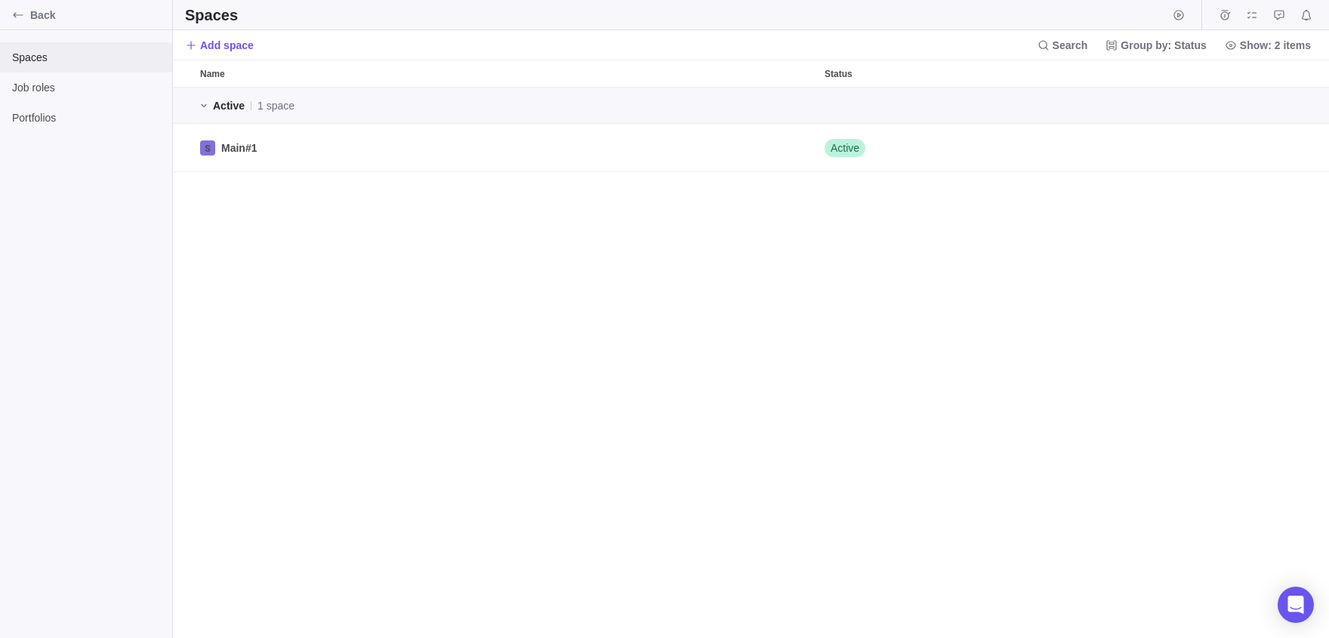
scroll to position [551, 1156]
click at [287, 158] on div "Main#1" at bounding box center [506, 148] width 624 height 48
click at [31, 45] on div "Spaces" at bounding box center [86, 57] width 172 height 30
click at [1257, 145] on icon "Edit" at bounding box center [1259, 148] width 12 height 12
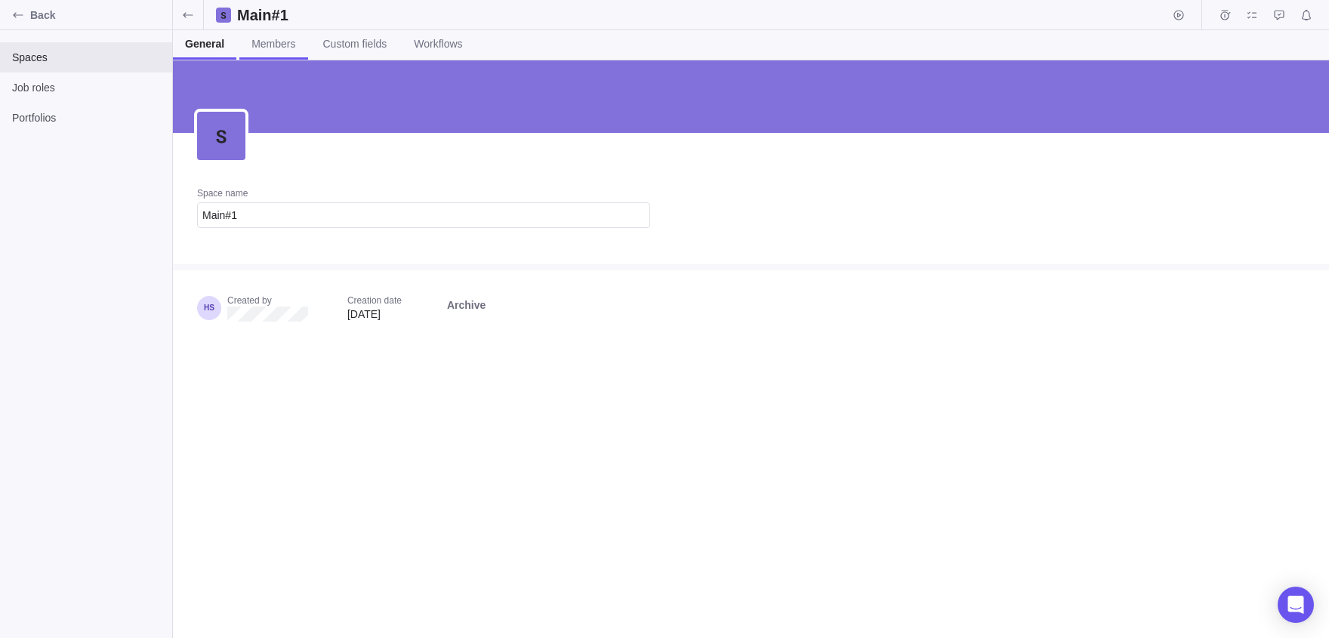
click at [307, 45] on link "Members" at bounding box center [273, 44] width 68 height 29
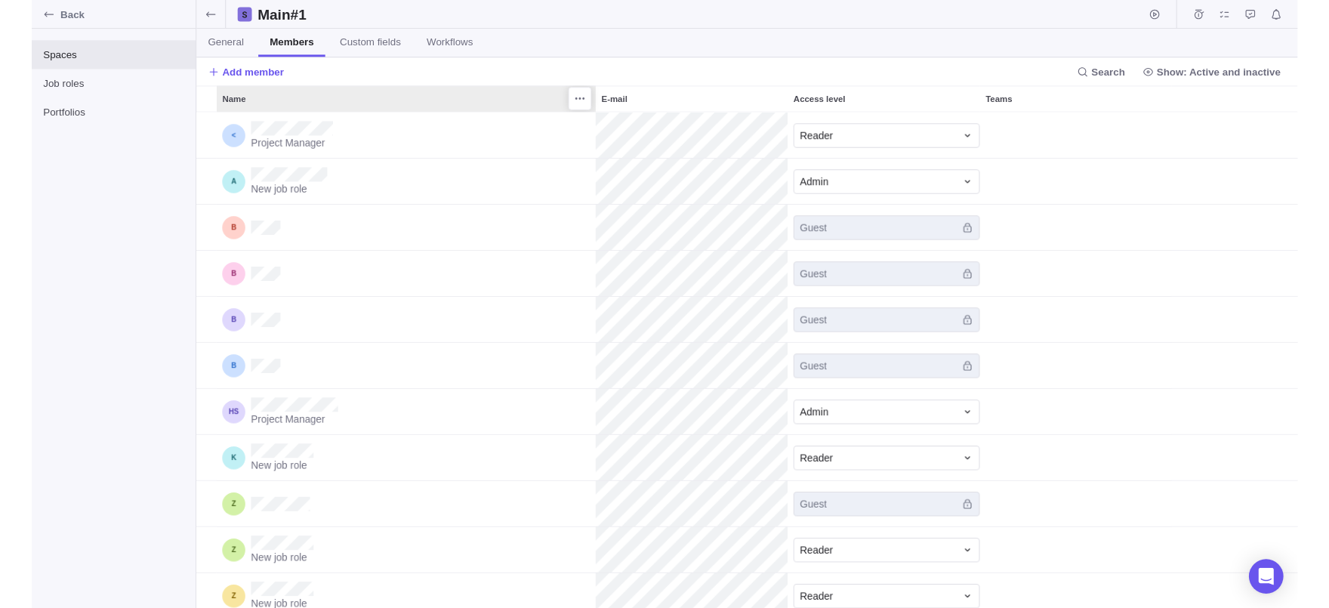
scroll to position [520, 1156]
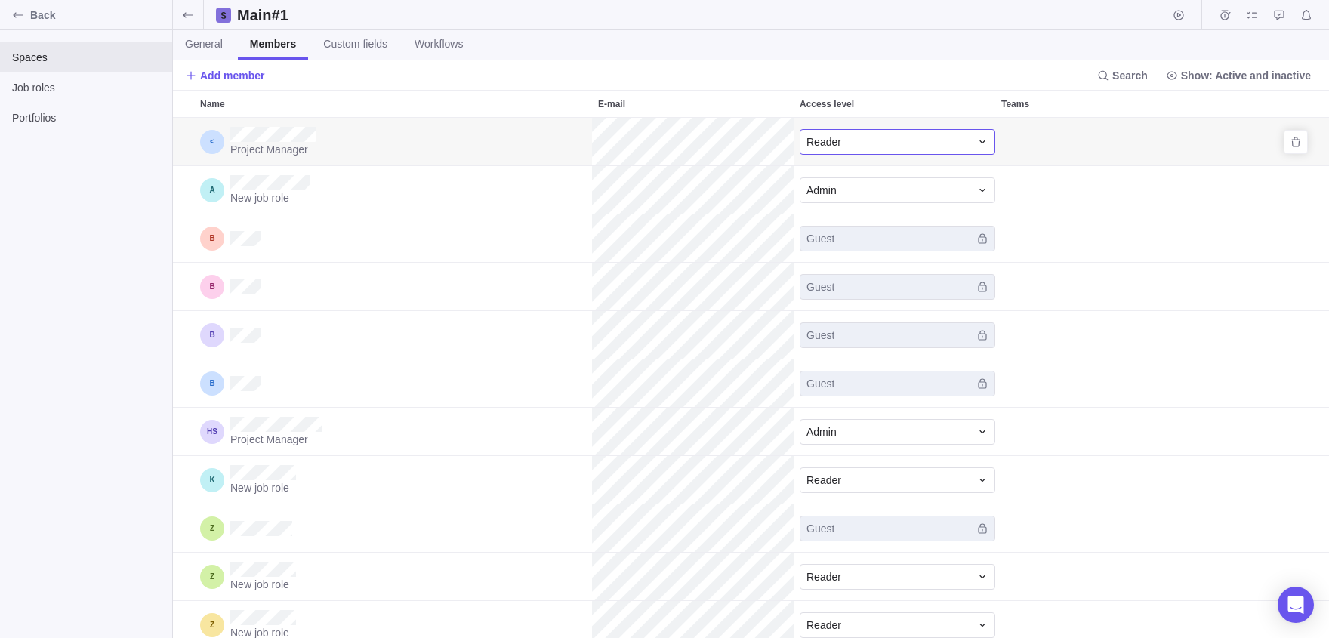
click at [944, 136] on div "Reader" at bounding box center [888, 141] width 164 height 15
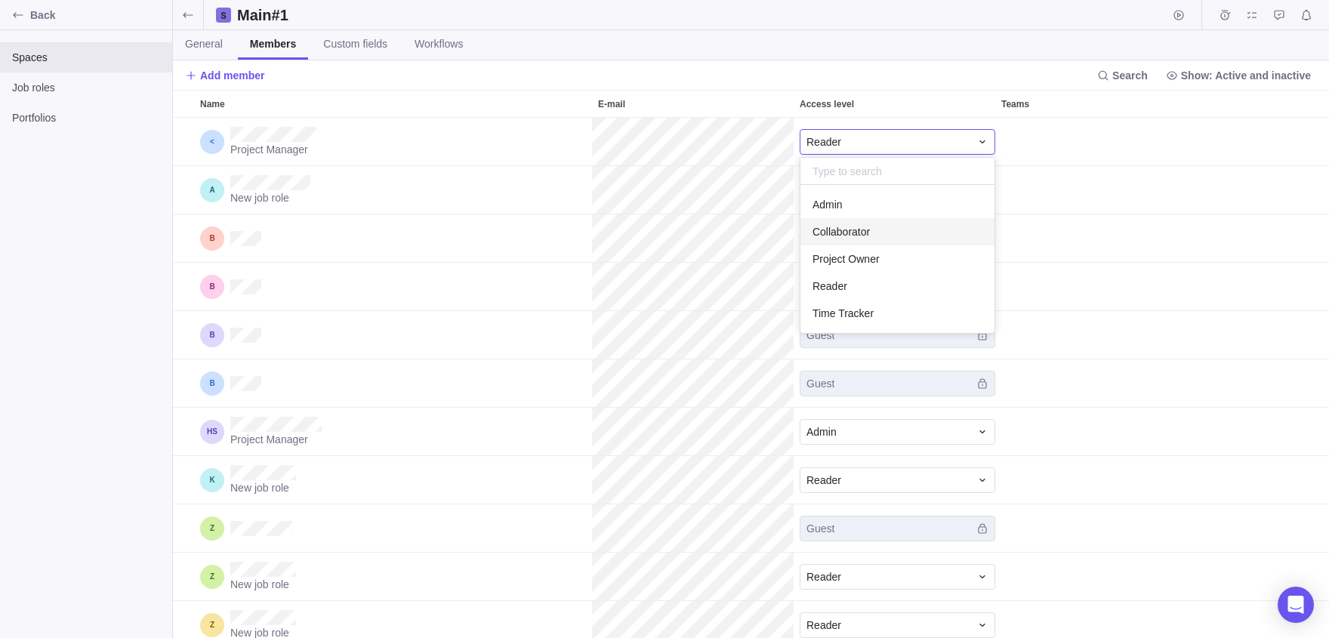
click at [77, 92] on body "Back Spaces Job roles Portfolios Main#1 General Members Custom fields Workflows…" at bounding box center [664, 319] width 1329 height 638
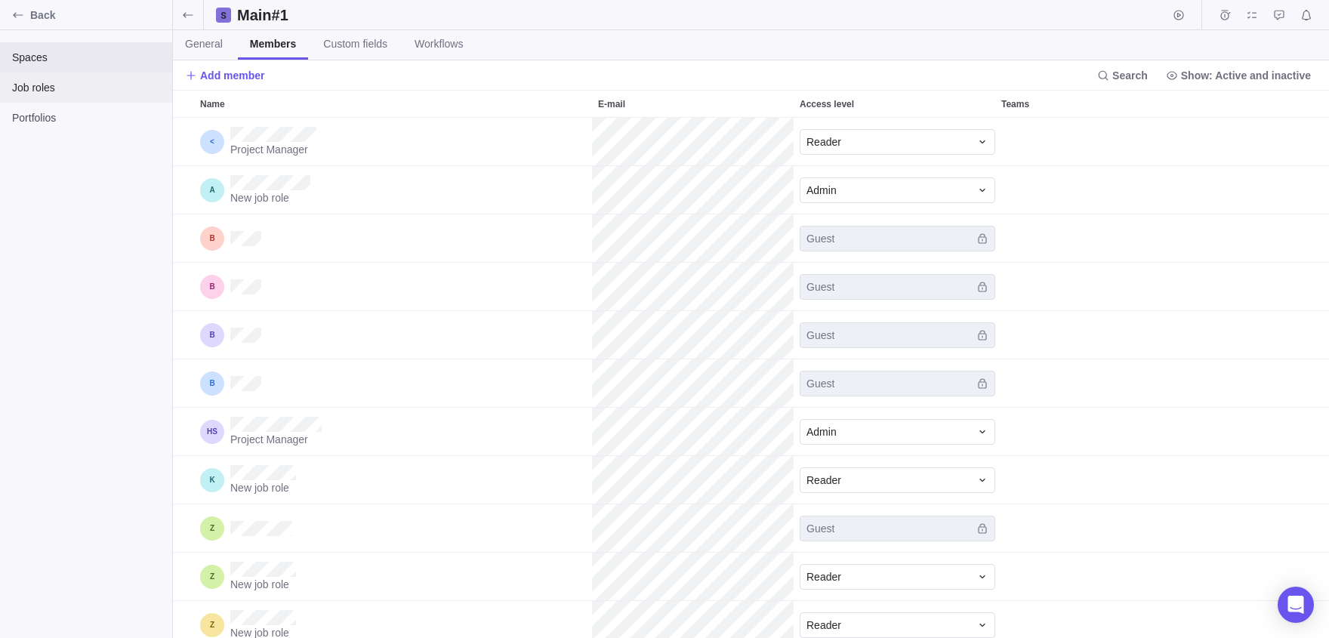
click at [77, 92] on span "Job roles" at bounding box center [86, 87] width 148 height 15
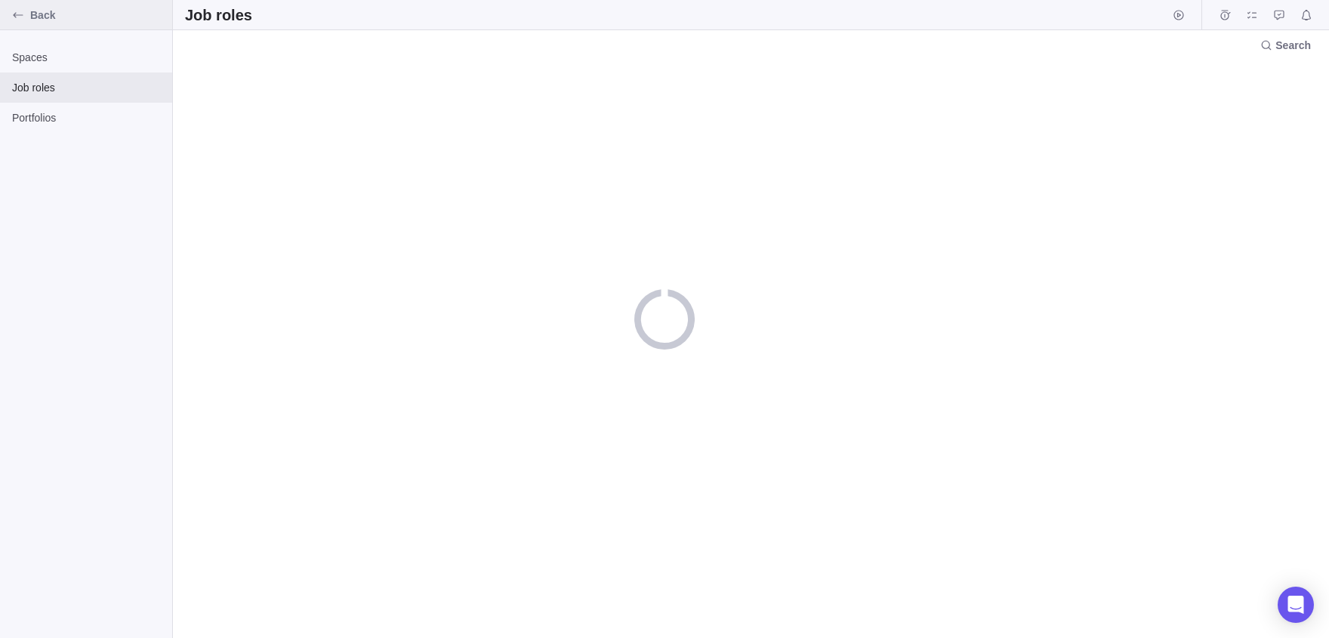
click at [5, 11] on div "Back" at bounding box center [86, 15] width 172 height 30
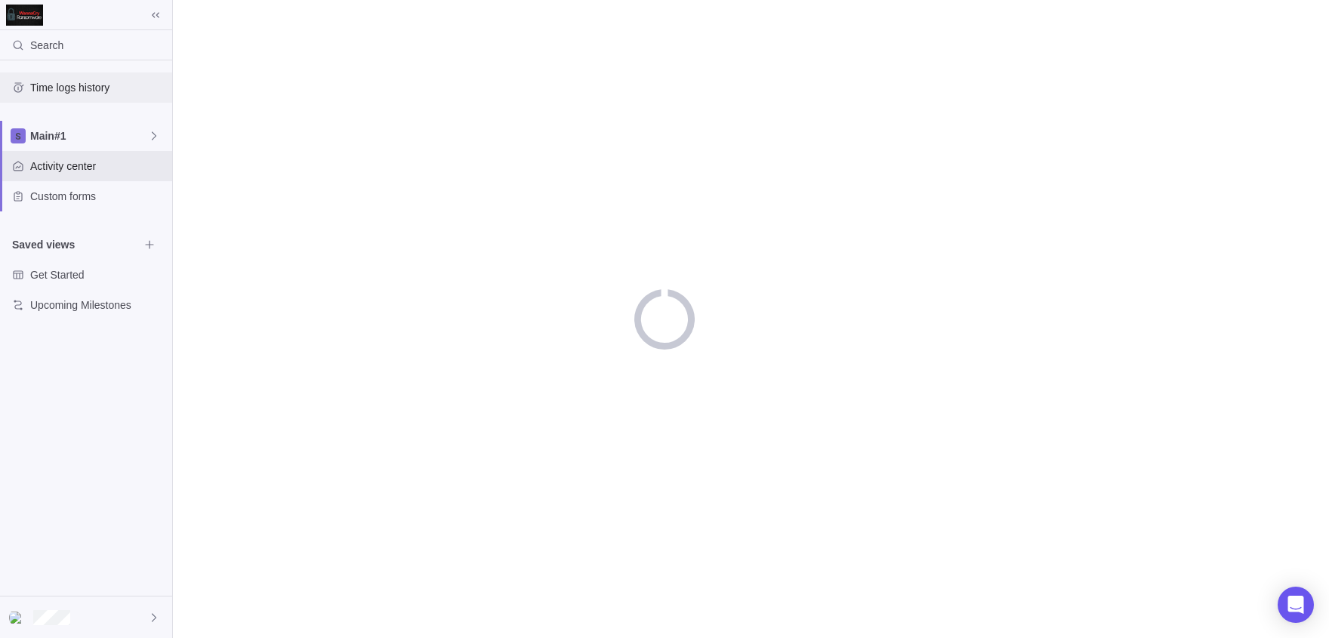
click at [29, 88] on div "Time logs history" at bounding box center [18, 87] width 24 height 24
